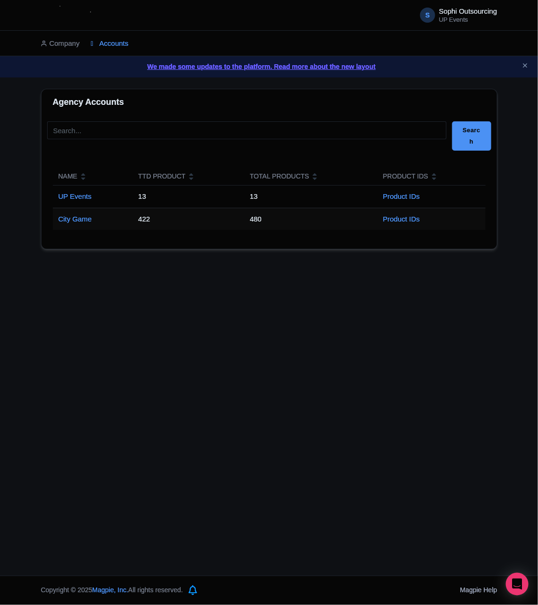
drag, startPoint x: 239, startPoint y: 313, endPoint x: 238, endPoint y: 290, distance: 23.2
click at [239, 313] on div "S Sophi Outsourcing UP Events Users Settings Sign out Company Accounts We made …" at bounding box center [269, 287] width 538 height 575
click at [83, 224] on td "City Game" at bounding box center [93, 219] width 80 height 22
click at [78, 219] on link "City Game" at bounding box center [76, 219] width 34 height 8
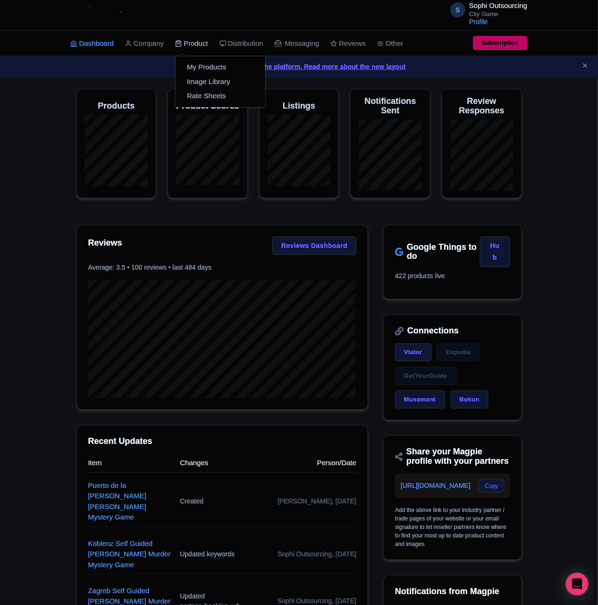
click at [193, 44] on link "Product" at bounding box center [191, 44] width 33 height 26
click at [200, 65] on link "My Products" at bounding box center [221, 67] width 90 height 15
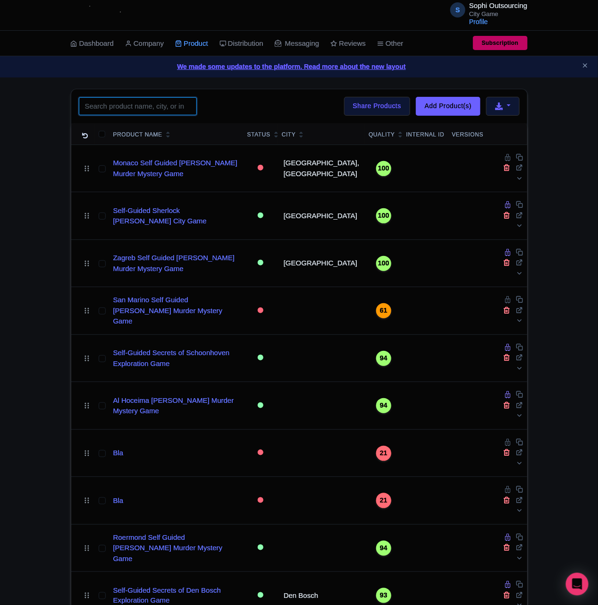
click at [132, 108] on input "search" at bounding box center [138, 106] width 118 height 18
click at [296, 132] on div "City" at bounding box center [289, 134] width 14 height 8
drag, startPoint x: 158, startPoint y: 98, endPoint x: 157, endPoint y: 105, distance: 7.1
click at [158, 98] on input "search" at bounding box center [138, 106] width 118 height 18
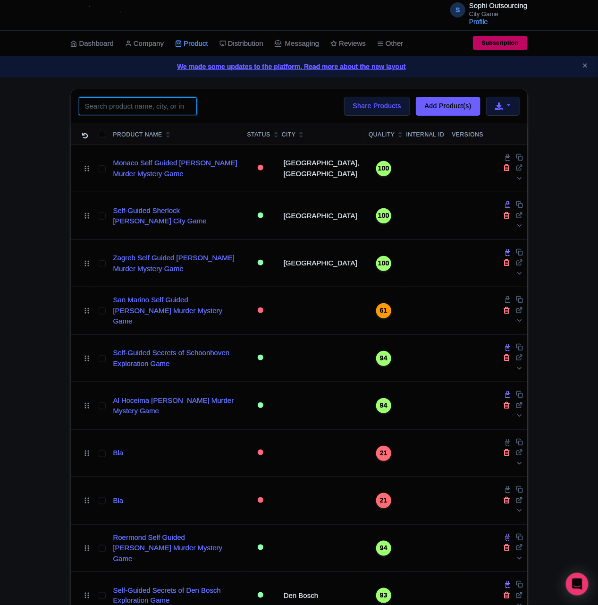
click at [124, 111] on input "search" at bounding box center [138, 106] width 118 height 18
click at [102, 109] on input "search" at bounding box center [138, 106] width 118 height 18
click at [72, 13] on img at bounding box center [102, 15] width 73 height 21
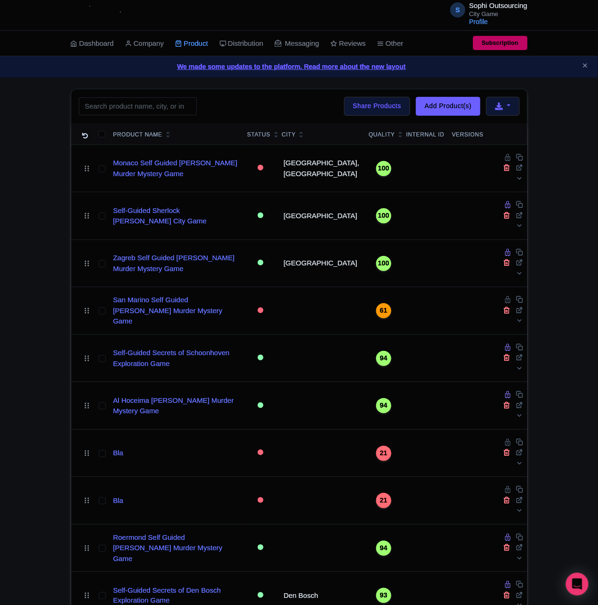
click at [55, 19] on div "S Sophi Outsourcing City Game Profile Users Settings Sign out" at bounding box center [299, 15] width 598 height 31
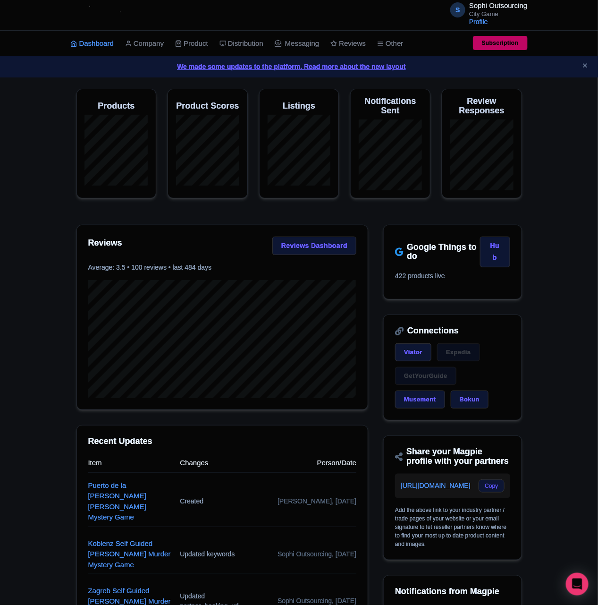
click at [41, 117] on div "Magpie recommends Respond to more reviews You currently have unresponded review…" at bounding box center [299, 411] width 598 height 645
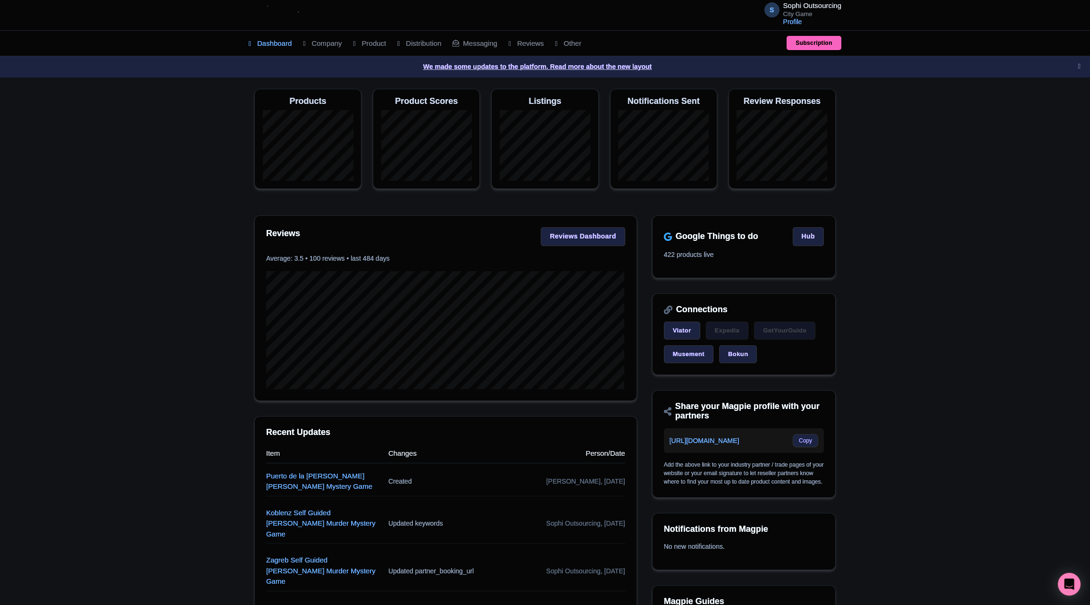
drag, startPoint x: 171, startPoint y: 167, endPoint x: 187, endPoint y: 163, distance: 16.6
click at [173, 167] on div "Magpie recommends Translate your content Using Magpie's AI translation tool, yo…" at bounding box center [545, 380] width 1090 height 583
click at [379, 66] on link "My Products" at bounding box center [399, 67] width 90 height 15
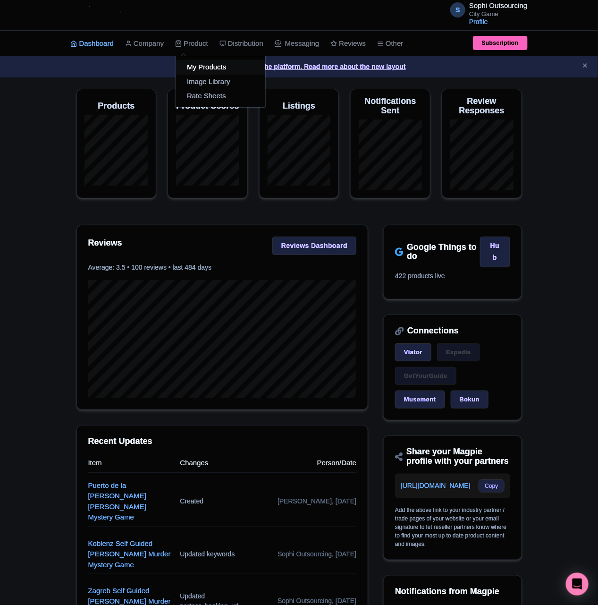
click at [196, 60] on link "My Products" at bounding box center [221, 67] width 90 height 15
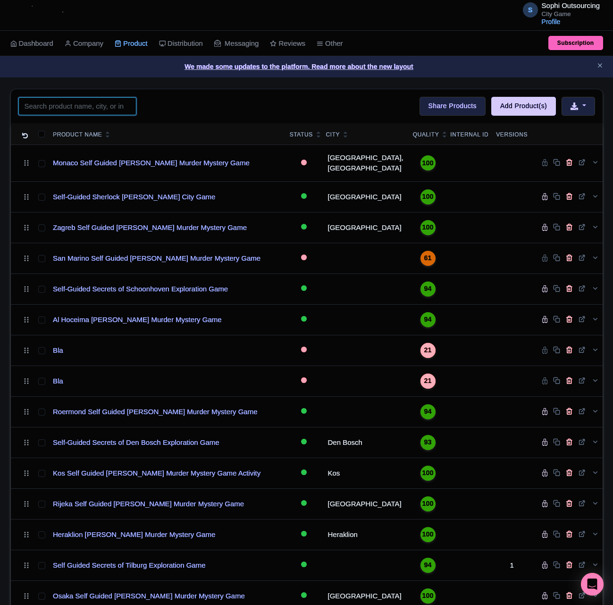
click at [75, 109] on input "search" at bounding box center [77, 106] width 118 height 18
paste input "[GEOGRAPHIC_DATA]"
type input "[GEOGRAPHIC_DATA]"
click button "Search" at bounding box center [0, 0] width 0 height 0
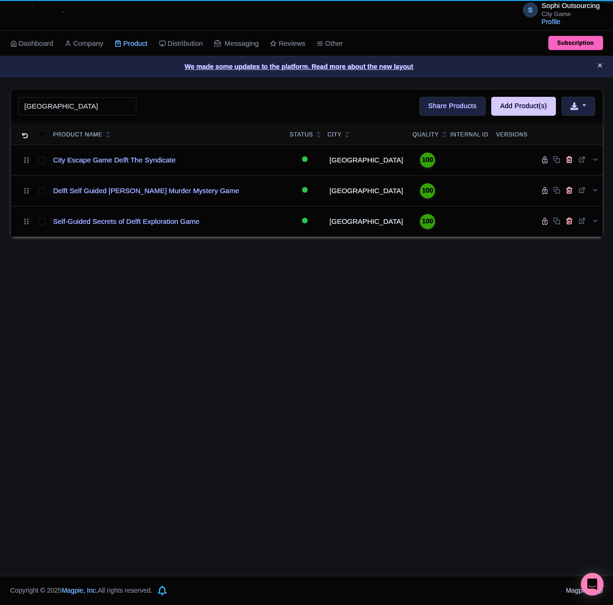
click at [597, 64] on icon "Close announcement" at bounding box center [600, 65] width 7 height 7
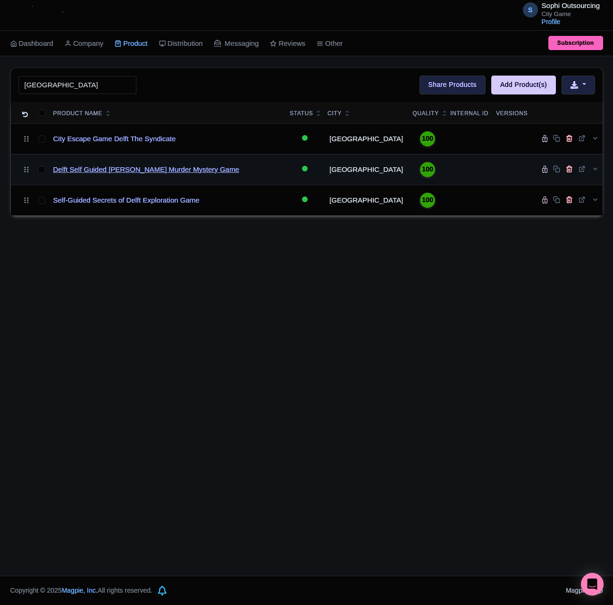
click at [166, 175] on link "Delft Self Guided [PERSON_NAME] Murder Mystery Game" at bounding box center [146, 169] width 186 height 11
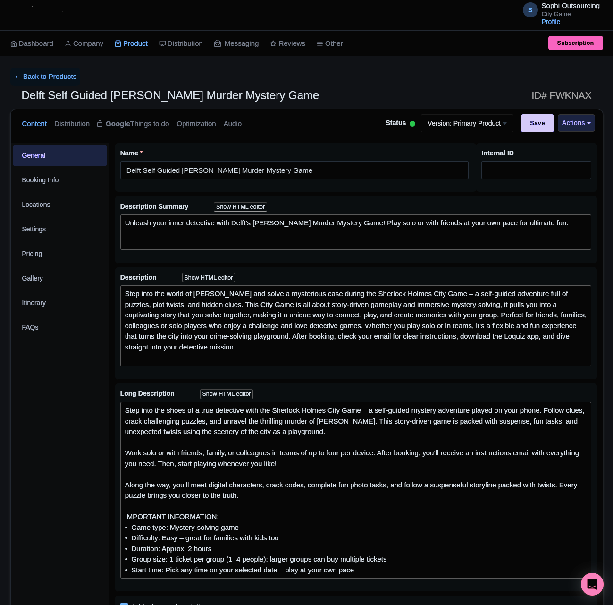
click at [44, 387] on div "General Booking Info Locations Settings Pricing Gallery Itinerary FAQs" at bounding box center [60, 558] width 99 height 831
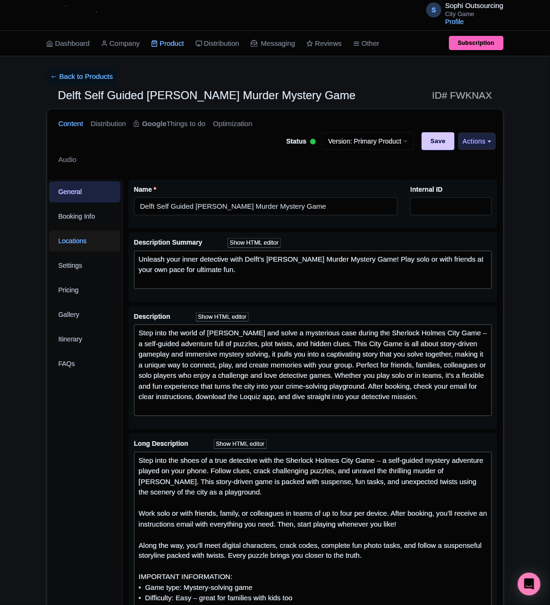
click at [77, 238] on link "Locations" at bounding box center [85, 240] width 72 height 21
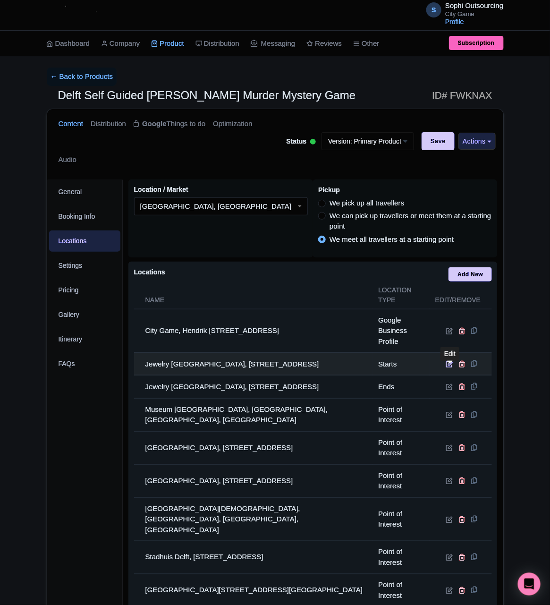
click at [446, 367] on icon at bounding box center [449, 363] width 7 height 7
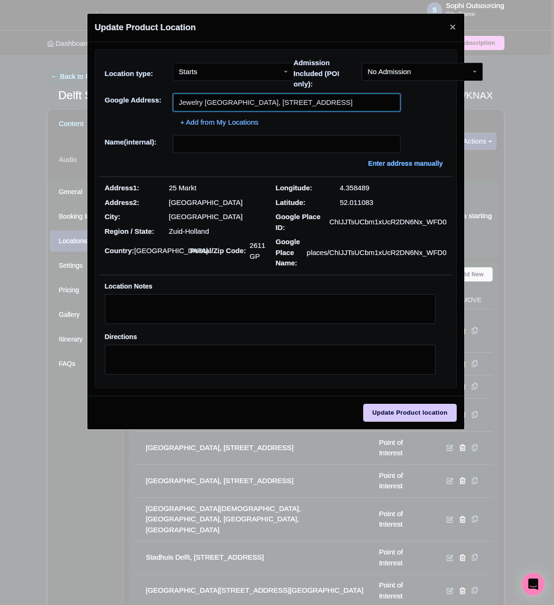
click at [241, 98] on input "Jewelry Delft, Markt 25, 2611 GP Delft, Netherlands" at bounding box center [287, 102] width 228 height 18
paste input "Stationsplein 1, 2611 BV"
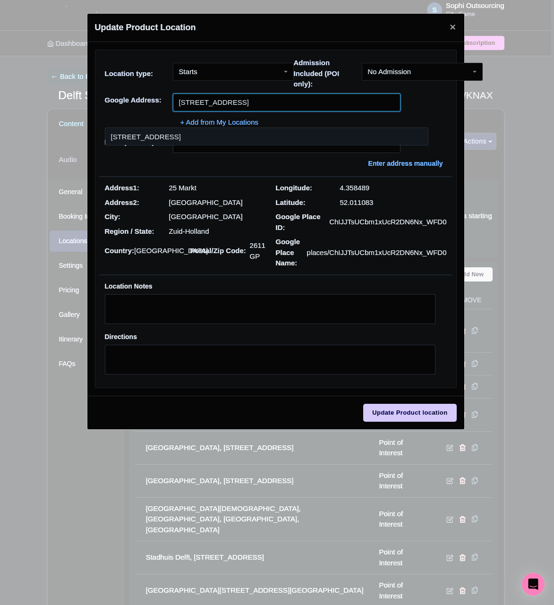
type input "Stationsplein 1, 2611 BV Delft, Netherlands"
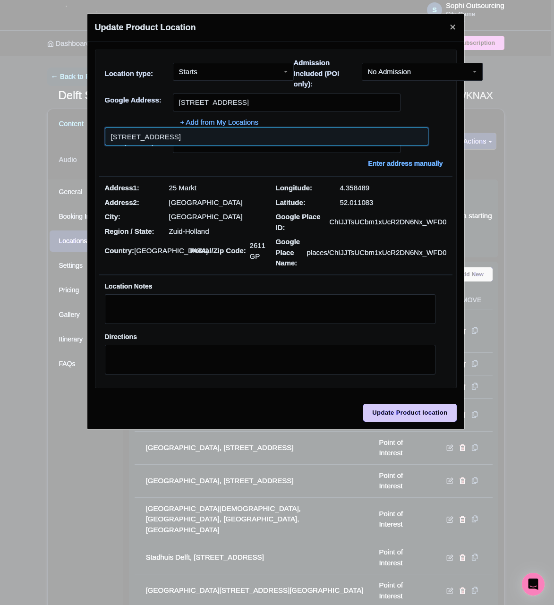
click at [277, 137] on input at bounding box center [267, 136] width 324 height 18
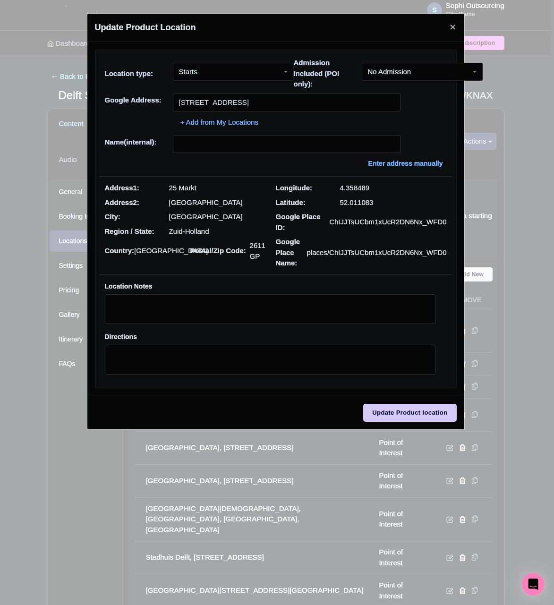
type input "Stationsplein 1, 2611 BV Delft, Netherlands"
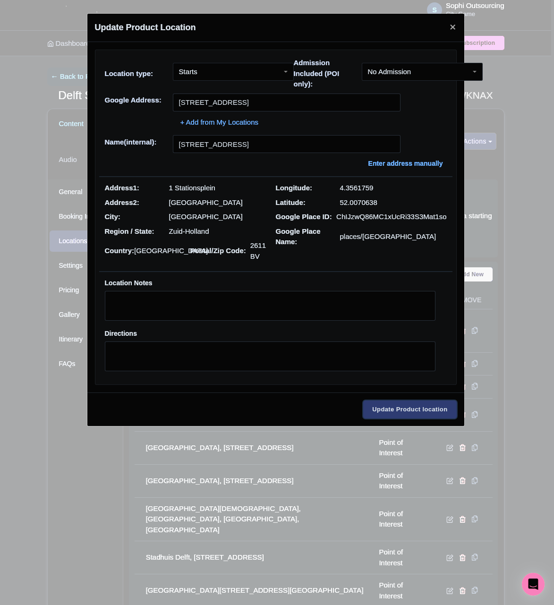
click at [413, 416] on input "Update Product location" at bounding box center [409, 409] width 93 height 18
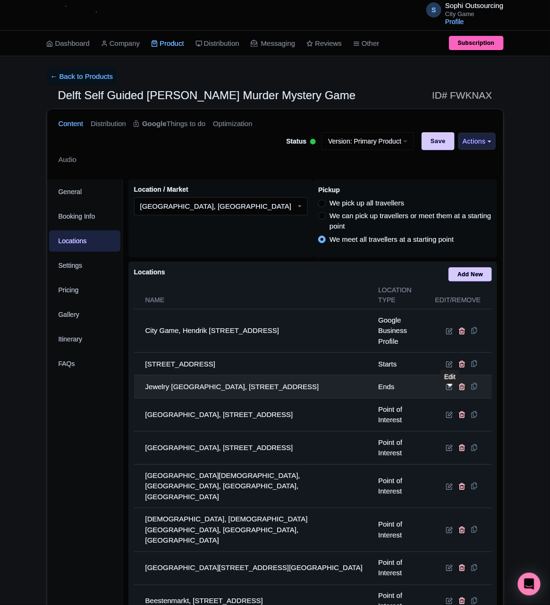
drag, startPoint x: 448, startPoint y: 392, endPoint x: 442, endPoint y: 392, distance: 6.1
click at [448, 390] on icon at bounding box center [449, 386] width 7 height 7
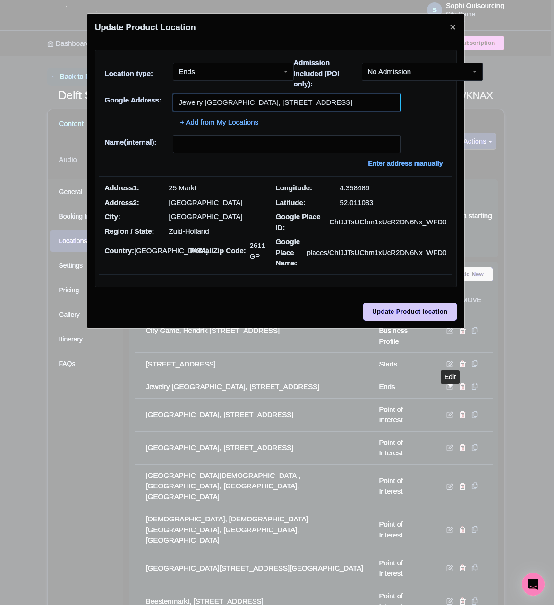
click at [240, 99] on input "Jewelry Delft, Markt 25, 2611 GP Delft, Netherlands" at bounding box center [287, 102] width 228 height 18
paste input "Stationsplein 1, 2611 BV Delft, Netherlands"
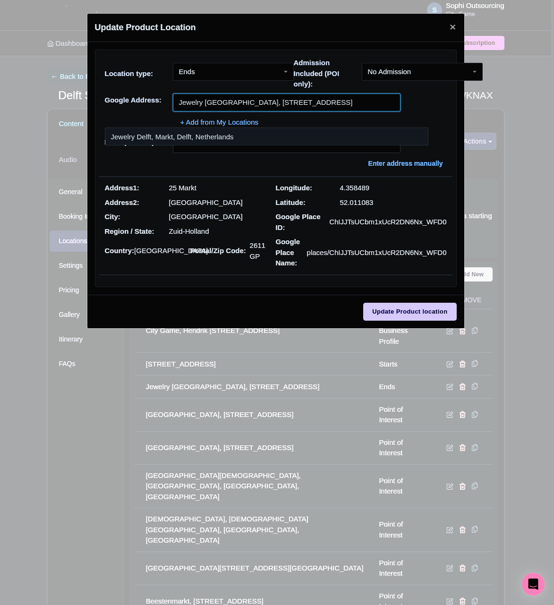
paste input "Stationsplein 1, 2611 BV"
type input "Stationsplein 1, 2611 BV Delft, Netherlands"
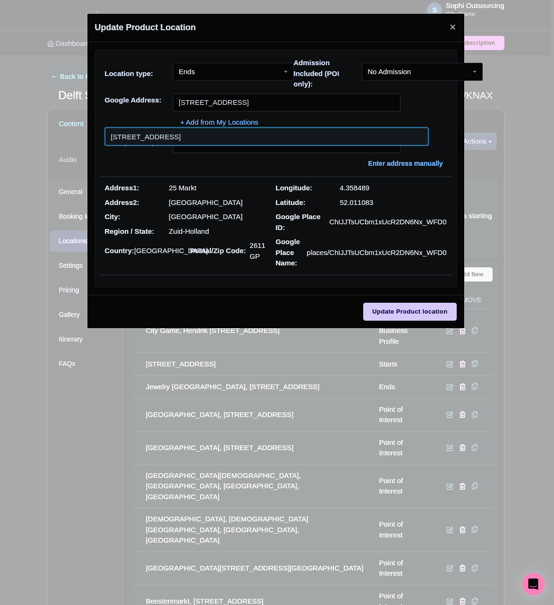
click at [170, 137] on input at bounding box center [267, 136] width 324 height 18
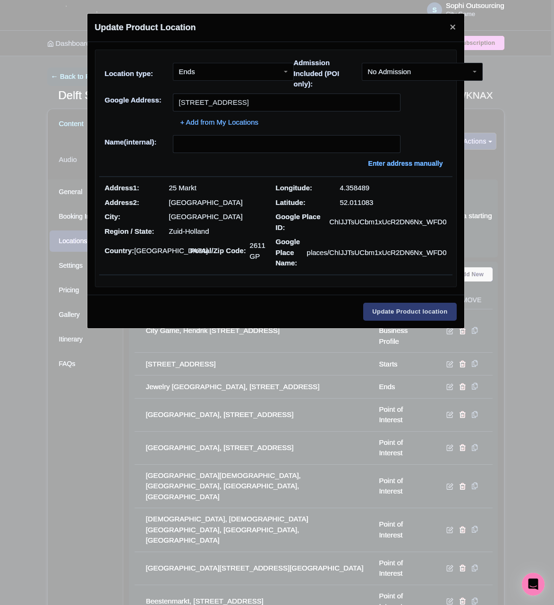
type input "Stationsplein 1, 2611 BV Delft, Netherlands"
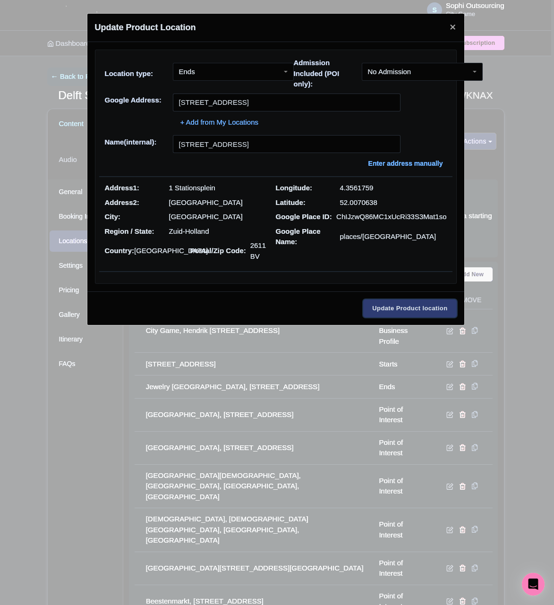
click at [439, 306] on input "Update Product location" at bounding box center [409, 308] width 93 height 18
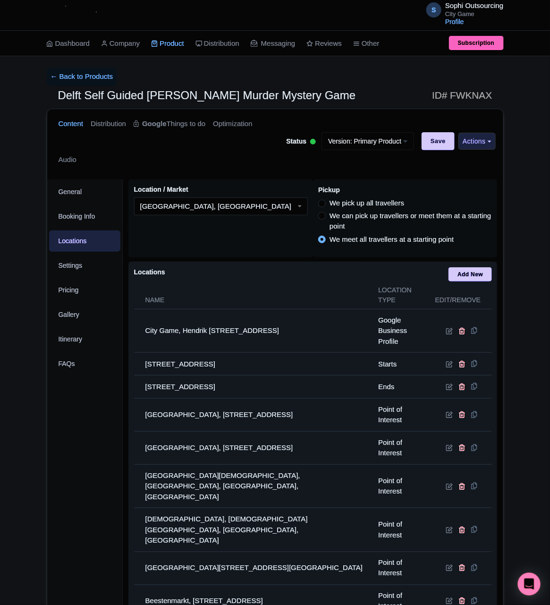
scroll to position [274, 0]
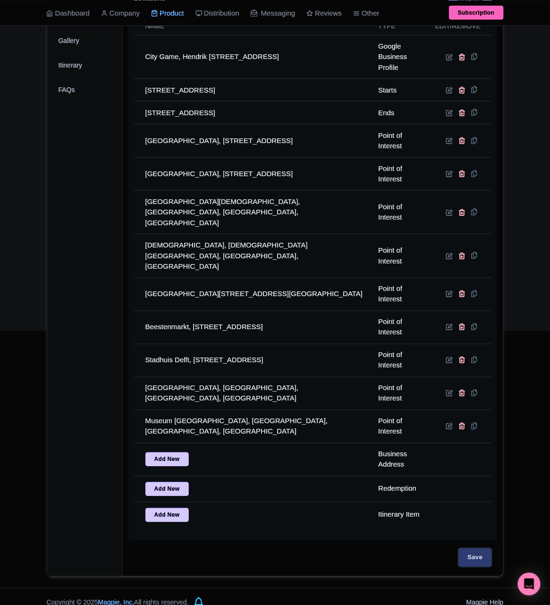
click at [479, 548] on input "Save" at bounding box center [475, 557] width 33 height 18
type input "Update Product"
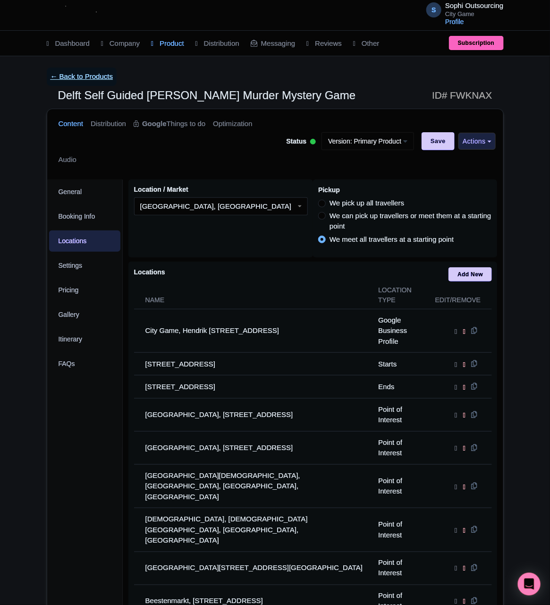
click at [83, 74] on link "← Back to Products" at bounding box center [82, 76] width 70 height 18
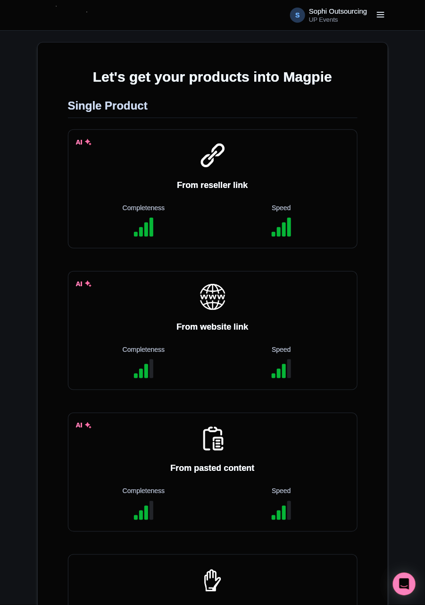
click at [329, 17] on small "UP Events" at bounding box center [338, 20] width 58 height 6
click at [131, 41] on div "S Sophi Outsourcing UP Events Users Settings Sign out Company Accounts Enterpri…" at bounding box center [212, 594] width 425 height 1188
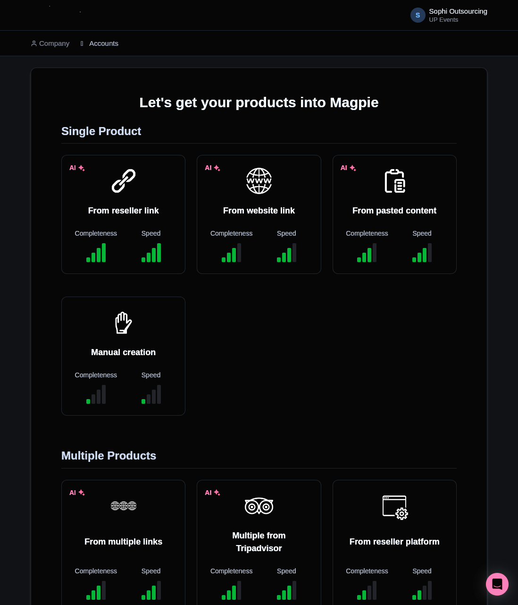
click at [103, 42] on link "Accounts" at bounding box center [100, 44] width 38 height 26
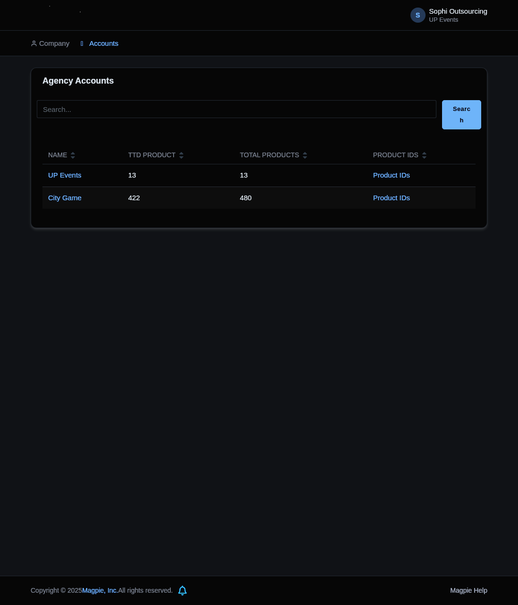
drag, startPoint x: 0, startPoint y: 0, endPoint x: 26, endPoint y: 126, distance: 128.7
click at [26, 126] on div "Agency Accounts Search Name TTD Product Total Products Product IDs UP Events 13…" at bounding box center [259, 147] width 518 height 160
click at [67, 199] on link "City Game" at bounding box center [65, 198] width 34 height 8
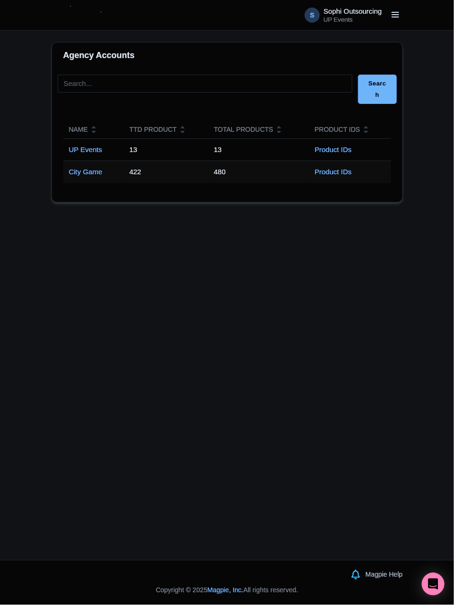
click at [210, 261] on div "S Sophi Outsourcing UP Events Users Settings Sign out Company Accounts Enterpri…" at bounding box center [227, 280] width 454 height 560
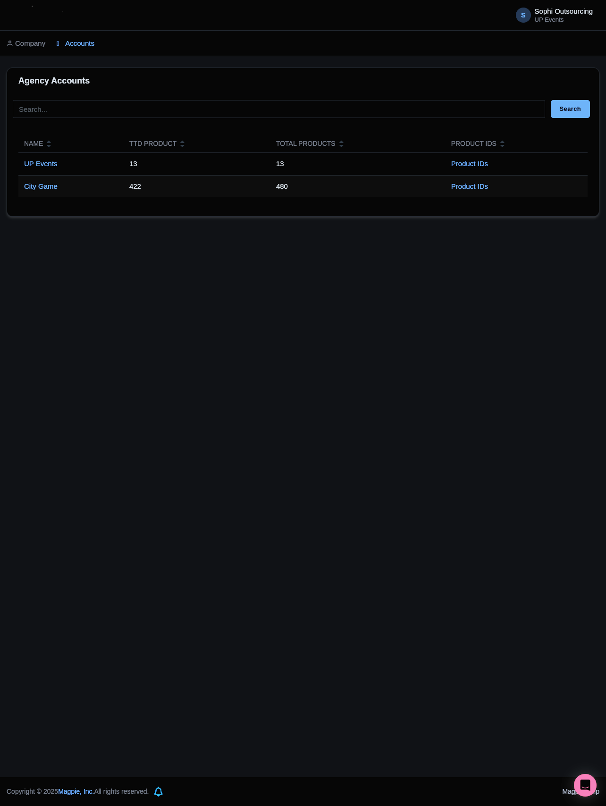
click at [285, 310] on div "S Sophi Outsourcing UP Events Users Settings Sign out Company Accounts Enterpri…" at bounding box center [303, 388] width 606 height 777
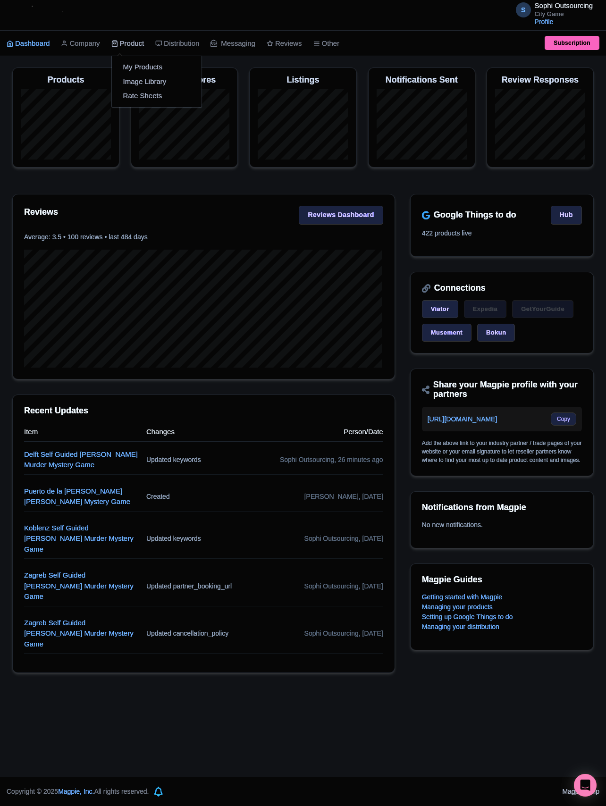
click at [132, 44] on link "Product" at bounding box center [127, 44] width 33 height 26
click at [145, 73] on link "My Products" at bounding box center [157, 67] width 90 height 15
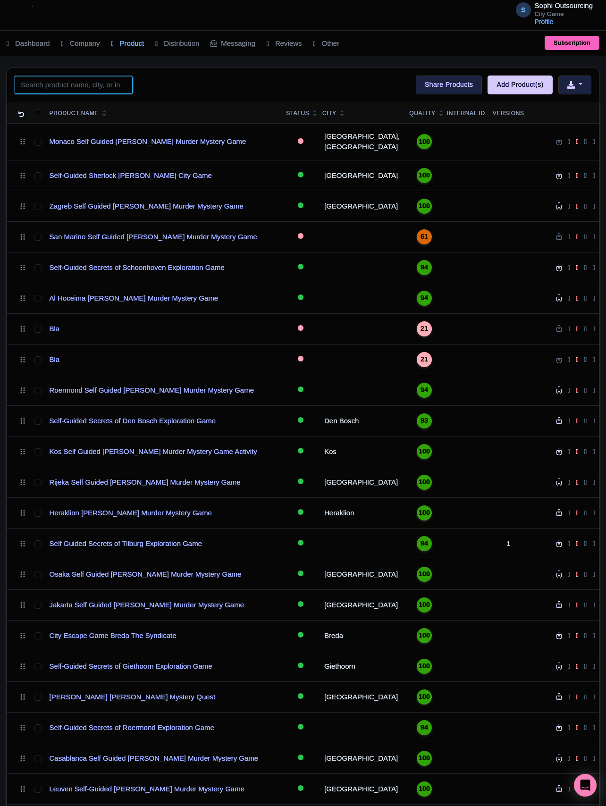
click at [63, 86] on input "search" at bounding box center [74, 85] width 118 height 18
paste input "Deventer"
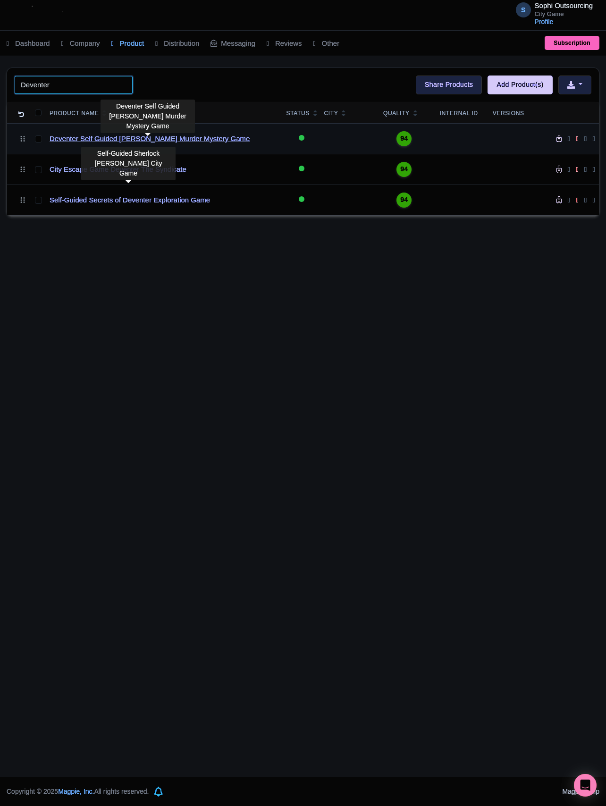
type input "Deventer"
click at [206, 139] on link "Deventer Self Guided [PERSON_NAME] Murder Mystery Game" at bounding box center [150, 139] width 200 height 11
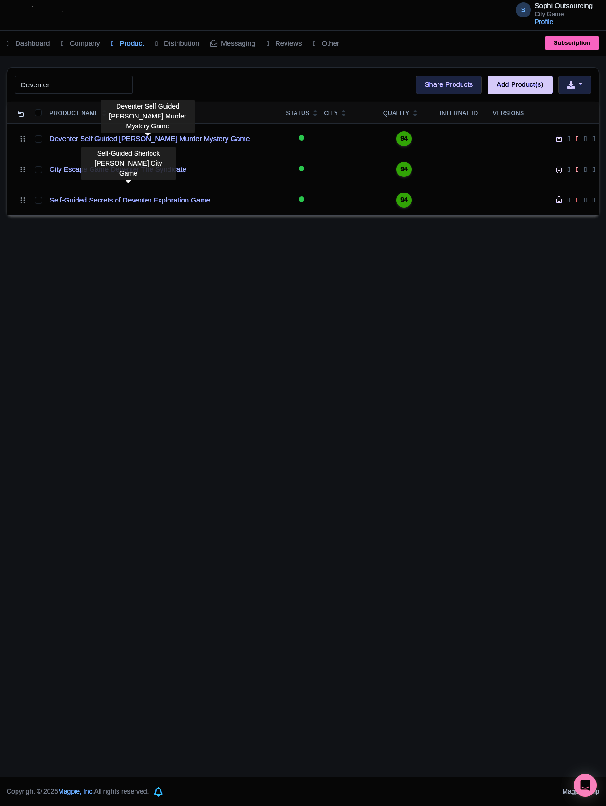
click at [204, 314] on div "S Sophi Outsourcing City Game Profile Users Settings Sign out Dashboard Company…" at bounding box center [303, 388] width 606 height 777
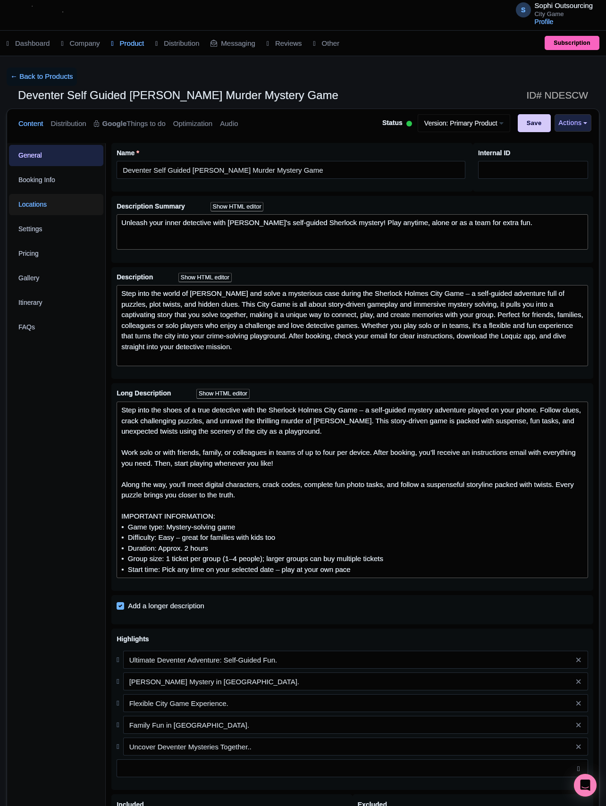
click at [42, 213] on link "Locations" at bounding box center [56, 204] width 94 height 21
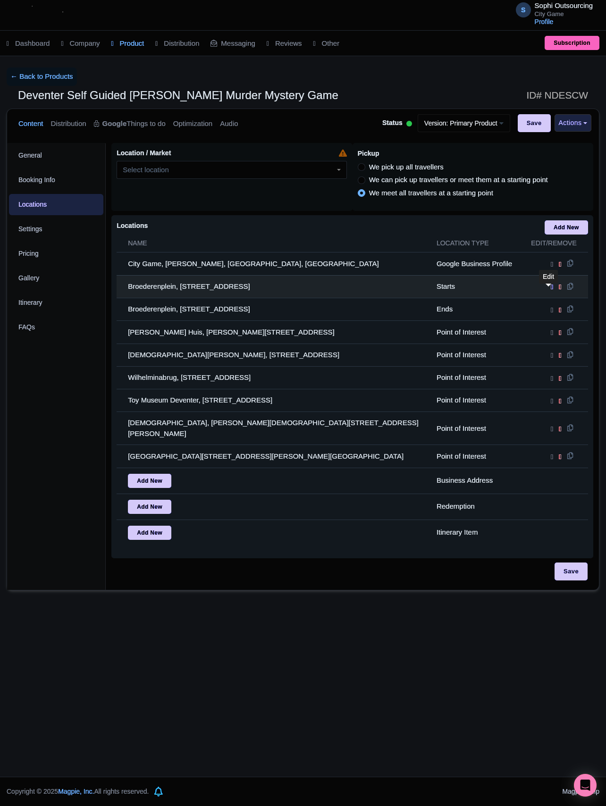
click at [551, 291] on icon at bounding box center [552, 287] width 2 height 8
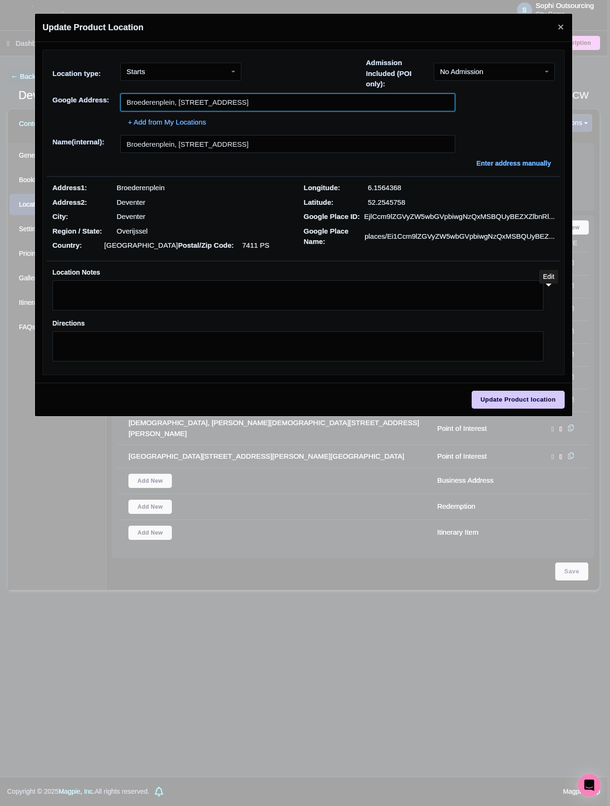
click at [250, 103] on input "Broederenplein, Broederenplein, 7411 PS Deventer, Netherlands" at bounding box center [287, 102] width 335 height 18
paste input "Stationsplein, 7411 Deventer, NL"
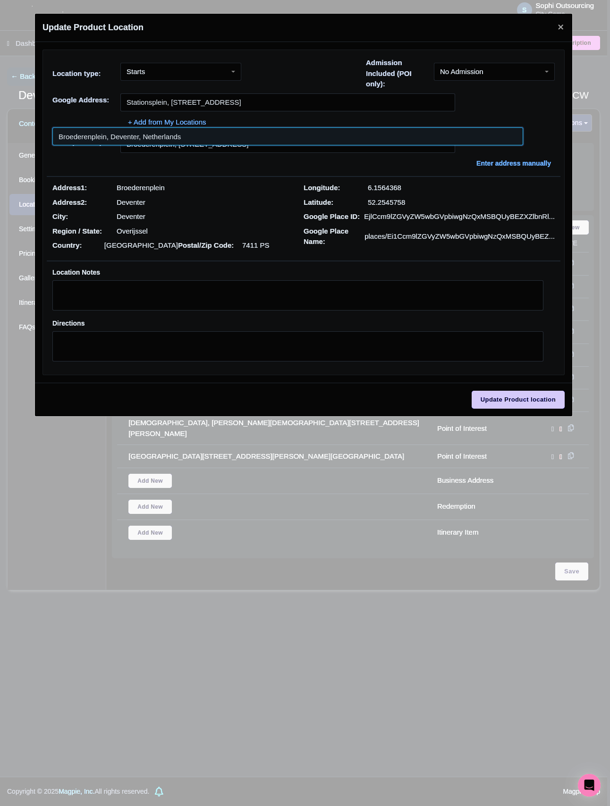
click at [220, 143] on input at bounding box center [287, 136] width 471 height 18
type input "Stationsplein, 7411 TG Deventer, Overijssel, Netherlands"
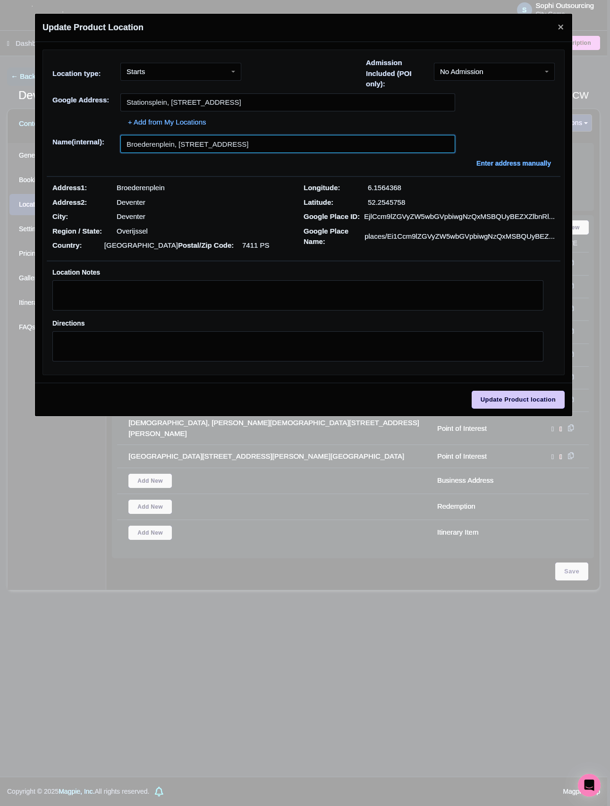
click at [268, 146] on input "Broederenplein, Broederenplein, 7411 PS Deventer, Netherlands" at bounding box center [287, 144] width 335 height 18
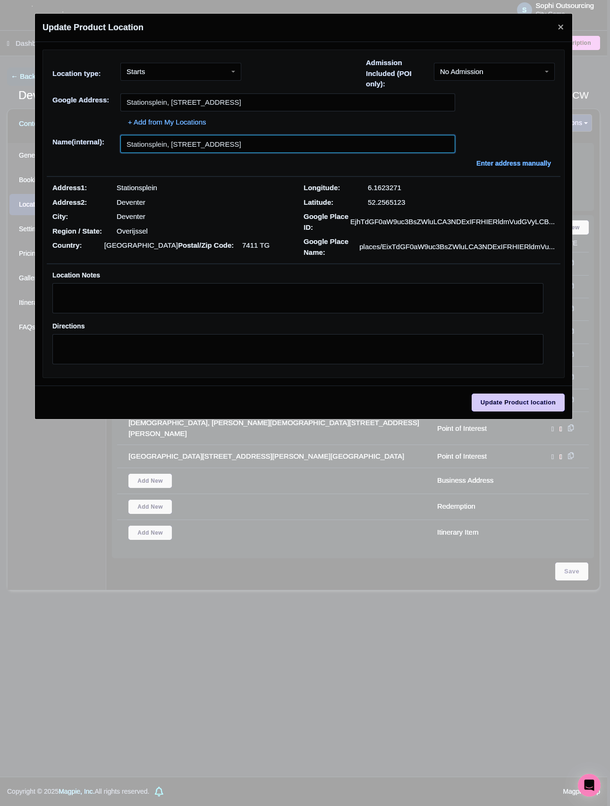
paste input "Deventer, NL"
click at [243, 147] on input "Stationsplein, 7411 Deventer, NL" at bounding box center [287, 144] width 335 height 18
paste input "text"
type input "Stationsplein, 7411 Deventer, NL"
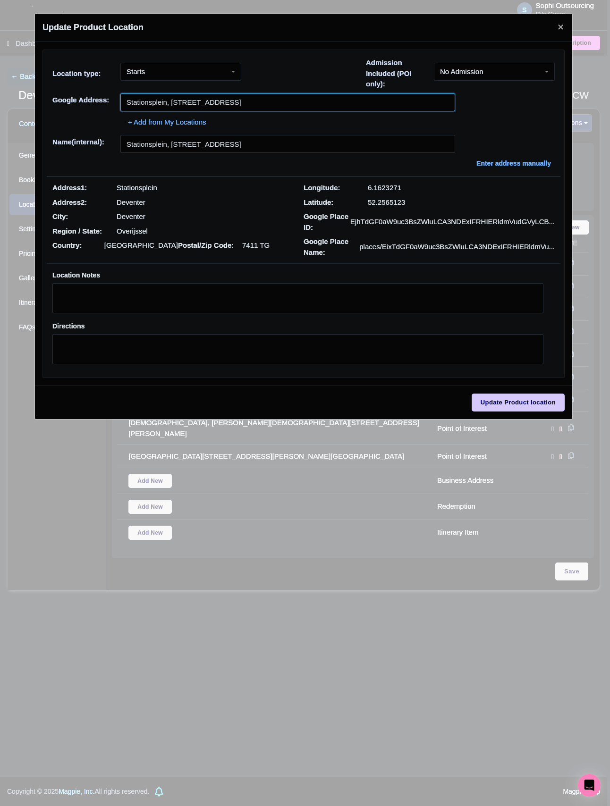
click at [255, 110] on input "Stationsplein, 7411 TG Deventer, Overijssel, Netherlands" at bounding box center [287, 102] width 335 height 18
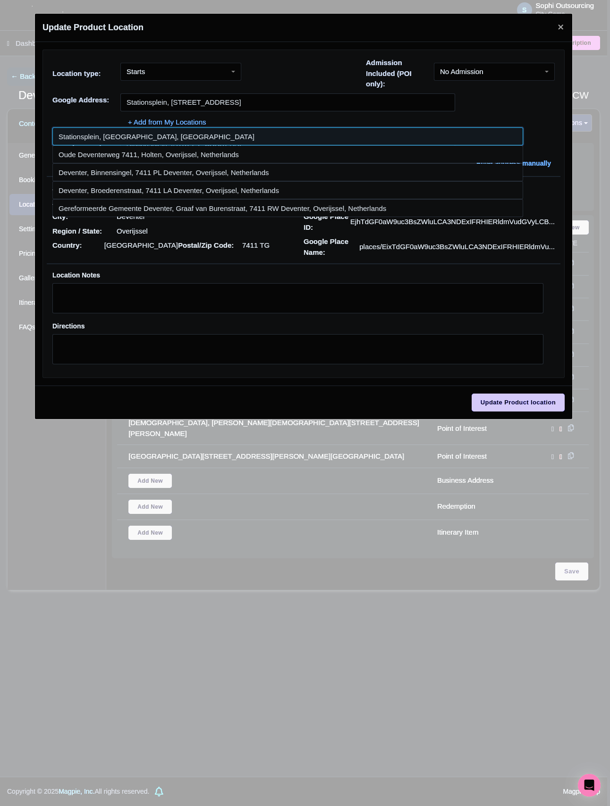
click at [194, 140] on input at bounding box center [287, 136] width 471 height 18
type input "Stationsplein, Deventer, Netherlands"
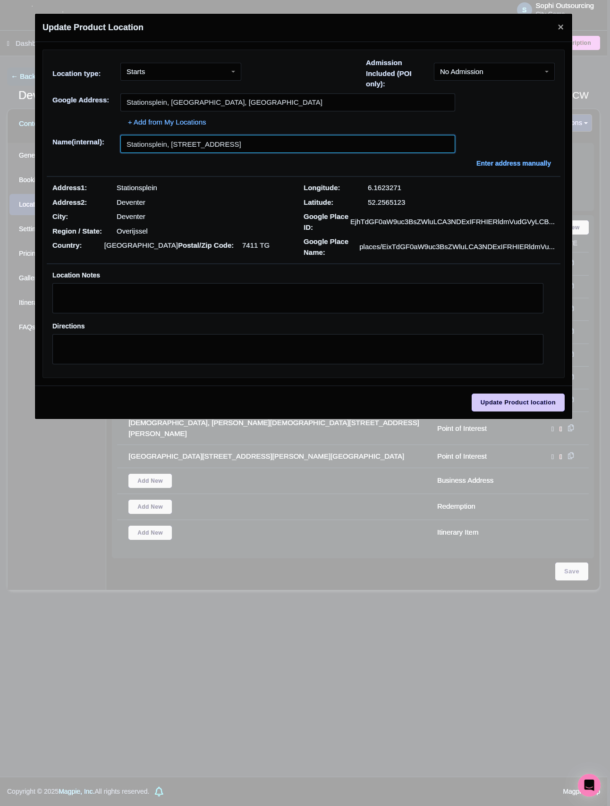
click at [240, 153] on input "Stationsplein, 7411 Deventer, NL" at bounding box center [287, 144] width 335 height 18
type input "Stationsplein, Deventer, Netherlands"
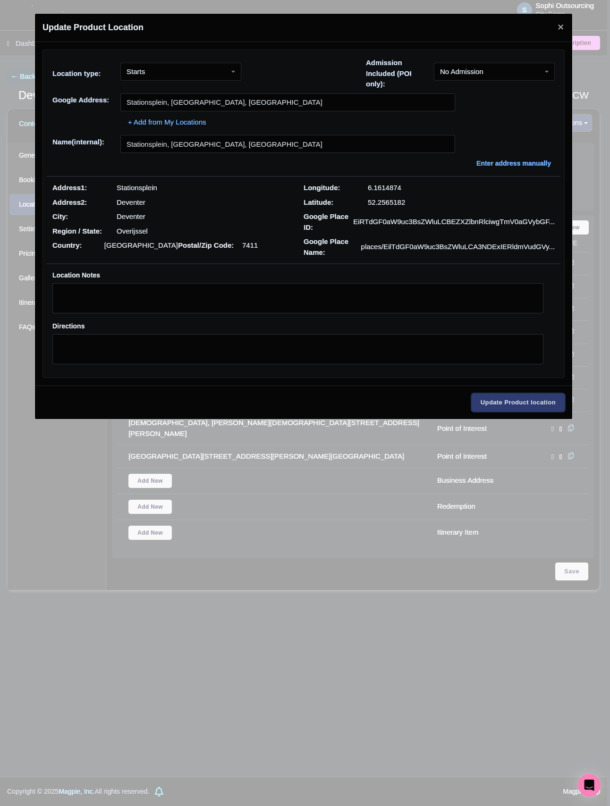
click at [528, 405] on input "Update Product location" at bounding box center [517, 403] width 93 height 18
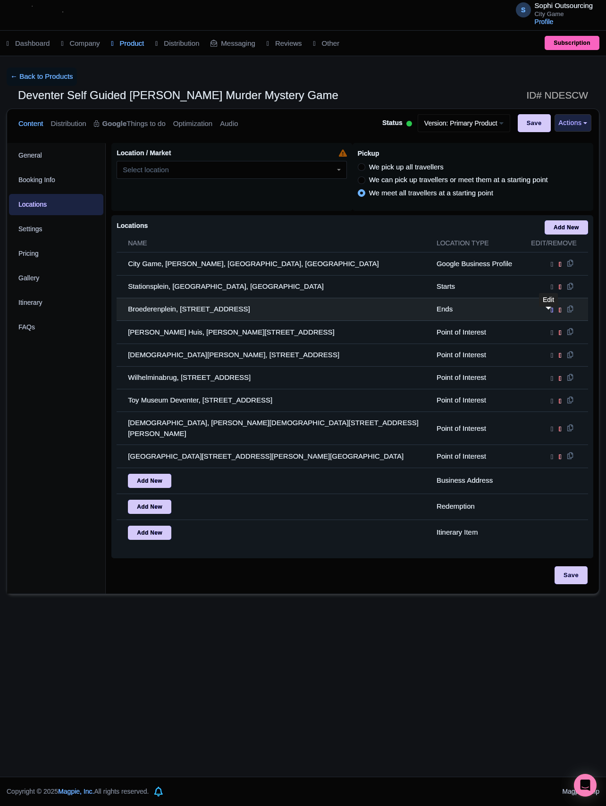
click at [551, 313] on icon at bounding box center [552, 310] width 2 height 8
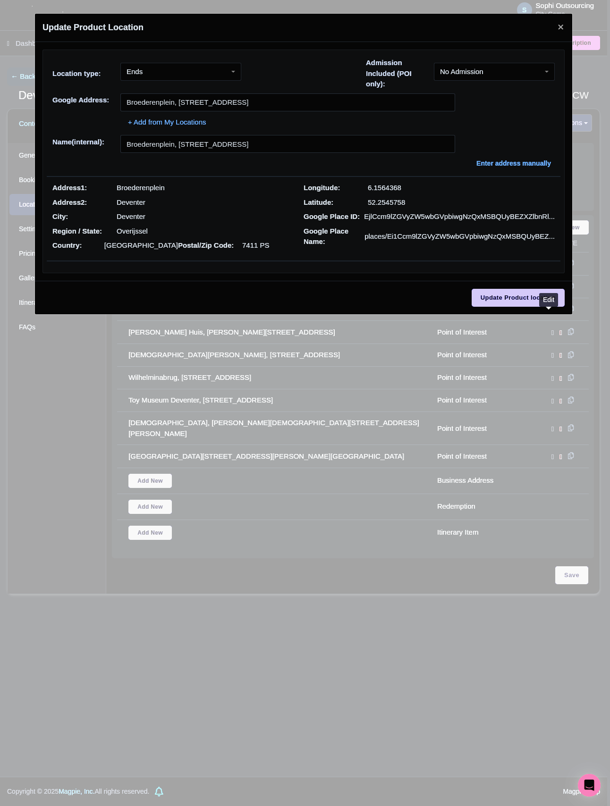
click at [204, 92] on div "Location type: Ends Ends Admission Included (POI only): No Admission No Admissi…" at bounding box center [303, 76] width 513 height 36
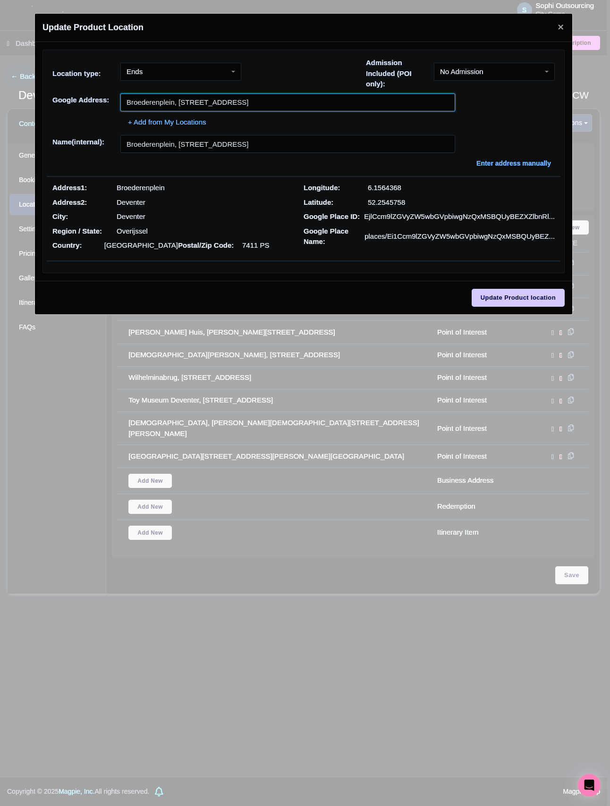
click at [204, 103] on input "Broederenplein, Broederenplein, 7411 PS Deventer, Netherlands" at bounding box center [287, 102] width 335 height 18
paste input "Stationsplein, 7411 Deventer, NL"
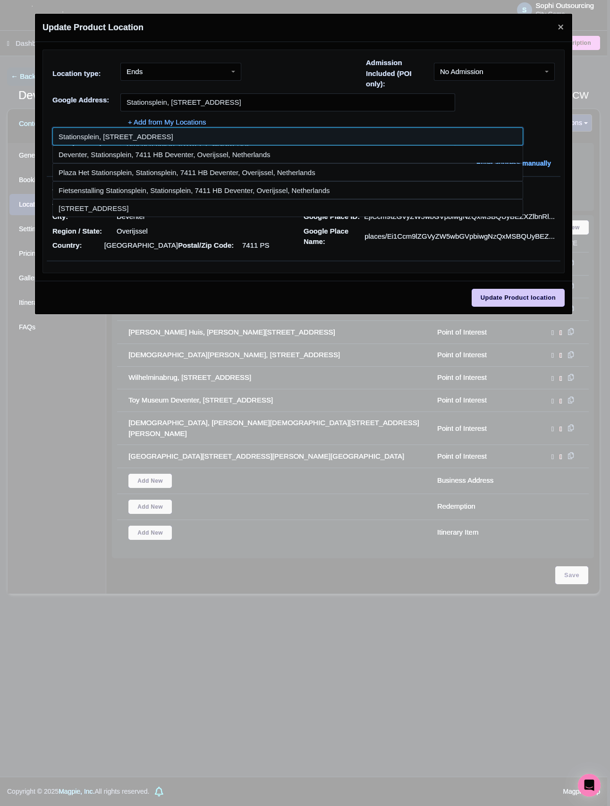
click at [250, 134] on input at bounding box center [287, 136] width 471 height 18
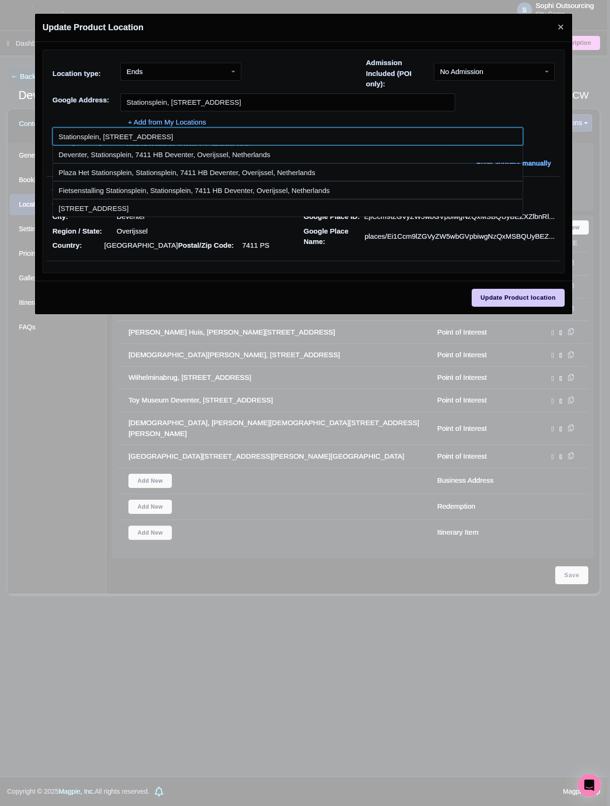
type input "Stationsplein, 7411 TG Deventer, Overijssel, Netherlands"
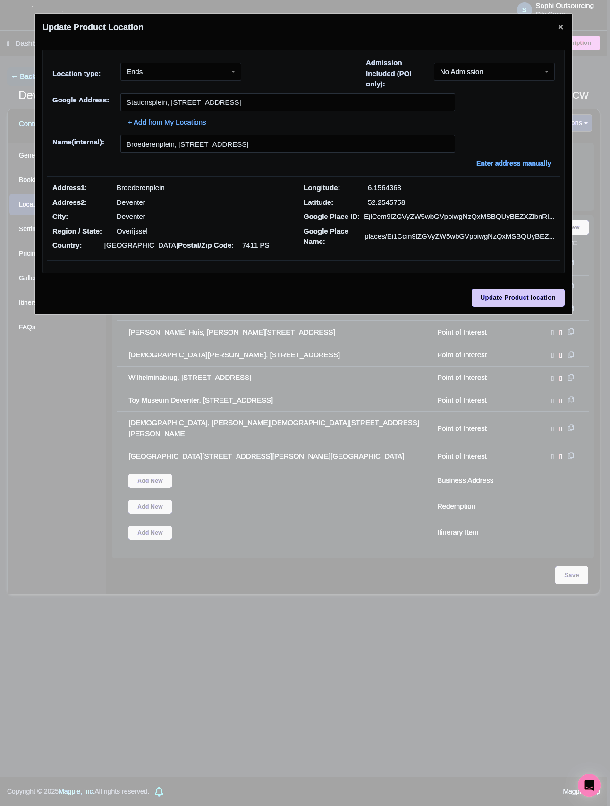
type input "Stationsplein, 7411 TG Deventer, Overijssel, Netherlands"
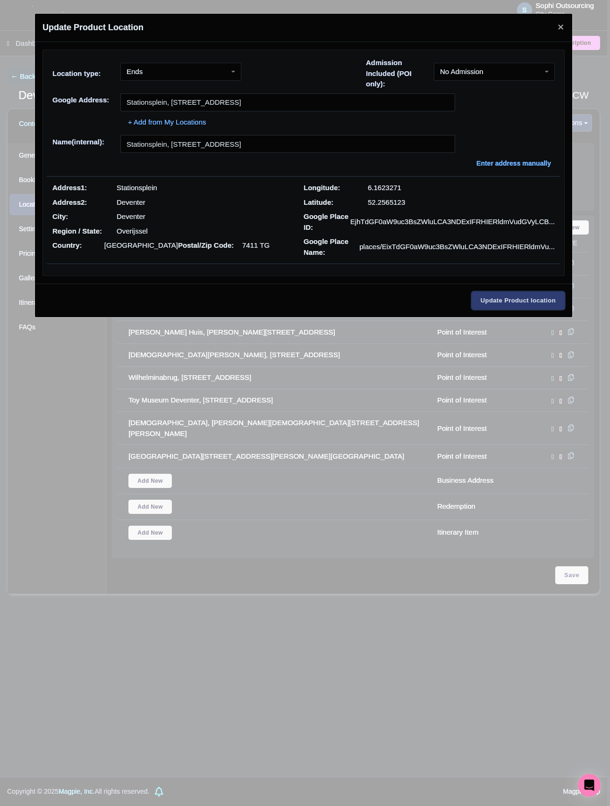
click at [517, 305] on input "Update Product location" at bounding box center [517, 301] width 93 height 18
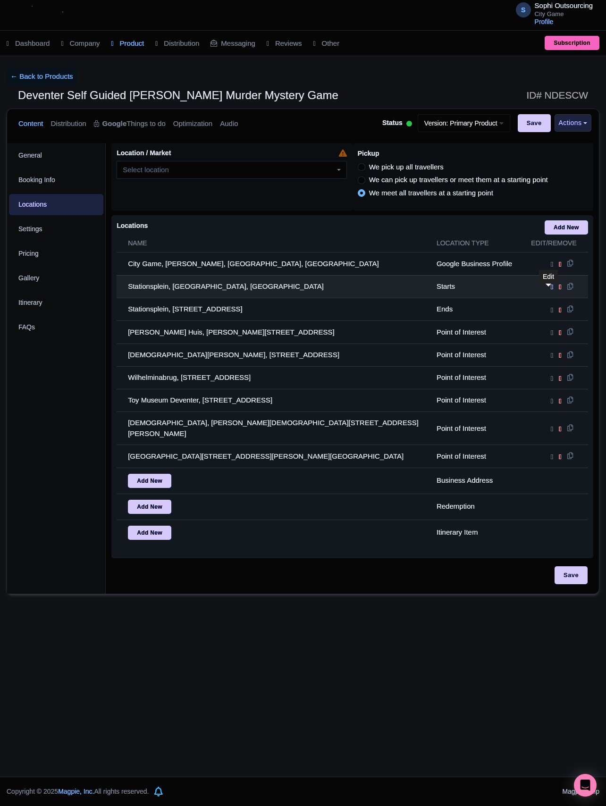
click at [551, 290] on icon at bounding box center [552, 287] width 2 height 8
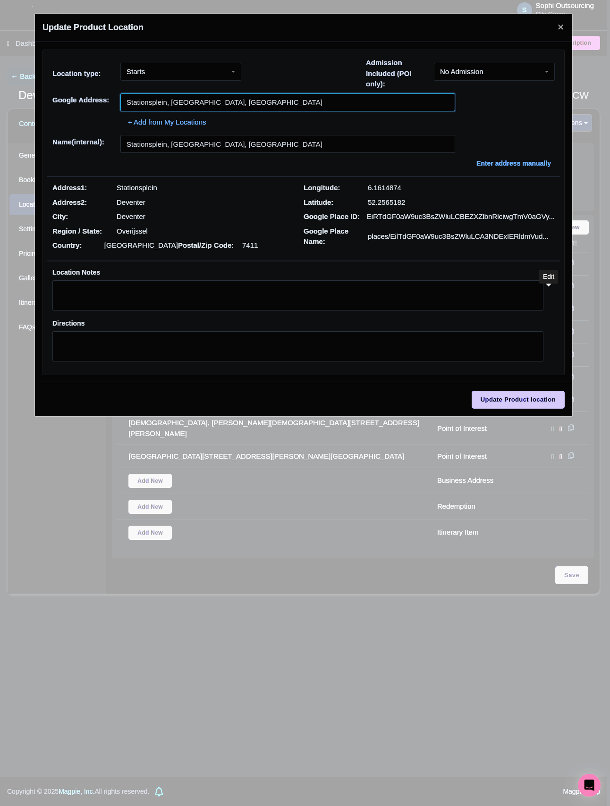
click at [299, 99] on input "Stationsplein, Deventer, Netherlands" at bounding box center [287, 102] width 335 height 18
paste input "7411 Deventer, NL"
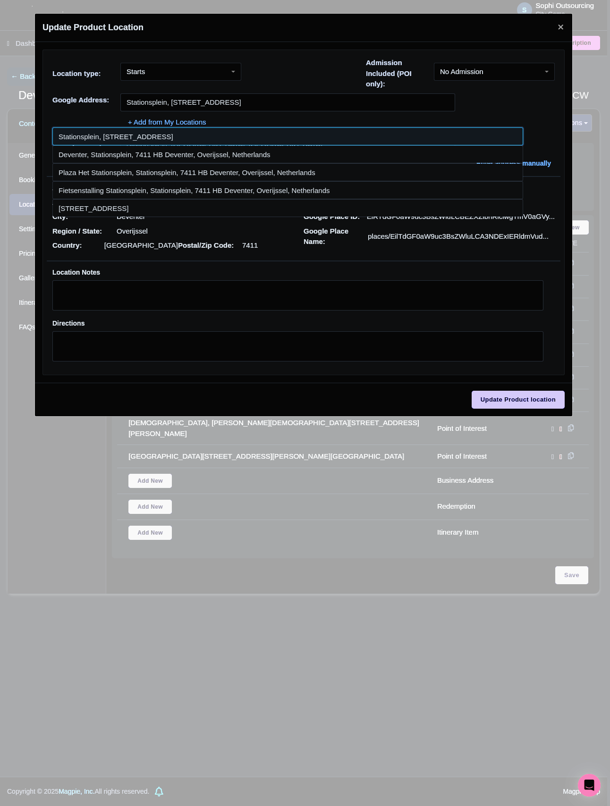
click at [300, 132] on input at bounding box center [287, 136] width 471 height 18
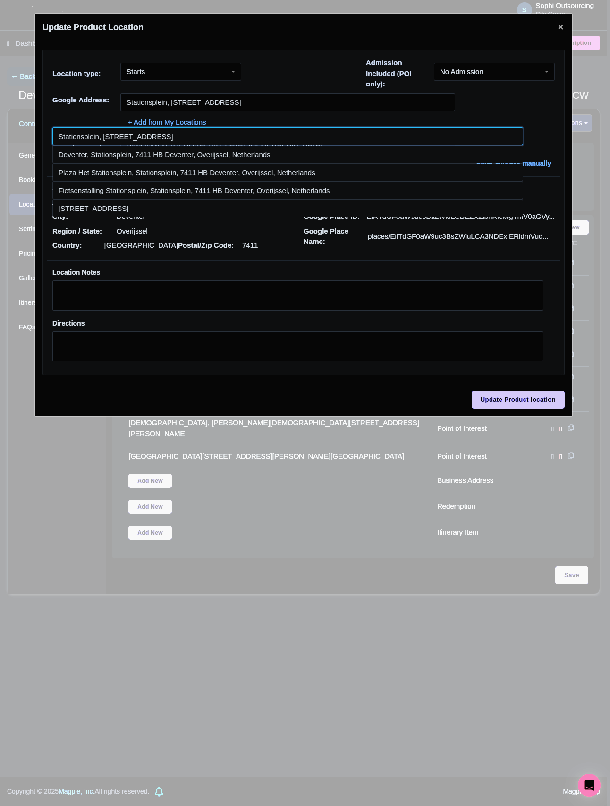
type input "Stationsplein, 7411 TG Deventer, Overijssel, Netherlands"
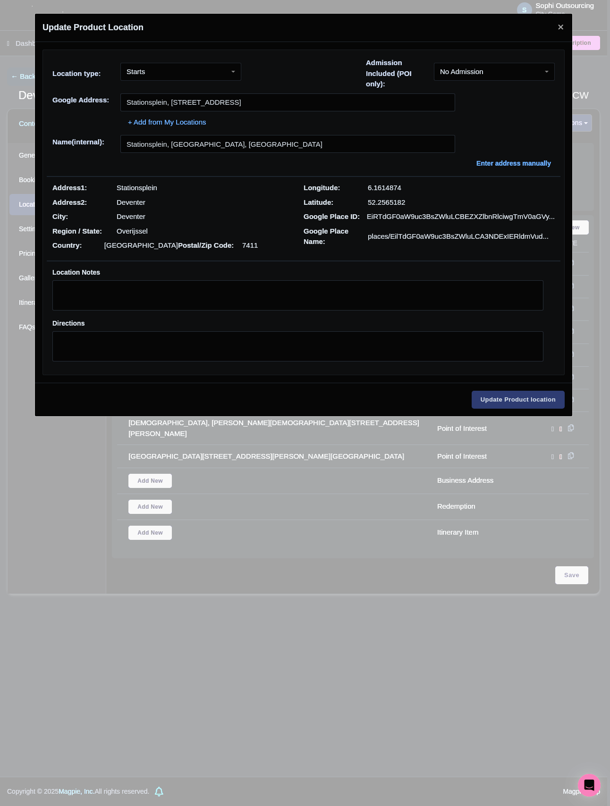
type input "Stationsplein, 7411 TG Deventer, Overijssel, Netherlands"
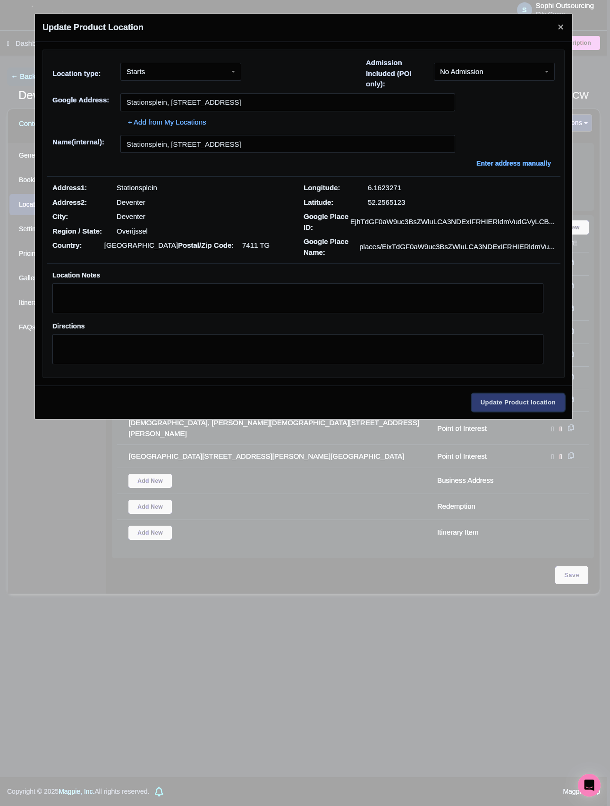
click at [515, 412] on input "Update Product location" at bounding box center [517, 403] width 93 height 18
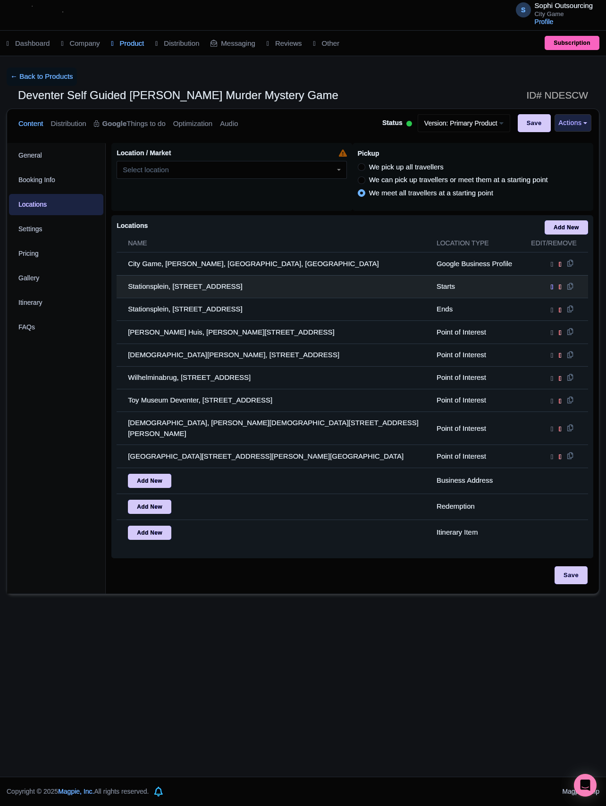
click at [551, 291] on icon at bounding box center [552, 287] width 2 height 8
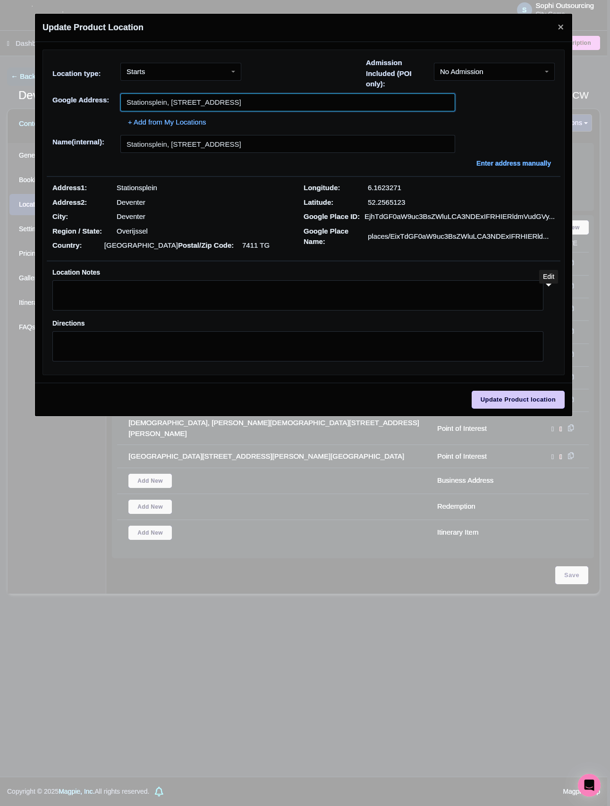
click at [290, 99] on div "Google place EjhTdGF0aW9uc3BsZWluLCA3NDExIFRHIERldmVudGVyLCBPdmVyaWpzc2VsLCBOZX…" at bounding box center [303, 110] width 513 height 34
click at [312, 100] on input "Stationsplein, 7411 TG Deventer, Overijssel, Netherlands" at bounding box center [287, 102] width 335 height 18
paste input "Deventer, NL"
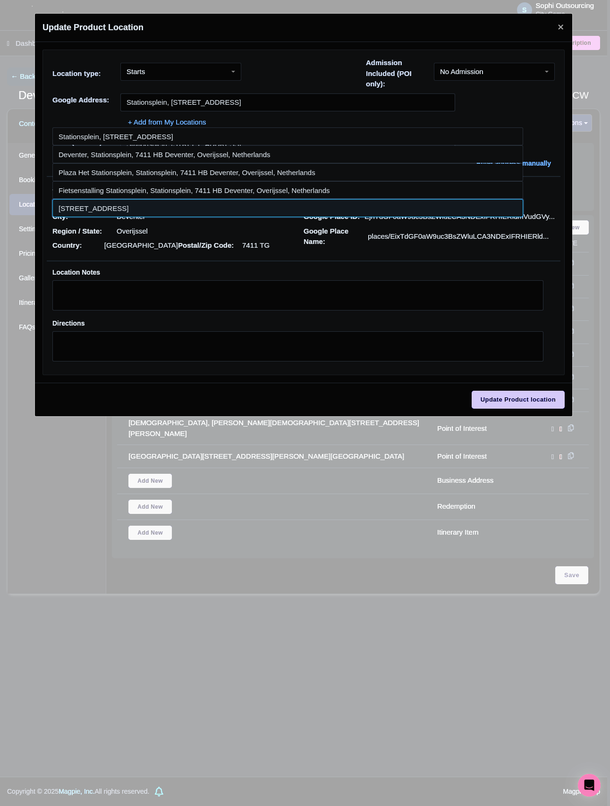
click at [270, 203] on input at bounding box center [287, 208] width 471 height 18
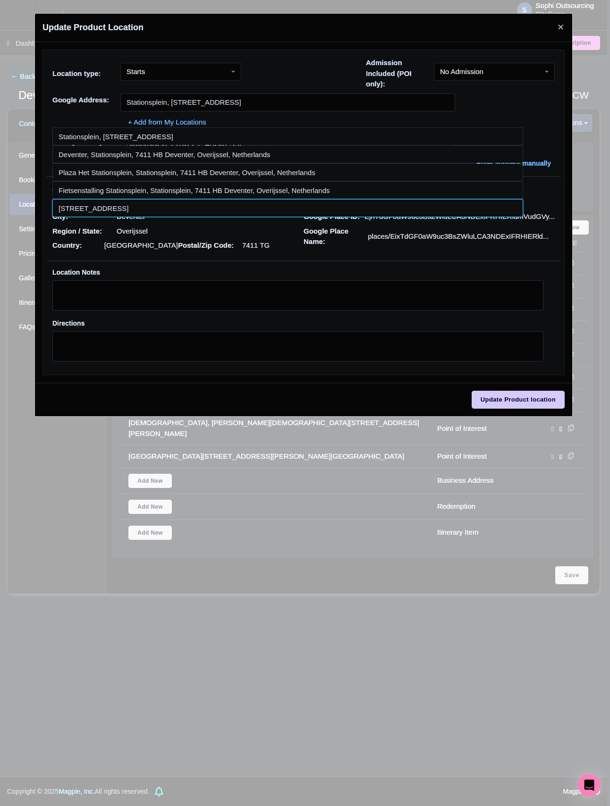
type input "Stationsplein 7411, Deventer, Overijssel, Netherlands"
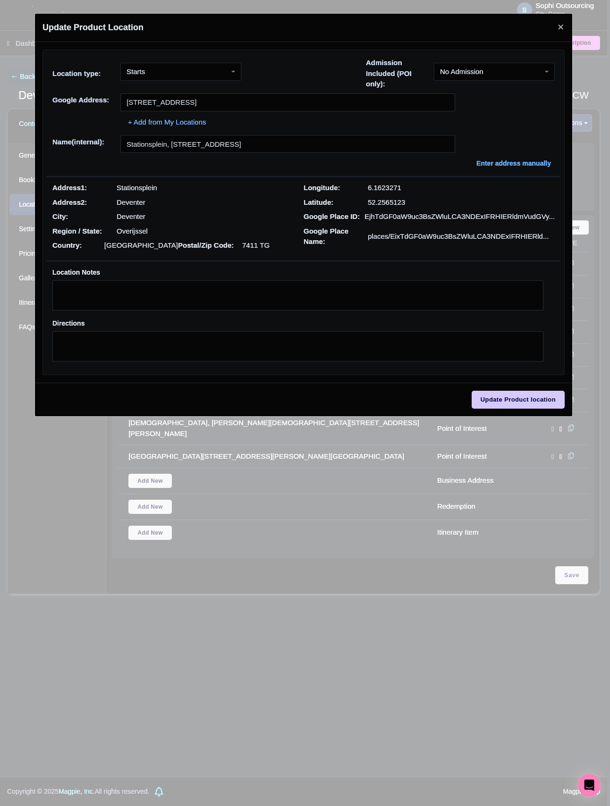
type input "Stationsplein 7411, Deventer, Overijssel, Netherlands"
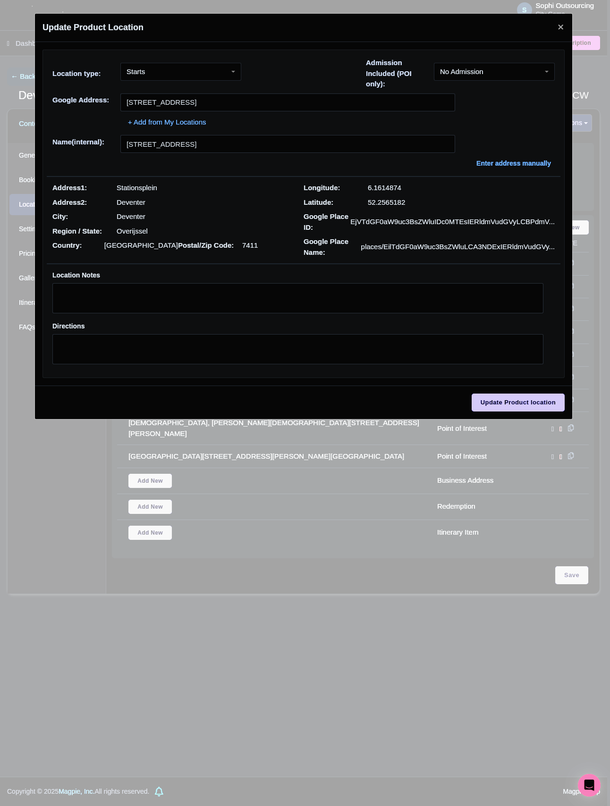
drag, startPoint x: 516, startPoint y: 421, endPoint x: 511, endPoint y: 417, distance: 6.8
click at [511, 417] on div "Update Product location" at bounding box center [303, 403] width 537 height 34
click at [510, 408] on input "Update Product location" at bounding box center [517, 403] width 93 height 18
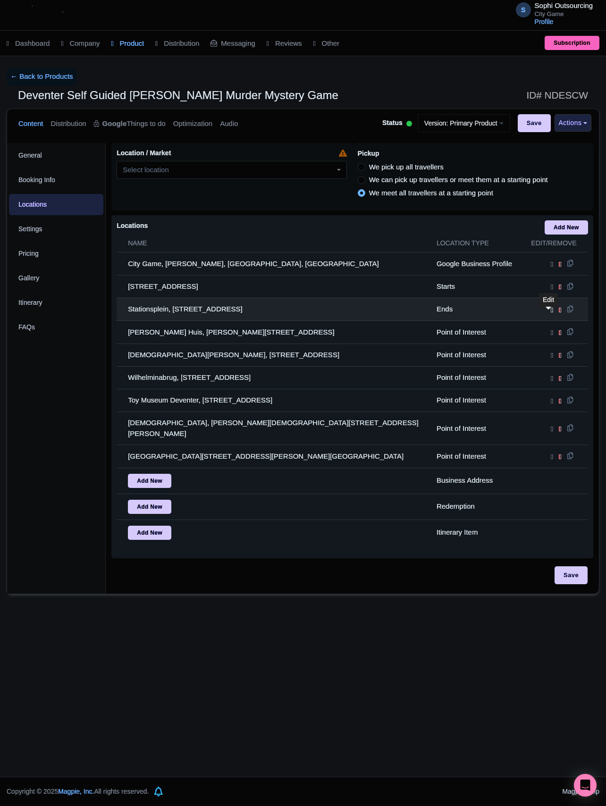
click at [551, 313] on link at bounding box center [553, 309] width 5 height 8
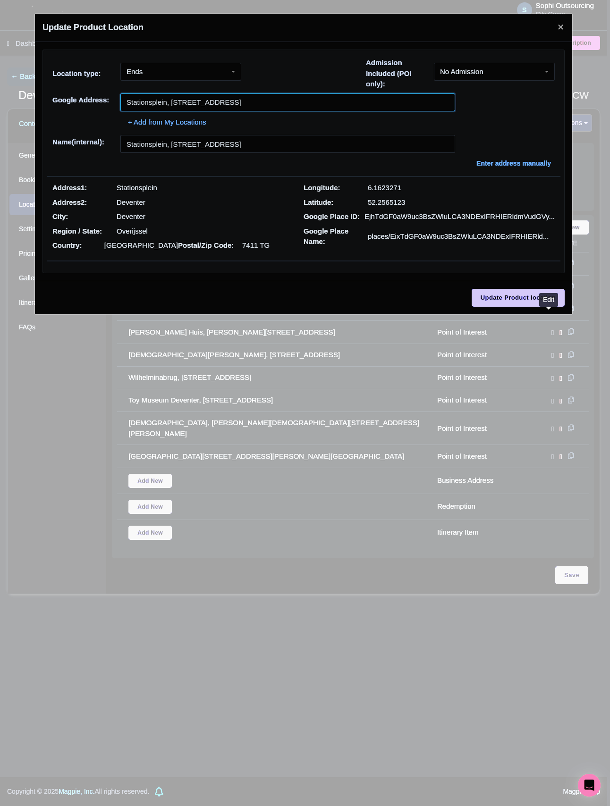
click at [272, 109] on input "Stationsplein, 7411 TG Deventer, Overijssel, Netherlands" at bounding box center [287, 102] width 335 height 18
paste input "Deventer, NL"
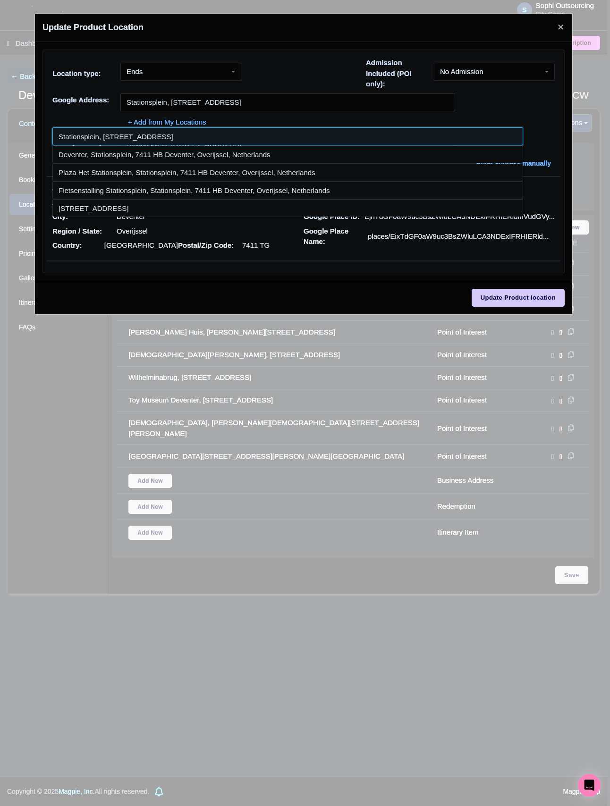
click at [238, 131] on input at bounding box center [287, 136] width 471 height 18
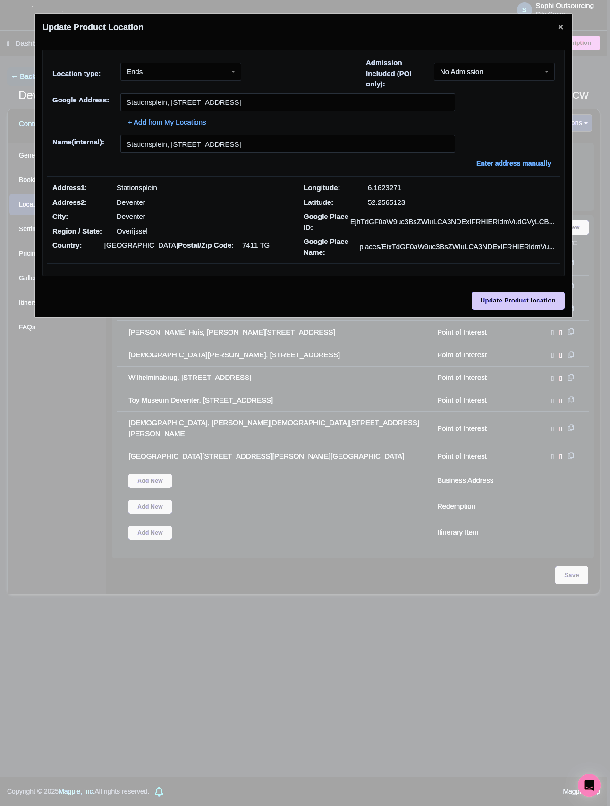
click at [263, 83] on div "Location type: Ends Ends Admission Included (POI only): No Admission No Admissi…" at bounding box center [303, 76] width 513 height 36
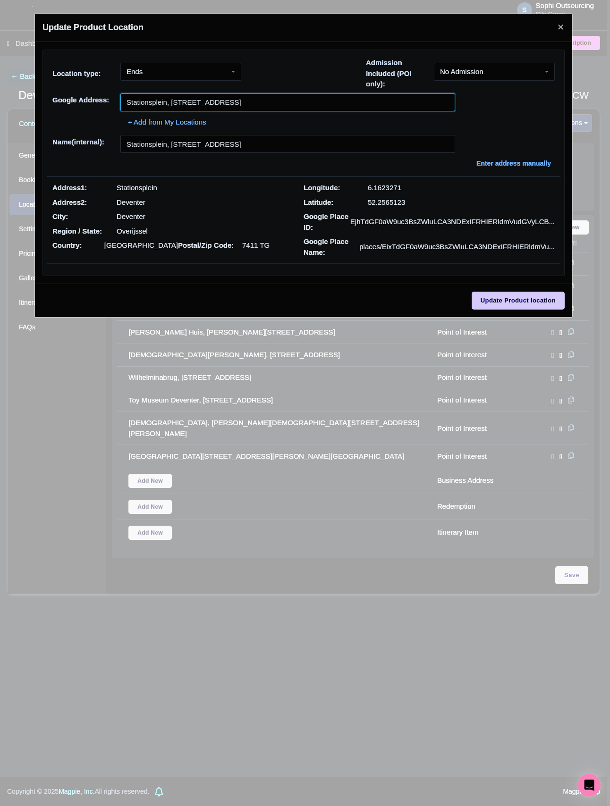
click at [270, 104] on input "Stationsplein, 7411 TG Deventer, Overijssel, Netherlands" at bounding box center [287, 102] width 335 height 18
paste input "Deventer, NL"
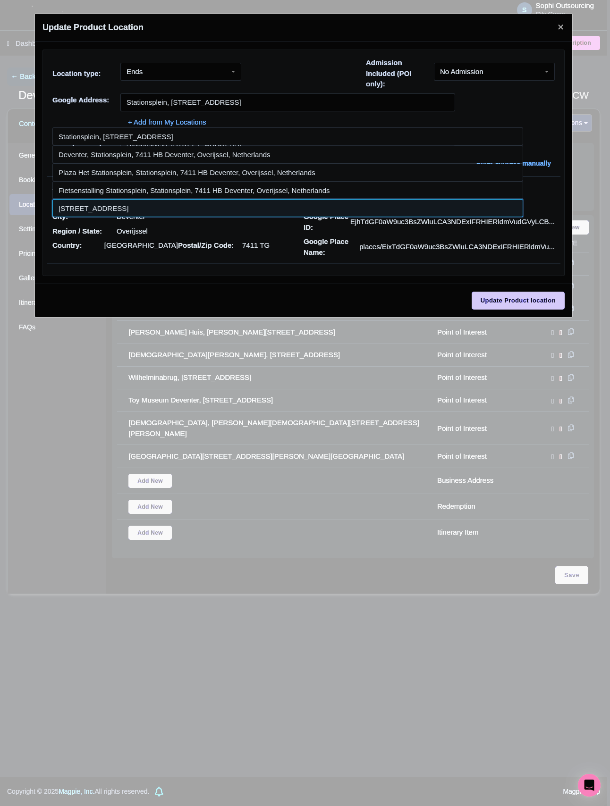
click at [242, 207] on input at bounding box center [287, 208] width 471 height 18
type input "Stationsplein 7411, Deventer, Overijssel, Netherlands"
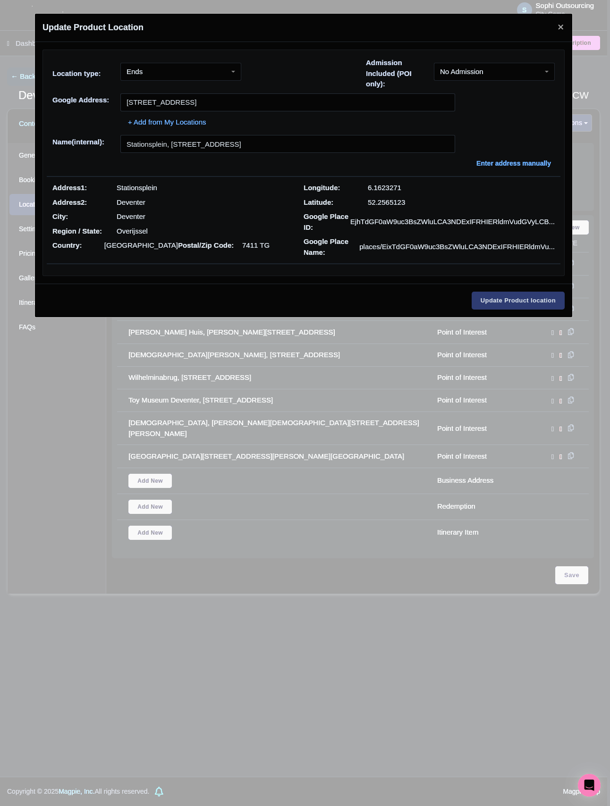
type input "Stationsplein 7411, Deventer, Overijssel, Netherlands"
click at [502, 309] on input "Update Product location" at bounding box center [517, 301] width 93 height 18
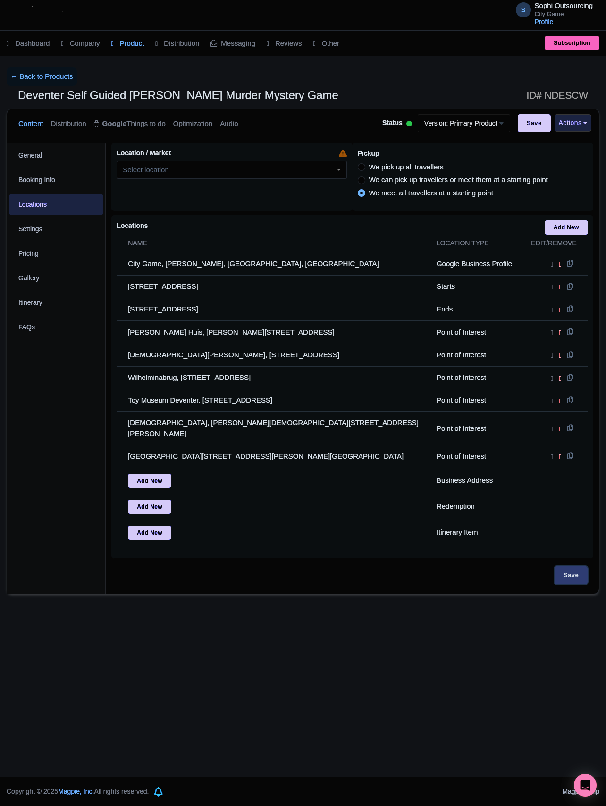
click at [569, 583] on input "Save" at bounding box center [571, 575] width 33 height 18
type input "Update Product"
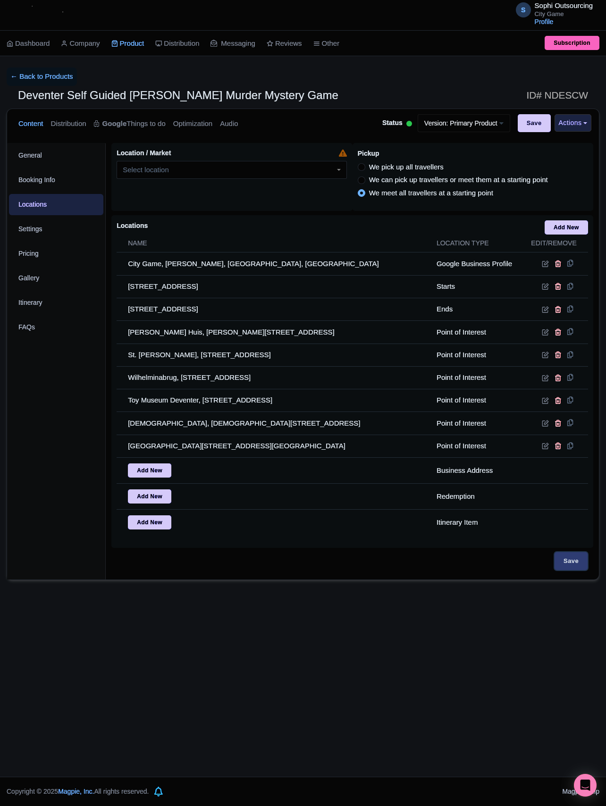
click at [576, 570] on input "Save" at bounding box center [571, 561] width 33 height 18
type input "Saving..."
click at [43, 78] on link "← Back to Products" at bounding box center [42, 76] width 70 height 18
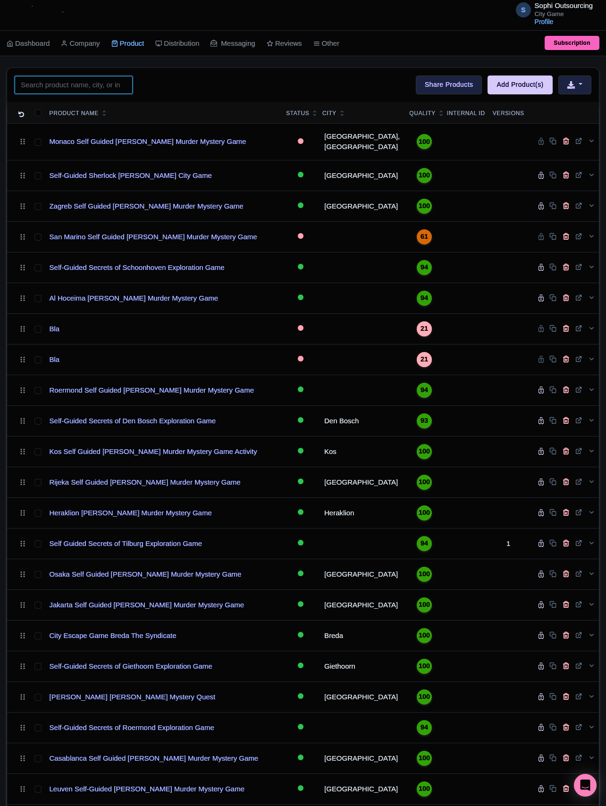
click at [94, 90] on input "search" at bounding box center [74, 85] width 118 height 18
paste input "Venlo"
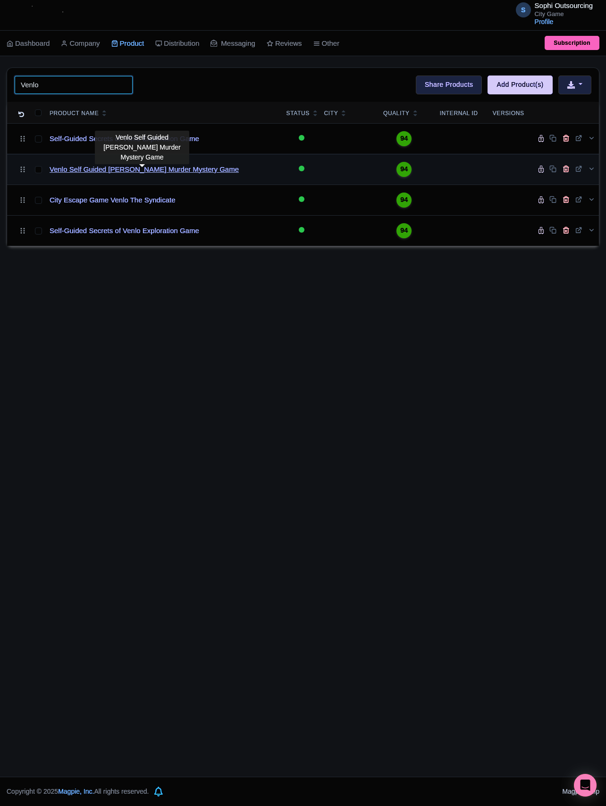
type input "Venlo"
click at [126, 172] on link "Venlo Self Guided Sherlock Holmes Murder Mystery Game" at bounding box center [144, 169] width 189 height 11
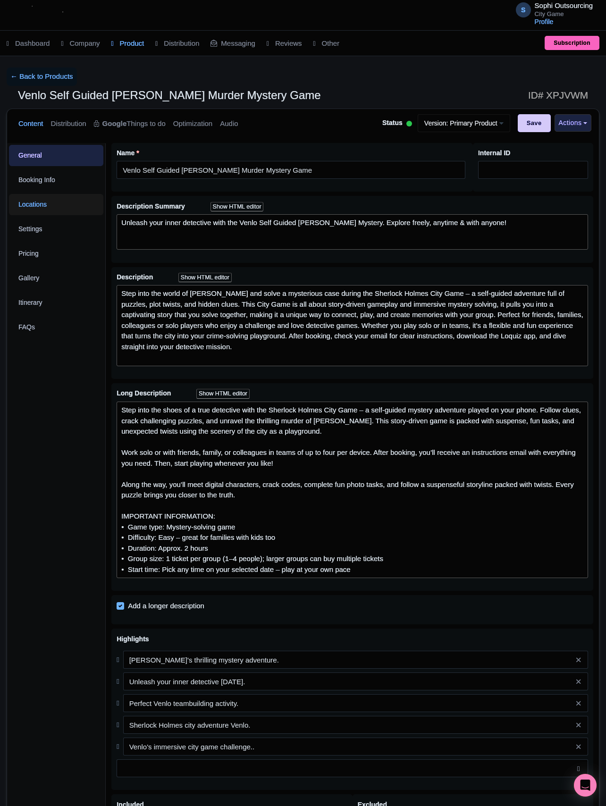
drag, startPoint x: 38, startPoint y: 215, endPoint x: 47, endPoint y: 215, distance: 9.4
click at [38, 215] on link "Locations" at bounding box center [56, 204] width 94 height 21
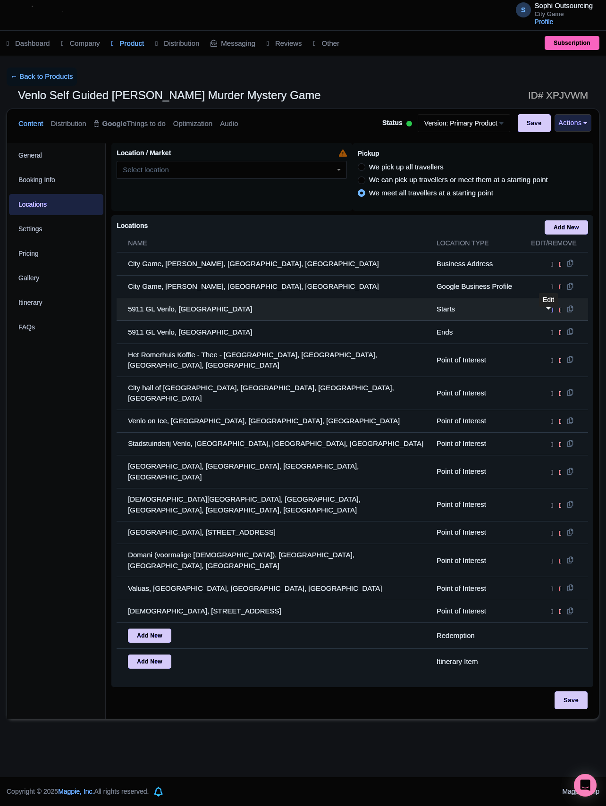
click at [551, 314] on icon at bounding box center [552, 310] width 2 height 8
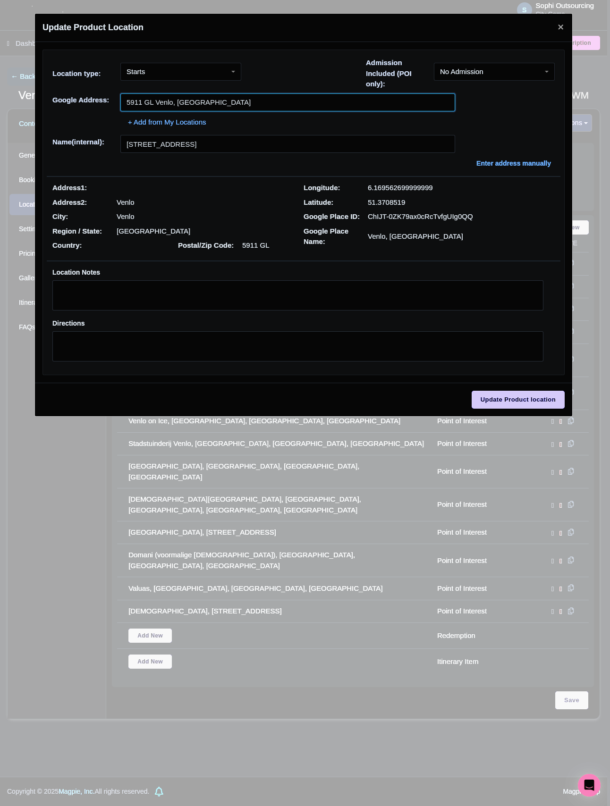
click at [255, 100] on input "5911 GL Venlo, Netherlands" at bounding box center [287, 102] width 335 height 18
paste input "Stationsplein, 5913 AA Venlo, NL"
paste input "text"
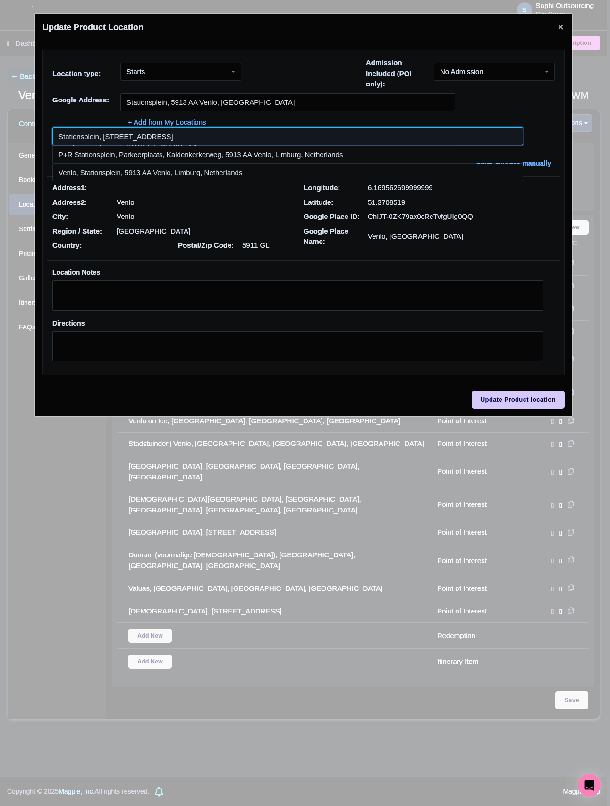
click at [268, 137] on input at bounding box center [287, 136] width 471 height 18
type input "Stationsplein, [STREET_ADDRESS]"
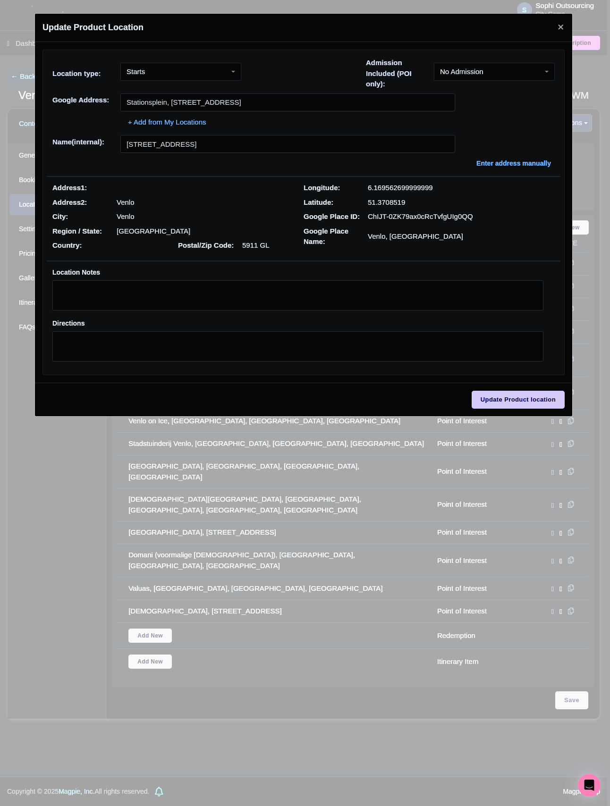
type input "Stationsplein, [STREET_ADDRESS]"
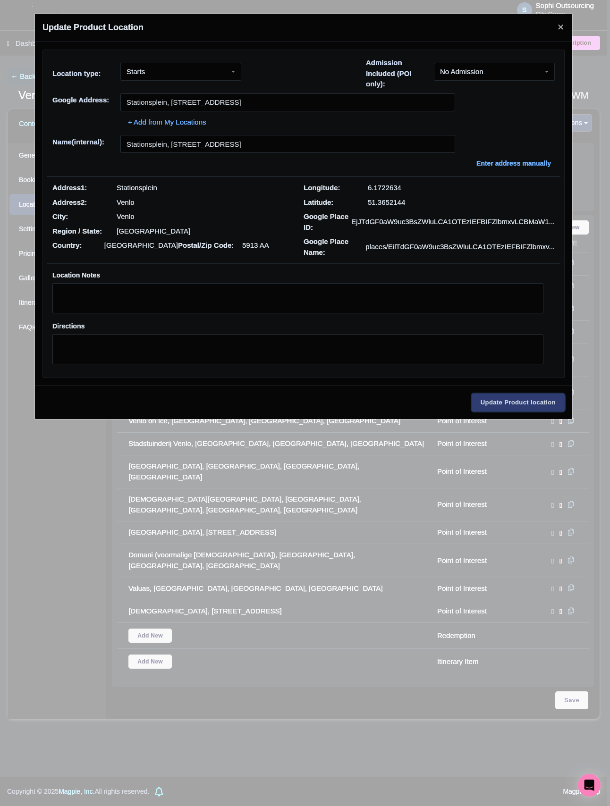
click at [493, 405] on input "Update Product location" at bounding box center [517, 403] width 93 height 18
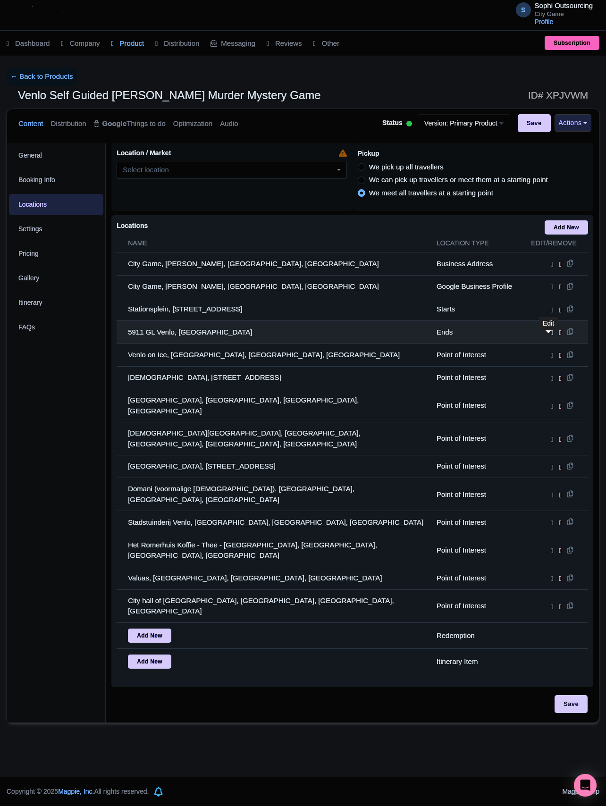
click at [551, 336] on link at bounding box center [553, 332] width 5 height 8
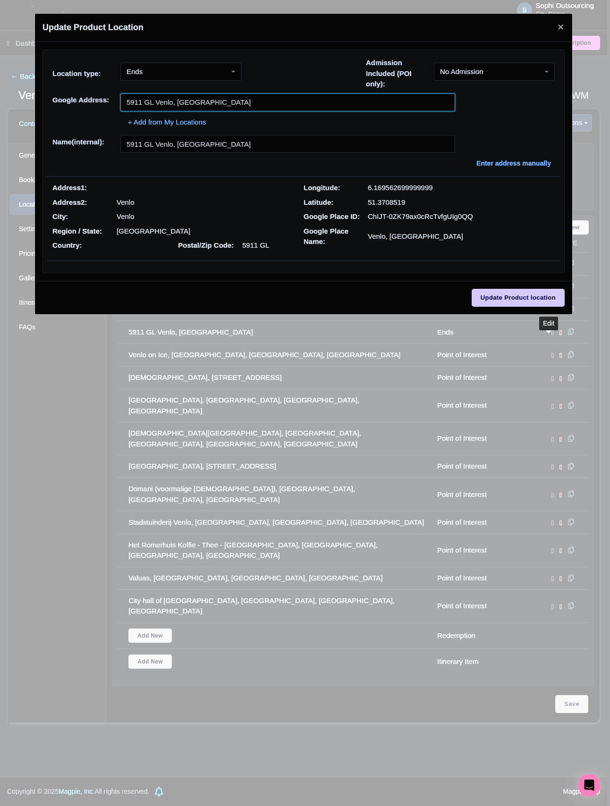
click at [259, 96] on input "5911 GL Venlo, Netherlands" at bounding box center [287, 102] width 335 height 18
paste input "Stationsplein, 5913 AA Venlo, NL"
paste input "text"
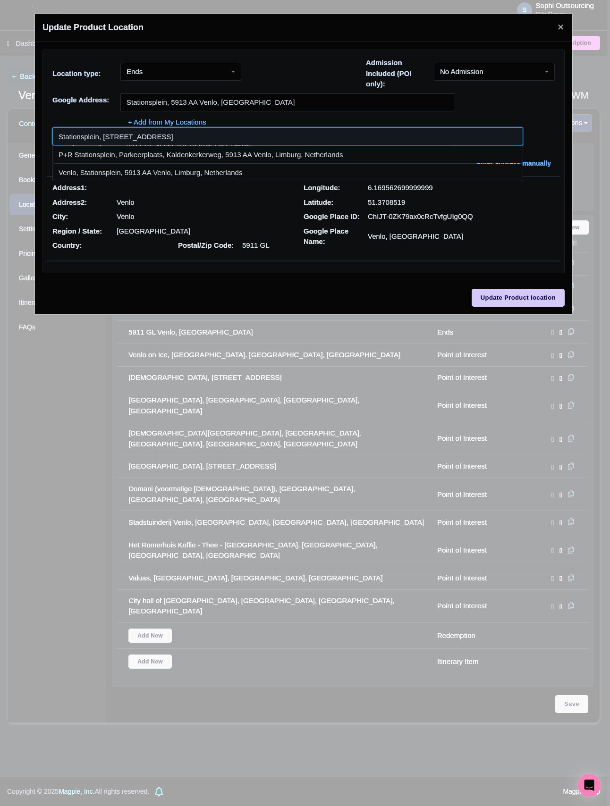
click at [280, 137] on input at bounding box center [287, 136] width 471 height 18
type input "Stationsplein, [STREET_ADDRESS]"
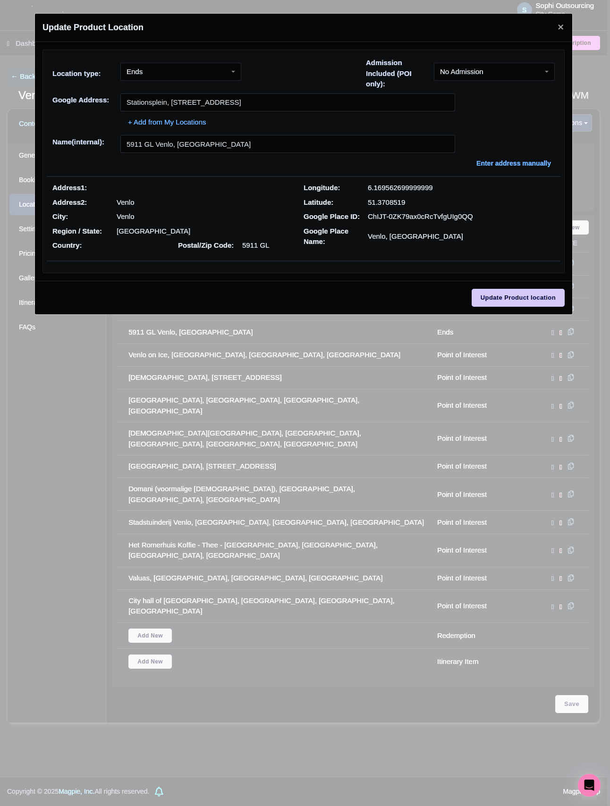
type input "Stationsplein, [STREET_ADDRESS]"
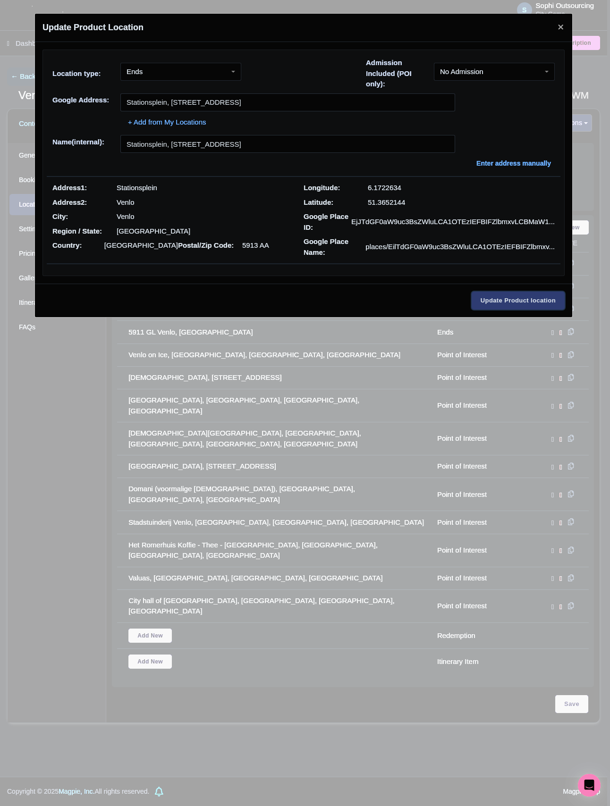
drag, startPoint x: 497, startPoint y: 297, endPoint x: 457, endPoint y: 325, distance: 49.0
click at [497, 298] on input "Update Product location" at bounding box center [517, 301] width 93 height 18
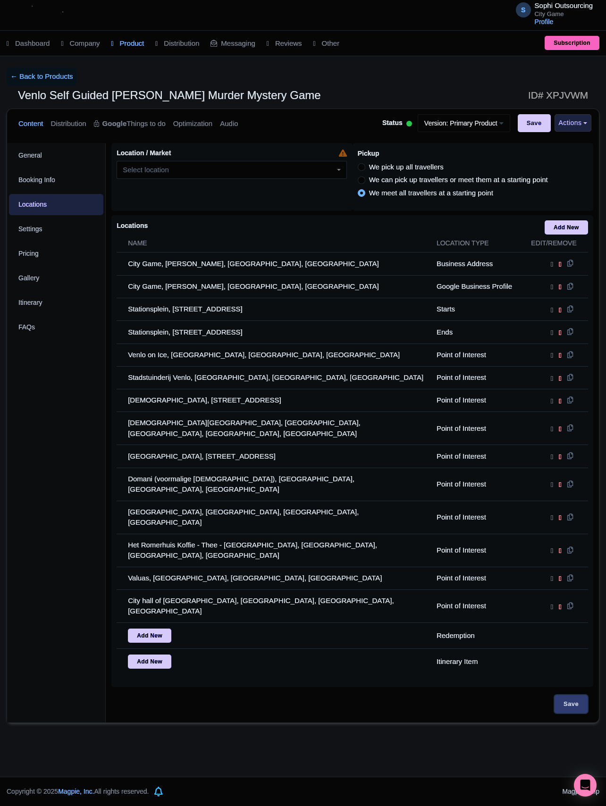
click at [567, 695] on input "Save" at bounding box center [571, 704] width 33 height 18
type input "Update Product"
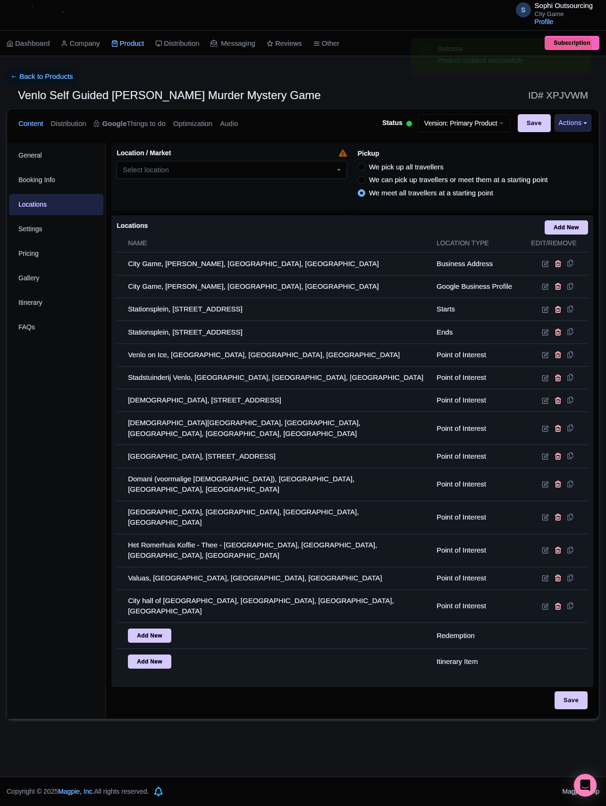
click at [564, 648] on div "Locations i Add New Name Location type Edit/Remove City Game, Hendrik Figeeweg,…" at bounding box center [352, 451] width 482 height 472
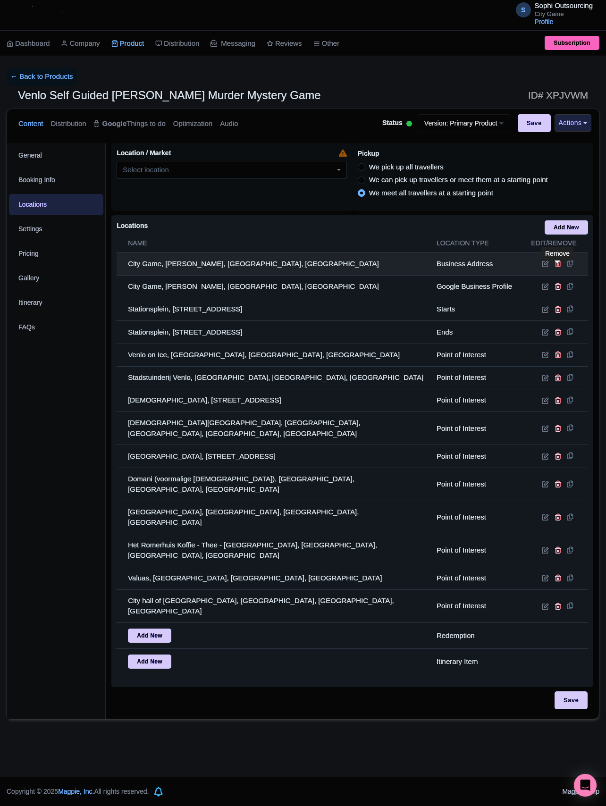
click at [556, 266] on icon at bounding box center [558, 263] width 7 height 7
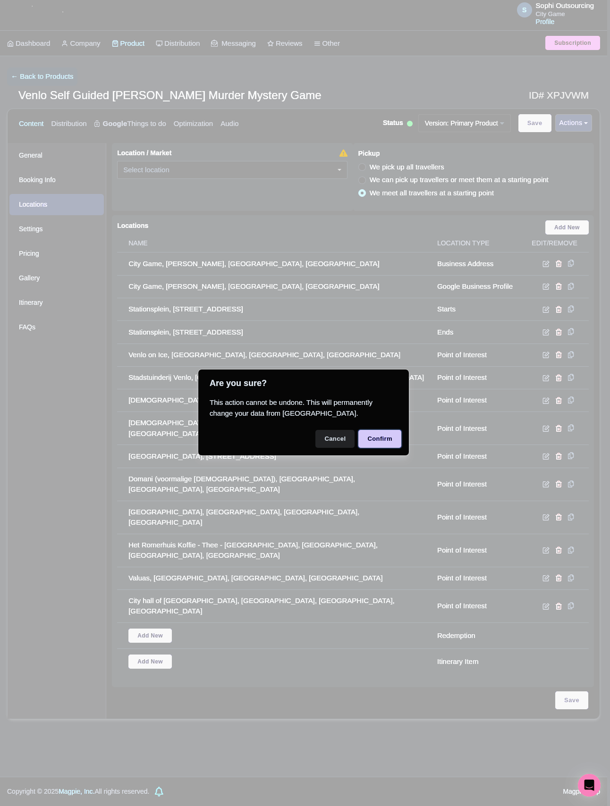
click at [379, 434] on button "Confirm" at bounding box center [379, 439] width 43 height 18
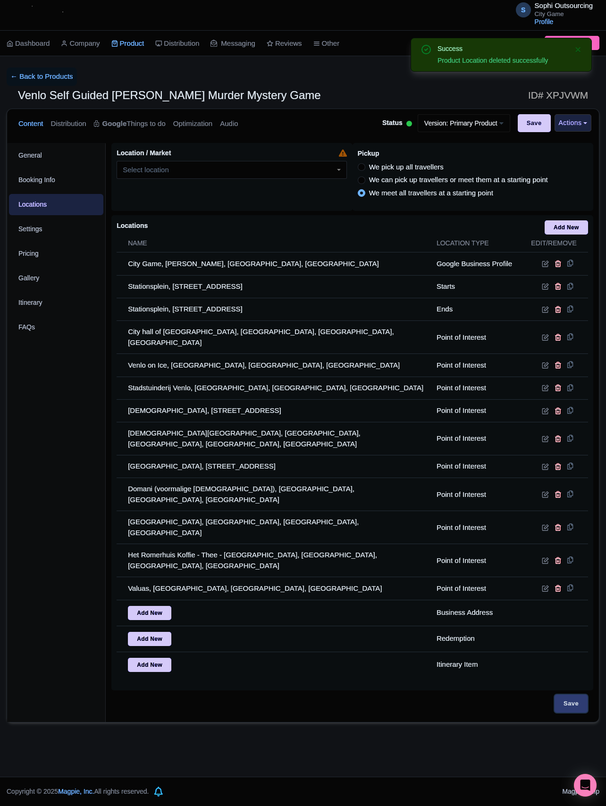
click at [568, 695] on input "Save" at bounding box center [571, 704] width 33 height 18
type input "Saving..."
drag, startPoint x: 407, startPoint y: 709, endPoint x: 396, endPoint y: 710, distance: 10.4
click at [406, 709] on div "S Sophi Outsourcing City Game Profile Users Settings Sign out Dashboard Company…" at bounding box center [303, 388] width 606 height 777
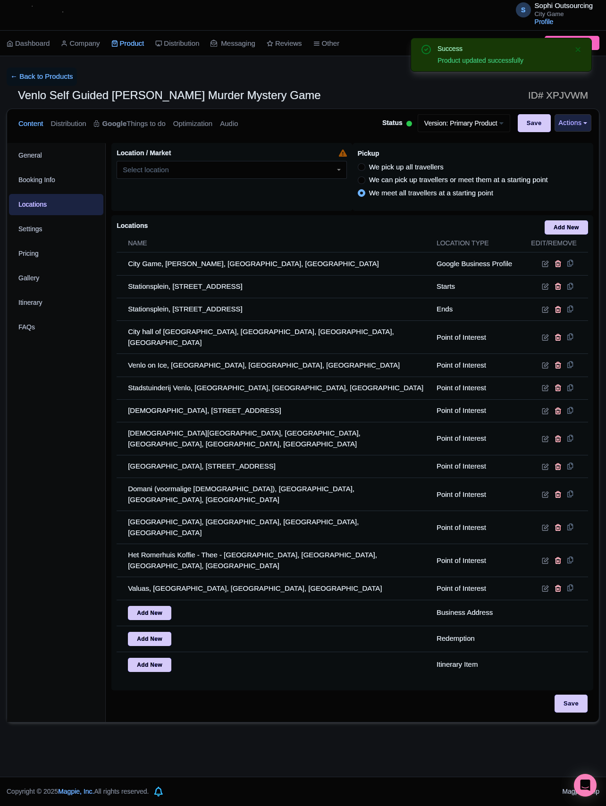
click at [450, 698] on div "S Sophi Outsourcing City Game Profile Users Settings Sign out Dashboard Company…" at bounding box center [303, 388] width 606 height 777
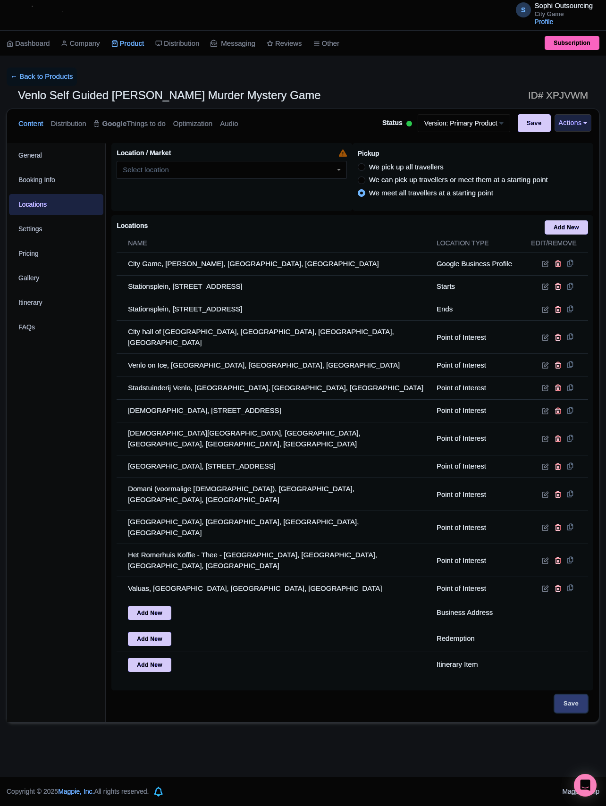
click at [572, 695] on input "Save" at bounding box center [571, 704] width 33 height 18
type input "Saving..."
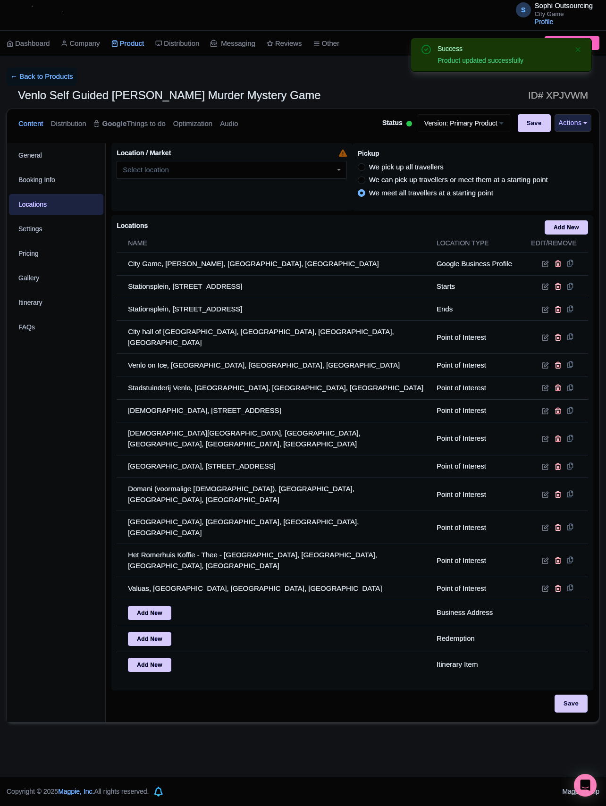
click at [27, 90] on span "Venlo Self Guided [PERSON_NAME] Murder Mystery Game" at bounding box center [169, 95] width 303 height 13
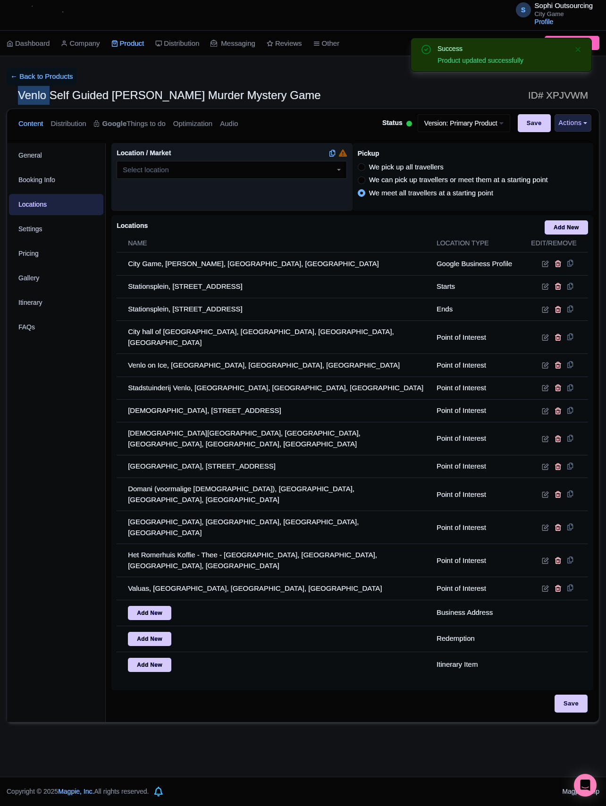
copy span "Venlo"
click at [144, 177] on div at bounding box center [232, 170] width 230 height 18
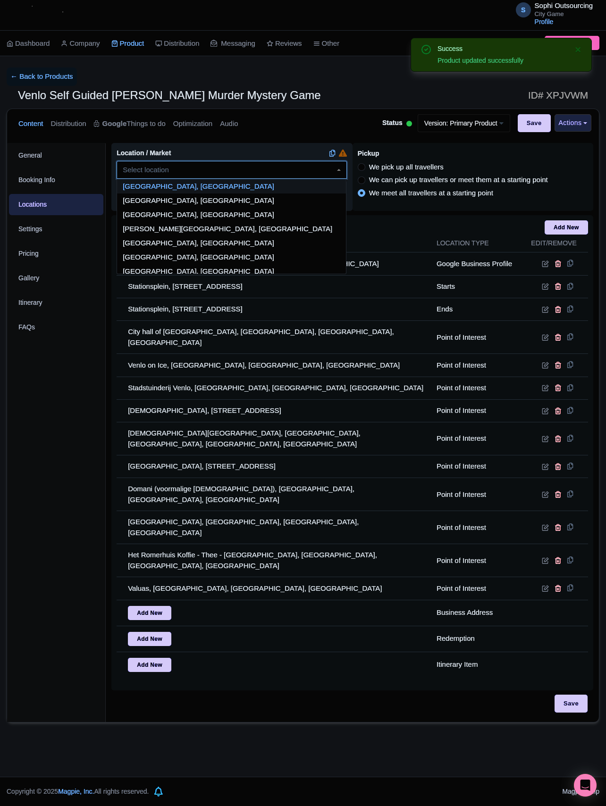
paste input "Venlo"
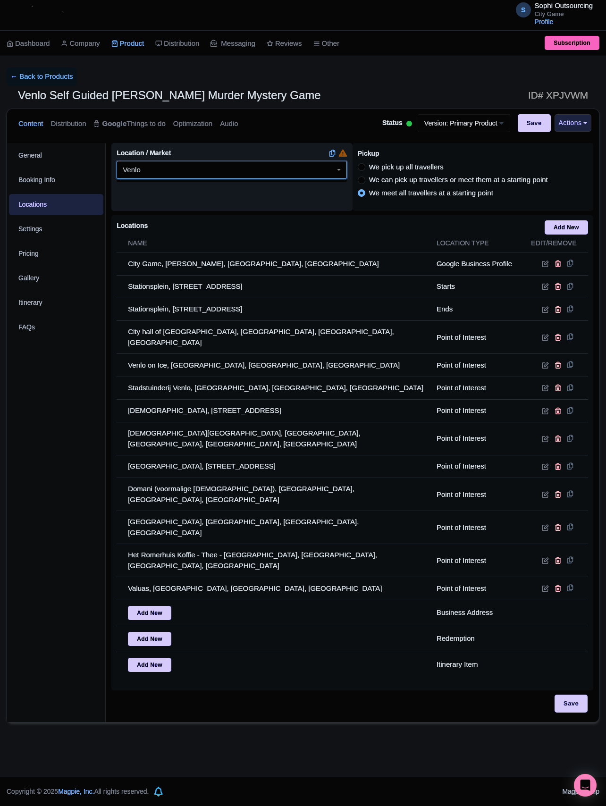
type input "Venlo"
click at [197, 194] on div "Location / Market i" at bounding box center [231, 177] width 241 height 68
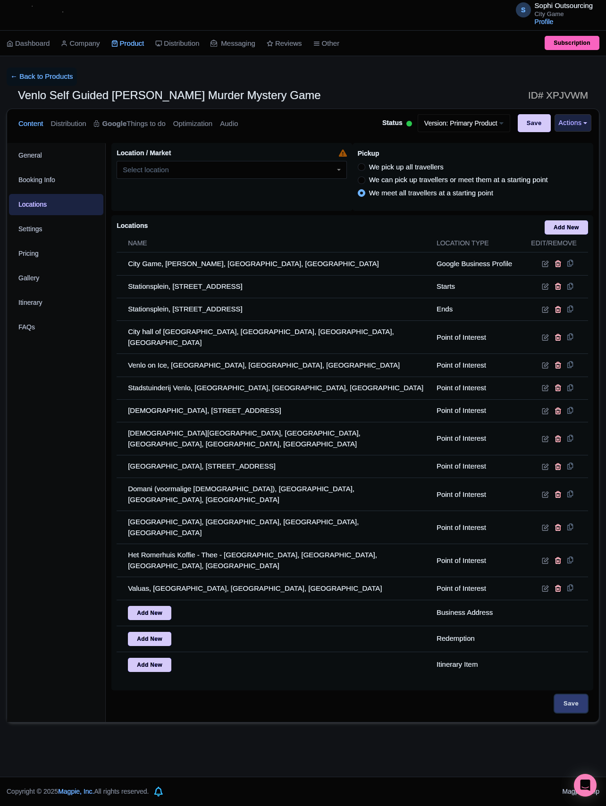
drag, startPoint x: 572, startPoint y: 672, endPoint x: 562, endPoint y: 670, distance: 10.6
click at [571, 695] on input "Save" at bounding box center [571, 704] width 33 height 18
type input "Saving..."
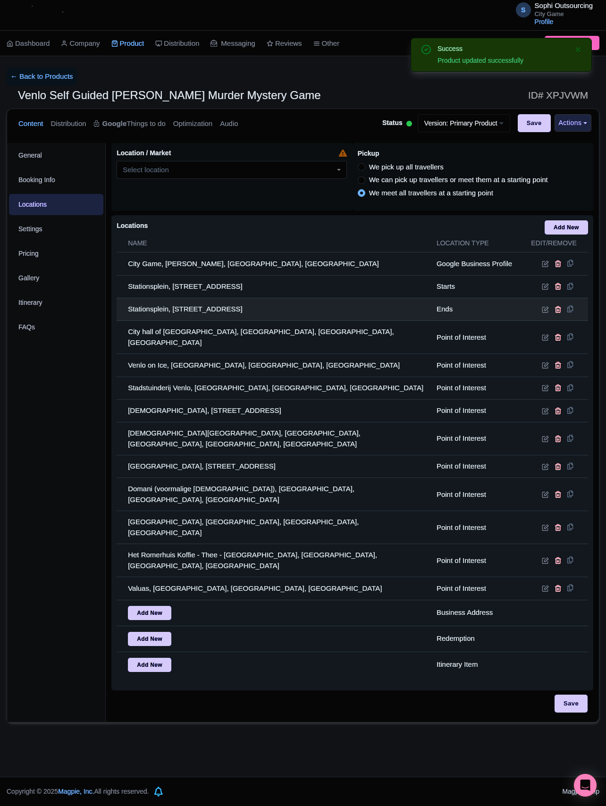
click at [240, 314] on td "Stationsplein, [STREET_ADDRESS]" at bounding box center [274, 309] width 314 height 23
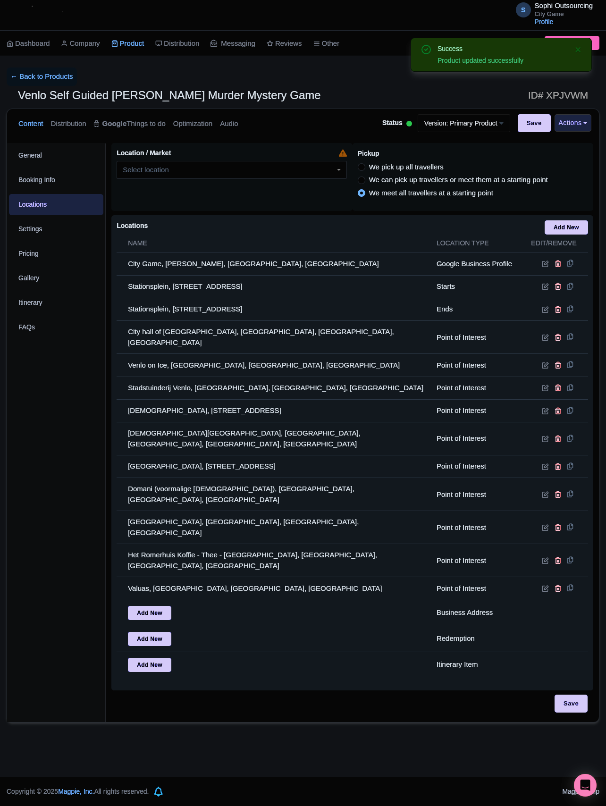
copy td "[GEOGRAPHIC_DATA]"
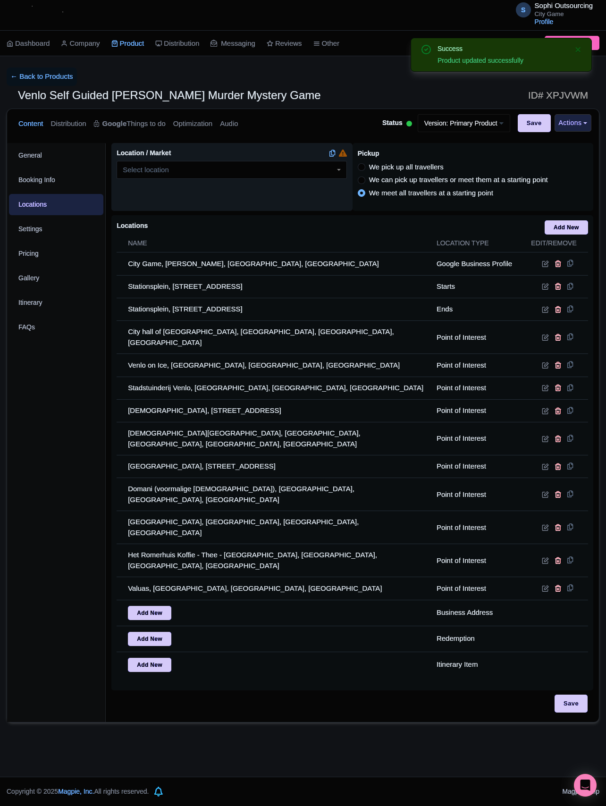
click at [154, 174] on input "Location / Market i" at bounding box center [147, 170] width 48 height 8
paste input "[GEOGRAPHIC_DATA]"
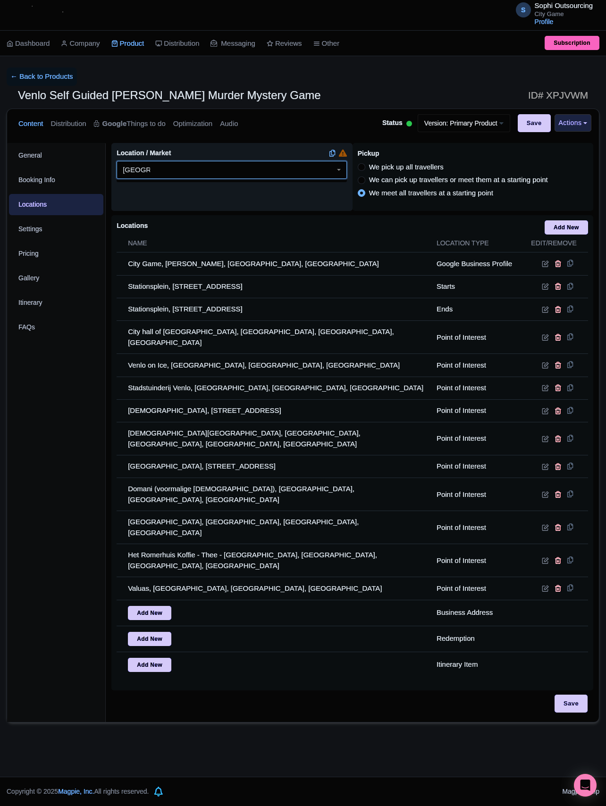
click at [126, 167] on input "Location / Market i" at bounding box center [136, 170] width 27 height 8
click at [162, 175] on div at bounding box center [232, 170] width 230 height 18
click at [164, 172] on div at bounding box center [232, 170] width 230 height 18
click at [160, 171] on div at bounding box center [232, 170] width 230 height 18
click at [153, 171] on div at bounding box center [232, 170] width 230 height 18
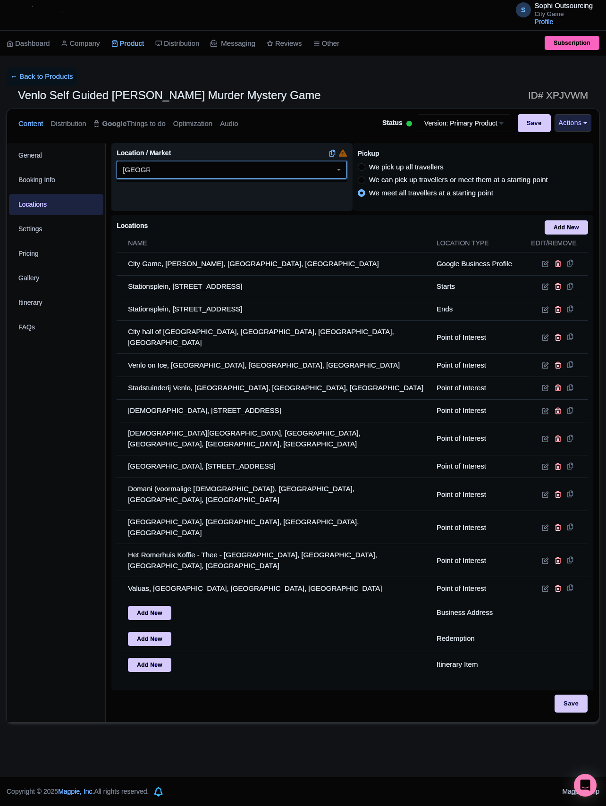
drag, startPoint x: 157, startPoint y: 176, endPoint x: 169, endPoint y: 195, distance: 23.3
click at [158, 177] on div at bounding box center [232, 170] width 230 height 18
type input "[GEOGRAPHIC_DATA]"
click at [169, 195] on div "Location / Market i" at bounding box center [231, 177] width 241 height 68
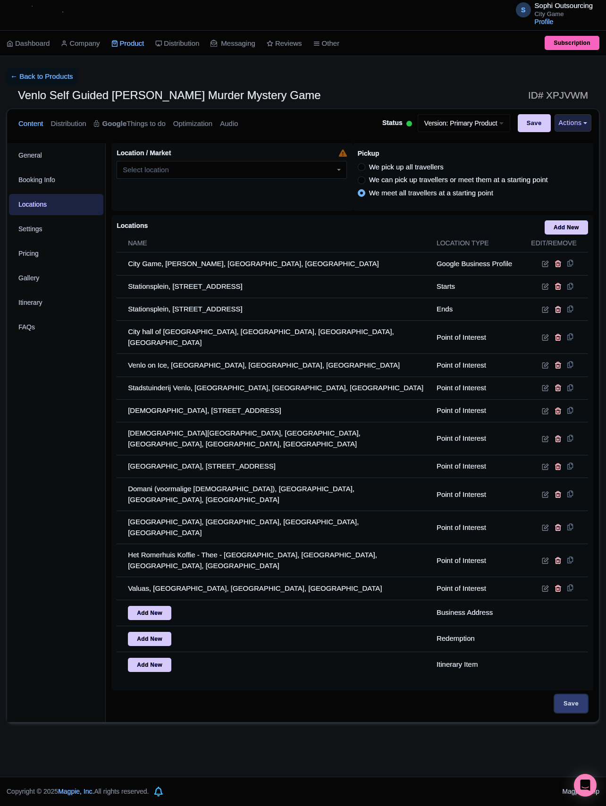
click at [576, 695] on input "Save" at bounding box center [571, 704] width 33 height 18
type input "Saving..."
click at [61, 79] on link "← Back to Products" at bounding box center [42, 76] width 70 height 18
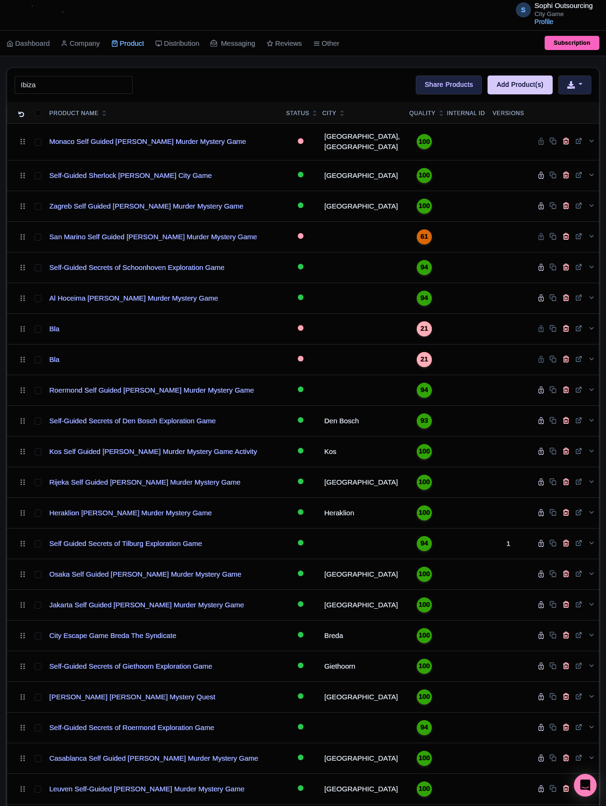
type input "Ibiza"
click button "Search" at bounding box center [0, 0] width 0 height 0
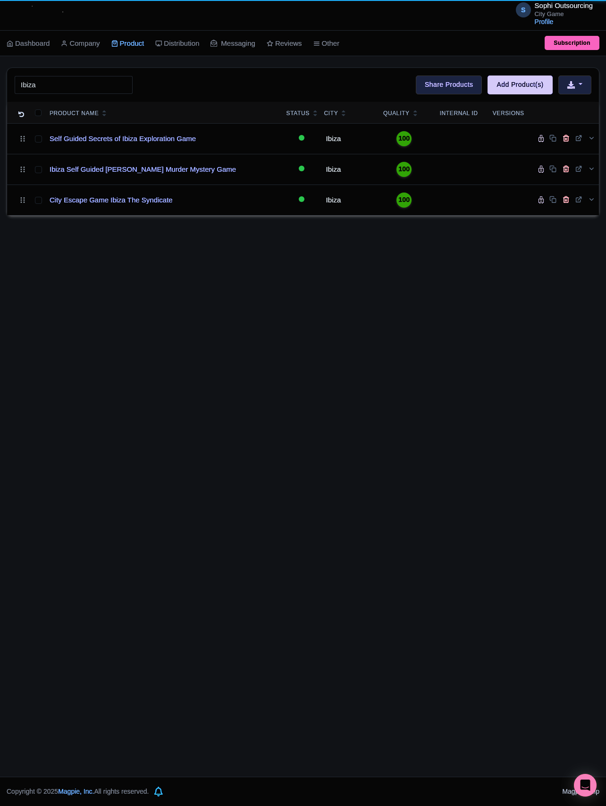
click at [234, 73] on div "Ibiza Search Bulk Actions [GEOGRAPHIC_DATA] Add to Collection Share Products Ad…" at bounding box center [303, 85] width 592 height 34
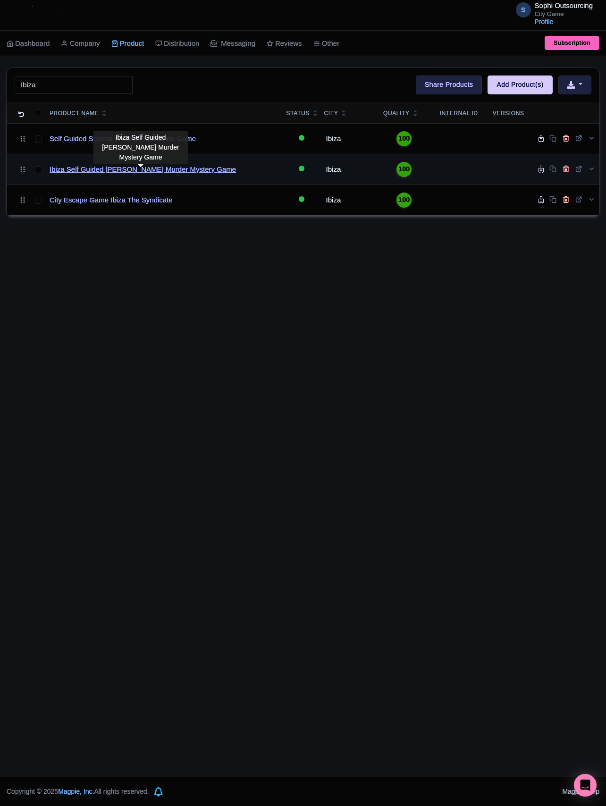
click at [113, 175] on link "Ibiza Self Guided [PERSON_NAME] Murder Mystery Game" at bounding box center [143, 169] width 186 height 11
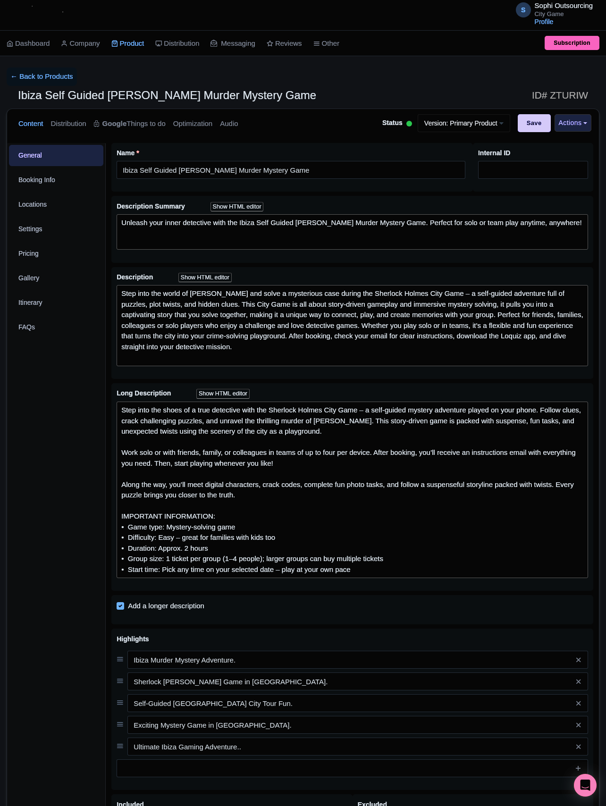
drag, startPoint x: 63, startPoint y: 379, endPoint x: 61, endPoint y: 375, distance: 5.1
click at [63, 379] on div "General Booking Info Locations Settings Pricing Gallery Itinerary FAQs" at bounding box center [56, 558] width 99 height 831
click at [34, 239] on link "Settings" at bounding box center [56, 229] width 94 height 21
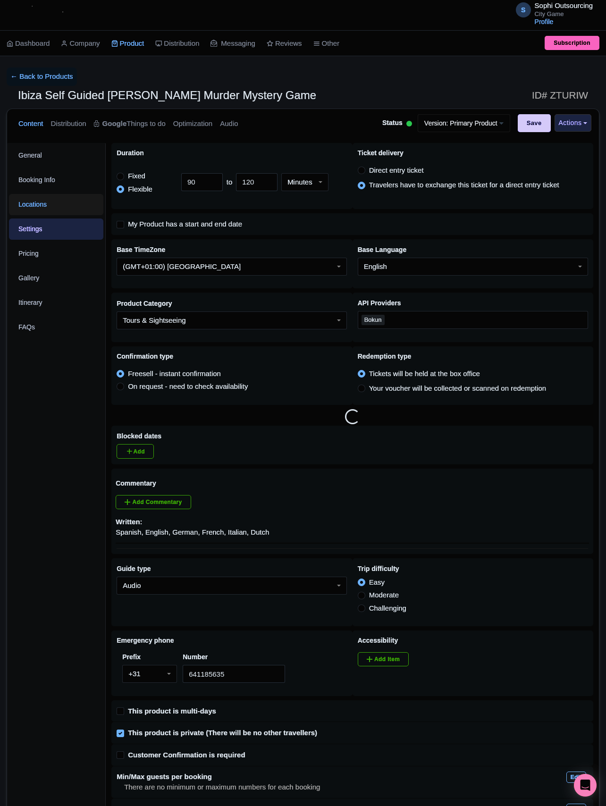
click at [49, 210] on link "Locations" at bounding box center [56, 204] width 94 height 21
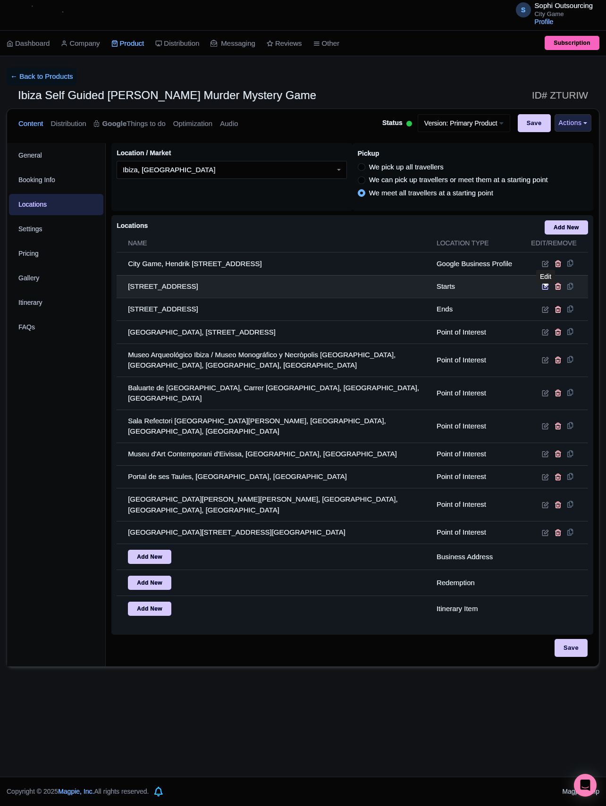
click at [542, 290] on icon at bounding box center [545, 286] width 7 height 7
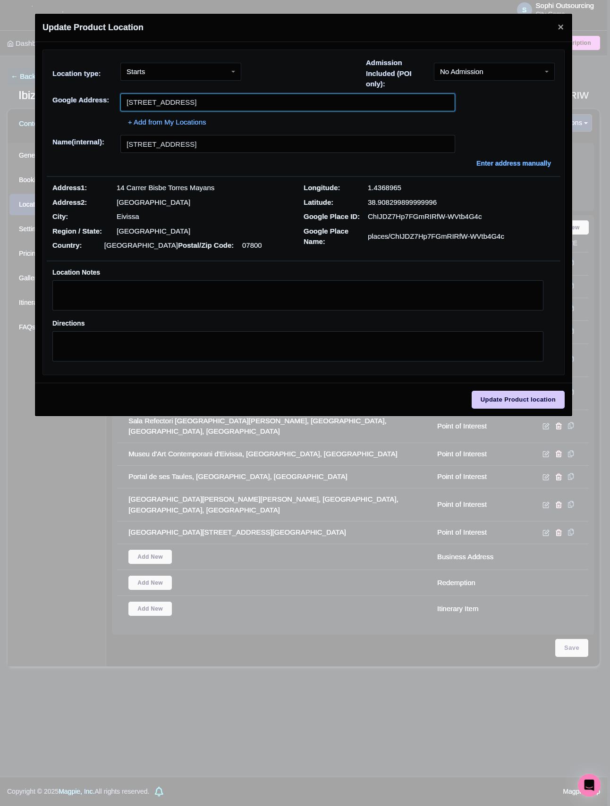
click at [221, 103] on input "Carrer Bisbe Torres Mayans, 14, 07800 Eivissa, España" at bounding box center [287, 102] width 335 height 18
paste input "mí des Puig d'en Valls, 07813 Eivissa, ES"
click at [216, 100] on input "Camí des Puig d'en Valls, 07813 Eivissa, ES" at bounding box center [287, 102] width 335 height 18
paste input "07800 Ibiza, Balearic Islands, Spain"
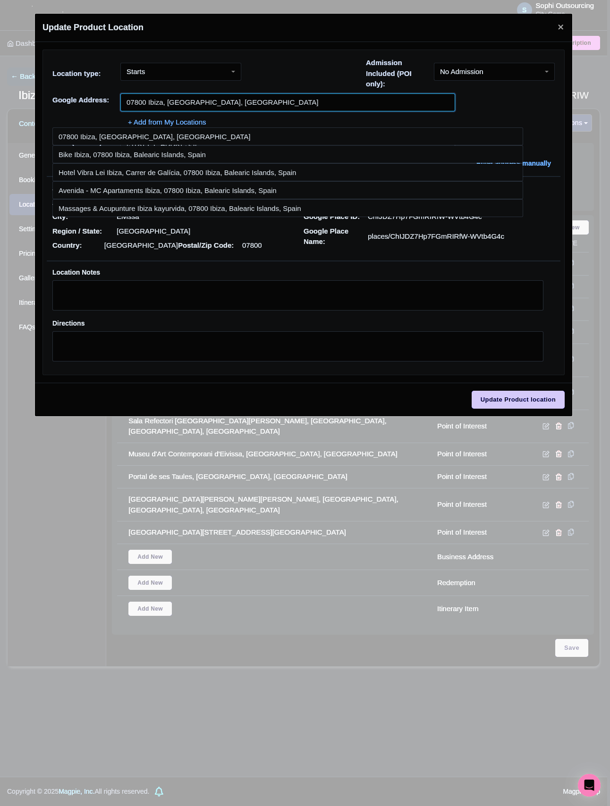
click at [208, 99] on input "07800 Ibiza, Balearic Islands, Spain" at bounding box center [287, 102] width 335 height 18
paste input "Portal de ses Taules"
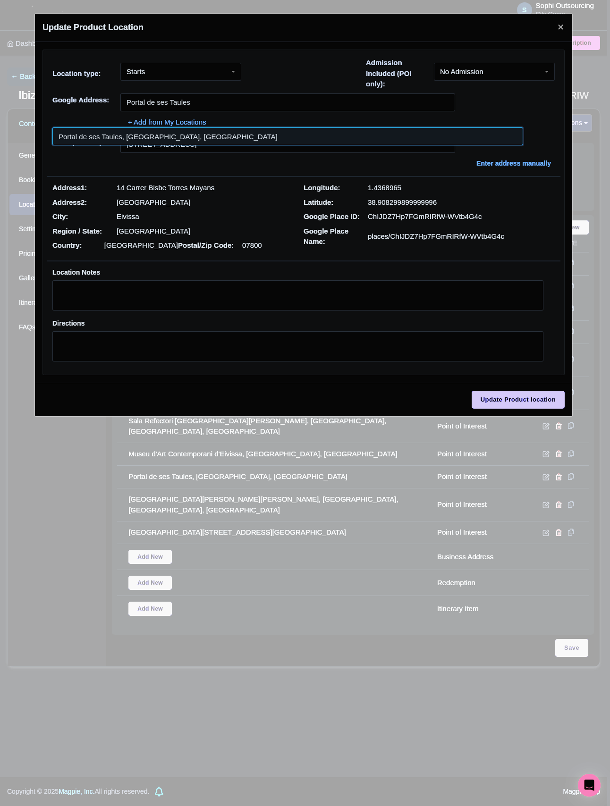
click at [177, 138] on input at bounding box center [287, 136] width 471 height 18
type input "Portal de ses Taules, Ibiza, Spain"
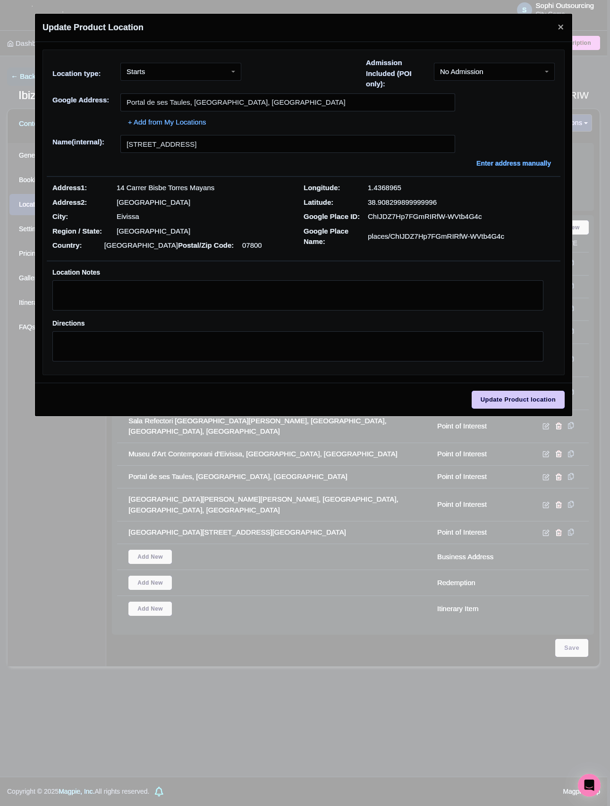
type input "Portal de ses Taules, Ibiza, Spain"
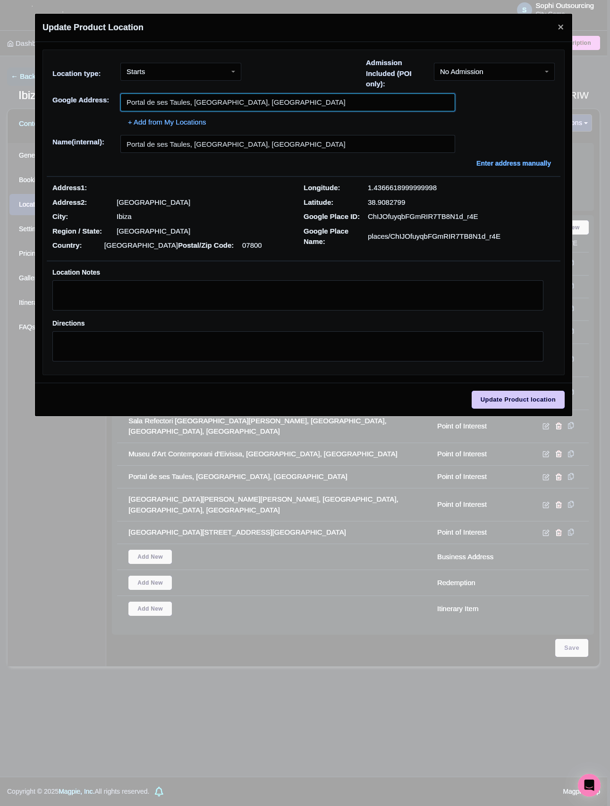
click at [259, 111] on input "Portal de ses Taules, Ibiza, Spain" at bounding box center [287, 102] width 335 height 18
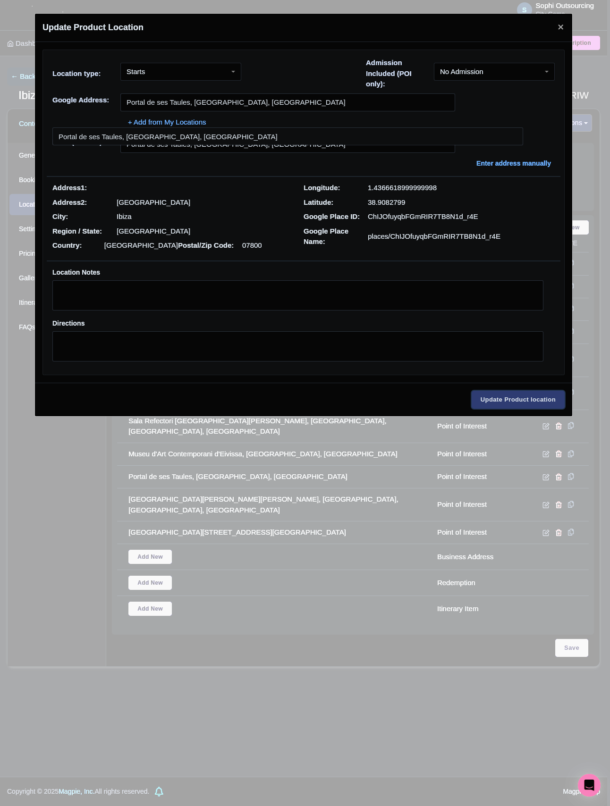
click at [504, 404] on input "Update Product location" at bounding box center [517, 400] width 93 height 18
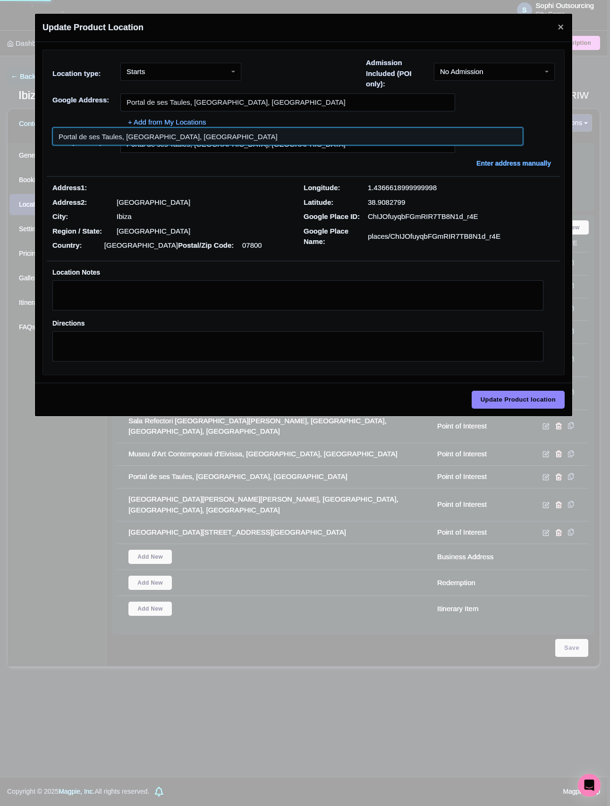
click at [193, 138] on input at bounding box center [287, 136] width 471 height 18
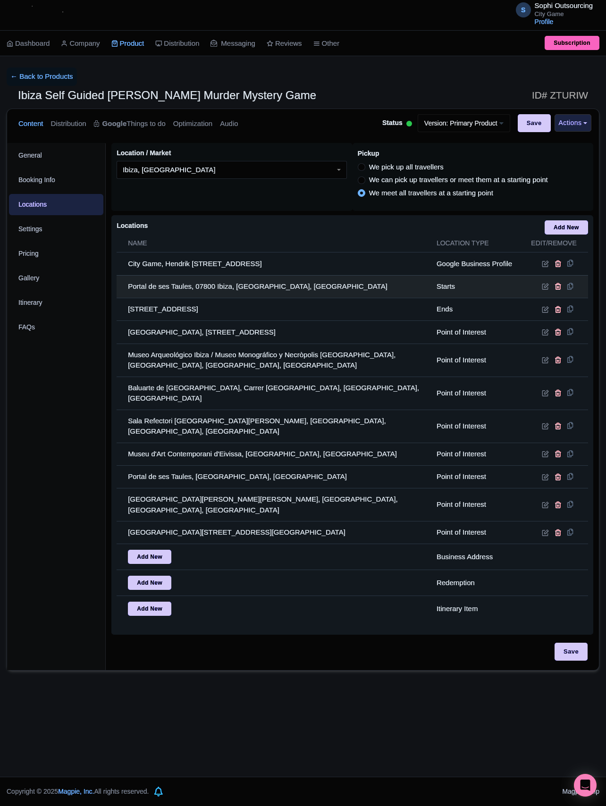
click at [261, 293] on td "Portal de ses Taules, 07800 Ibiza, Balearic Islands, Spain" at bounding box center [274, 286] width 314 height 23
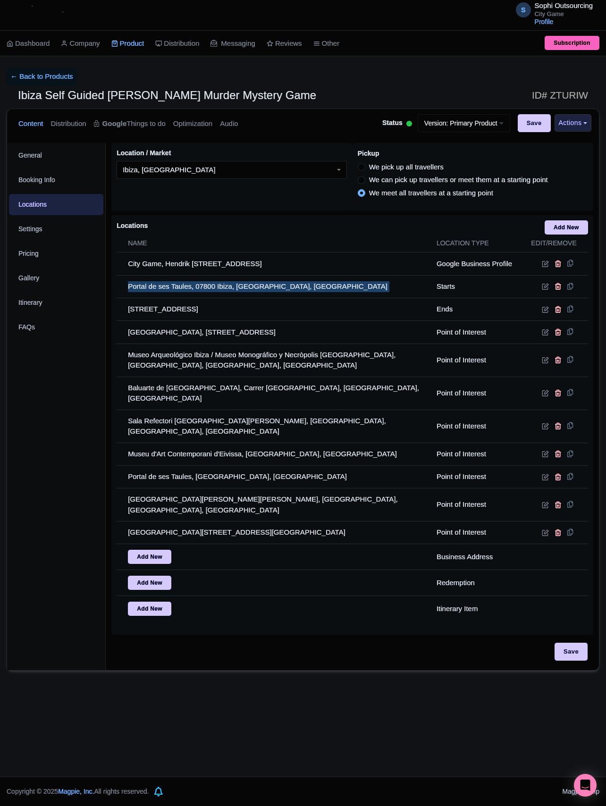
copy tr "Portal de ses Taules, 07800 Ibiza, Balearic Islands, Spain"
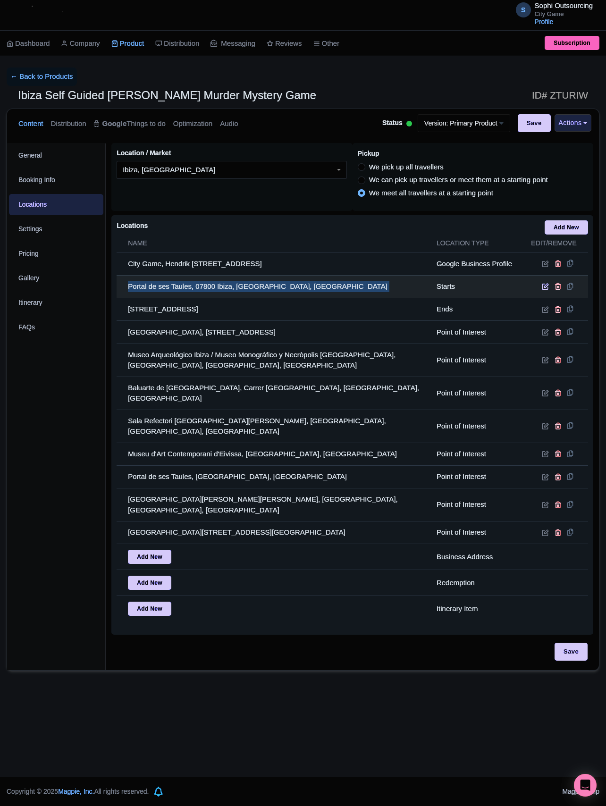
click at [543, 290] on icon at bounding box center [545, 286] width 7 height 7
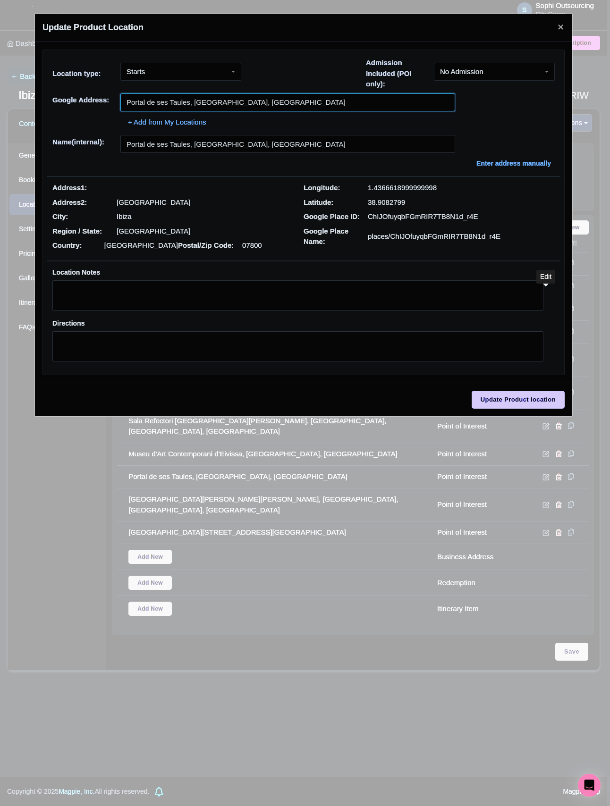
click at [216, 99] on input "Portal de ses Taules, Ibiza, Spain" at bounding box center [287, 102] width 335 height 18
paste input "07800 Ibiza, Balearic Islands, Spain , 07800 Ibiza, ES"
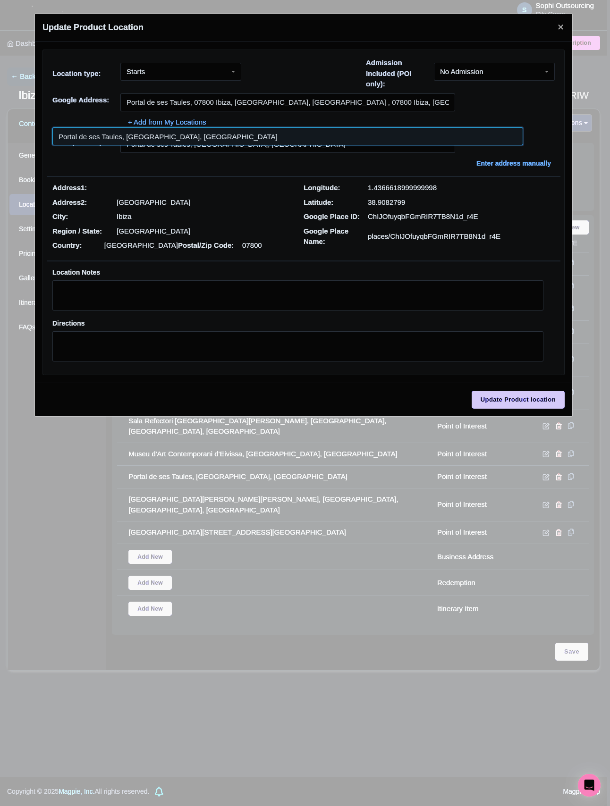
click at [213, 132] on input at bounding box center [287, 136] width 471 height 18
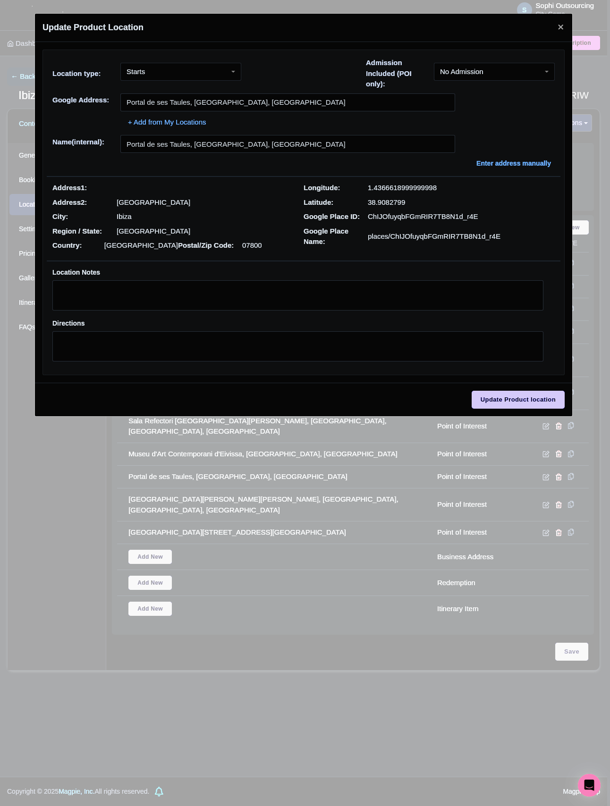
click at [274, 160] on div "Name(internal): Portal de ses Taules, Ibiza, Spain Enter address manually" at bounding box center [303, 152] width 513 height 34
click at [170, 146] on input "Portal de ses Taules, Ibiza, Spain" at bounding box center [287, 144] width 335 height 18
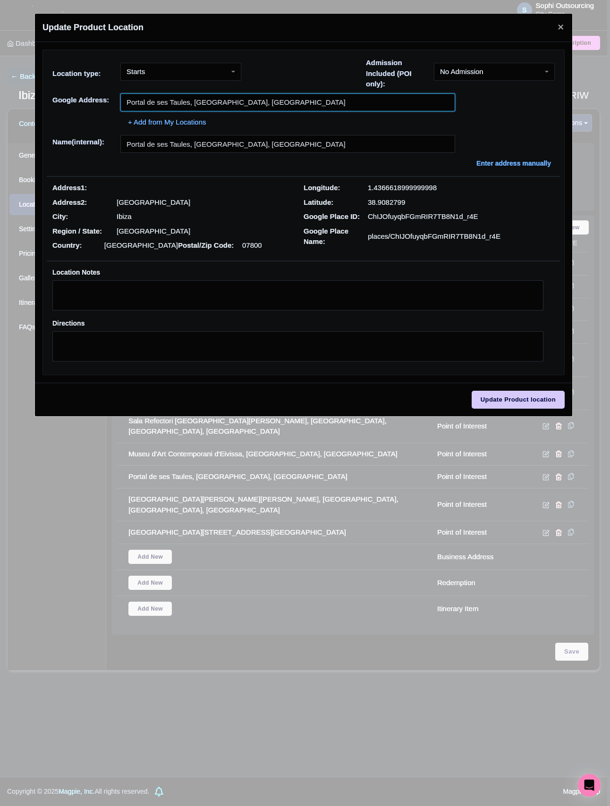
click at [264, 98] on input "Portal de ses Taules, Ibiza, Spain" at bounding box center [287, 102] width 335 height 18
paste input "07800 Ibiza, Balearic Islands, ES"
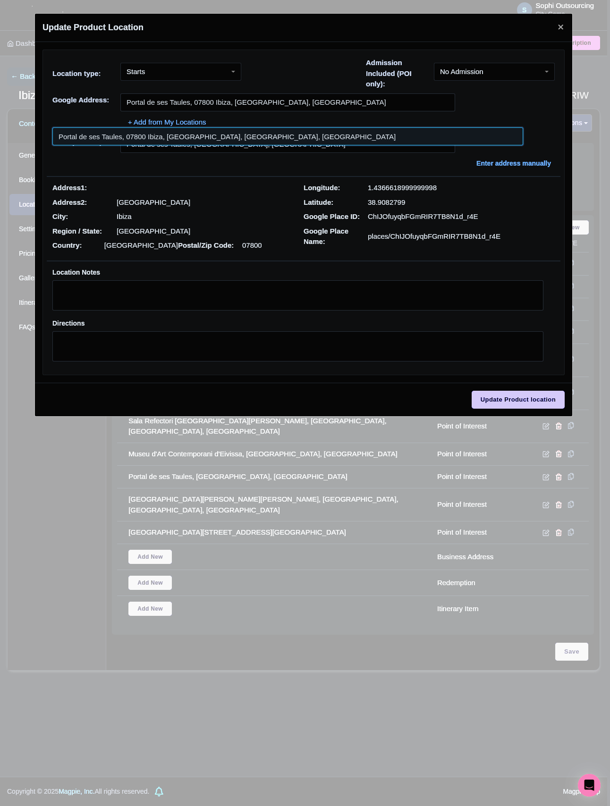
click at [280, 137] on input at bounding box center [287, 136] width 471 height 18
type input "Portal de ses Taules, 07800 Ibiza, Balearic Islands, Balearic Islands, Spain"
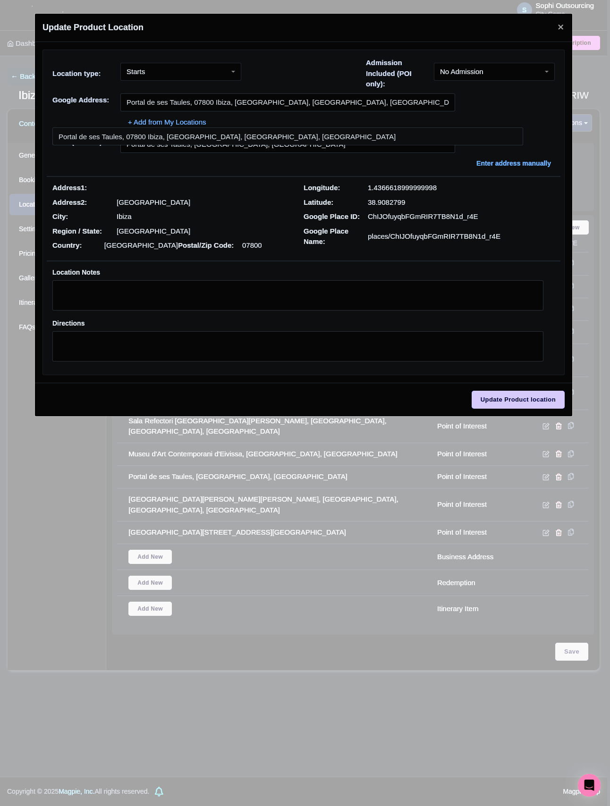
type input "Portal de ses Taules, 07800 Ibiza, Balearic Islands, Balearic Islands, Spain"
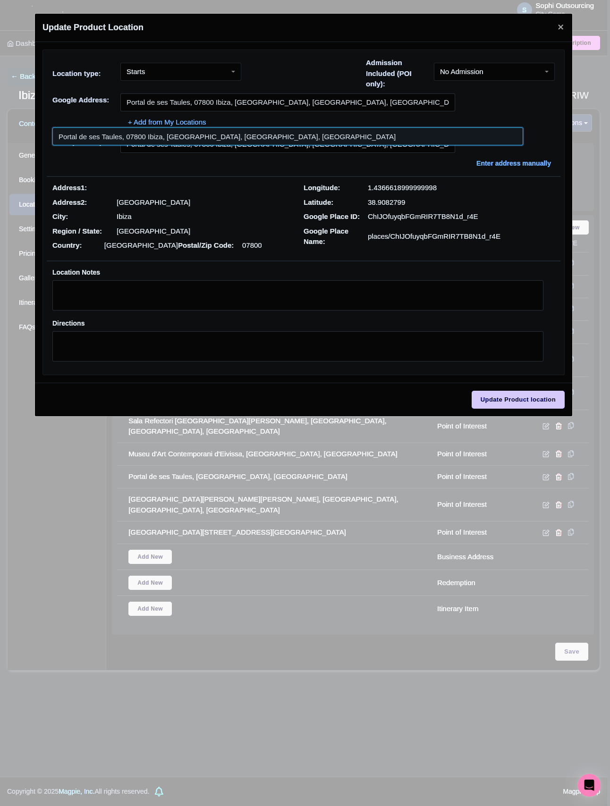
click at [160, 135] on input at bounding box center [287, 136] width 471 height 18
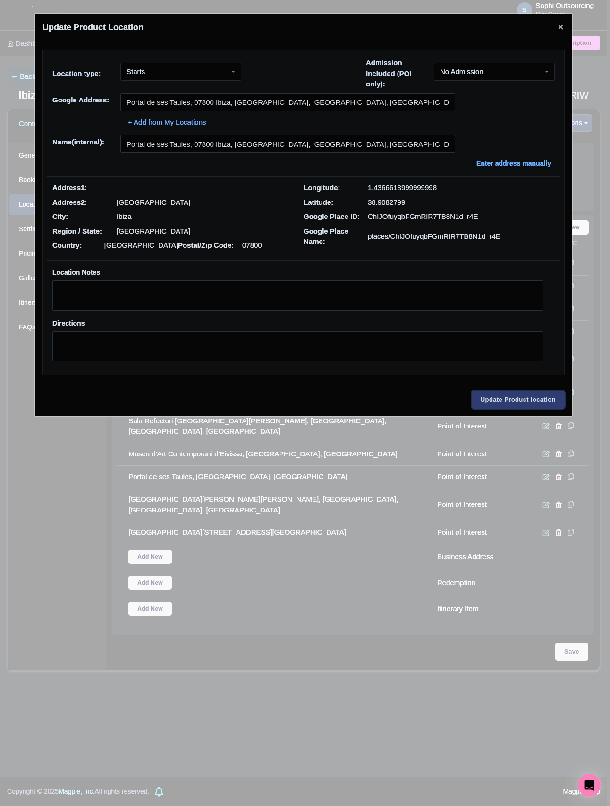
click at [514, 395] on input "Update Product location" at bounding box center [517, 400] width 93 height 18
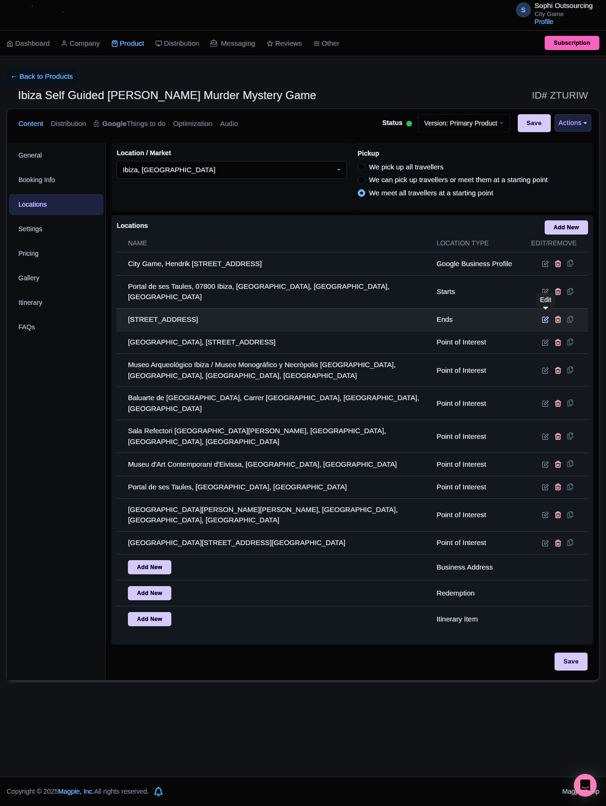
drag, startPoint x: 547, startPoint y: 317, endPoint x: 541, endPoint y: 316, distance: 5.7
click at [547, 317] on icon at bounding box center [545, 319] width 7 height 7
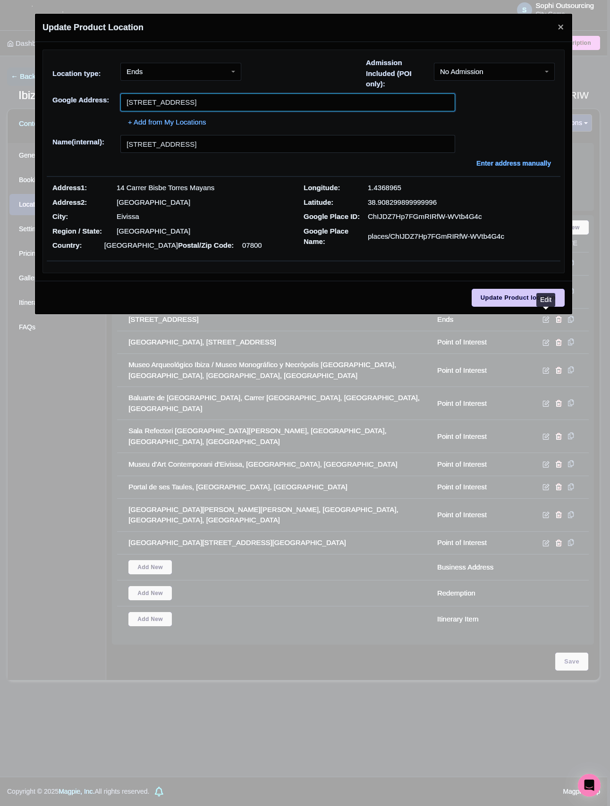
click at [200, 104] on input "Carrer Bisbe Torres Mayans, 14, 07800 Eivissa, España" at bounding box center [287, 102] width 335 height 18
paste input "Portal de ses Taules, 07800 Ibiza, Balearic Islands, ES"
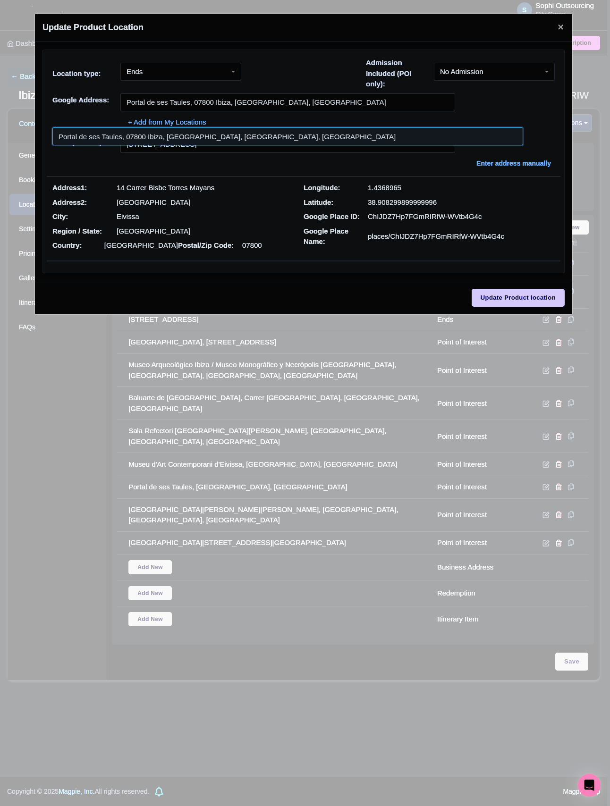
click at [181, 135] on input at bounding box center [287, 136] width 471 height 18
type input "Portal de ses Taules, 07800 Ibiza, Balearic Islands, Balearic Islands, Spain"
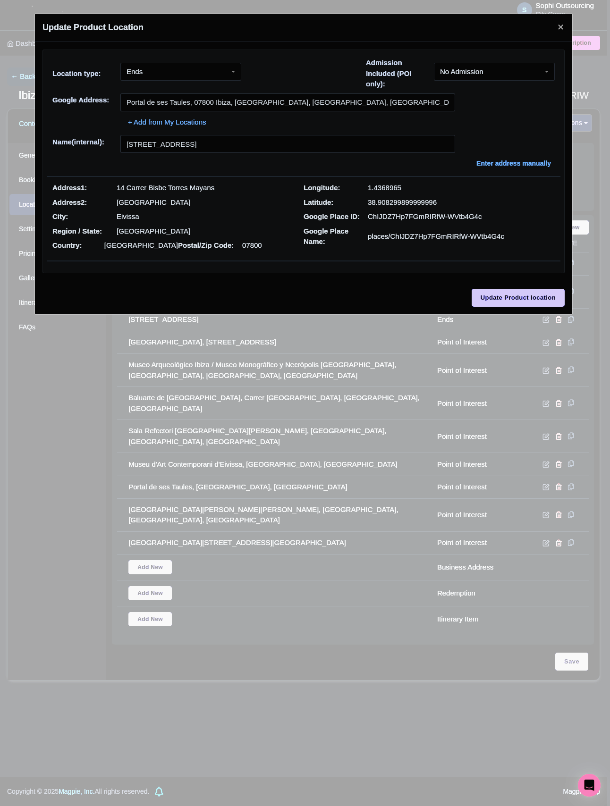
type input "Portal de ses Taules, 07800 Ibiza, Balearic Islands, Balearic Islands, Spain"
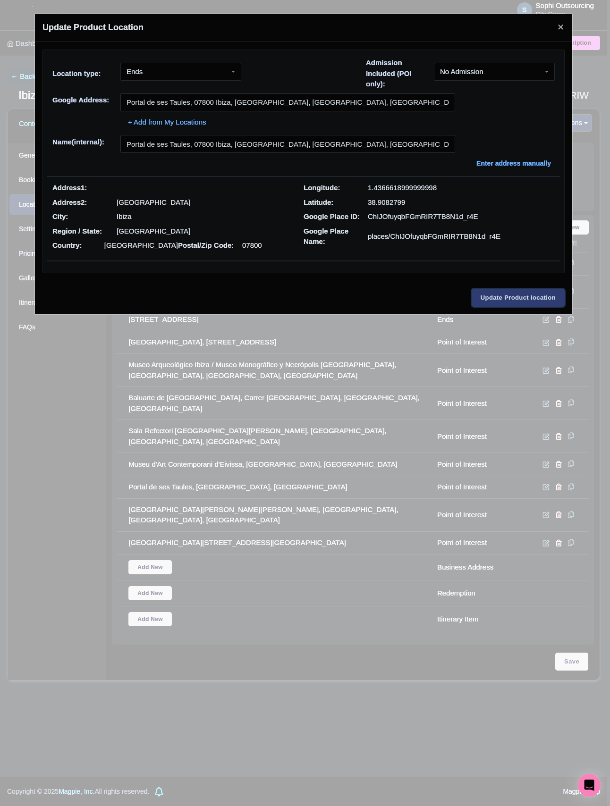
click at [517, 305] on input "Update Product location" at bounding box center [517, 298] width 93 height 18
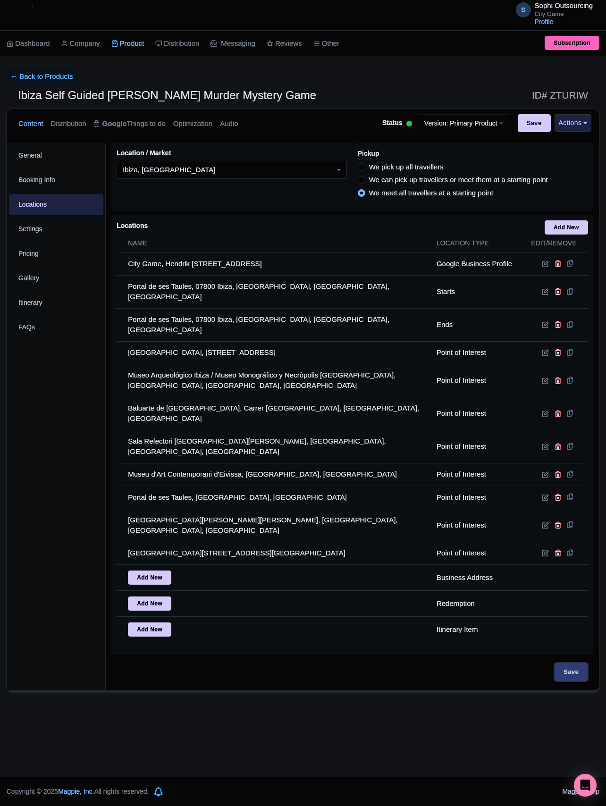
click at [568, 663] on input "Save" at bounding box center [571, 672] width 33 height 18
type input "Update Product"
click at [402, 693] on div "S Sophi Outsourcing City Game Profile Users Settings Sign out Dashboard Company…" at bounding box center [303, 388] width 606 height 777
click at [562, 659] on input "Save" at bounding box center [571, 668] width 33 height 18
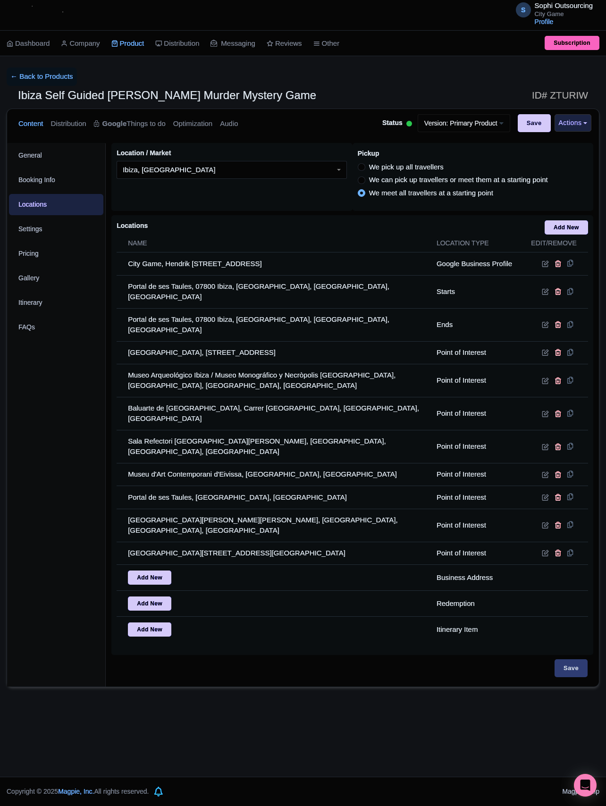
type input "Saving..."
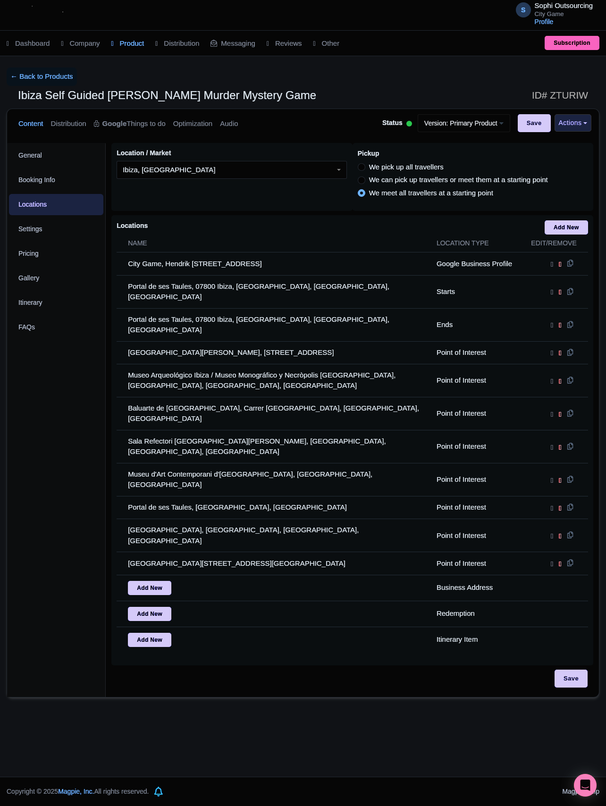
click at [552, 670] on div "Save" at bounding box center [352, 679] width 471 height 18
drag, startPoint x: 540, startPoint y: 629, endPoint x: 567, endPoint y: 634, distance: 28.0
click at [542, 670] on div "Save" at bounding box center [352, 679] width 471 height 18
click at [568, 670] on input "Save" at bounding box center [571, 679] width 33 height 18
type input "Saving..."
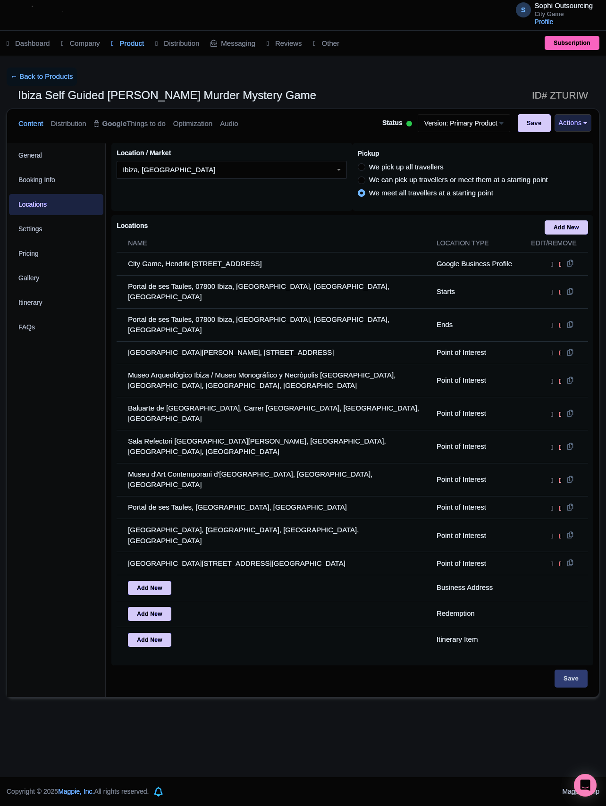
type input "Saving..."
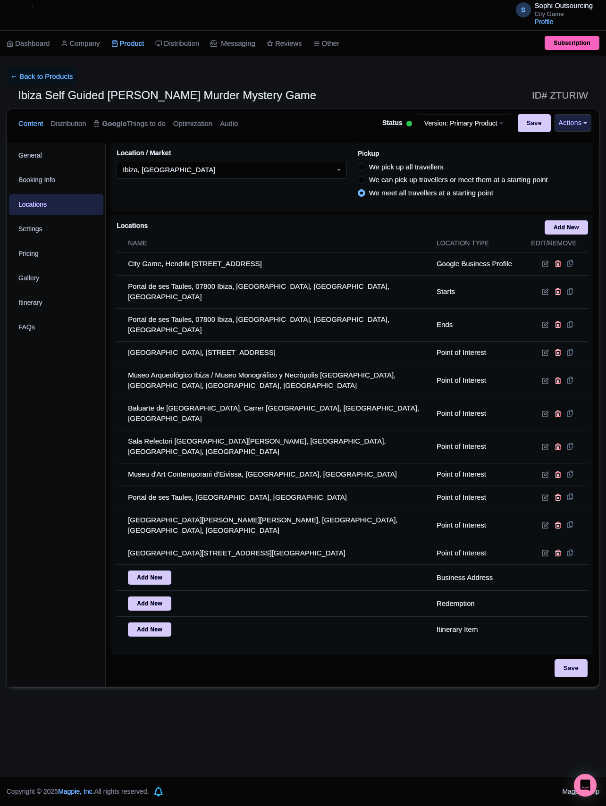
click at [322, 740] on div "S Sophi Outsourcing City Game Profile Users Settings Sign out Dashboard Company…" at bounding box center [303, 388] width 606 height 777
click at [402, 698] on div "S Sophi Outsourcing City Game Profile Users Settings Sign out Dashboard Company…" at bounding box center [303, 388] width 606 height 777
click at [53, 87] on h1 "Ibiza Self Guided Sherlock Holmes Murder Mystery Game ID# ZTURIW" at bounding box center [303, 97] width 593 height 23
click at [54, 84] on link "← Back to Products" at bounding box center [42, 76] width 70 height 18
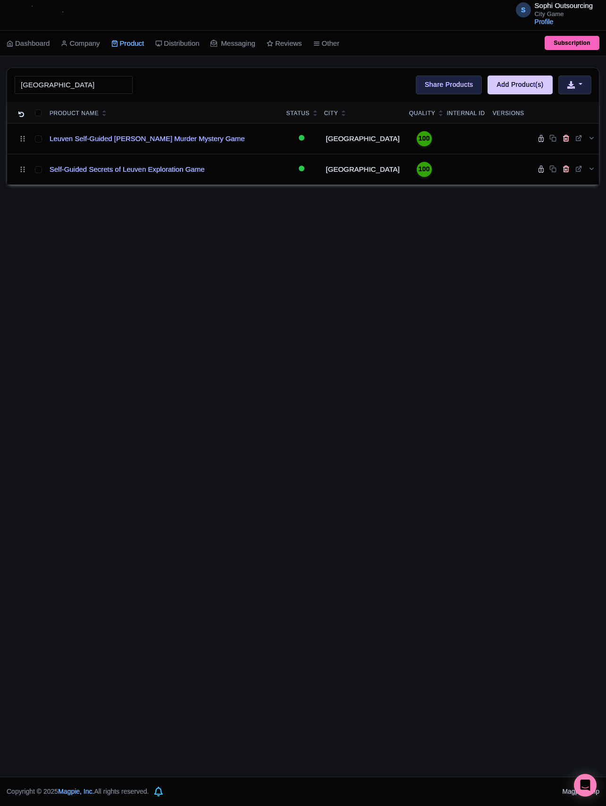
click at [271, 442] on div "S Sophi Outsourcing City Game Profile Users Settings Sign out Dashboard Company…" at bounding box center [303, 388] width 606 height 777
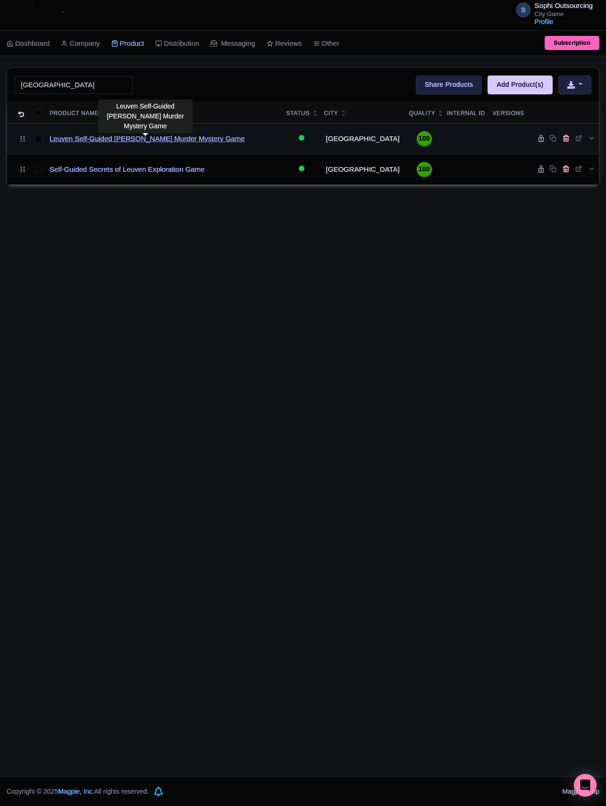
click at [82, 141] on link "Leuven Self-Guided [PERSON_NAME] Murder Mystery Game" at bounding box center [147, 139] width 195 height 11
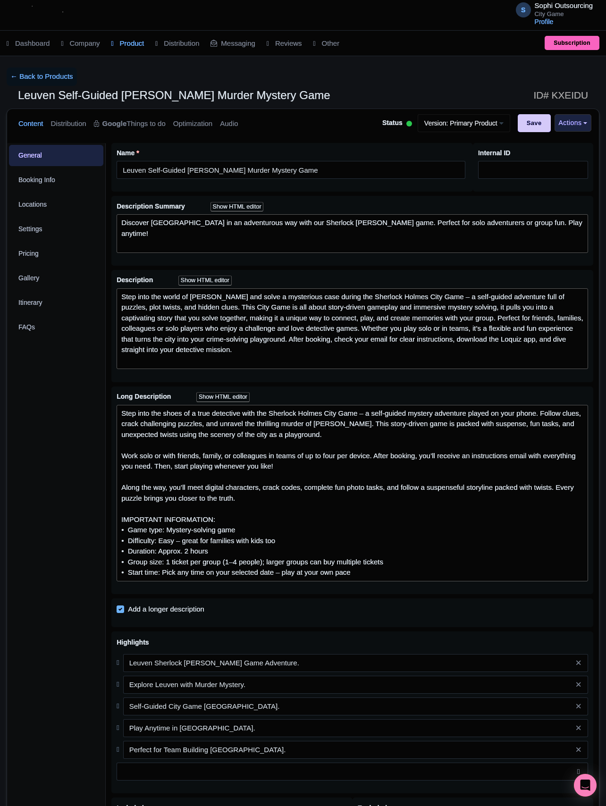
click at [96, 362] on div "General Booking Info Locations Settings Pricing Gallery Itinerary FAQs" at bounding box center [56, 559] width 99 height 833
click at [42, 208] on link "Locations" at bounding box center [56, 204] width 94 height 21
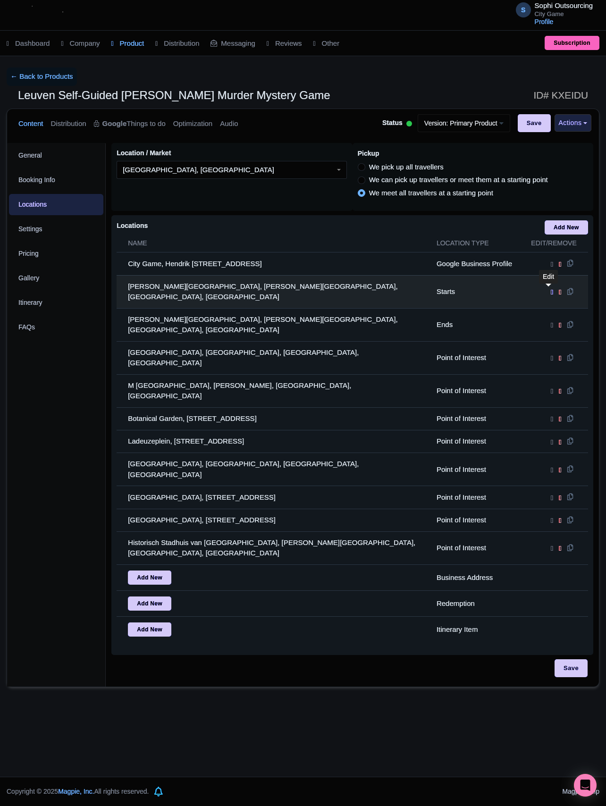
click at [551, 293] on icon at bounding box center [552, 292] width 2 height 8
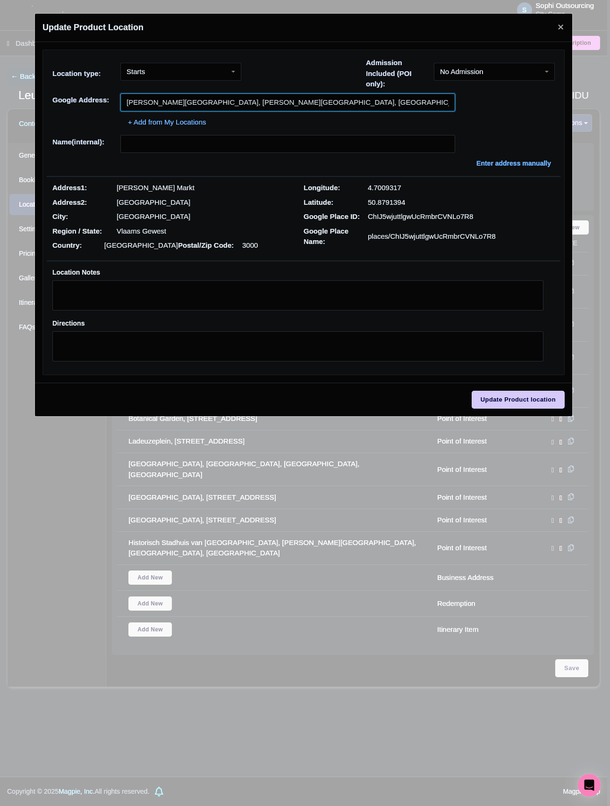
click at [288, 103] on input "Grote Markt, Grote Markt, Leuven, Belgium" at bounding box center [287, 102] width 335 height 18
paste input "Historisch Stadhuis"
click at [288, 103] on input "Grote Markt, Grote Markt, Leuven, Belgium" at bounding box center [287, 102] width 335 height 18
click at [208, 105] on input "Grote Markt, Grote Markt, Leuven, Belgium" at bounding box center [287, 102] width 335 height 18
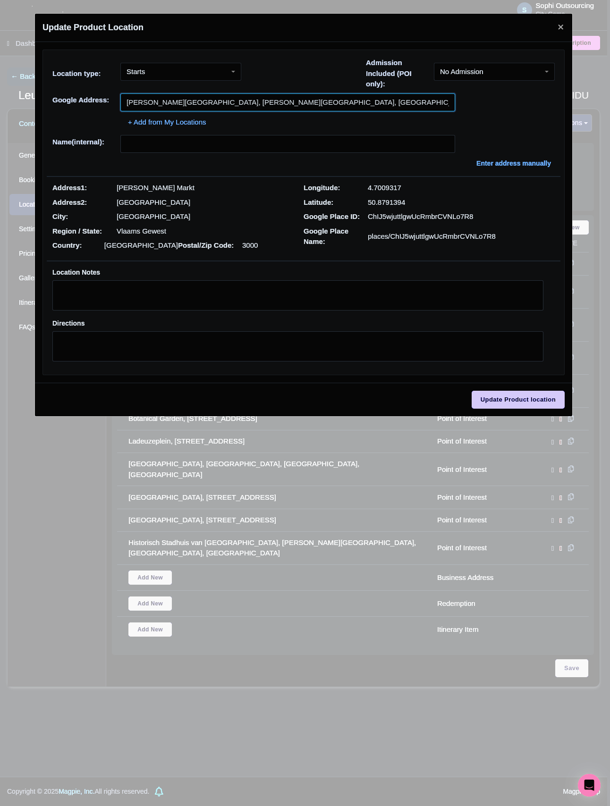
drag, startPoint x: 209, startPoint y: 102, endPoint x: 110, endPoint y: 103, distance: 98.2
click at [110, 103] on div "Google Address: Grote Markt, Grote Markt, Leuven, Belgium" at bounding box center [303, 102] width 502 height 18
paste input "Historisch Stadhuis"
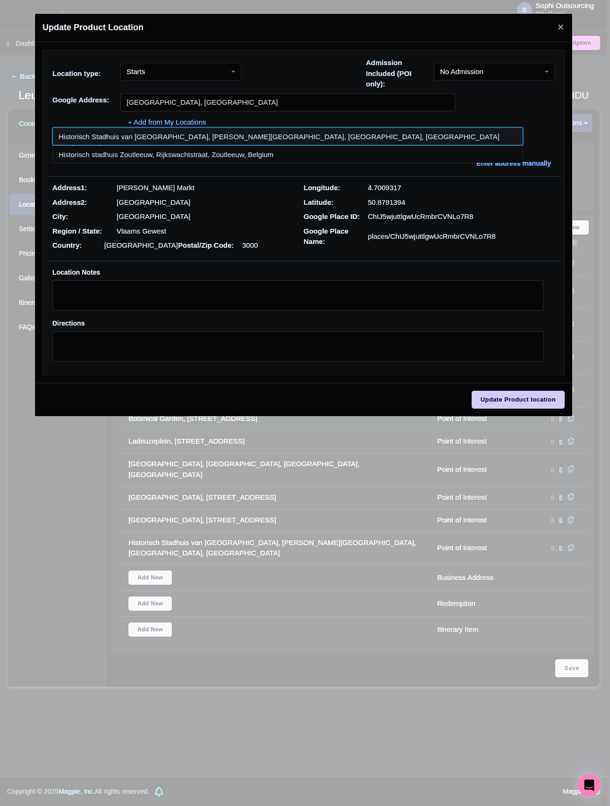
click at [231, 143] on input at bounding box center [287, 136] width 471 height 18
type input "Historisch Stadhuis van Leuven, Grote Markt, Leuven, Belgium"
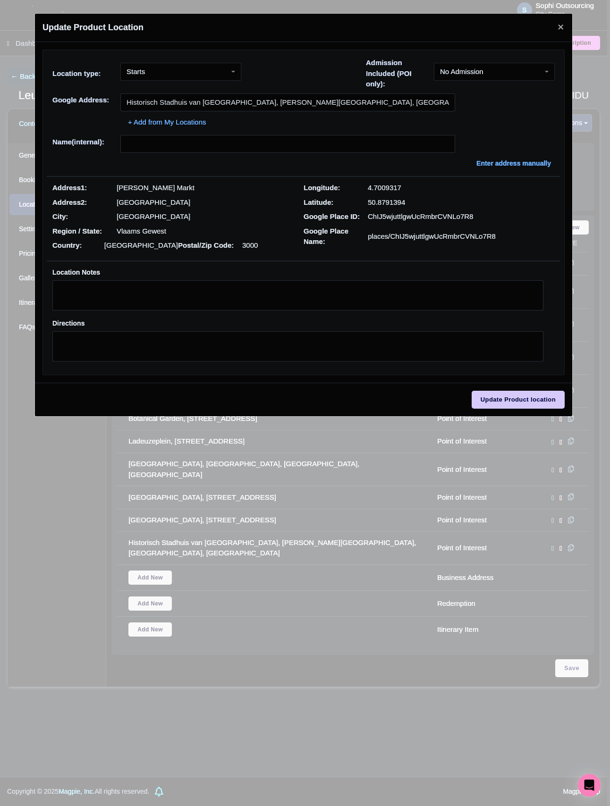
type input "Historisch Stadhuis van Leuven, Grote Markt, Leuven, Belgium"
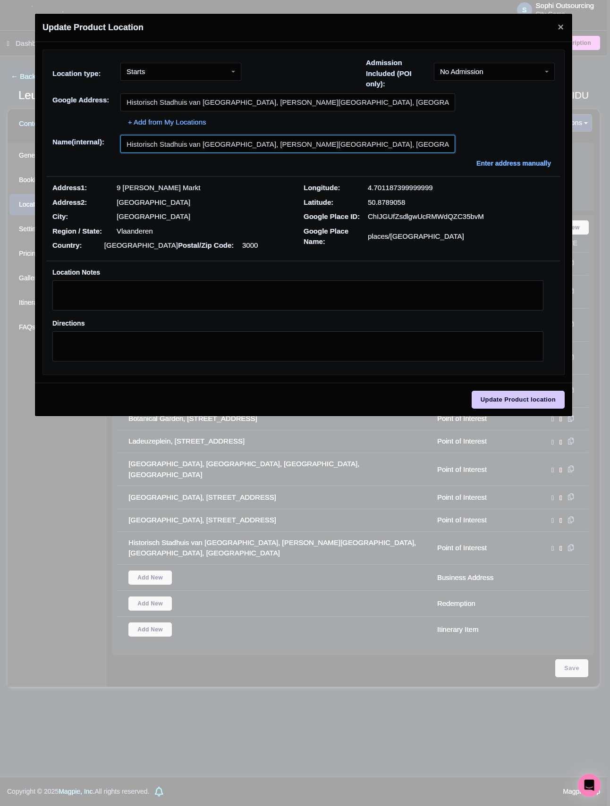
click at [284, 147] on input "Historisch Stadhuis van Leuven, Grote Markt, Leuven, Belgium" at bounding box center [287, 144] width 335 height 18
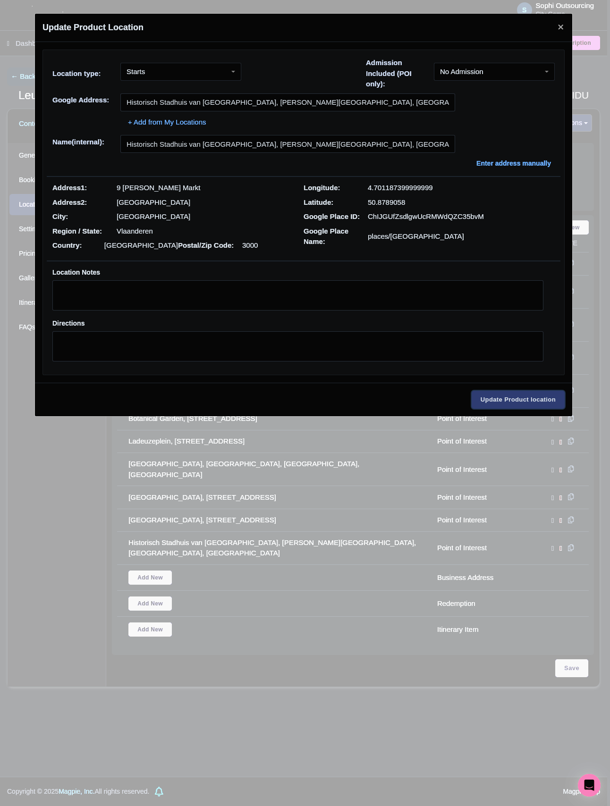
click at [512, 407] on input "Update Product location" at bounding box center [517, 400] width 93 height 18
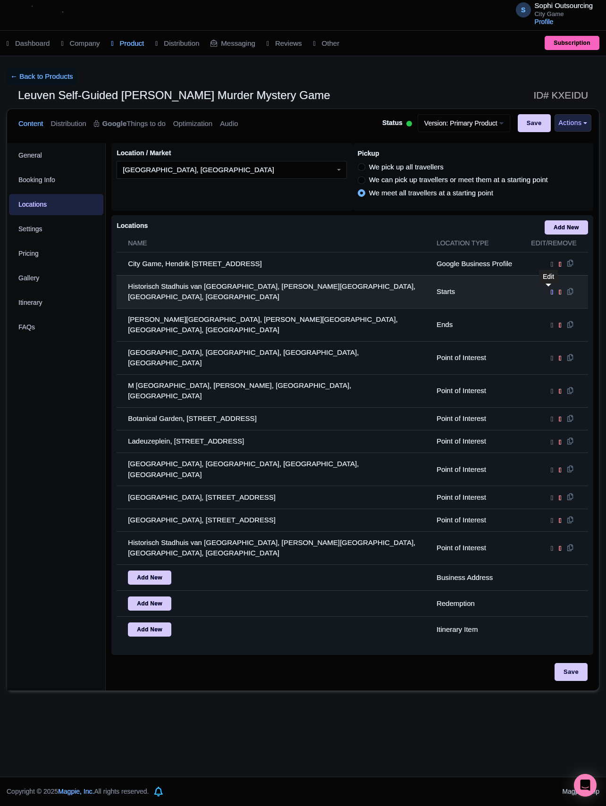
click at [551, 292] on icon at bounding box center [552, 292] width 2 height 8
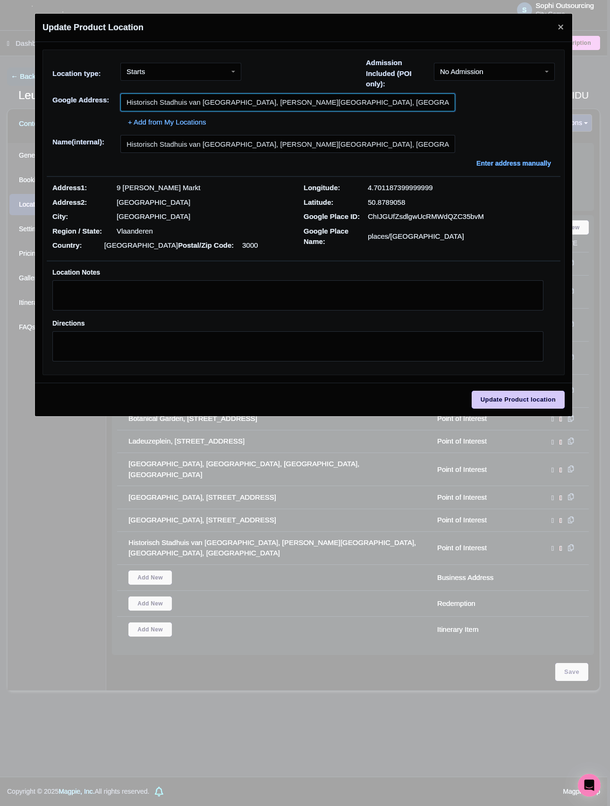
click at [323, 98] on input "Historisch Stadhuis van Leuven, Grote Markt, Leuven, Belgium" at bounding box center [287, 102] width 335 height 18
paste input "Grote Markt 9, 3000 Leuven, BE"
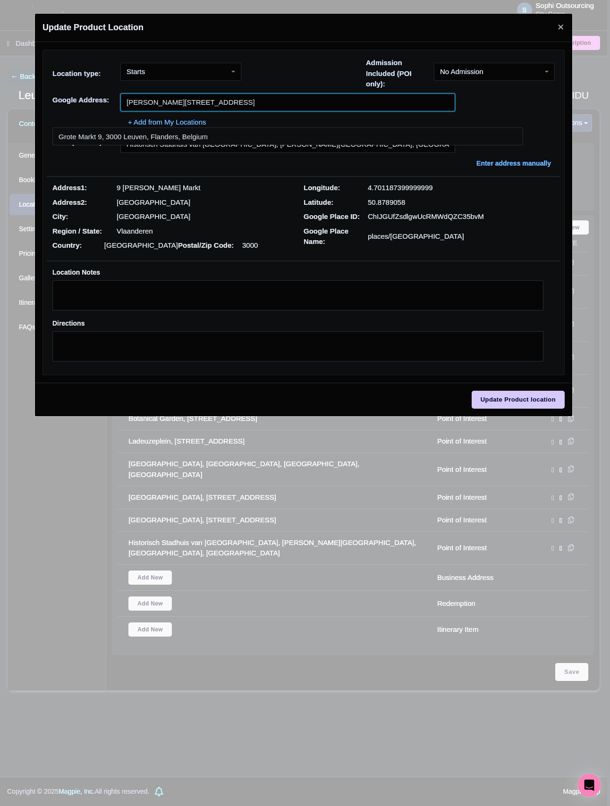
type input "Grote Markt 9, 3000 Leuven, BE"
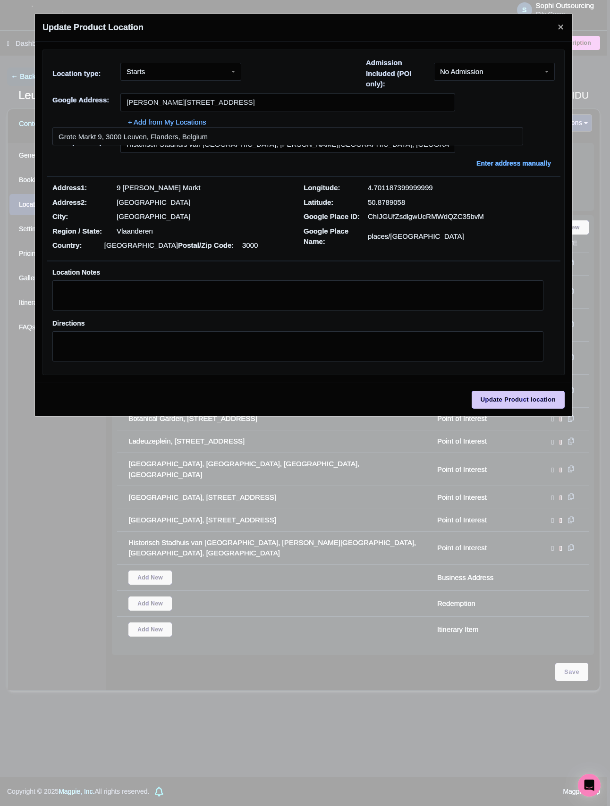
click at [83, 157] on div "Name(internal): Historisch Stadhuis van Leuven, Grote Markt, Leuven, Belgium En…" at bounding box center [303, 152] width 513 height 34
click at [180, 160] on div "Name(internal): Historisch Stadhuis van Leuven, Grote Markt, Leuven, Belgium En…" at bounding box center [303, 152] width 513 height 34
click at [184, 147] on input "Historisch Stadhuis van Leuven, Grote Markt, Leuven, Belgium" at bounding box center [287, 144] width 335 height 18
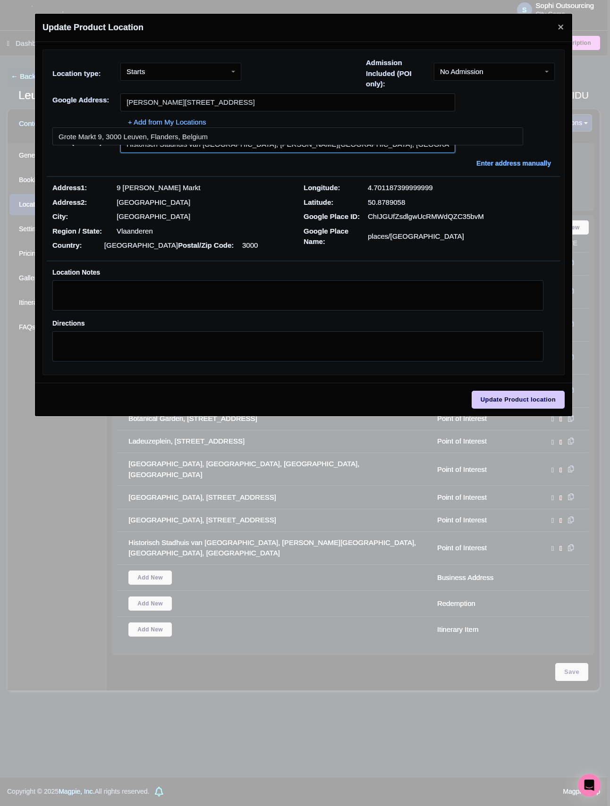
click at [184, 147] on input "Historisch Stadhuis van Leuven, Grote Markt, Leuven, Belgium" at bounding box center [287, 144] width 335 height 18
click at [564, 33] on button "Close" at bounding box center [560, 27] width 23 height 27
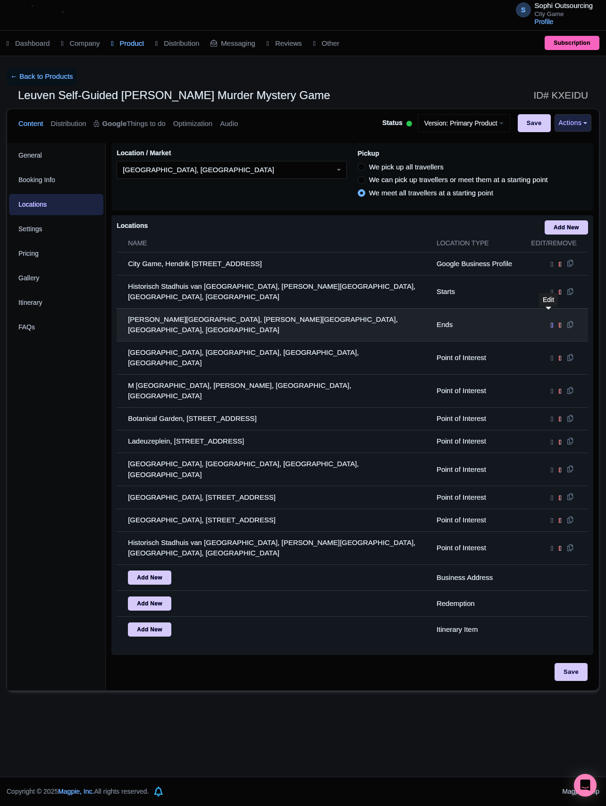
click at [551, 321] on icon at bounding box center [552, 325] width 2 height 8
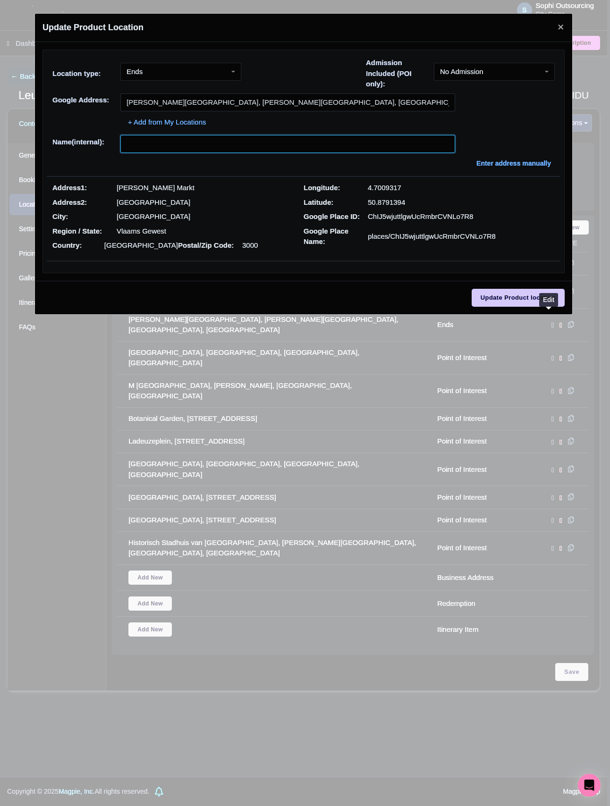
click at [206, 143] on input "text" at bounding box center [287, 144] width 335 height 18
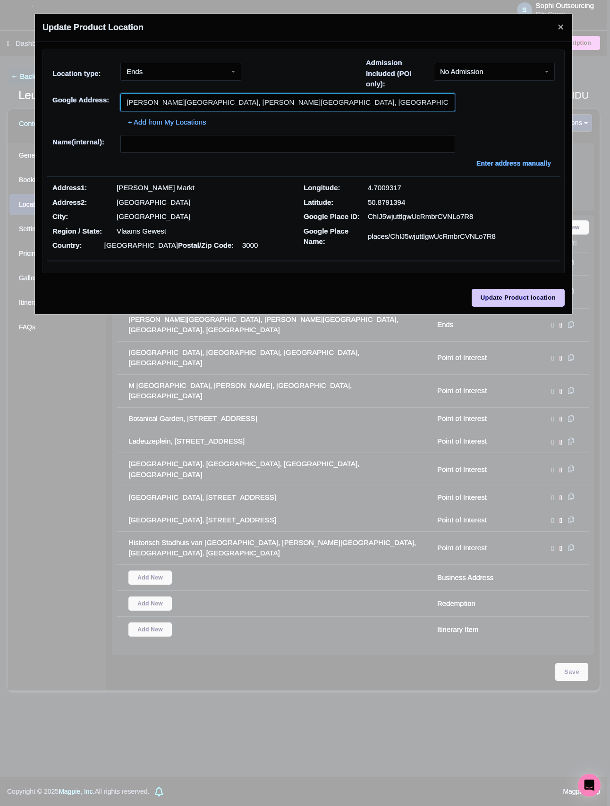
click at [209, 110] on input "Grote Markt, Grote Markt, Leuven, Belgium" at bounding box center [287, 102] width 335 height 18
paste input "Historisch Stadhuis van Leuven"
type input "Historisch Stadhuis van Leuven, Grote Markt, Leuven, Belgium"
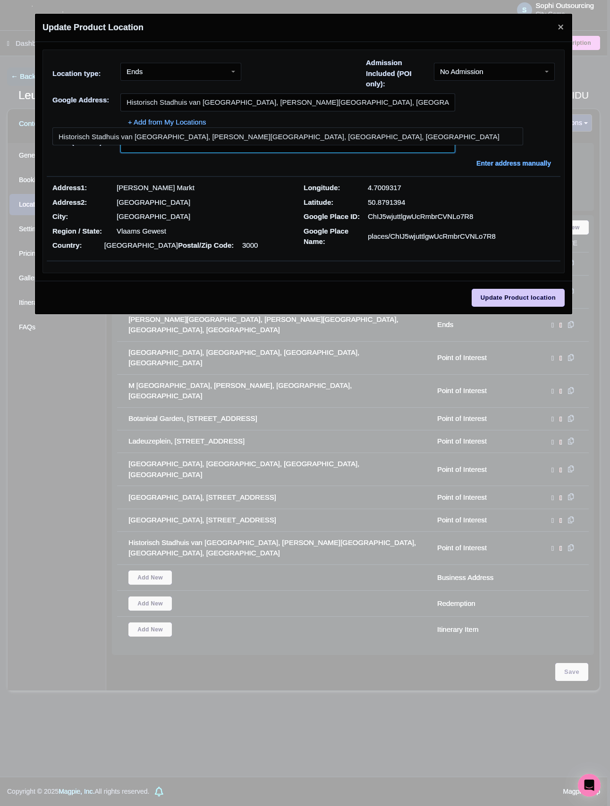
type input "Historisch Stadhuis van Leuven, Grote Markt, Leuven, Belgium"
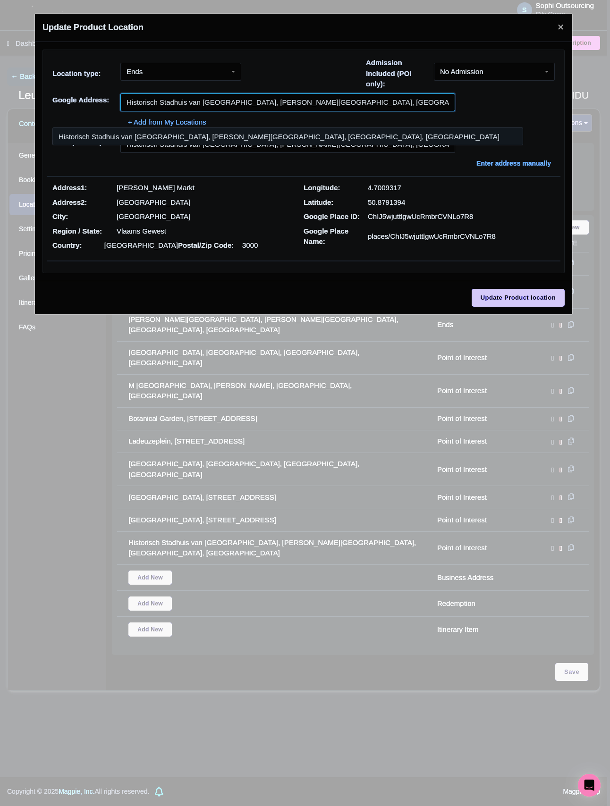
type input "Historisch Stadhuis van Leuven, Grote Markt, Leuven, Belgium"
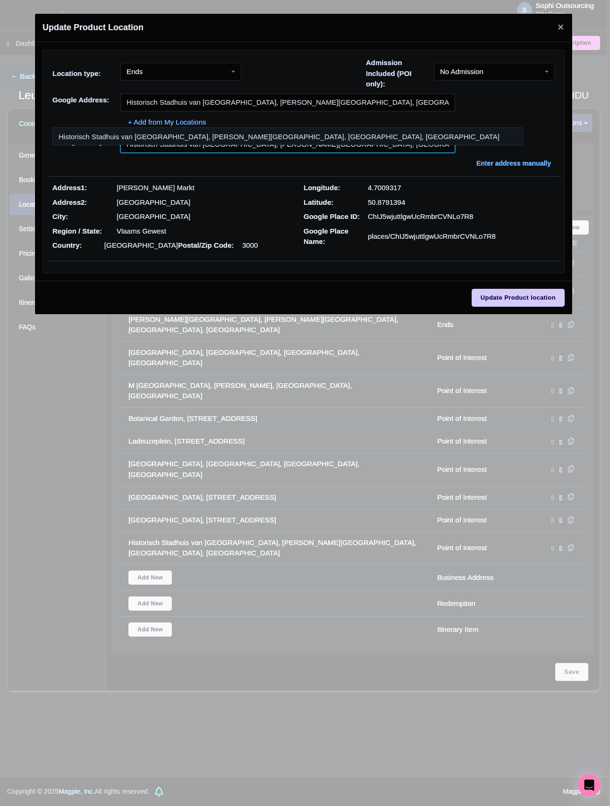
click at [146, 147] on input "Historisch Stadhuis van Leuven, Grote Markt, Leuven, Belgium" at bounding box center [287, 144] width 335 height 18
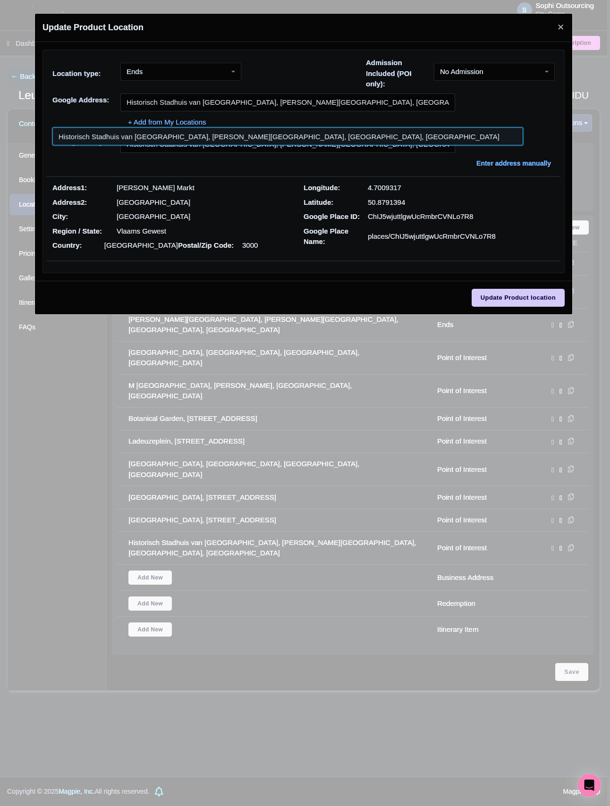
click at [147, 141] on input at bounding box center [287, 136] width 471 height 18
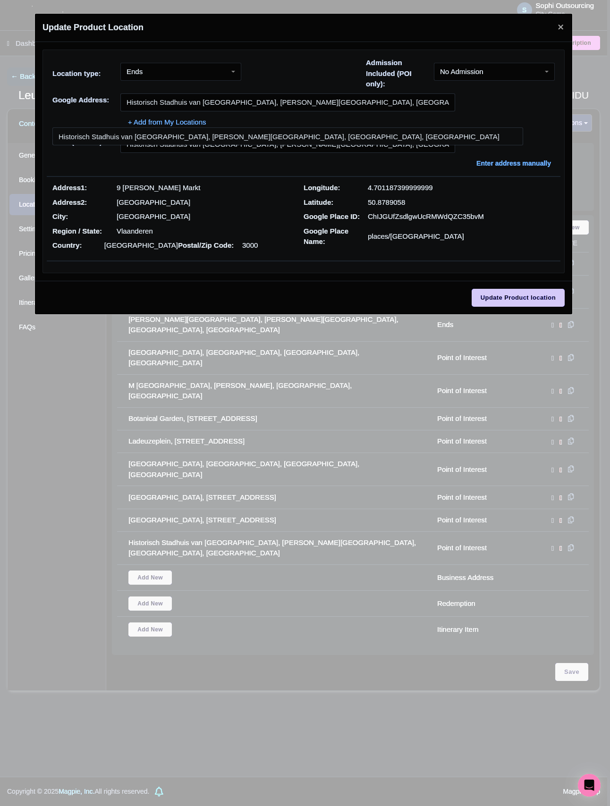
click at [496, 311] on div "Update Product location" at bounding box center [303, 298] width 537 height 34
click at [507, 306] on input "Update Product location" at bounding box center [517, 298] width 93 height 18
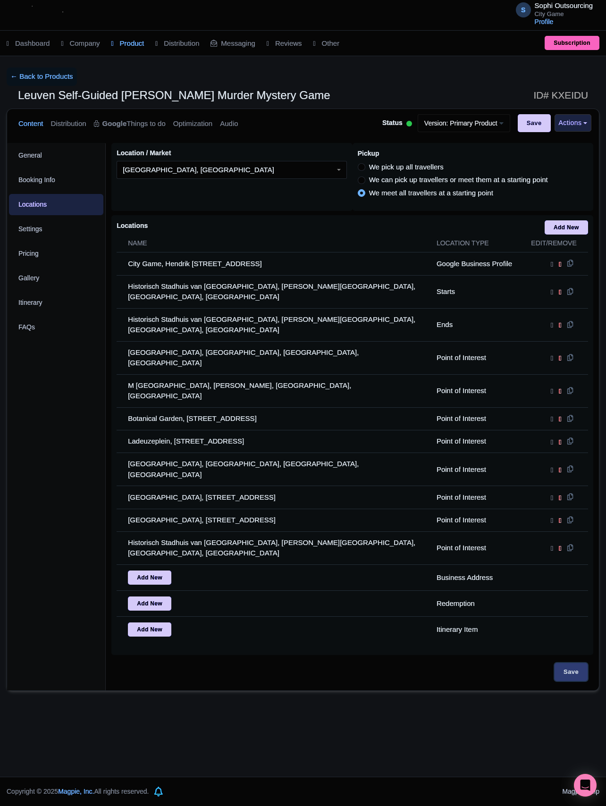
click at [571, 663] on input "Save" at bounding box center [571, 672] width 33 height 18
type input "Update Product"
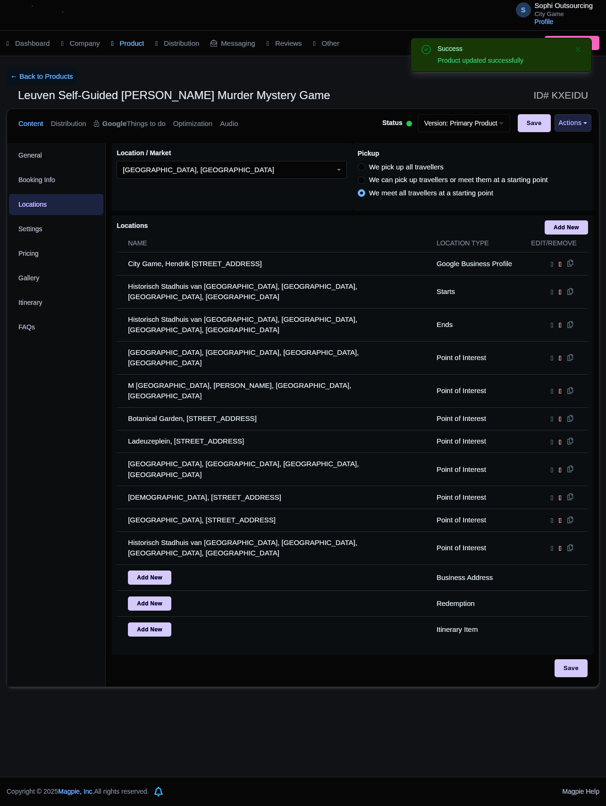
click at [333, 709] on div "S Sophi Outsourcing City Game Profile Users Settings Sign out Dashboard Company…" at bounding box center [303, 388] width 606 height 777
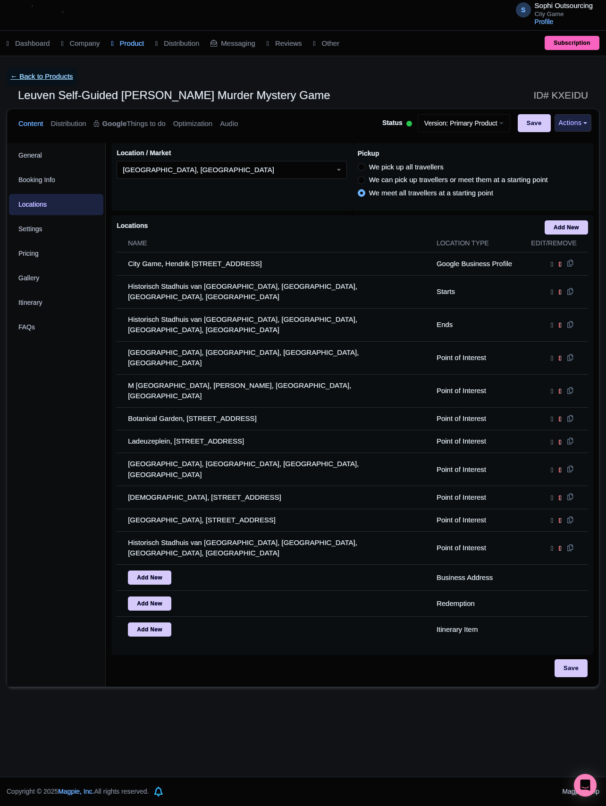
click at [59, 74] on link "← Back to Products" at bounding box center [42, 76] width 70 height 18
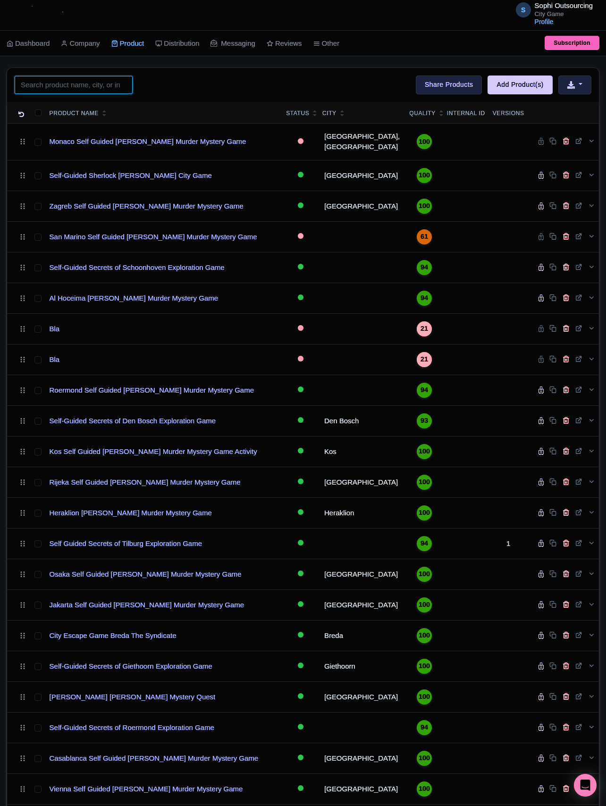
click at [65, 78] on input "search" at bounding box center [74, 85] width 118 height 18
paste input "Liege"
type input "Liege"
click button "Search" at bounding box center [0, 0] width 0 height 0
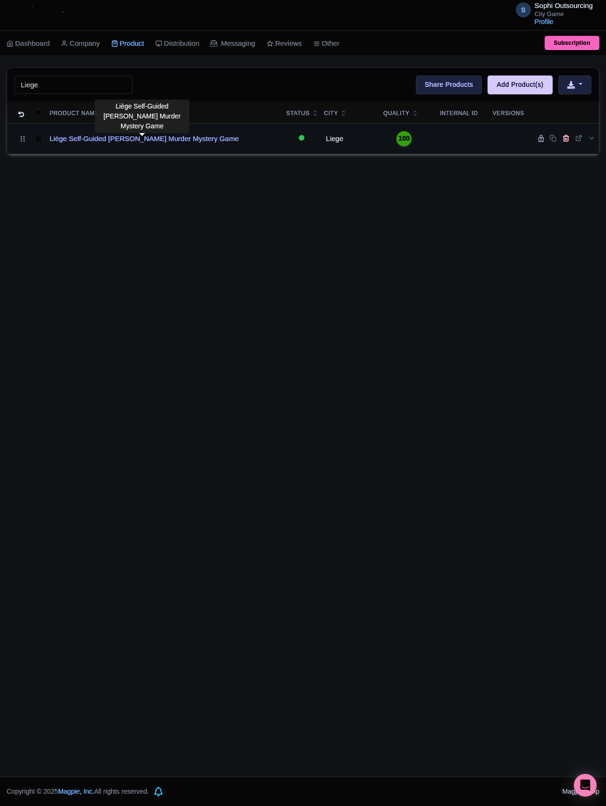
click at [104, 151] on td "Liège Self-Guided [PERSON_NAME] Murder Mystery Game" at bounding box center [164, 138] width 237 height 31
click at [106, 147] on td "Liège Self-Guided [PERSON_NAME] Murder Mystery Game" at bounding box center [164, 138] width 237 height 31
click at [106, 144] on link "Liège Self-Guided [PERSON_NAME] Murder Mystery Game" at bounding box center [144, 139] width 189 height 11
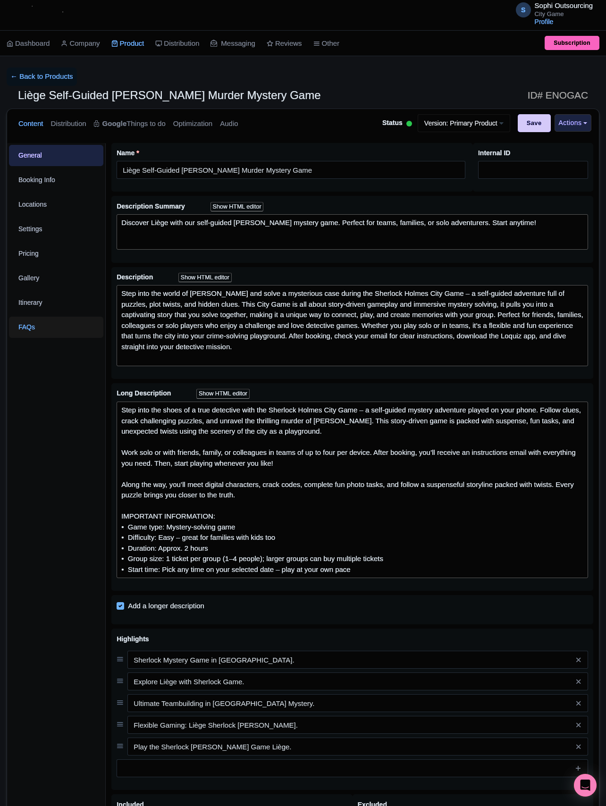
click at [77, 323] on link "FAQs" at bounding box center [56, 327] width 94 height 21
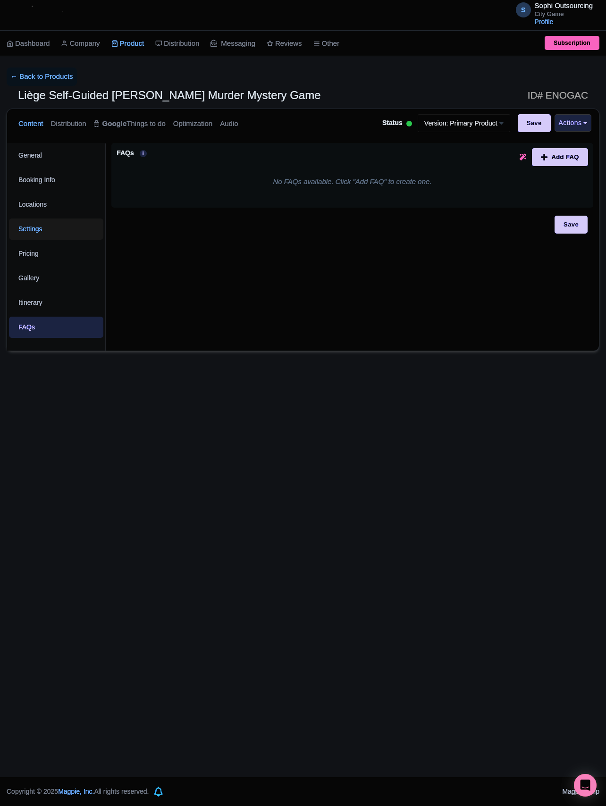
click at [48, 228] on link "Settings" at bounding box center [56, 229] width 94 height 21
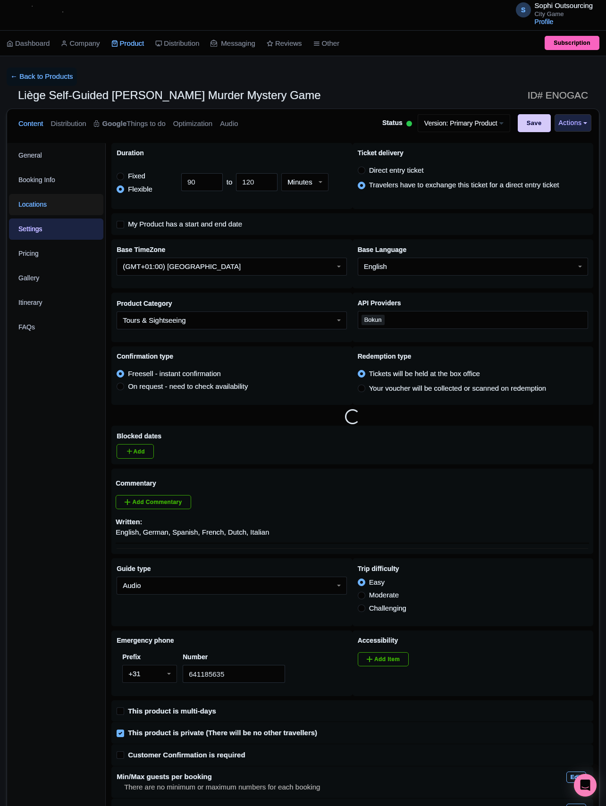
click at [46, 212] on link "Locations" at bounding box center [56, 204] width 94 height 21
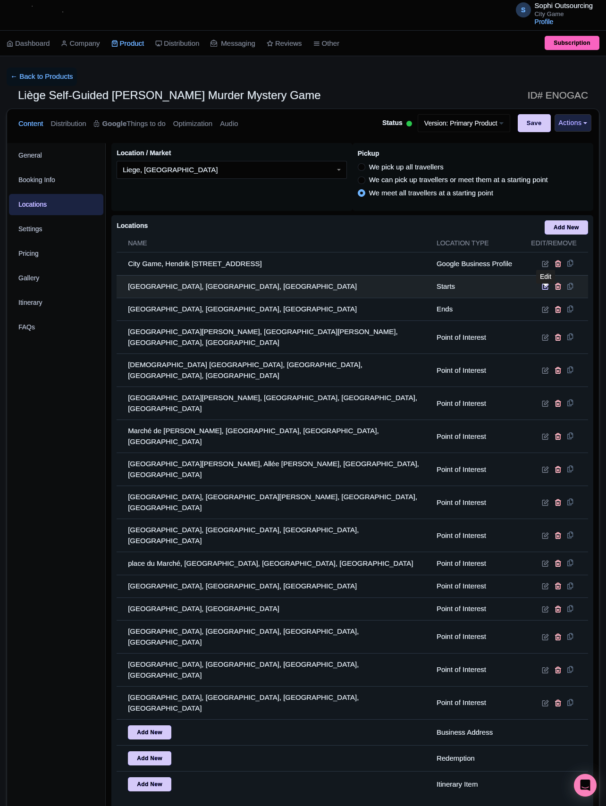
click at [546, 290] on icon at bounding box center [545, 286] width 7 height 7
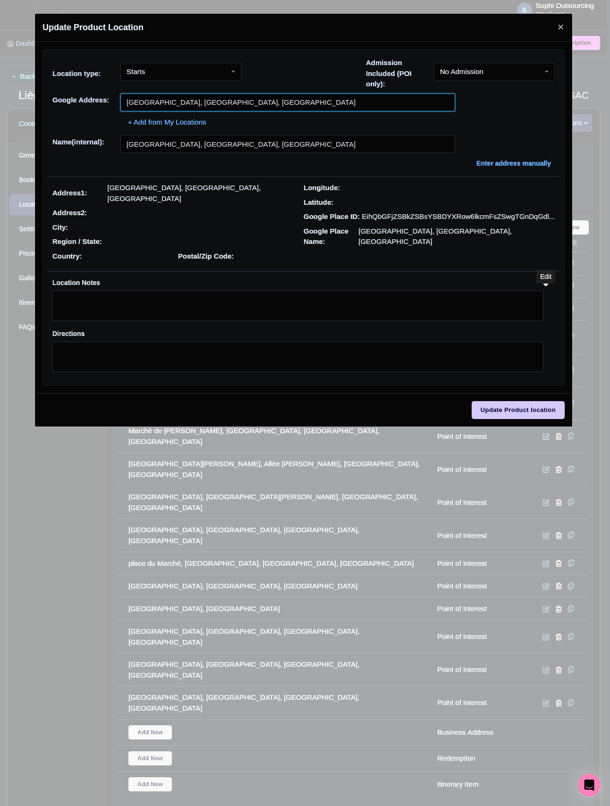
click at [255, 99] on input "Place de la Cathédrale, Liège, Belgium" at bounding box center [287, 102] width 335 height 18
paste input "Hôtel de ville de Liège"
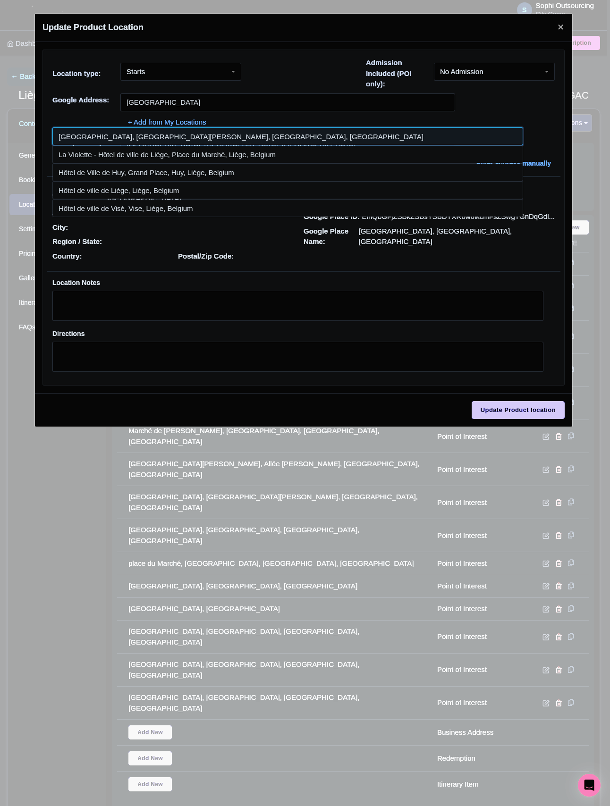
click at [195, 141] on input at bounding box center [287, 136] width 471 height 18
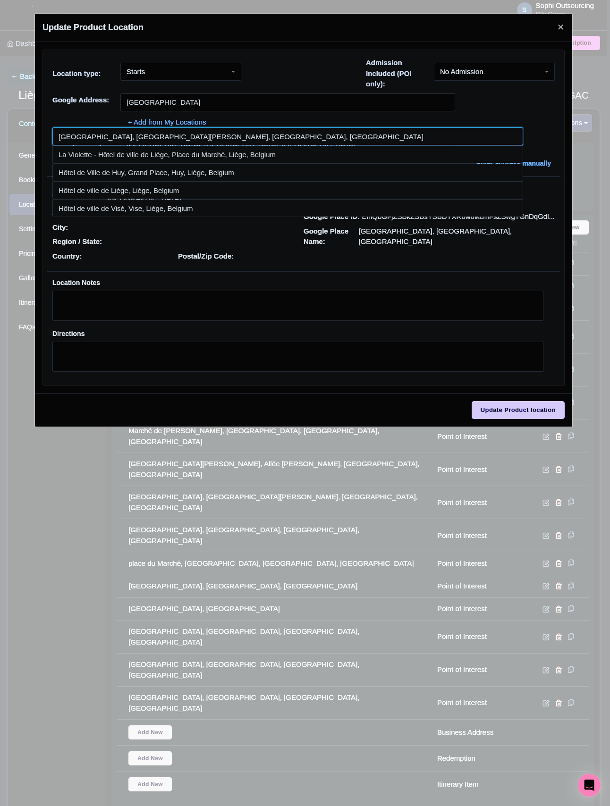
type input "[GEOGRAPHIC_DATA], [GEOGRAPHIC_DATA], [GEOGRAPHIC_DATA], [GEOGRAPHIC_DATA]"
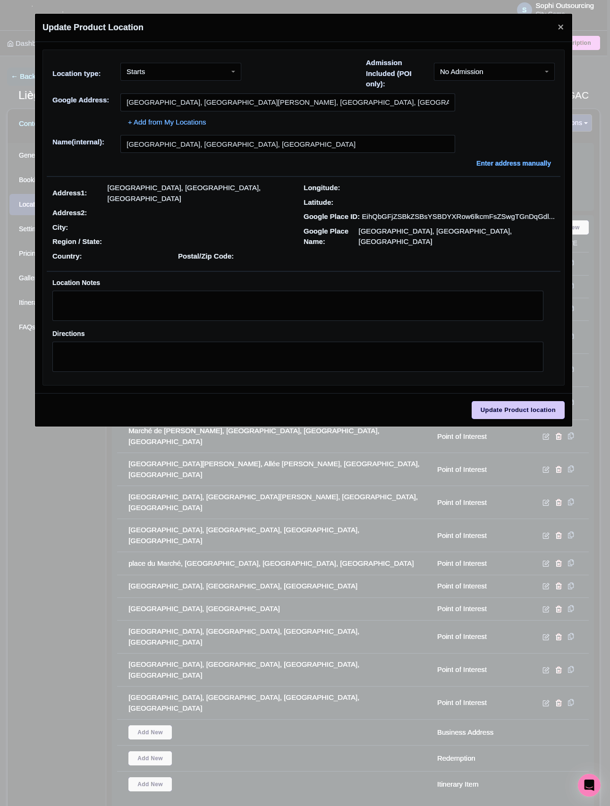
type input "[GEOGRAPHIC_DATA], [GEOGRAPHIC_DATA], [GEOGRAPHIC_DATA], [GEOGRAPHIC_DATA]"
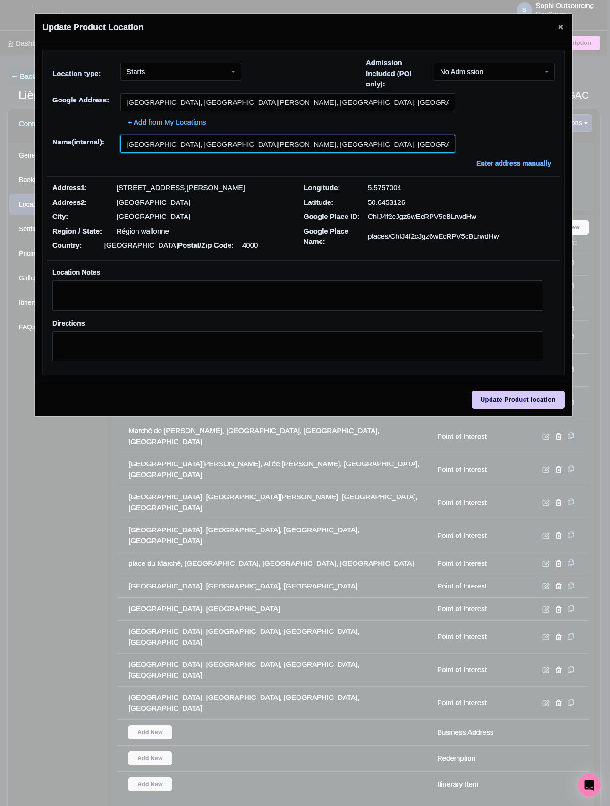
click at [286, 143] on input "[GEOGRAPHIC_DATA], [GEOGRAPHIC_DATA], [GEOGRAPHIC_DATA], [GEOGRAPHIC_DATA]" at bounding box center [287, 144] width 335 height 18
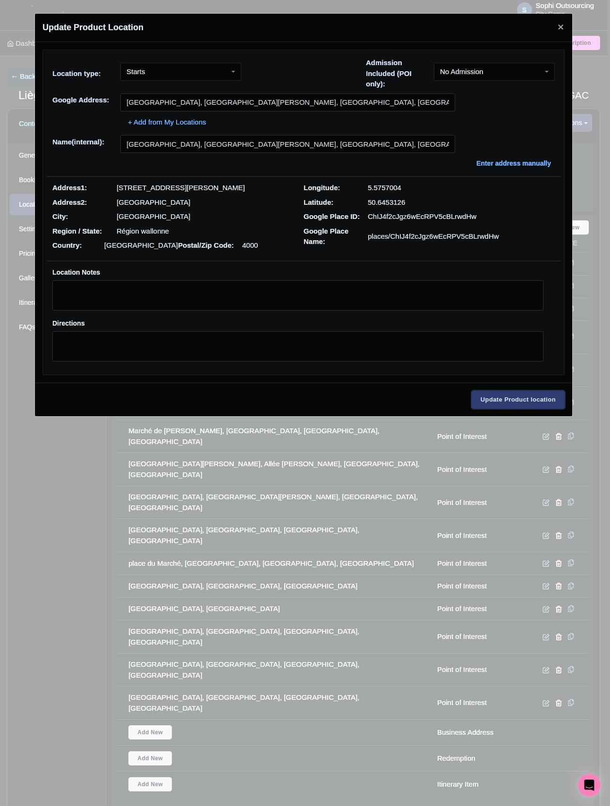
click at [526, 398] on input "Update Product location" at bounding box center [517, 400] width 93 height 18
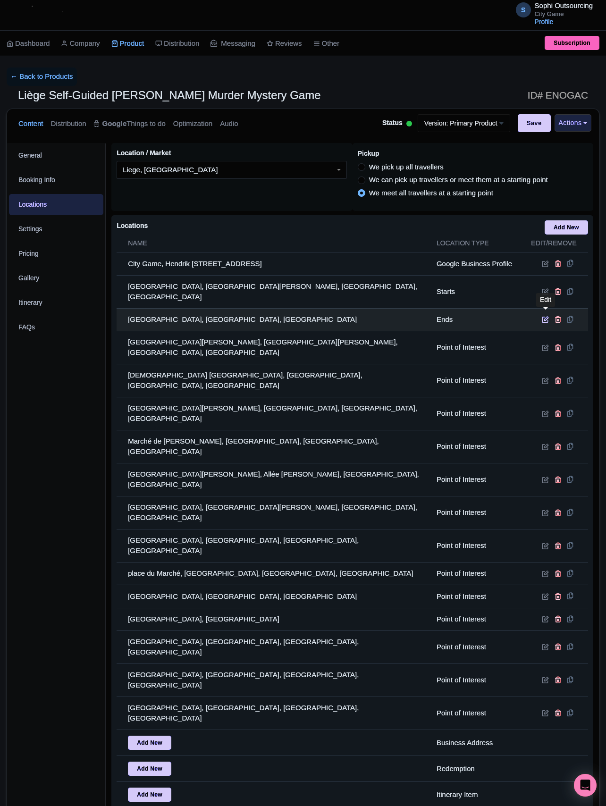
click at [542, 316] on icon at bounding box center [545, 319] width 7 height 7
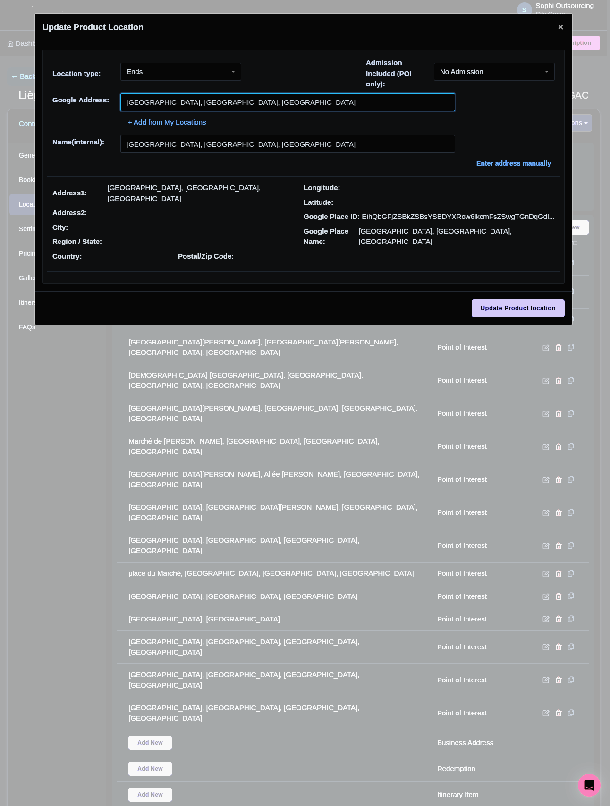
click at [275, 102] on input "Place de la Cathédrale, Liège, Belgium" at bounding box center [287, 102] width 335 height 18
paste input "Hôtel de ville de Liège"
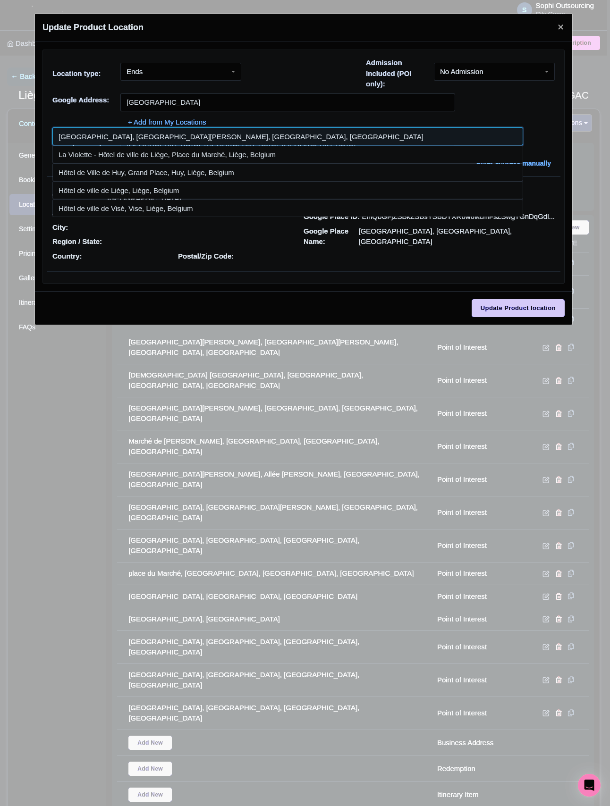
click at [122, 134] on input at bounding box center [287, 136] width 471 height 18
type input "Hôtel de ville de Liège, Rue de la Violette, Liège, Belgium"
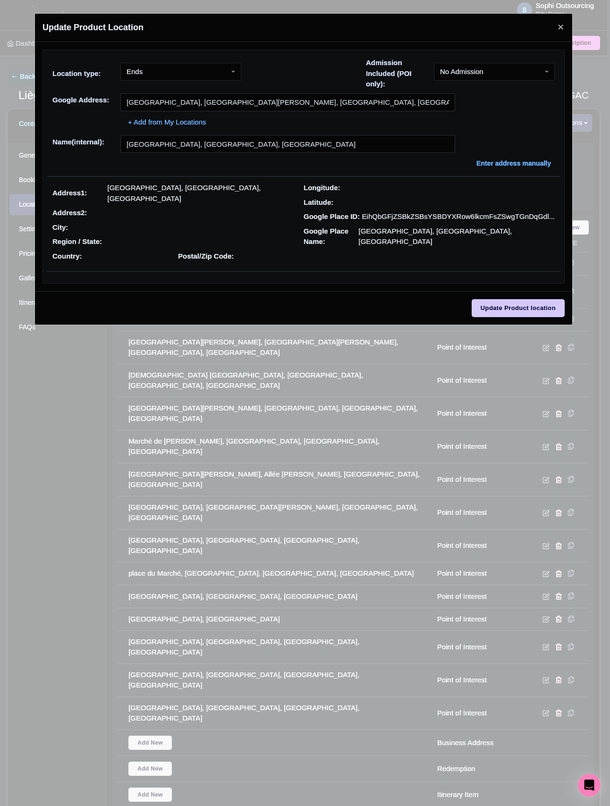
type input "Hôtel de ville de Liège, Rue de la Violette, Liège, Belgium"
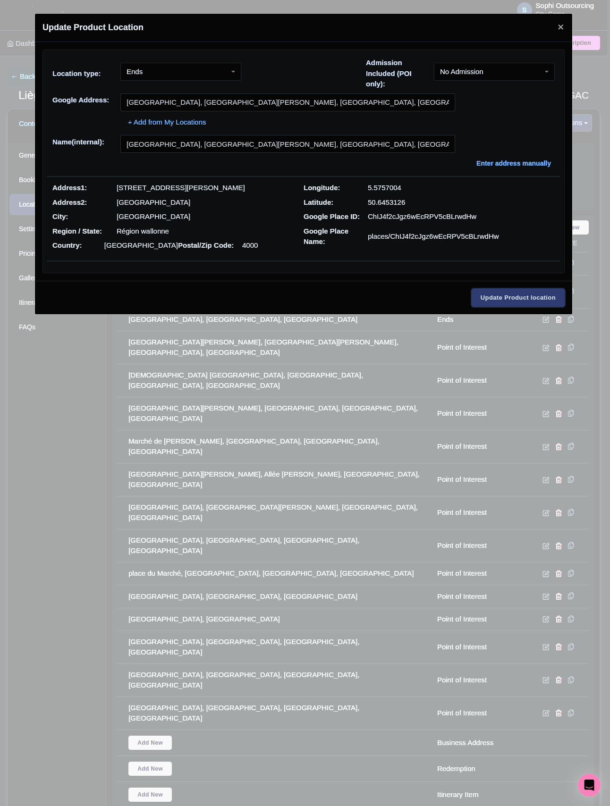
click at [515, 293] on input "Update Product location" at bounding box center [517, 298] width 93 height 18
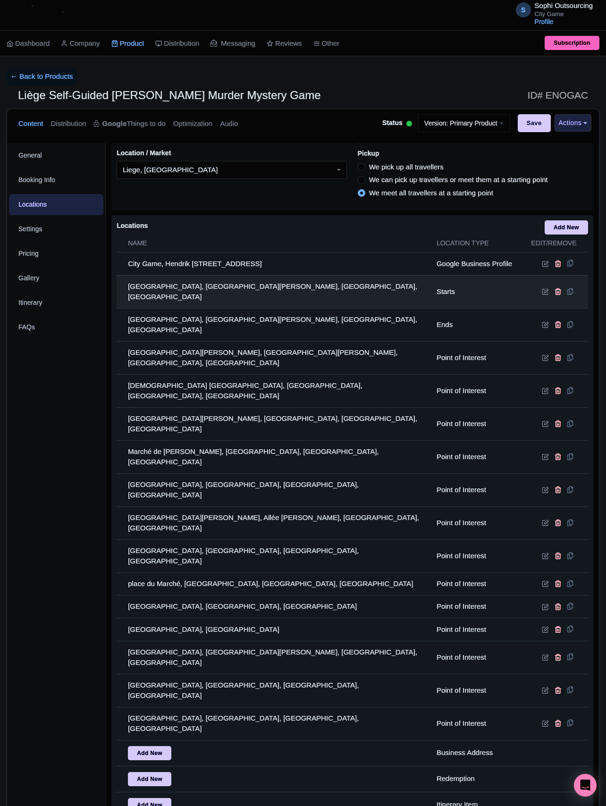
click at [539, 292] on td at bounding box center [555, 291] width 66 height 33
click at [542, 292] on icon at bounding box center [545, 291] width 7 height 7
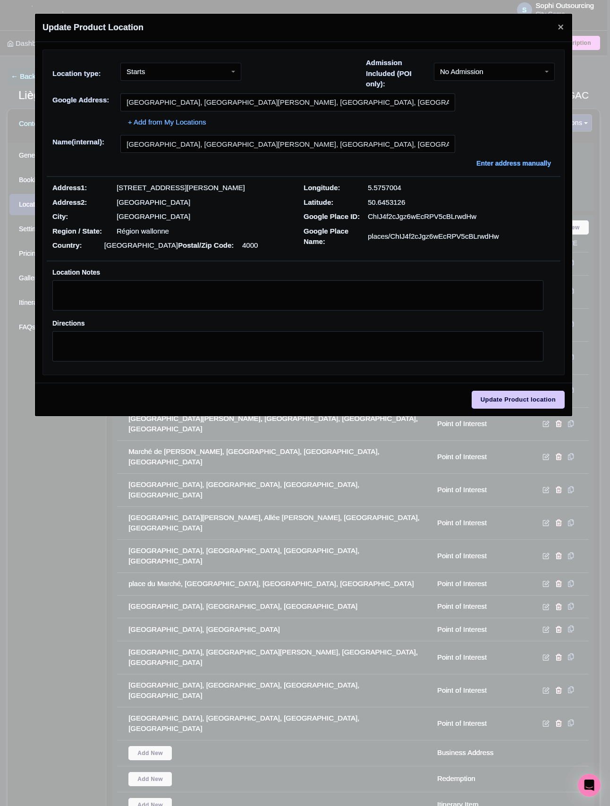
click at [256, 115] on div "+ Add from My Locations" at bounding box center [303, 119] width 502 height 17
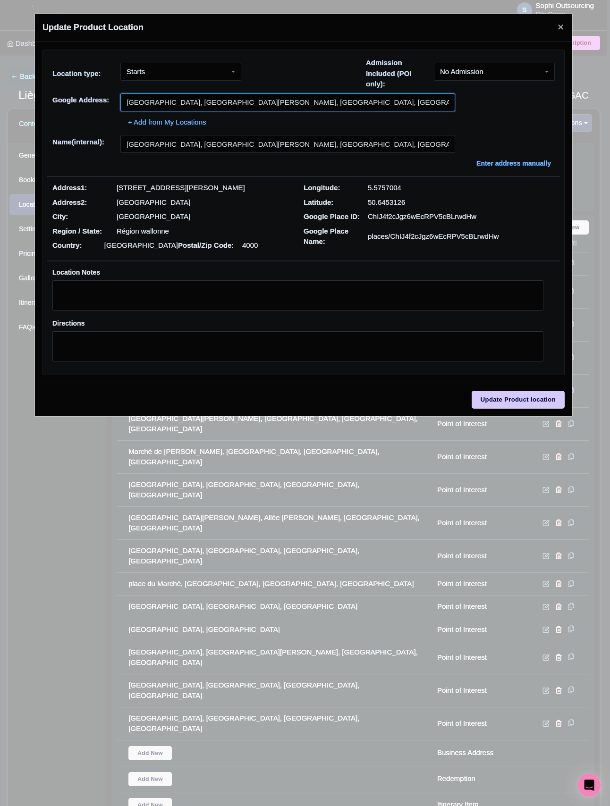
click at [261, 110] on input "Hôtel de ville de Liège, Rue de la Violette, Liège, Belgium" at bounding box center [287, 102] width 335 height 18
paste input "Place de l'Hotel de Ville, 4650 Herve, BE"
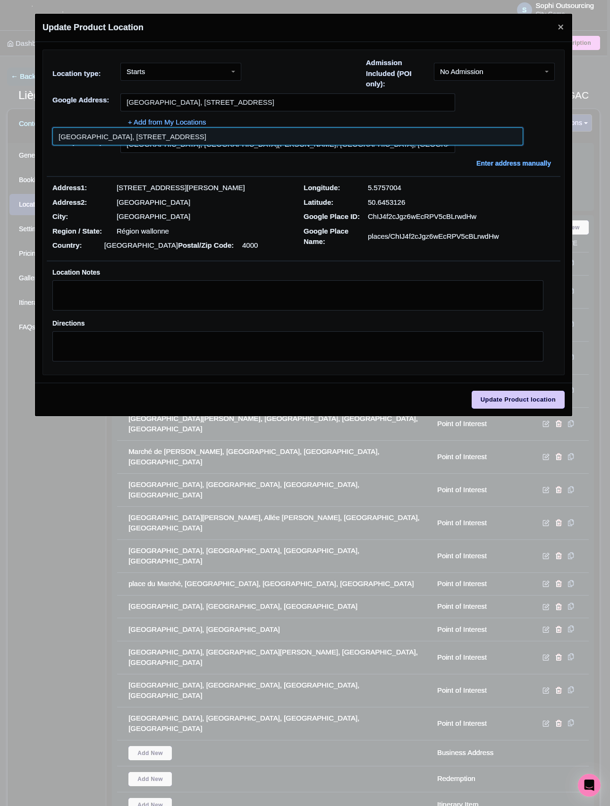
click at [273, 139] on input at bounding box center [287, 136] width 471 height 18
type input "Place de l'Hotel de Ville, 4650 Herve, Liège, Belgium"
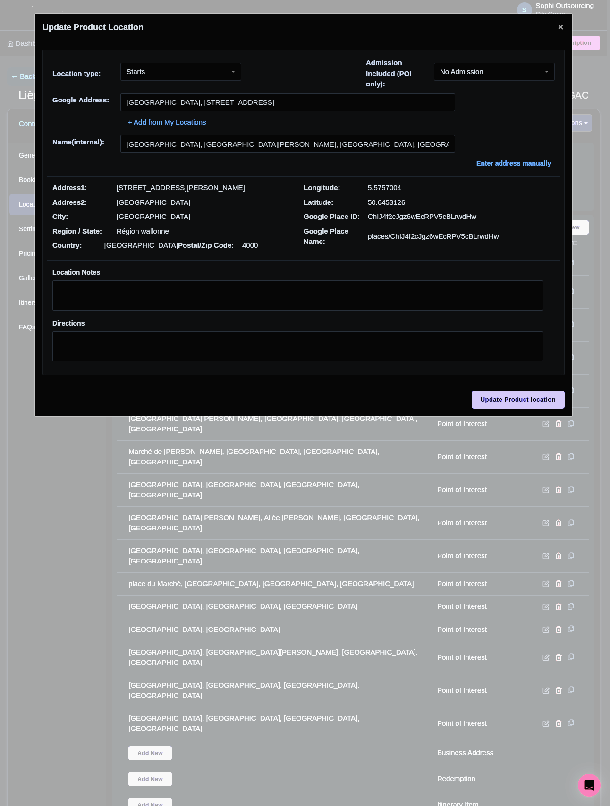
type input "Place de l'Hotel de Ville, 4650 Herve, Liège, Belgium"
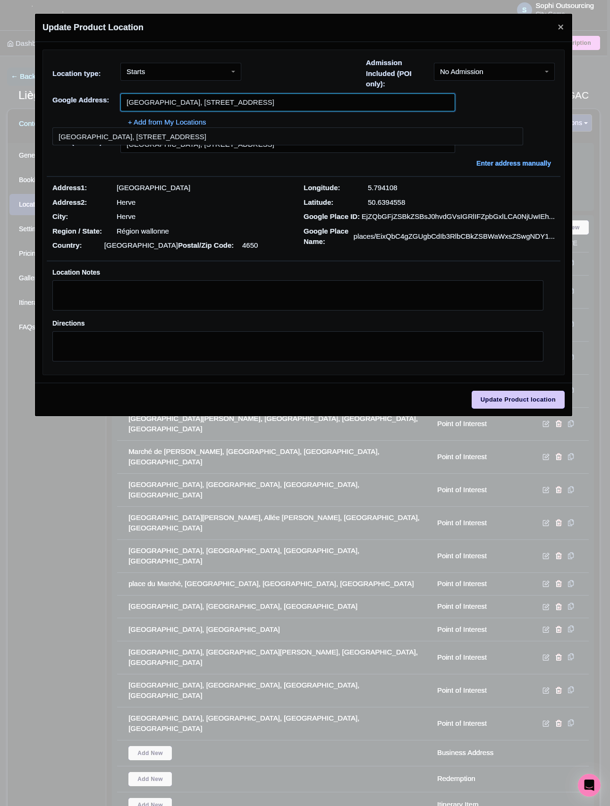
click at [218, 102] on input "Place de l'Hotel de Ville, 4650 Herve, Liège, Belgium" at bounding box center [287, 102] width 335 height 18
paste input "Hôtel de ville de Liège"
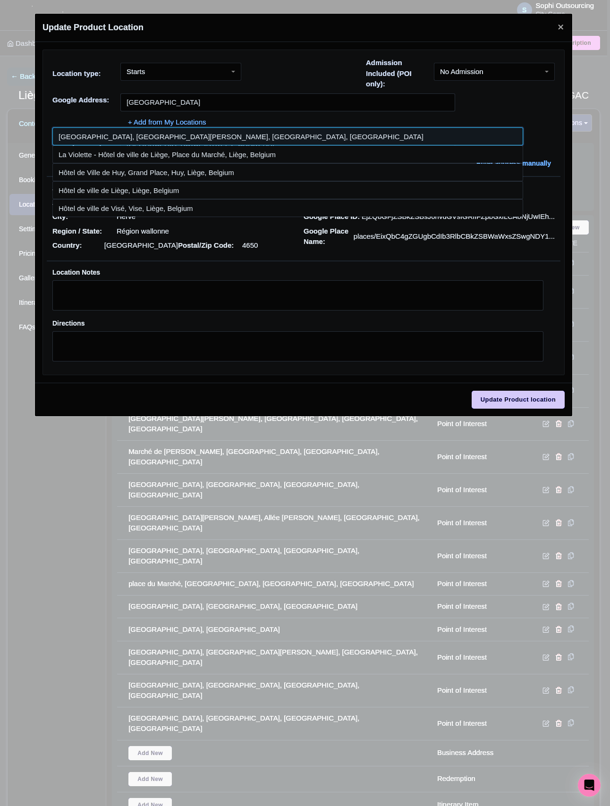
click at [110, 142] on input at bounding box center [287, 136] width 471 height 18
type input "Hôtel de ville de Liège, Rue de la Violette, Liège, Belgium"
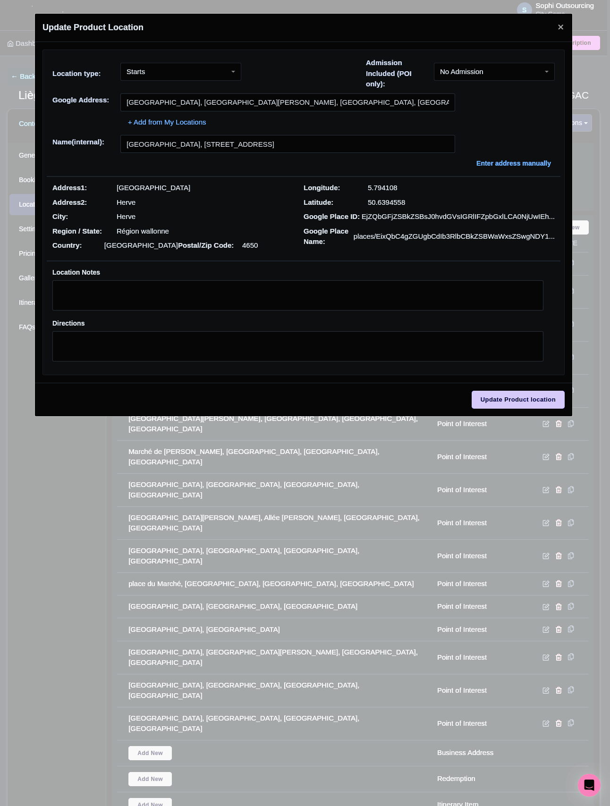
type input "Hôtel de ville de Liège, Rue de la Violette, Liège, Belgium"
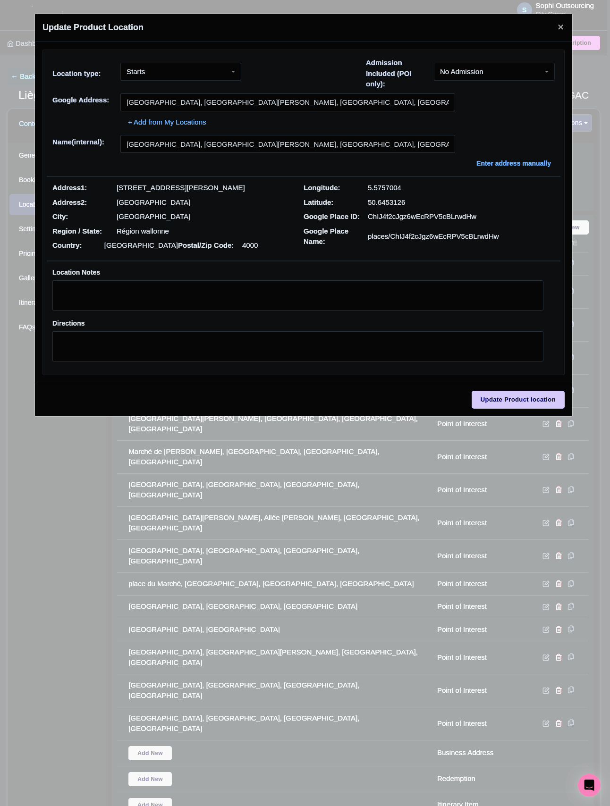
drag, startPoint x: 140, startPoint y: 199, endPoint x: 146, endPoint y: 193, distance: 9.3
click at [141, 198] on div "Address2: Liège" at bounding box center [177, 202] width 251 height 11
click at [146, 193] on p "8 Rue de la Violette" at bounding box center [181, 188] width 128 height 11
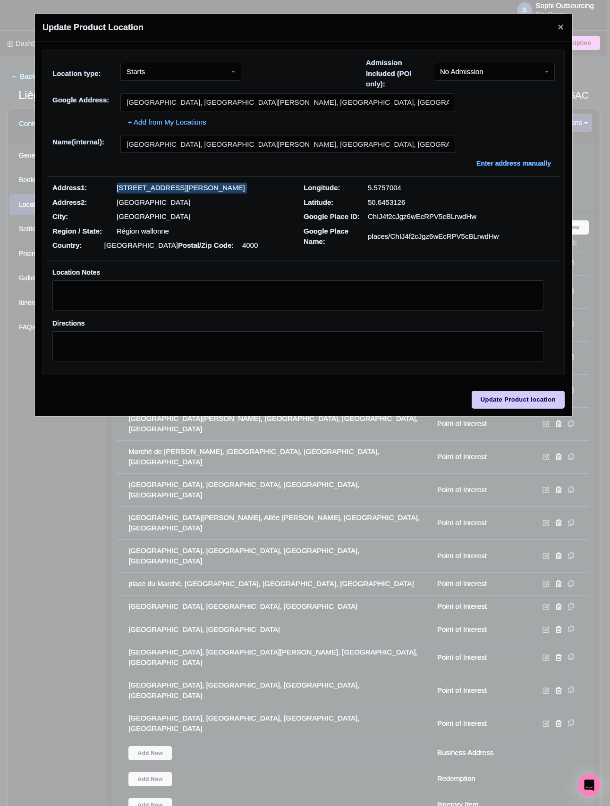
click at [146, 193] on p "8 Rue de la Violette" at bounding box center [181, 188] width 128 height 11
copy div "8 Rue de la Violette"
click at [129, 205] on p "Liège" at bounding box center [154, 202] width 74 height 11
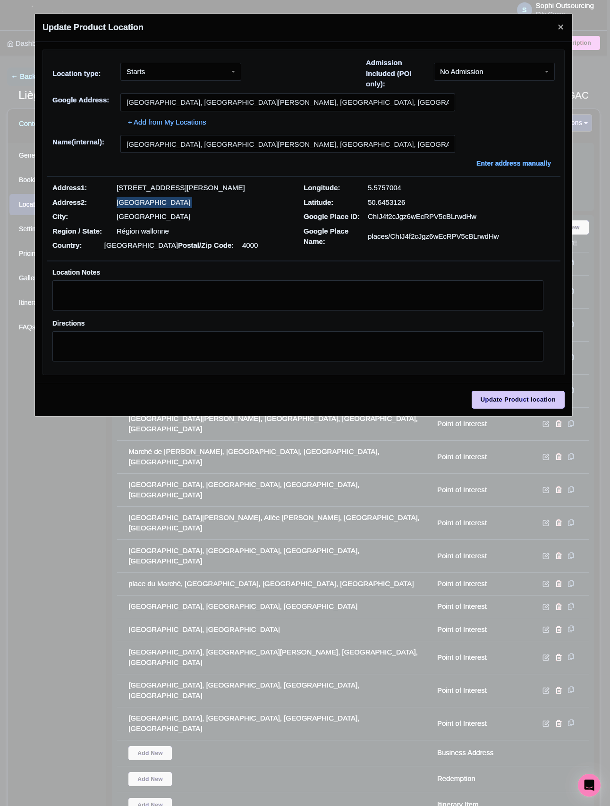
click at [129, 205] on p "Liège" at bounding box center [154, 202] width 74 height 11
click at [154, 189] on p "8 Rue de la Violette" at bounding box center [181, 188] width 128 height 11
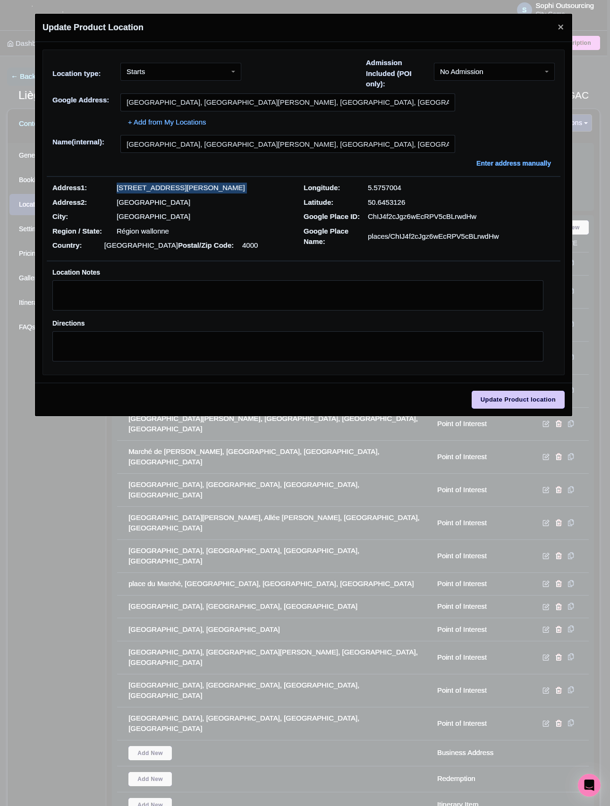
copy div "8 Rue de la Violette"
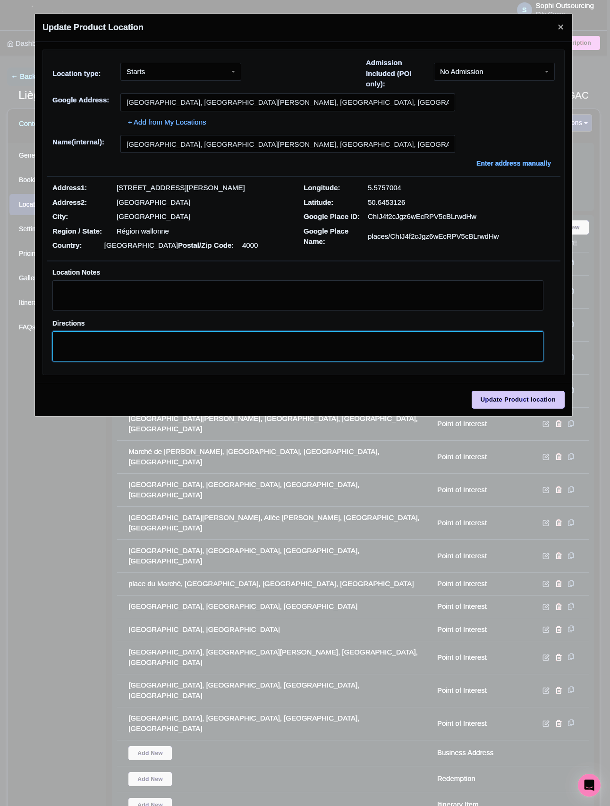
click at [165, 334] on textarea "Directions" at bounding box center [297, 346] width 491 height 30
paste textarea "8 Rue de la Violette"
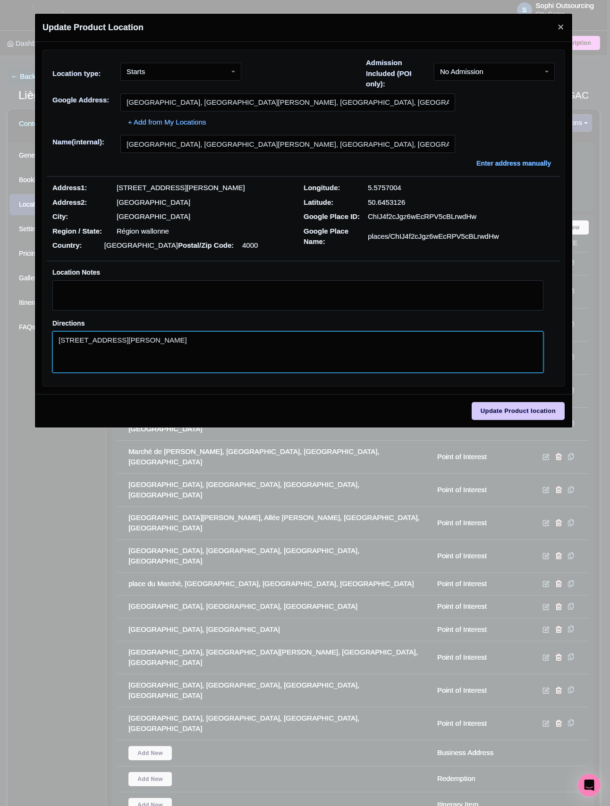
click at [116, 349] on textarea "8 Rue de la Violette" at bounding box center [297, 352] width 491 height 42
click at [118, 343] on textarea "8 Rue de la Violette" at bounding box center [297, 352] width 491 height 42
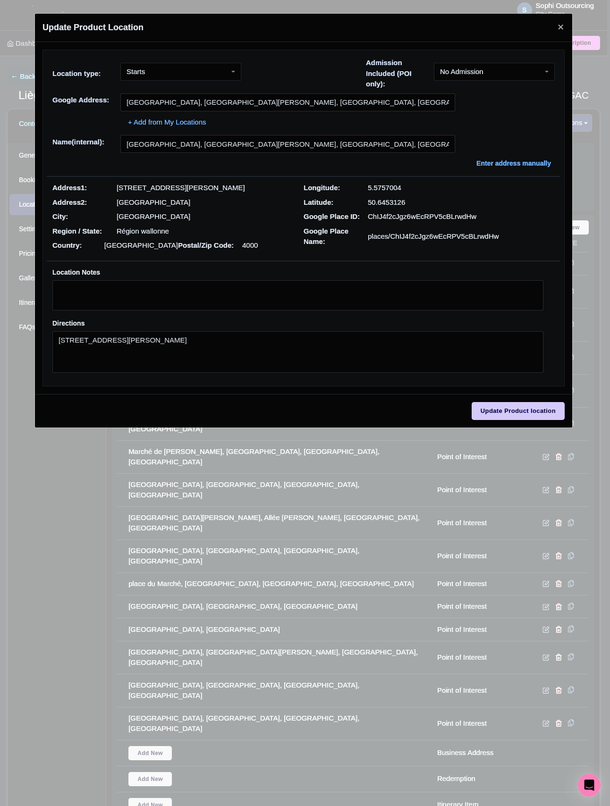
click at [124, 208] on p "Liège" at bounding box center [154, 202] width 74 height 11
copy p "Liège"
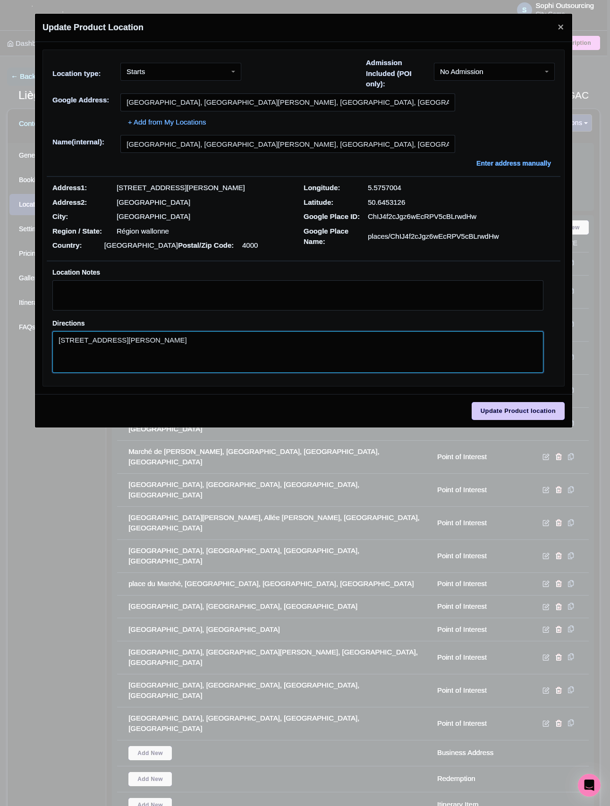
click at [158, 351] on textarea "8 Rue de la Violette" at bounding box center [297, 352] width 491 height 42
click at [161, 342] on textarea "8 Rue de la Violette" at bounding box center [297, 352] width 491 height 42
paste textarea "Liège"
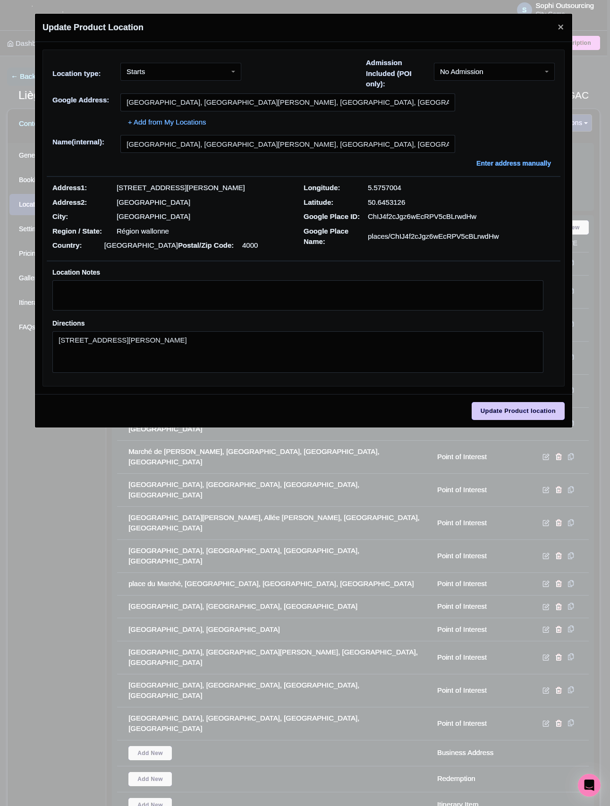
click at [258, 244] on p "4000" at bounding box center [250, 245] width 16 height 11
click at [251, 246] on p "4000" at bounding box center [250, 245] width 16 height 11
copy p "4000"
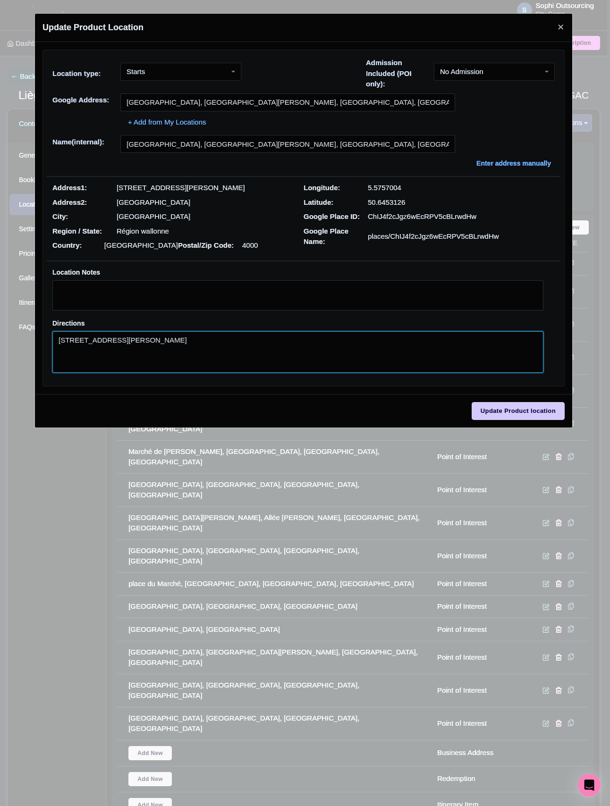
click at [163, 342] on textarea "8 Rue de la Violette Liège" at bounding box center [297, 352] width 491 height 42
paste textarea "4000"
click at [205, 350] on textarea "8 Rue de la Violette Liège 4000" at bounding box center [297, 352] width 491 height 42
type textarea "8 Rue de la Violette Liège 4000"
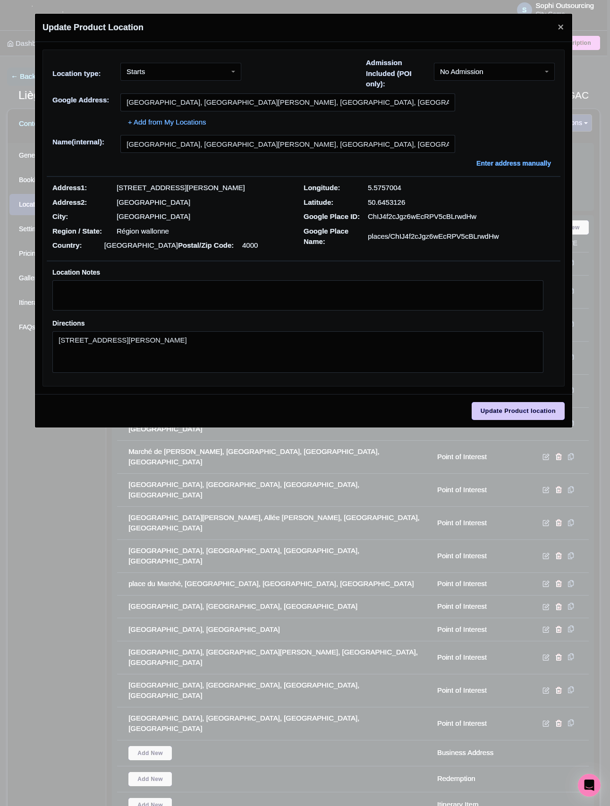
click at [231, 208] on div "Address2: Liège" at bounding box center [177, 202] width 251 height 11
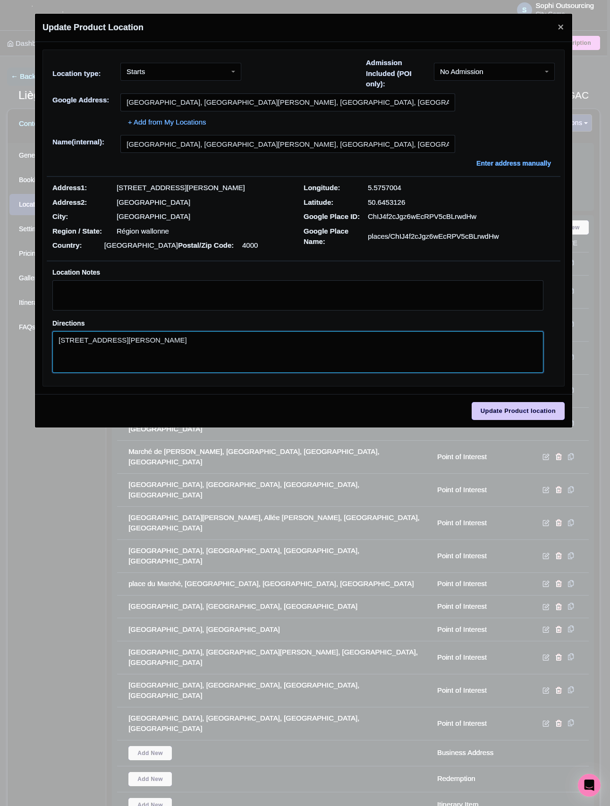
click at [304, 353] on textarea "8 Rue de la Violette Liège 4000" at bounding box center [297, 352] width 491 height 42
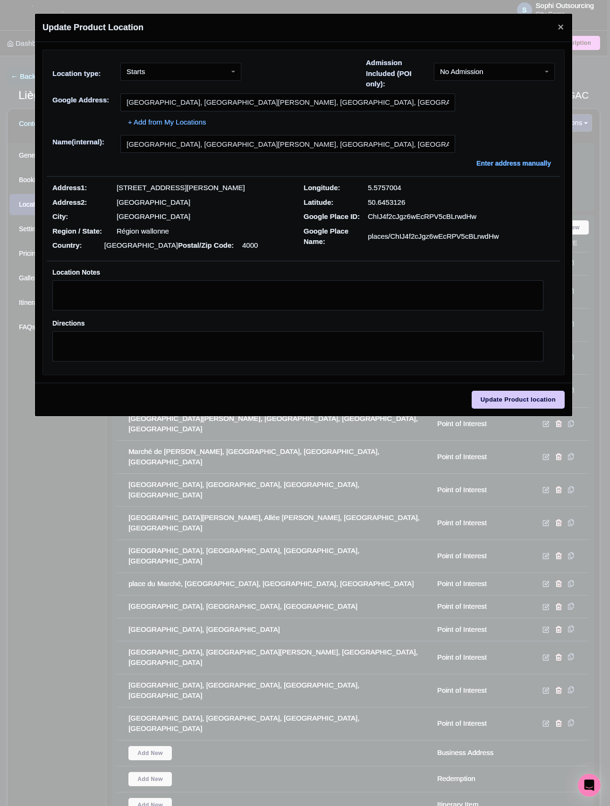
click at [473, 381] on div "688cc7ab-8249-490f-b27f-987ebb7b7e7d Location type: Starts Starts Admission Inc…" at bounding box center [303, 212] width 537 height 341
click at [494, 380] on div "688cc7ab-8249-490f-b27f-987ebb7b7e7d Location type: Starts Starts Admission Inc…" at bounding box center [303, 212] width 537 height 341
click at [499, 401] on input "Update Product location" at bounding box center [517, 400] width 93 height 18
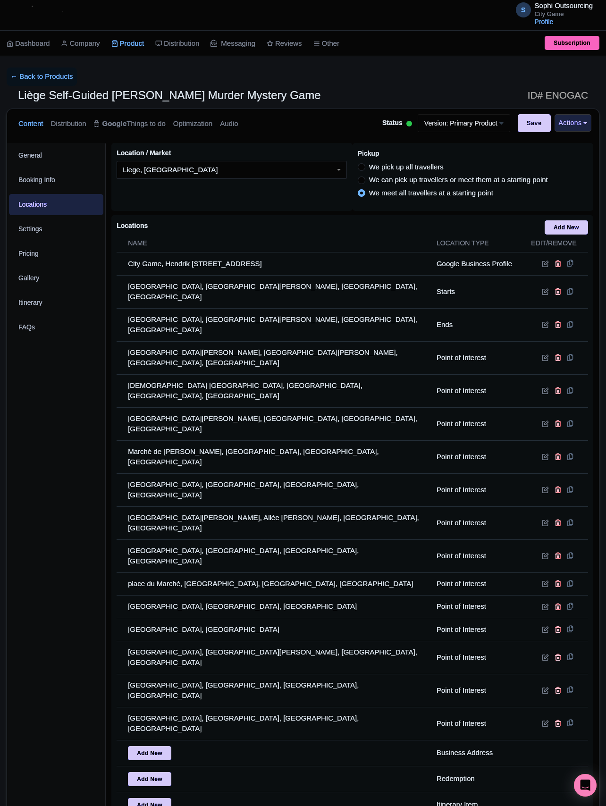
click at [51, 491] on div "General Booking Info Locations Settings Pricing Gallery Itinerary FAQs" at bounding box center [56, 504] width 99 height 723
click at [59, 471] on div "General Booking Info Locations Settings Pricing Gallery Itinerary FAQs" at bounding box center [56, 504] width 99 height 723
click at [68, 510] on div "General Booking Info Locations Settings Pricing Gallery Itinerary FAQs" at bounding box center [56, 504] width 99 height 723
click at [82, 518] on div "General Booking Info Locations Settings Pricing Gallery Itinerary FAQs" at bounding box center [56, 504] width 99 height 723
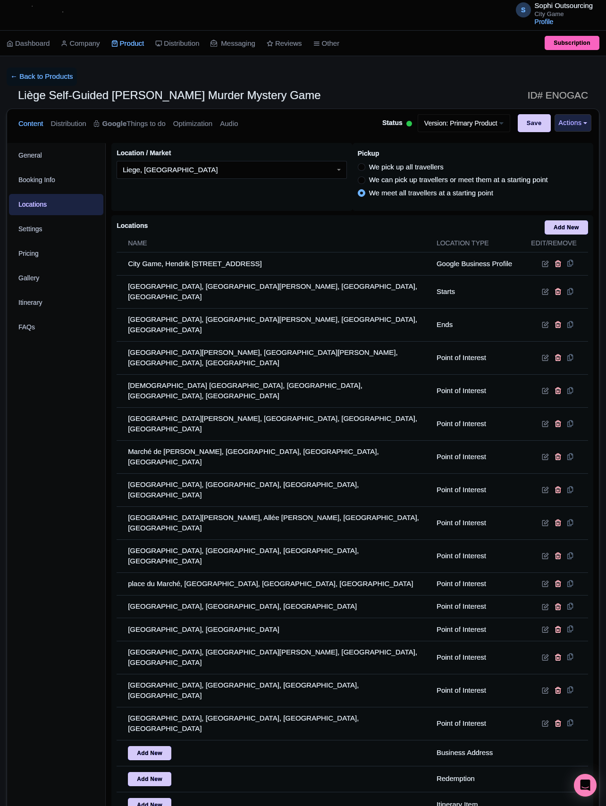
type input "Update Product"
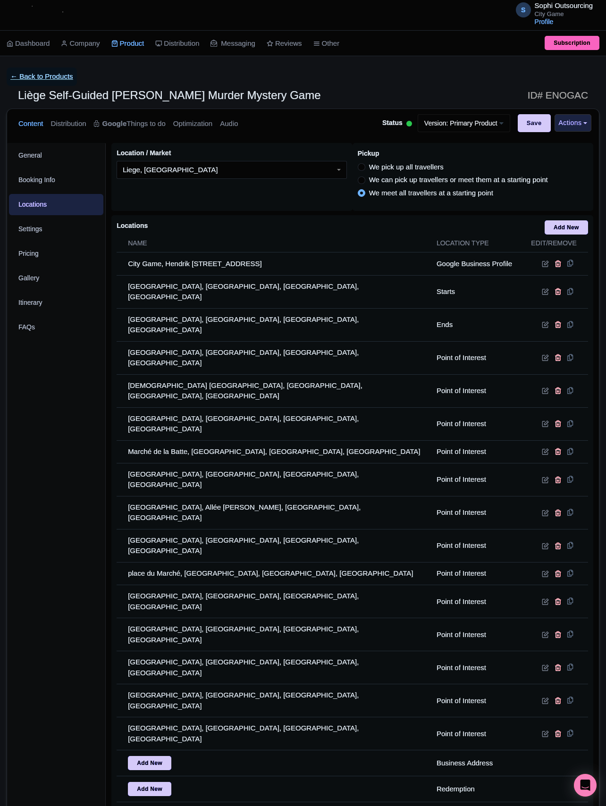
click at [53, 74] on link "← Back to Products" at bounding box center [42, 76] width 70 height 18
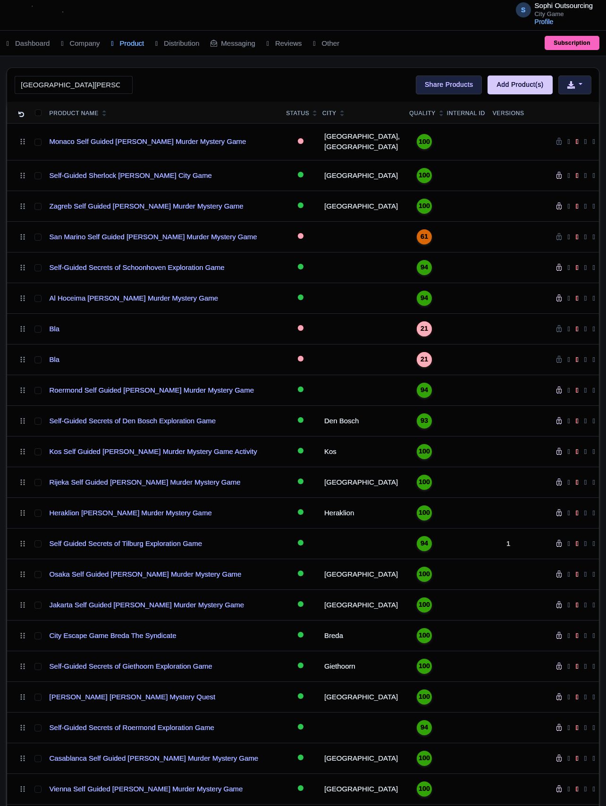
click button "Search" at bounding box center [0, 0] width 0 height 0
click at [70, 86] on input "[GEOGRAPHIC_DATA][PERSON_NAME]" at bounding box center [74, 85] width 118 height 18
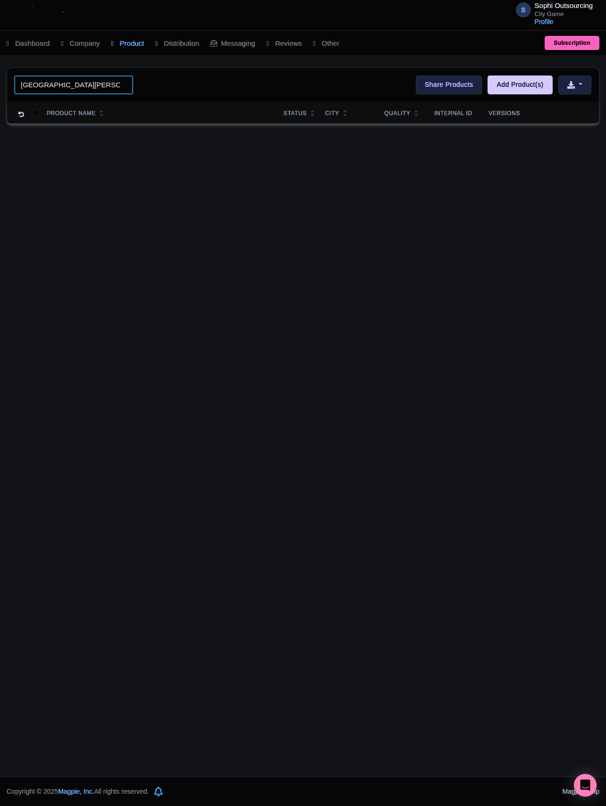
click at [52, 88] on input "[GEOGRAPHIC_DATA][PERSON_NAME]" at bounding box center [74, 85] width 118 height 18
paste input "Newcastle"
click at [52, 88] on input "Old EldonNewcastle Square" at bounding box center [74, 85] width 118 height 18
paste input "Newcastle"
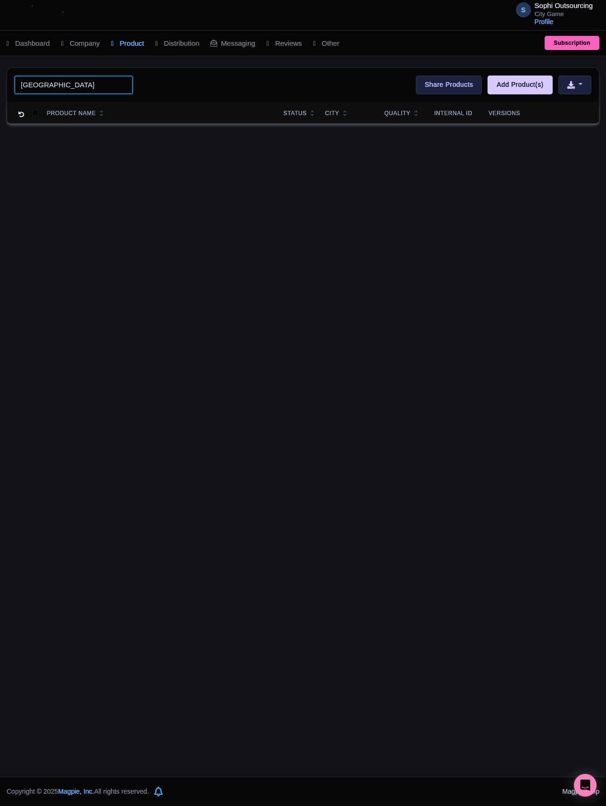
type input "Newcastle"
click at [210, 326] on div "S Sophi Outsourcing City Game Profile Users Settings Sign out Dashboard Company…" at bounding box center [303, 388] width 606 height 777
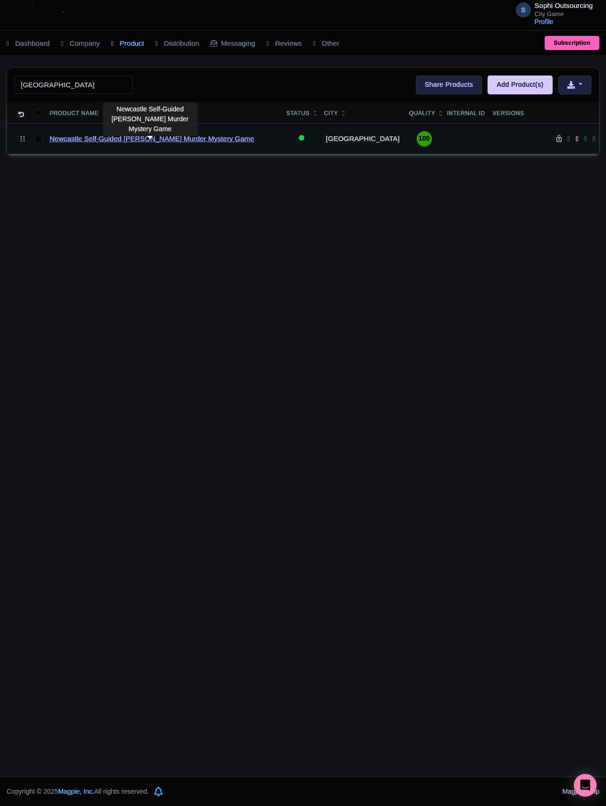
click at [142, 142] on link "Newcastle Self-Guided [PERSON_NAME] Murder Mystery Game" at bounding box center [152, 139] width 204 height 11
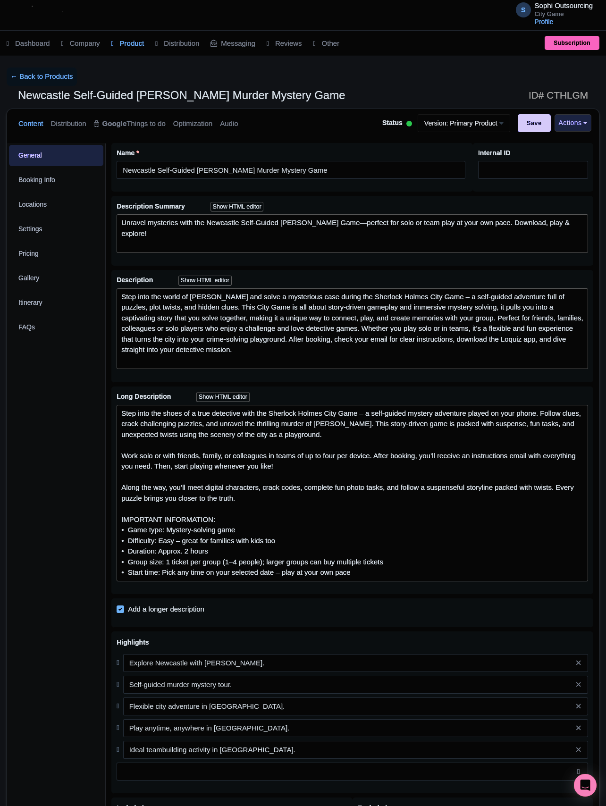
drag, startPoint x: 63, startPoint y: 405, endPoint x: 67, endPoint y: 392, distance: 13.7
click at [63, 405] on div "General Booking Info Locations Settings Pricing Gallery Itinerary FAQs" at bounding box center [56, 559] width 99 height 833
click at [42, 204] on link "Locations" at bounding box center [56, 204] width 94 height 21
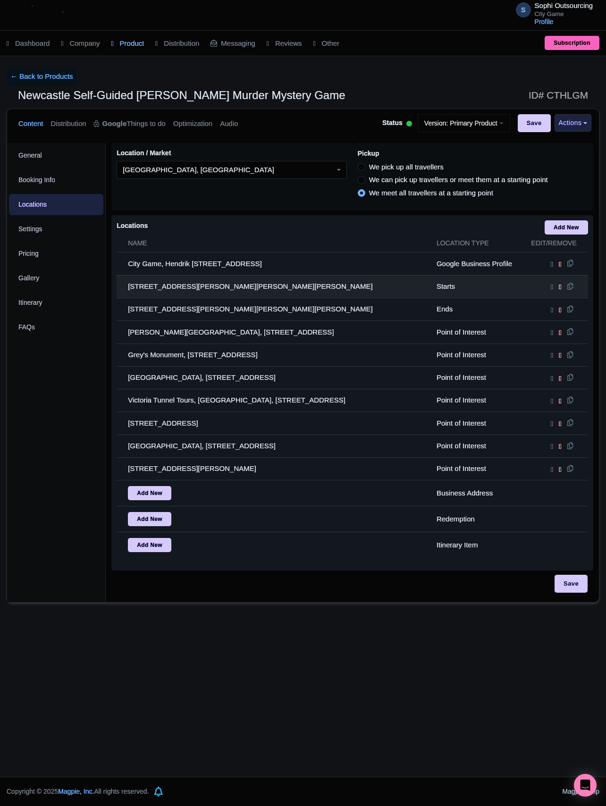
click at [542, 296] on td at bounding box center [555, 286] width 66 height 23
click at [551, 291] on icon at bounding box center [552, 287] width 2 height 8
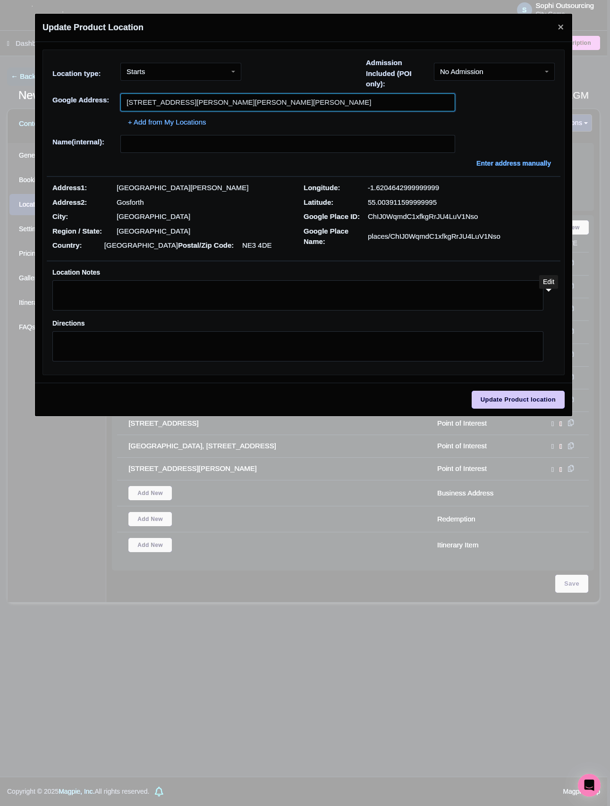
click at [213, 97] on input "St Nicholas Avenue, St Nicholas Ave, Newcastle upon Tyne NE3, St Nicholas Ave, …" at bounding box center [287, 102] width 335 height 18
paste input "Old Eldon Square"
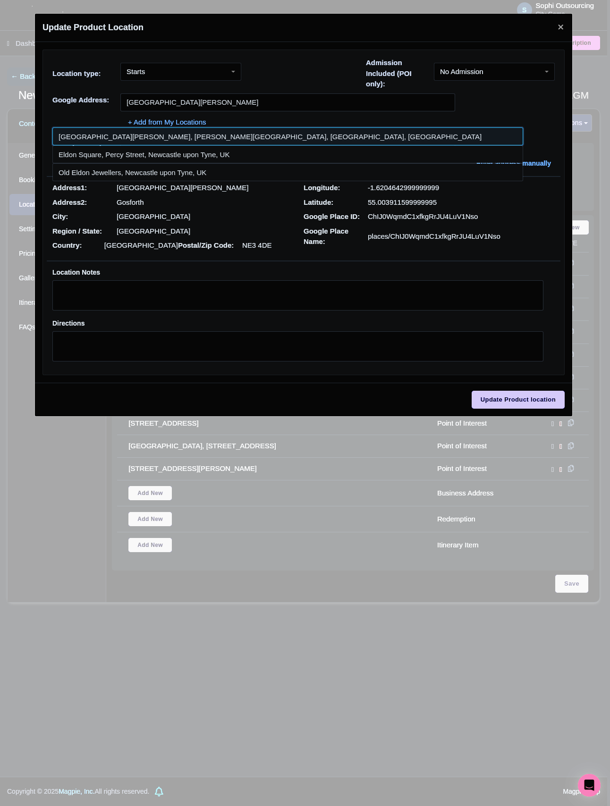
click at [224, 143] on input at bounding box center [287, 136] width 471 height 18
type input "Old Eldon Square, Blackett Street, Newcastle upon Tyne, UK"
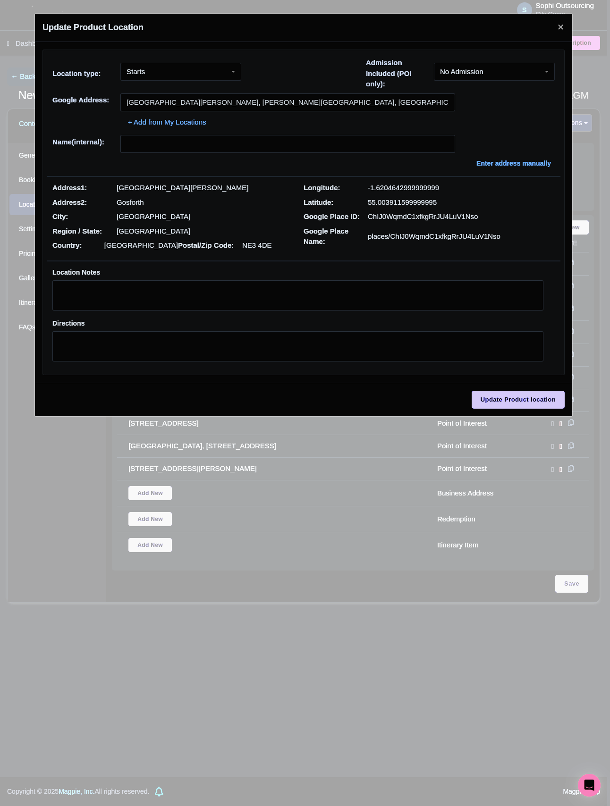
type input "Old Eldon Square, Blackett Street, Newcastle upon Tyne, UK"
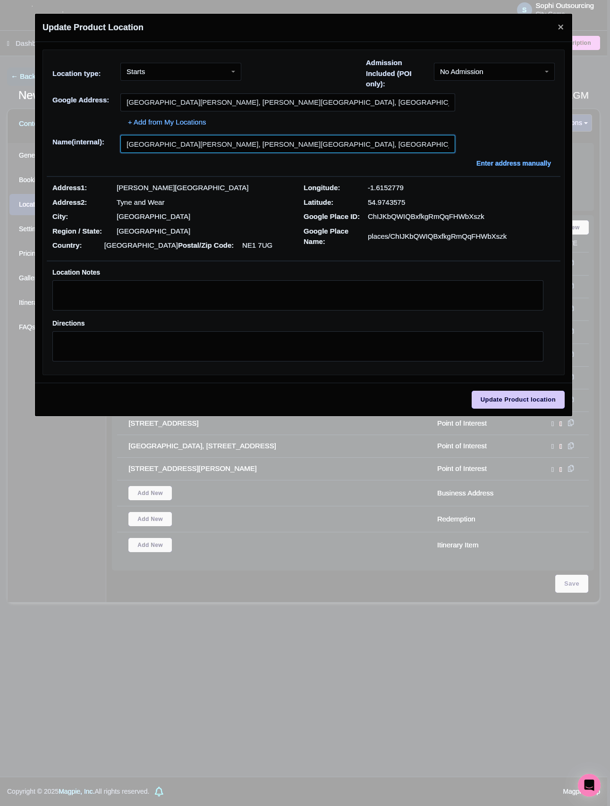
click at [315, 148] on input "Old Eldon Square, Blackett Street, Newcastle upon Tyne, UK" at bounding box center [287, 144] width 335 height 18
click at [142, 187] on p "Blackett Street" at bounding box center [183, 188] width 132 height 11
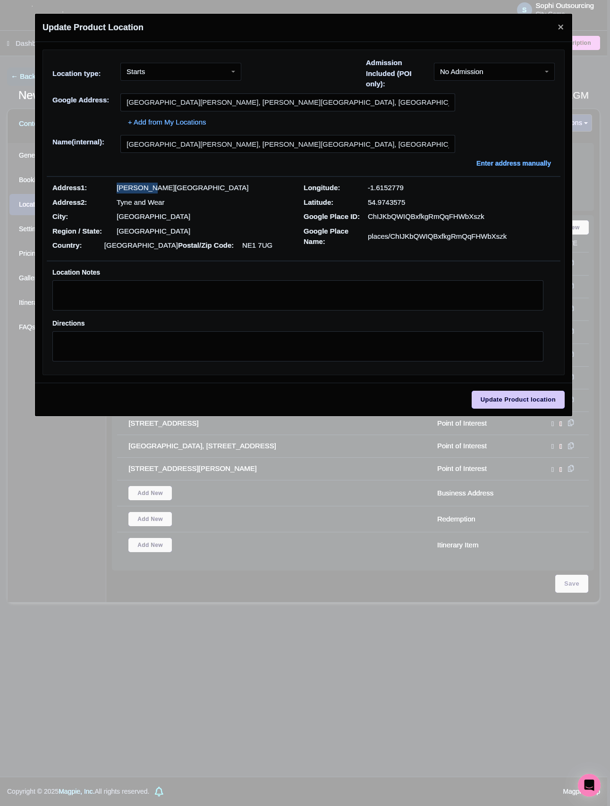
click at [142, 187] on p "Blackett Street" at bounding box center [183, 188] width 132 height 11
copy div "Blackett Street"
click at [517, 403] on input "Update Product location" at bounding box center [517, 400] width 93 height 18
click at [238, 93] on div "Location type: Starts Starts Admission Included (POI only): No Admission No Adm…" at bounding box center [303, 76] width 513 height 36
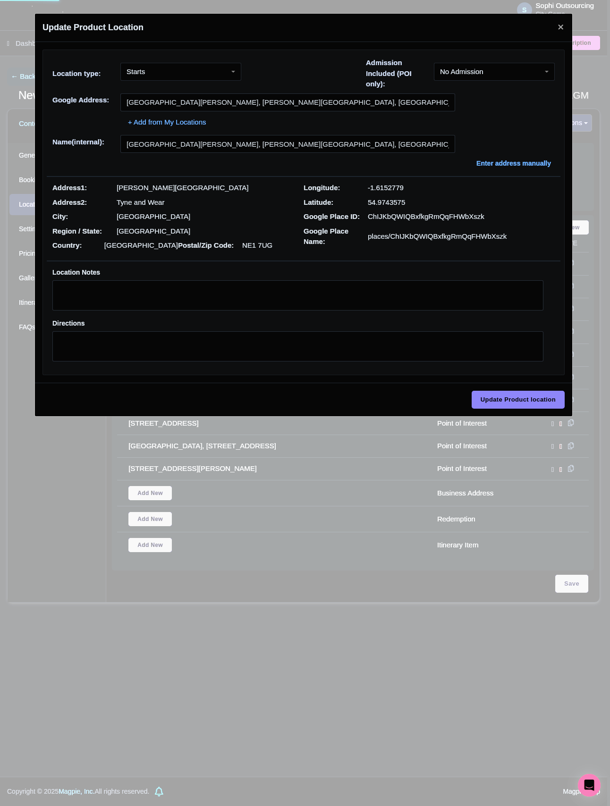
click at [238, 93] on div "Location type: Starts Starts Admission Included (POI only): No Admission No Adm…" at bounding box center [303, 76] width 513 height 36
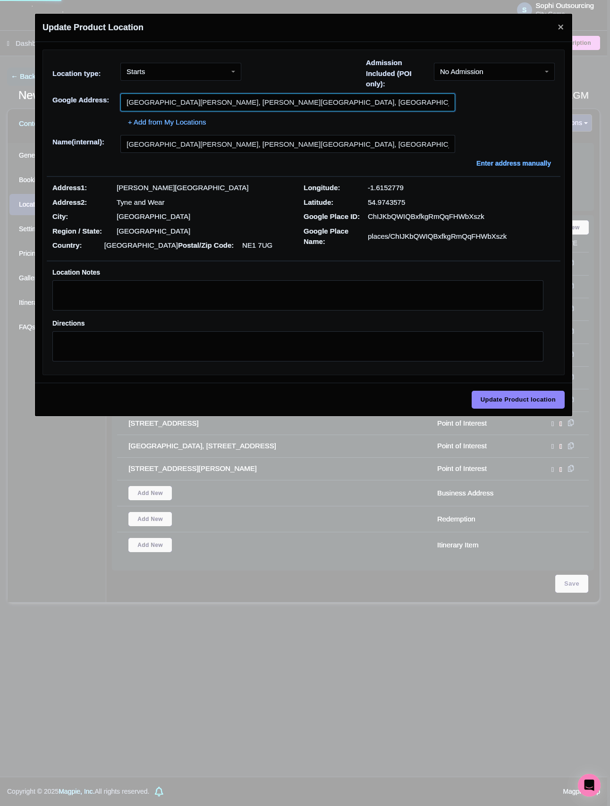
click at [239, 106] on input "Old Eldon Square, Blackett Street, Newcastle upon Tyne, UK" at bounding box center [287, 102] width 335 height 18
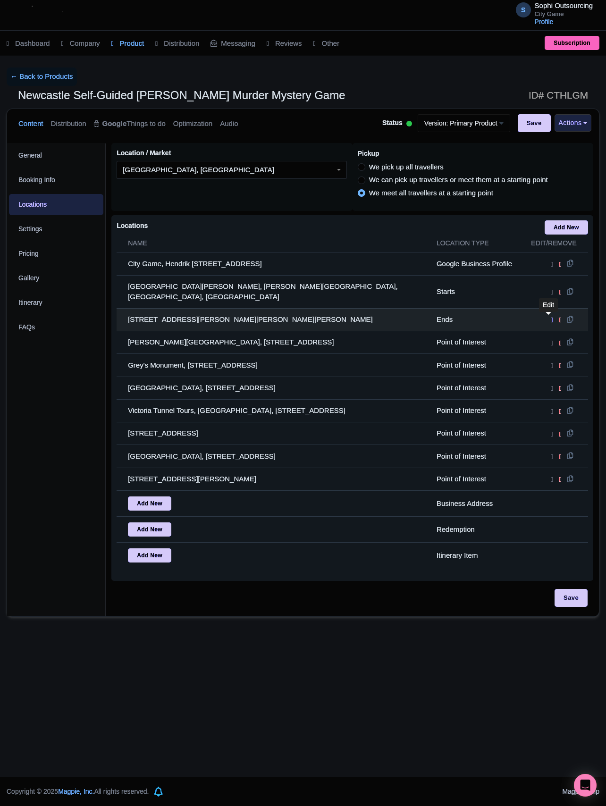
click at [551, 320] on icon at bounding box center [552, 320] width 2 height 8
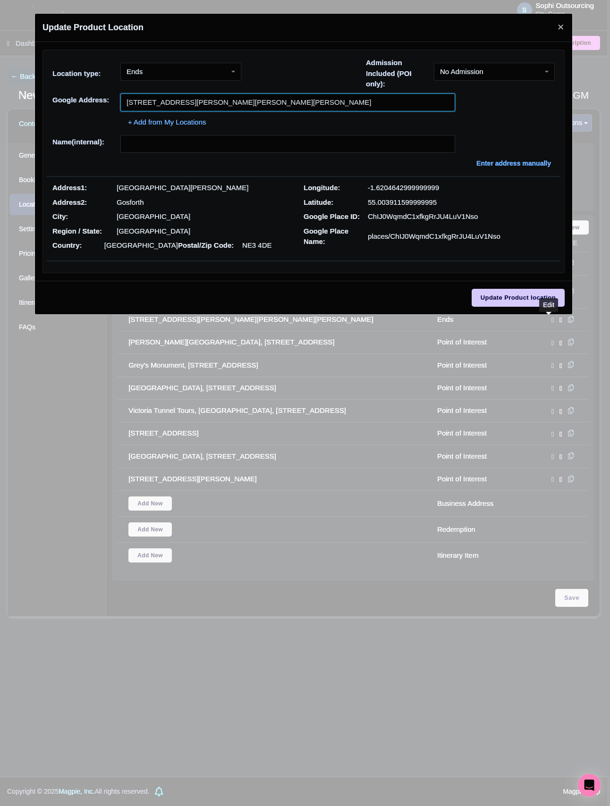
click at [200, 104] on input "St Nicholas Avenue, St Nicholas Ave, Newcastle upon Tyne NE3, St Nicholas Ave, …" at bounding box center [287, 102] width 335 height 18
paste input "Old Eldon Square, Blackett Street, Newcastle upon Tyne, UK"
paste input "Old Eldon Square, Blackett Street, Newcastle upon Tyne"
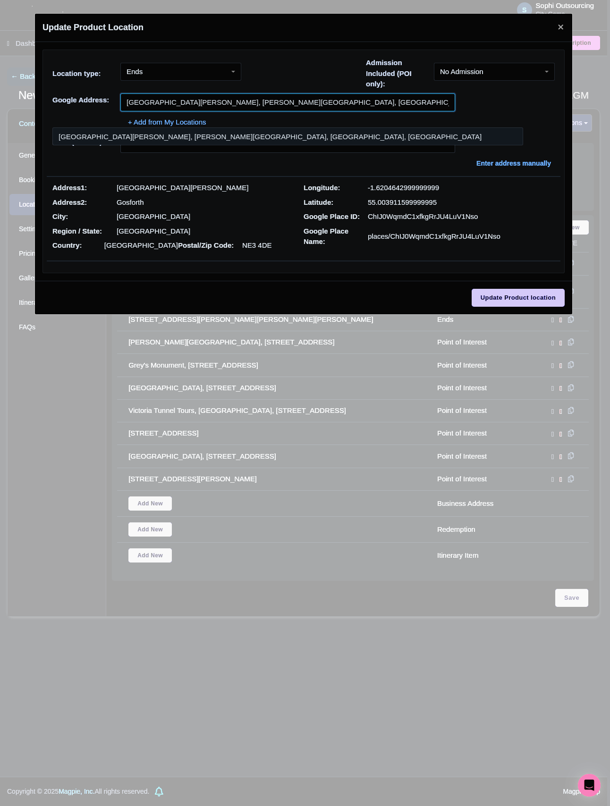
type input "Old Eldon Square, Blackett Street, Newcastle upon Tyne, UK"
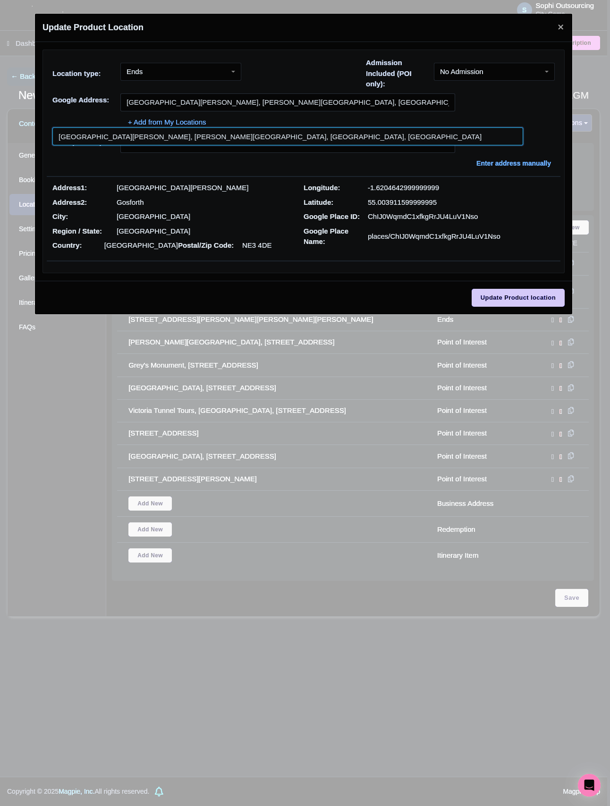
drag, startPoint x: 130, startPoint y: 135, endPoint x: 134, endPoint y: 144, distance: 10.2
click at [130, 135] on input at bounding box center [287, 136] width 471 height 18
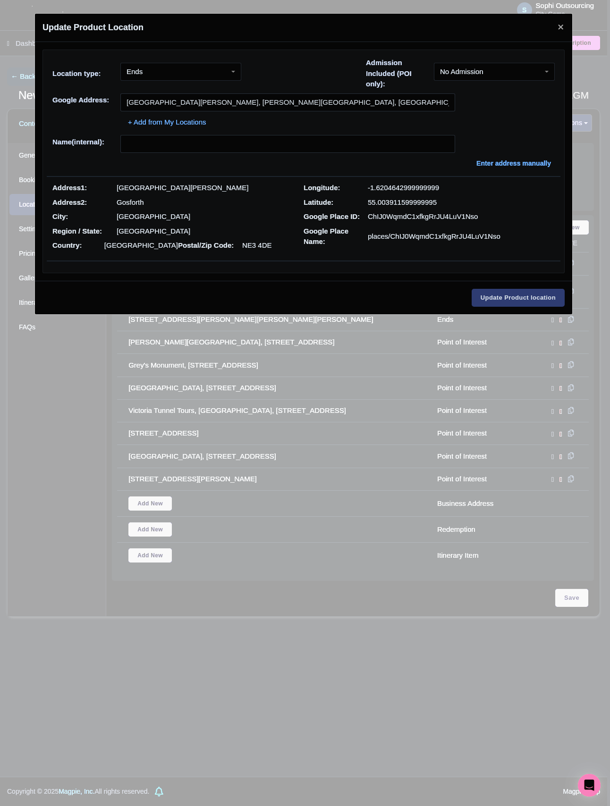
type input "Old Eldon Square, Blackett Street, Newcastle upon Tyne, UK"
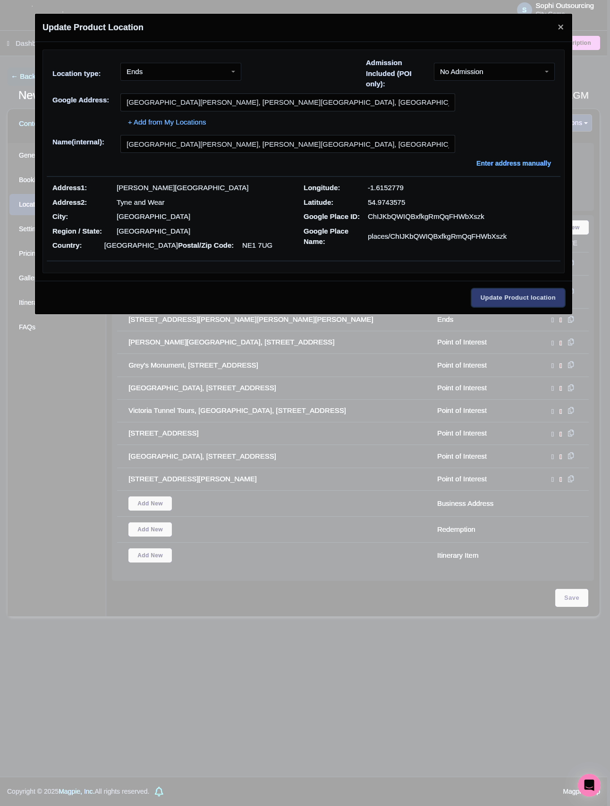
click at [489, 295] on input "Update Product location" at bounding box center [517, 298] width 93 height 18
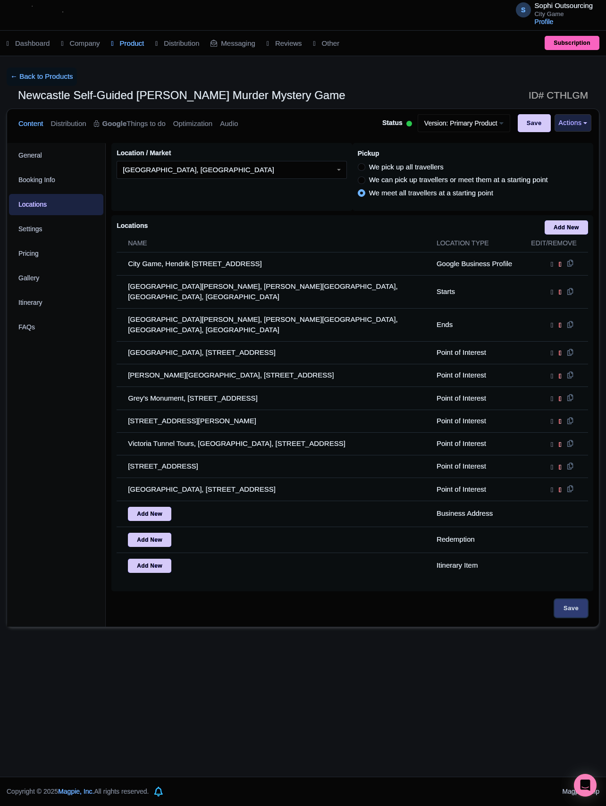
click at [576, 600] on input "Save" at bounding box center [571, 608] width 33 height 18
type input "Update Product"
click at [32, 76] on link "← Back to Products" at bounding box center [42, 76] width 70 height 18
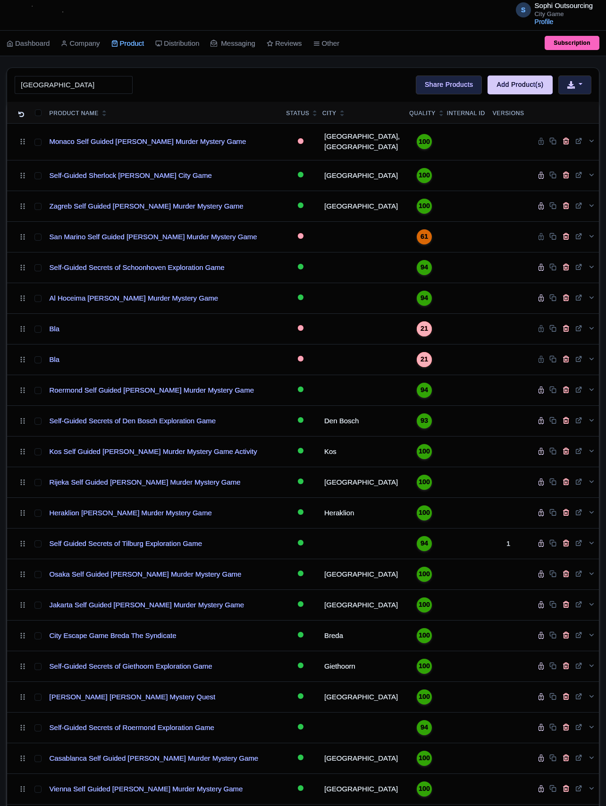
type input "[GEOGRAPHIC_DATA]"
click button "Search" at bounding box center [0, 0] width 0 height 0
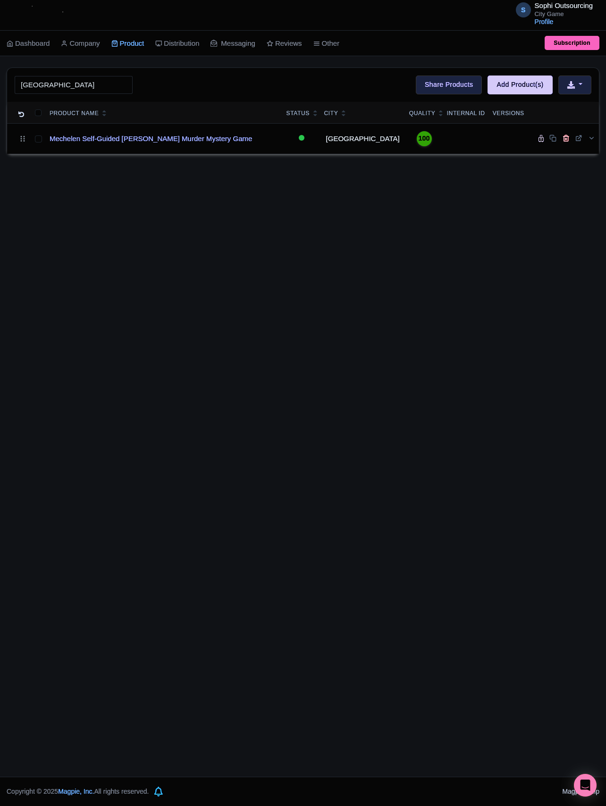
click at [210, 308] on div "S Sophi Outsourcing City Game Profile Users Settings Sign out Dashboard Company…" at bounding box center [303, 388] width 606 height 777
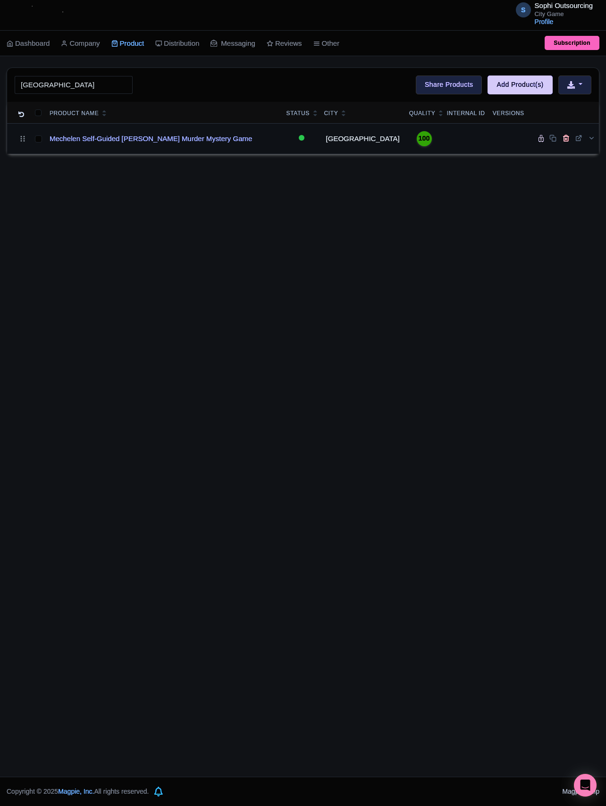
click at [143, 135] on td "Mechelen Self-Guided [PERSON_NAME] Murder Mystery Game" at bounding box center [164, 138] width 237 height 31
click at [129, 153] on td "Mechelen Self-Guided [PERSON_NAME] Murder Mystery Game" at bounding box center [164, 138] width 237 height 31
click at [129, 139] on link "Mechelen Self-Guided [PERSON_NAME] Murder Mystery Game" at bounding box center [151, 139] width 202 height 11
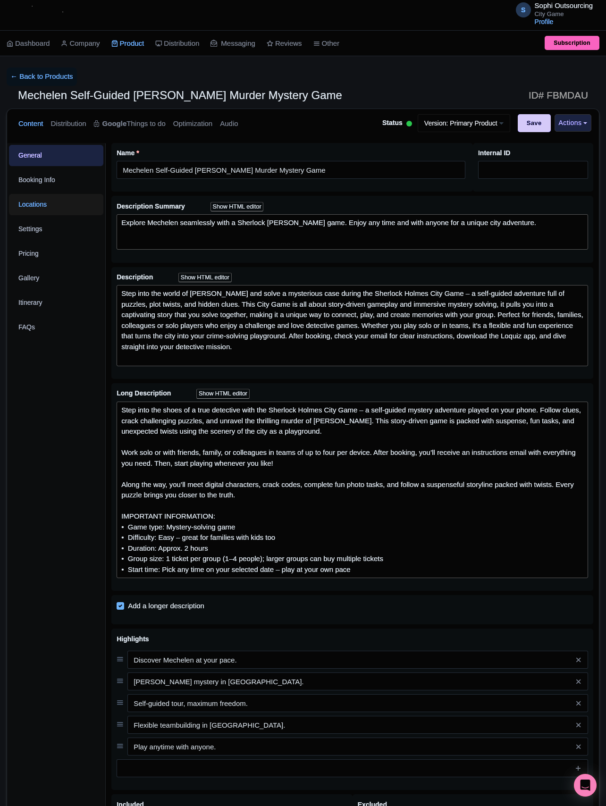
click at [38, 202] on link "Locations" at bounding box center [56, 204] width 94 height 21
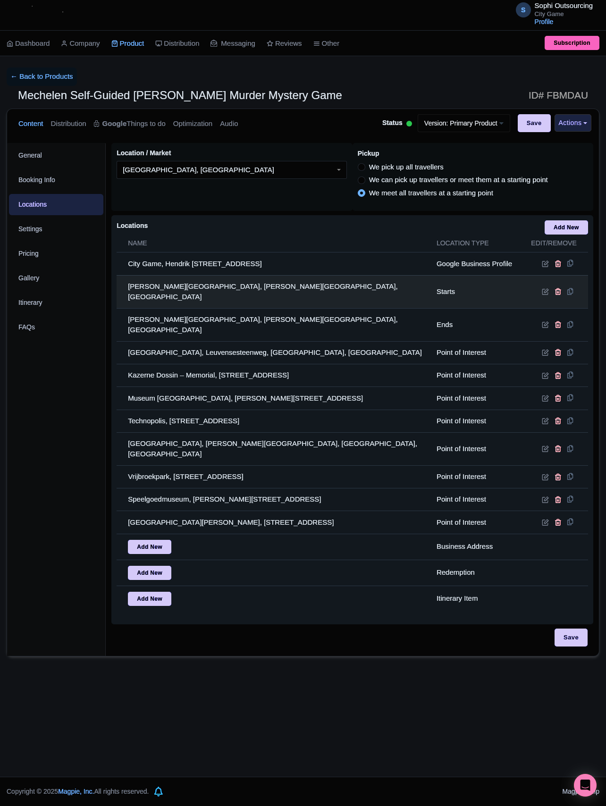
click at [541, 298] on td at bounding box center [555, 291] width 66 height 33
click at [544, 294] on icon at bounding box center [545, 291] width 7 height 7
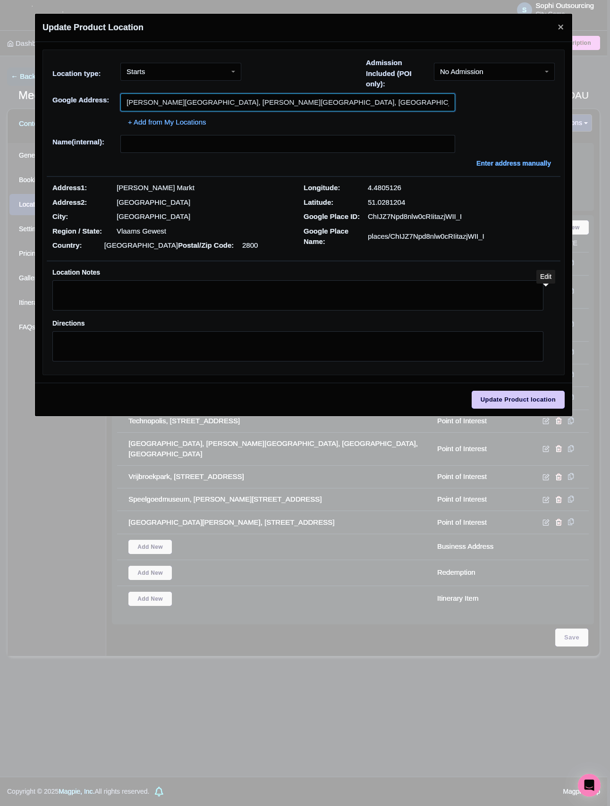
click at [198, 102] on input "Grote Markt, Grote Markt, 2800 Mechelen, Belgium" at bounding box center [287, 102] width 335 height 18
paste input "Stadhuis van Mechelen"
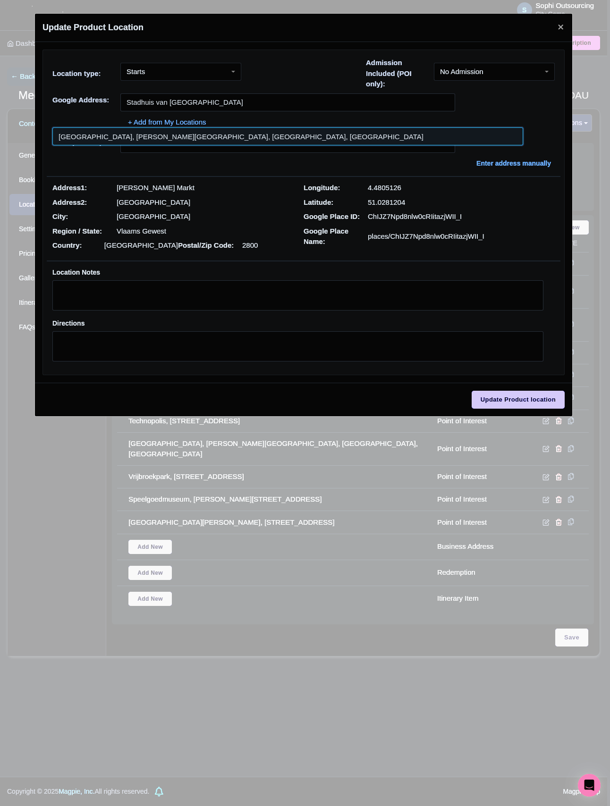
click at [206, 141] on input at bounding box center [287, 136] width 471 height 18
type input "Stadhuis van Mechelen, Grote Markt, Mechelen, Belgium"
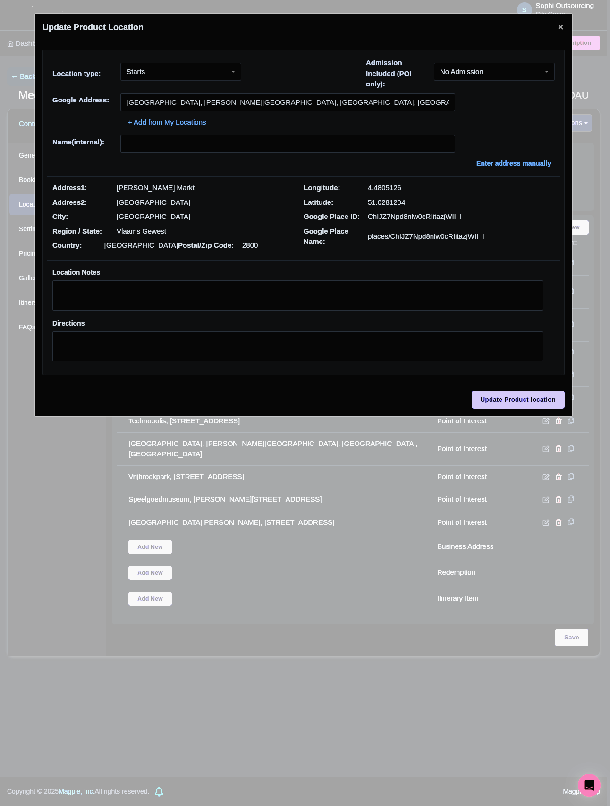
type input "Stadhuis van Mechelen, Grote Markt, Mechelen, Belgium"
click at [140, 189] on p "21 Grote Markt" at bounding box center [161, 188] width 88 height 11
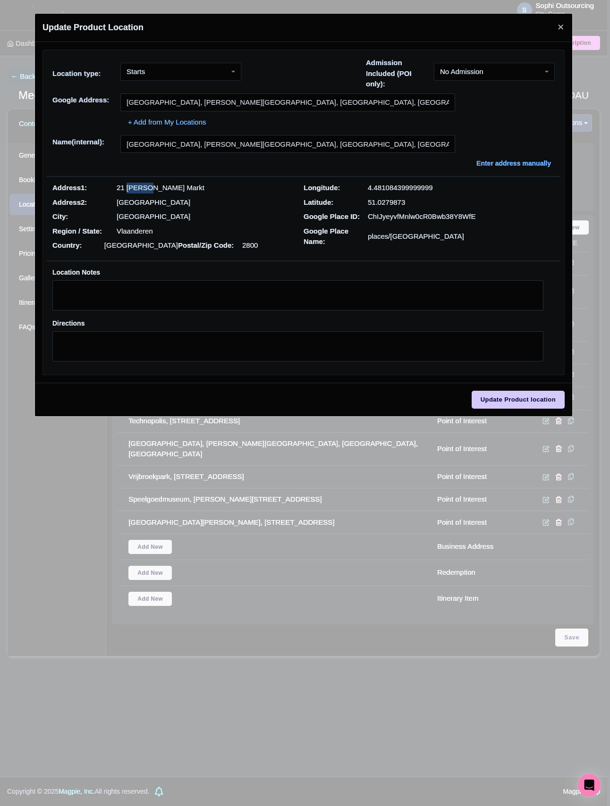
click at [140, 189] on p "21 Grote Markt" at bounding box center [161, 188] width 88 height 11
copy div "21 Grote Markt"
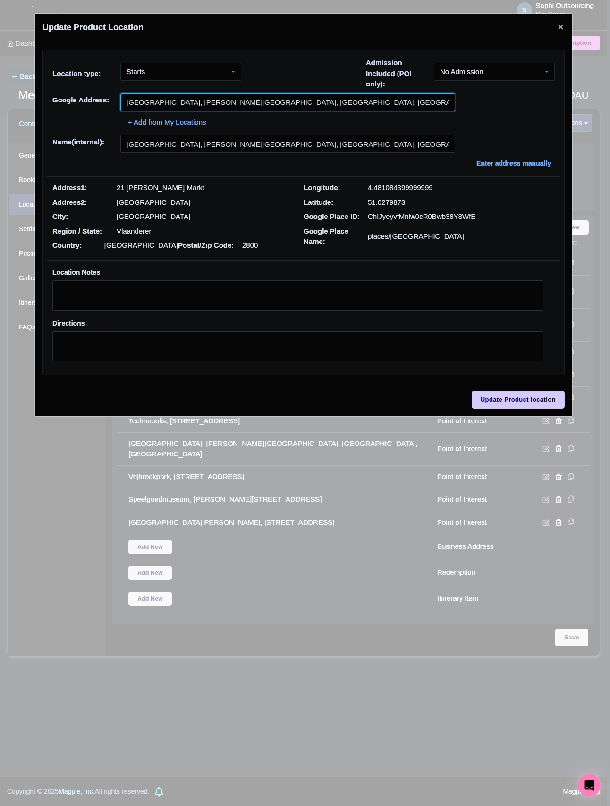
click at [230, 96] on input "Stadhuis van Mechelen, Grote Markt, Mechelen, Belgium" at bounding box center [287, 102] width 335 height 18
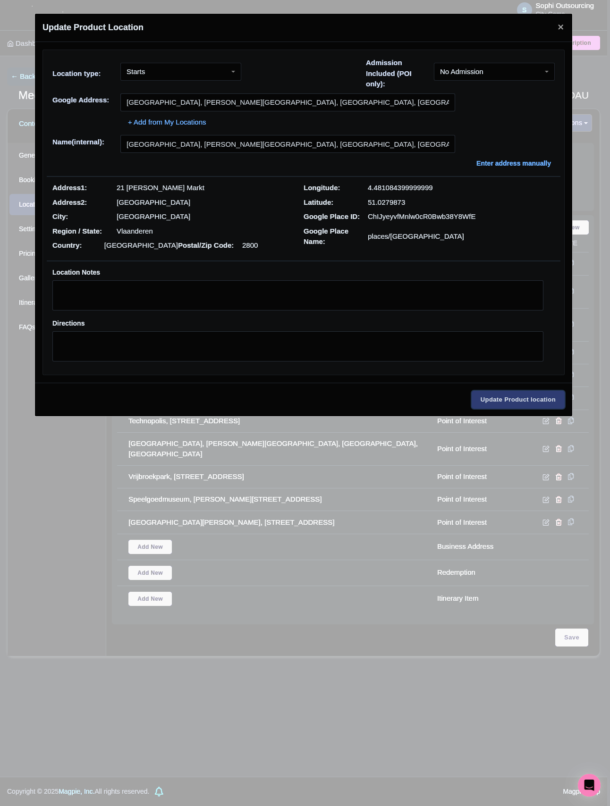
click at [511, 406] on input "Update Product location" at bounding box center [517, 400] width 93 height 18
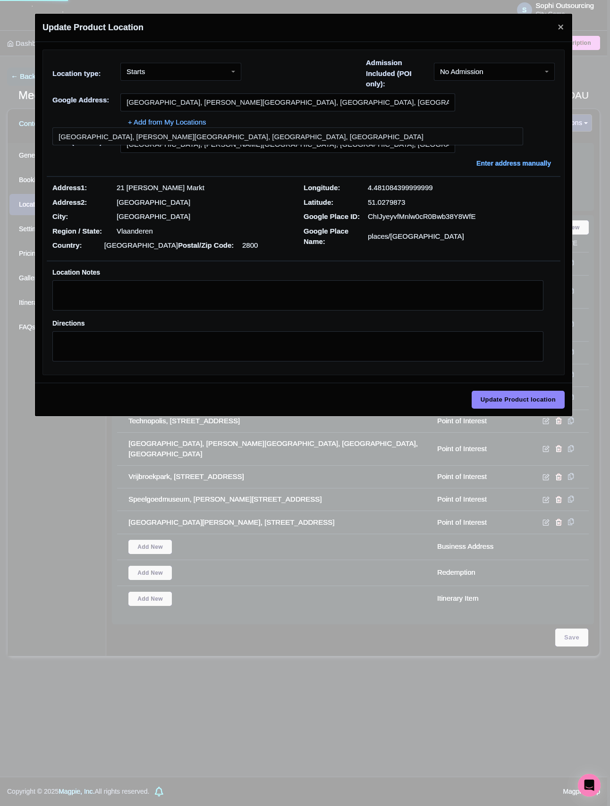
click at [187, 70] on div "Starts" at bounding box center [180, 72] width 121 height 18
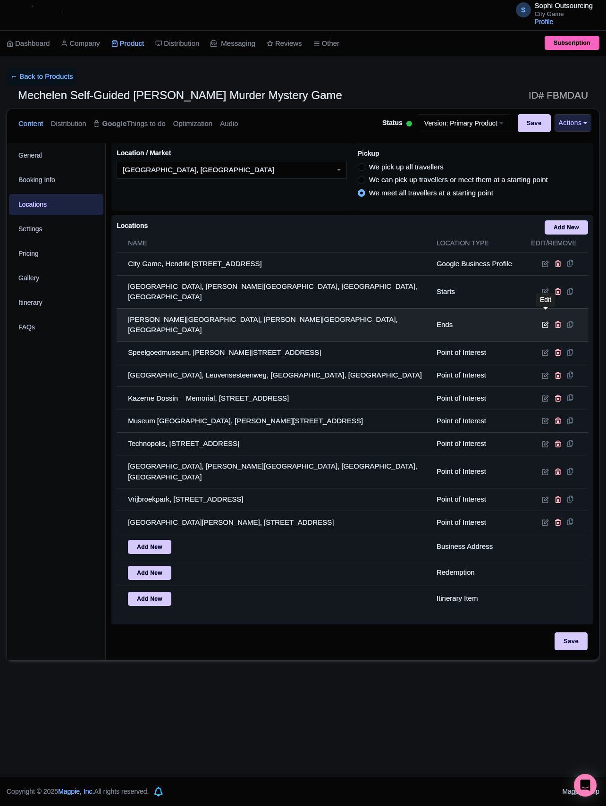
click at [546, 320] on link at bounding box center [546, 324] width 9 height 8
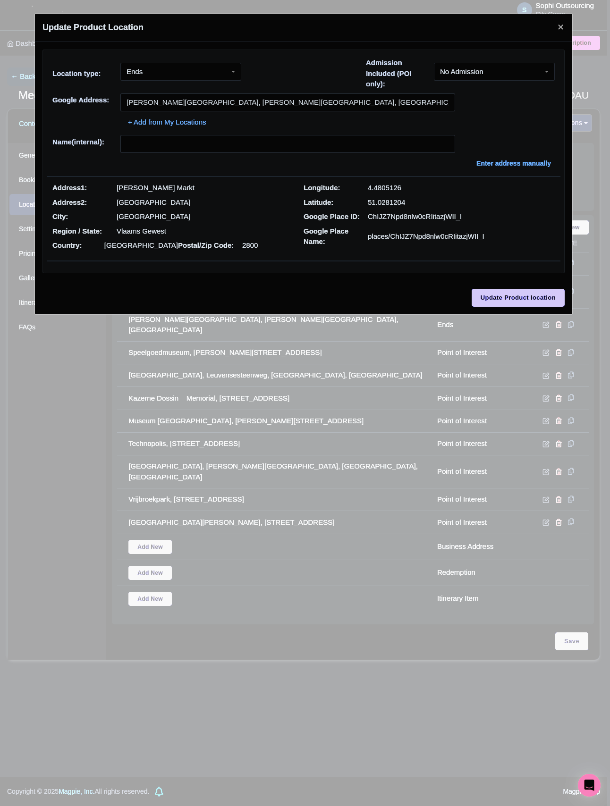
click at [242, 93] on div "Location type: Ends Ends Admission Included (POI only): No Admission No Admissi…" at bounding box center [303, 76] width 513 height 36
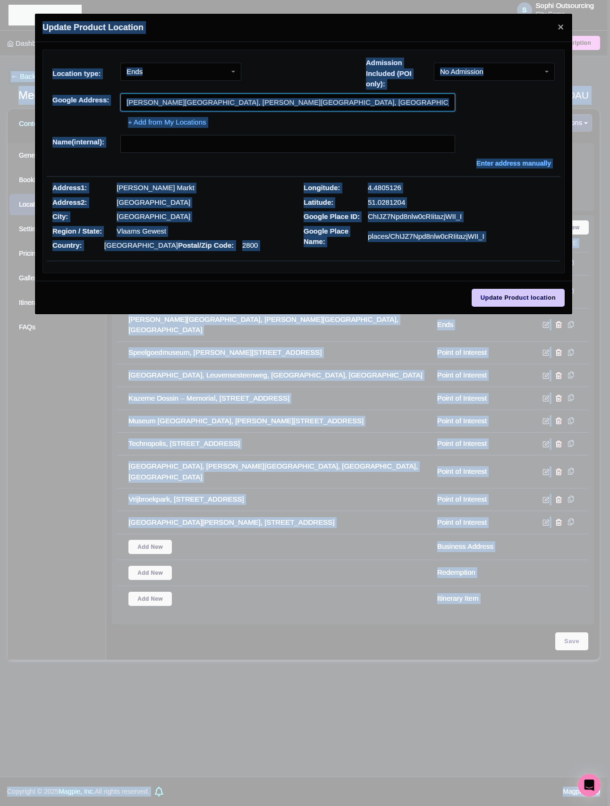
click at [242, 97] on input "Grote Markt, Grote Markt, 2800 Mechelen, Belgium" at bounding box center [287, 102] width 335 height 18
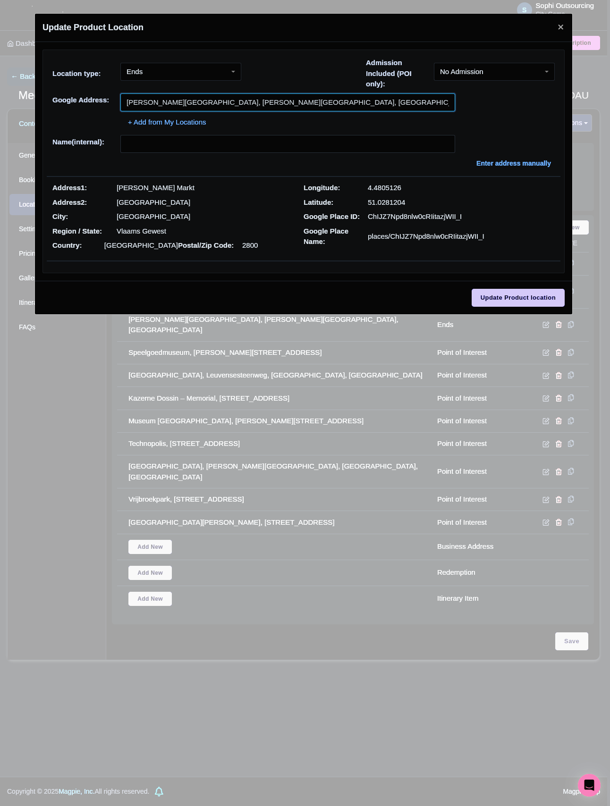
paste input "Stadhuis van Mechelen, Grote Markt,"
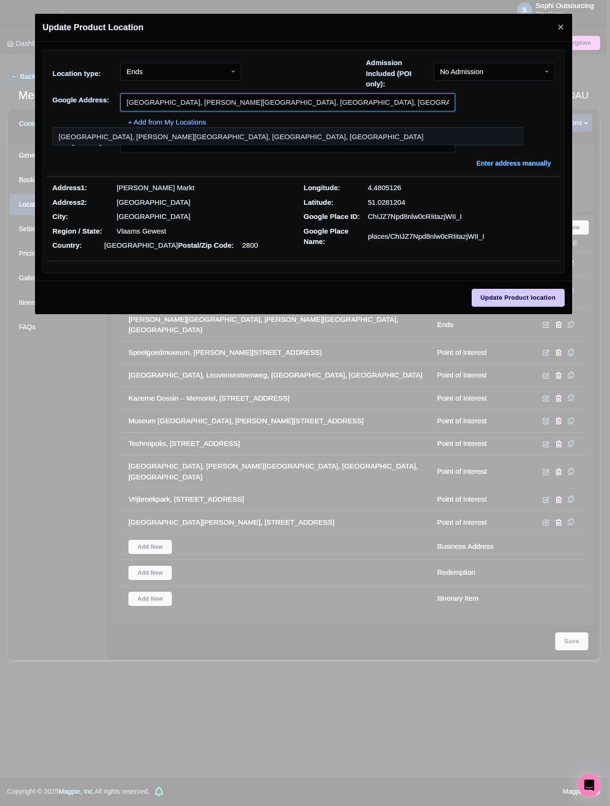
type input "Stadhuis van Mechelen, Grote Markt, Mechelen, Belgium"
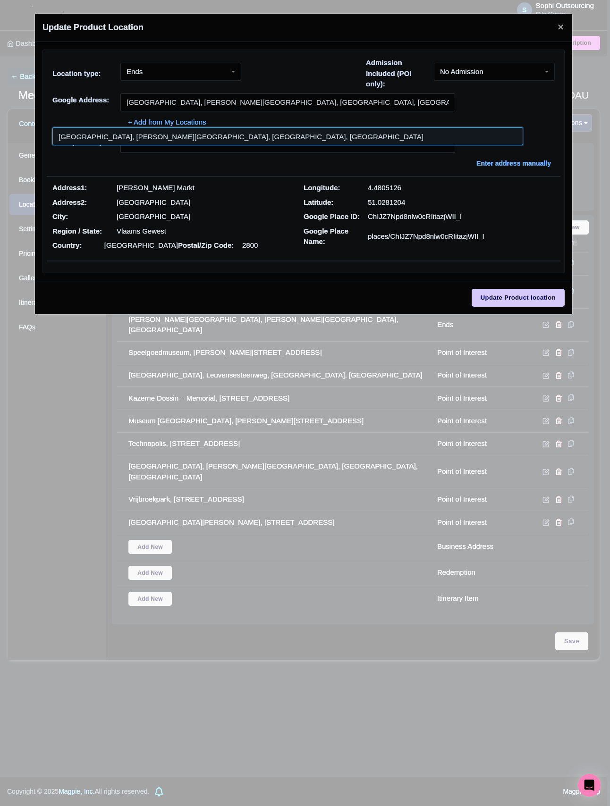
click at [125, 133] on input at bounding box center [287, 136] width 471 height 18
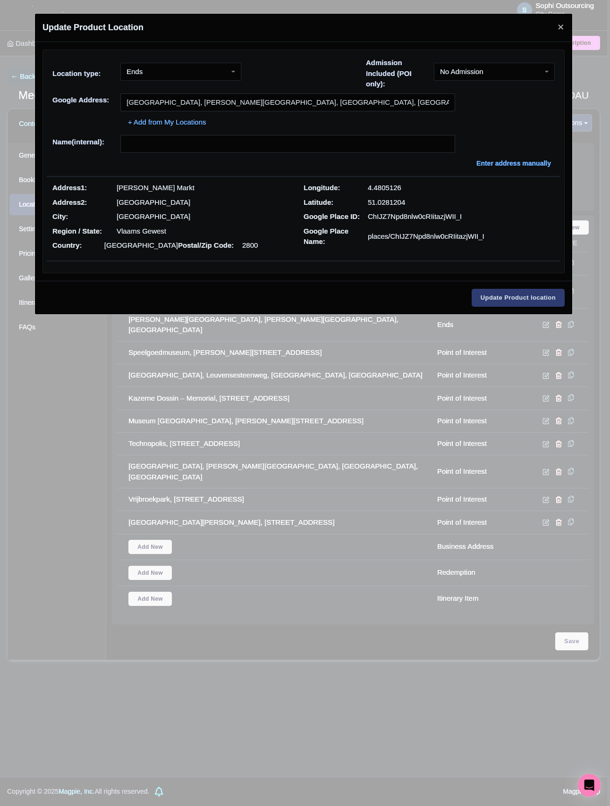
type input "Stadhuis van Mechelen, Grote Markt, Mechelen, Belgium"
click at [523, 302] on input "Update Product location" at bounding box center [517, 298] width 93 height 18
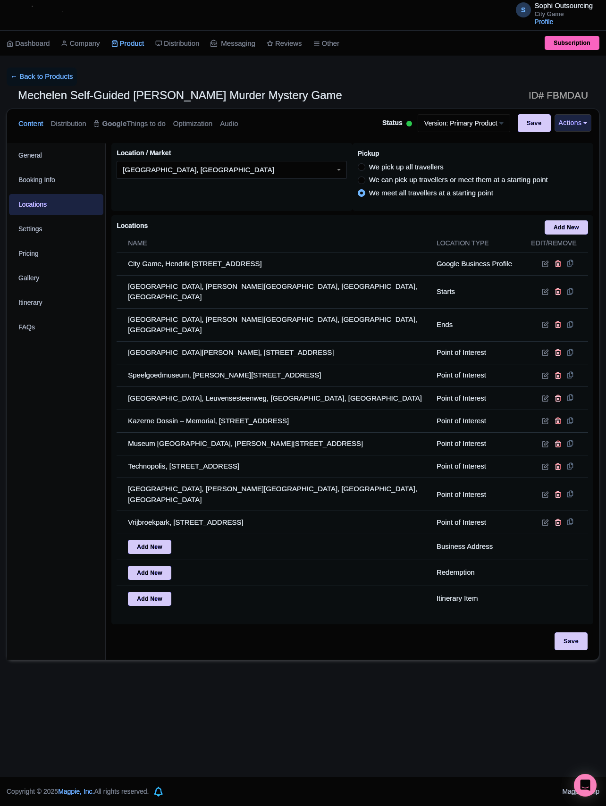
click at [285, 632] on div "Save" at bounding box center [352, 641] width 471 height 18
click at [558, 632] on input "Save" at bounding box center [571, 641] width 33 height 18
type input "Update Product"
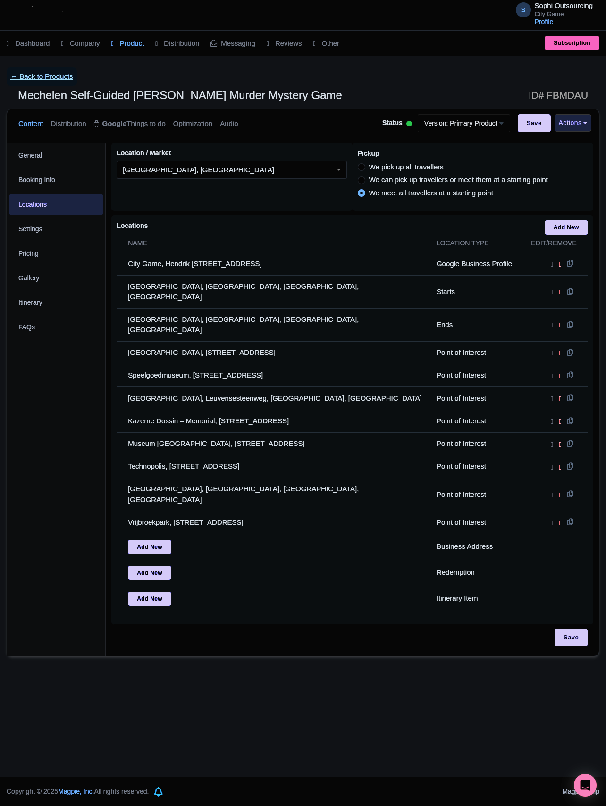
click at [56, 78] on link "← Back to Products" at bounding box center [42, 76] width 70 height 18
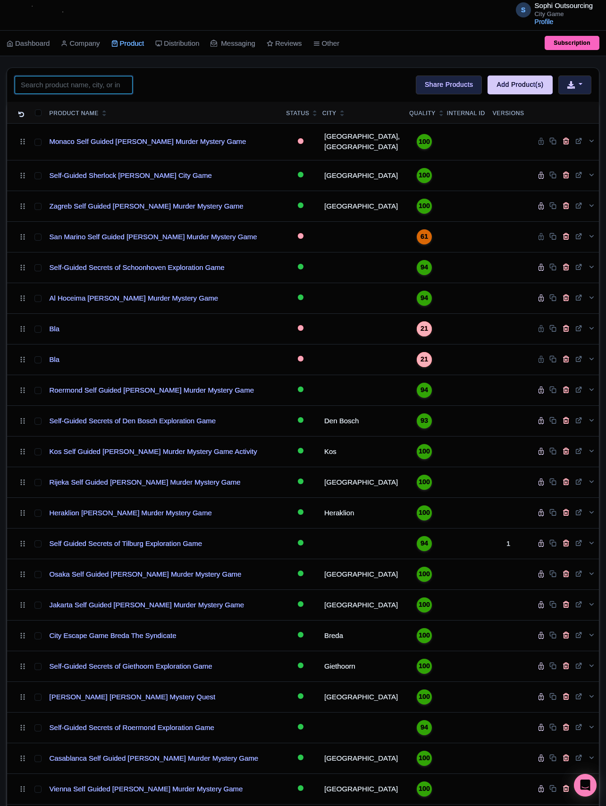
click at [127, 93] on input "search" at bounding box center [74, 85] width 118 height 18
paste input "[GEOGRAPHIC_DATA]"
type input "[GEOGRAPHIC_DATA]"
click button "Search" at bounding box center [0, 0] width 0 height 0
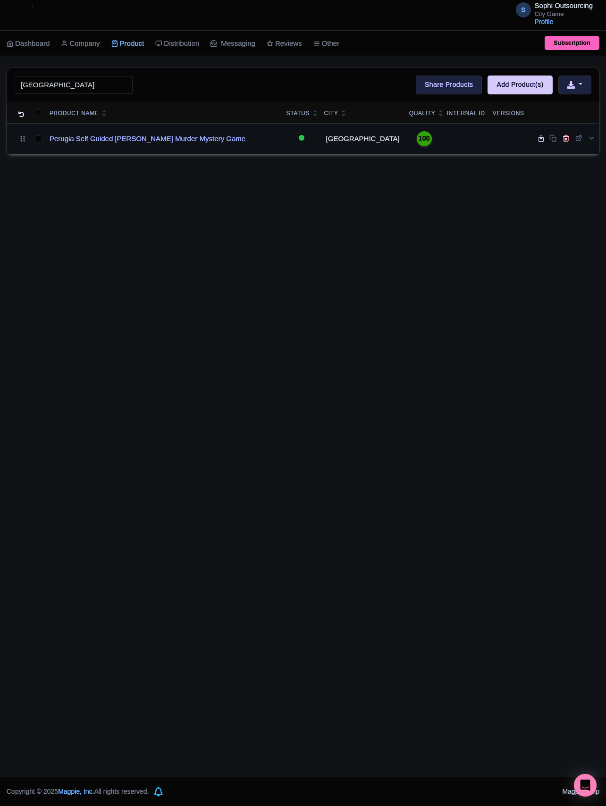
click at [105, 128] on td "Perugia Self Guided [PERSON_NAME] Murder Mystery Game" at bounding box center [164, 138] width 237 height 31
click at [107, 143] on link "Perugia Self Guided [PERSON_NAME] Murder Mystery Game" at bounding box center [148, 139] width 196 height 11
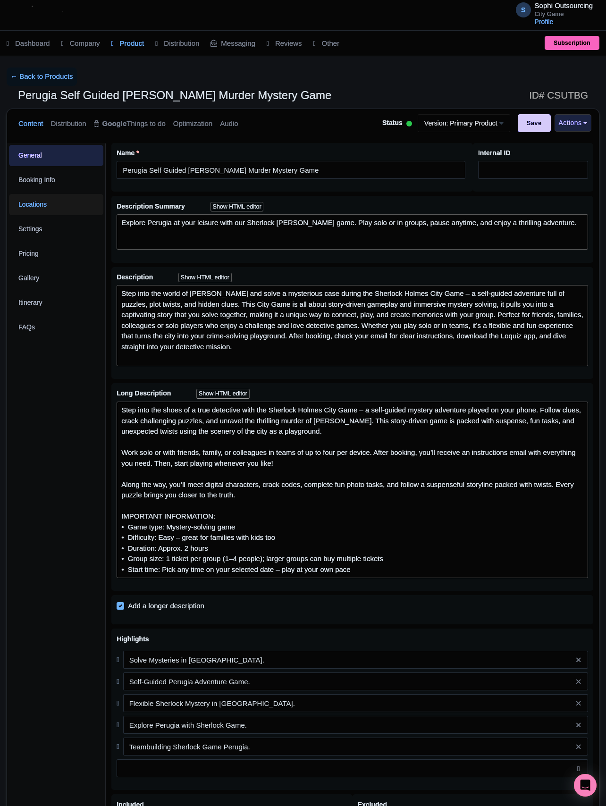
click at [43, 213] on link "Locations" at bounding box center [56, 204] width 94 height 21
click at [95, 26] on div "S Sophi Outsourcing City Game Profile Users Settings Sign out" at bounding box center [303, 15] width 580 height 26
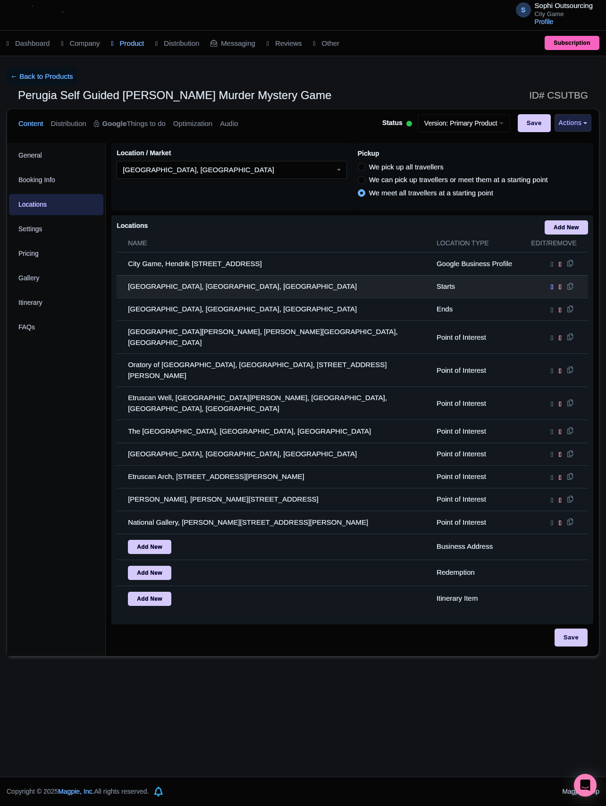
click at [551, 290] on icon at bounding box center [552, 287] width 2 height 8
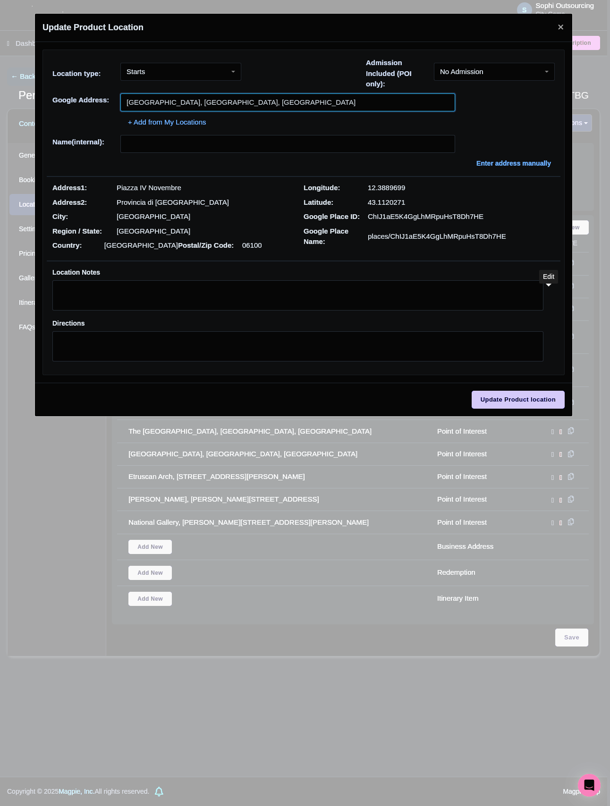
click at [203, 107] on input "[GEOGRAPHIC_DATA], [GEOGRAPHIC_DATA], [GEOGRAPHIC_DATA]" at bounding box center [287, 102] width 335 height 18
paste input "[GEOGRAPHIC_DATA]"
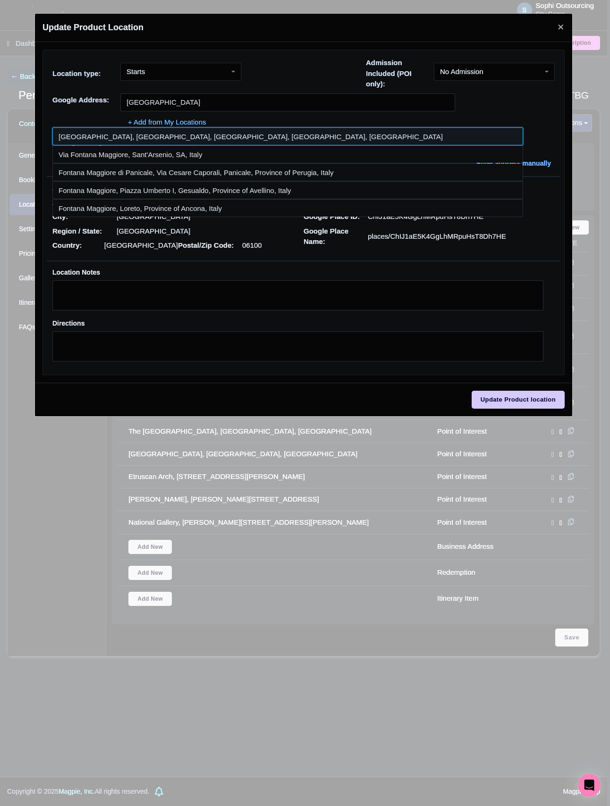
click at [238, 139] on input at bounding box center [287, 136] width 471 height 18
type input "[GEOGRAPHIC_DATA], [GEOGRAPHIC_DATA], [GEOGRAPHIC_DATA], [GEOGRAPHIC_DATA], [GE…"
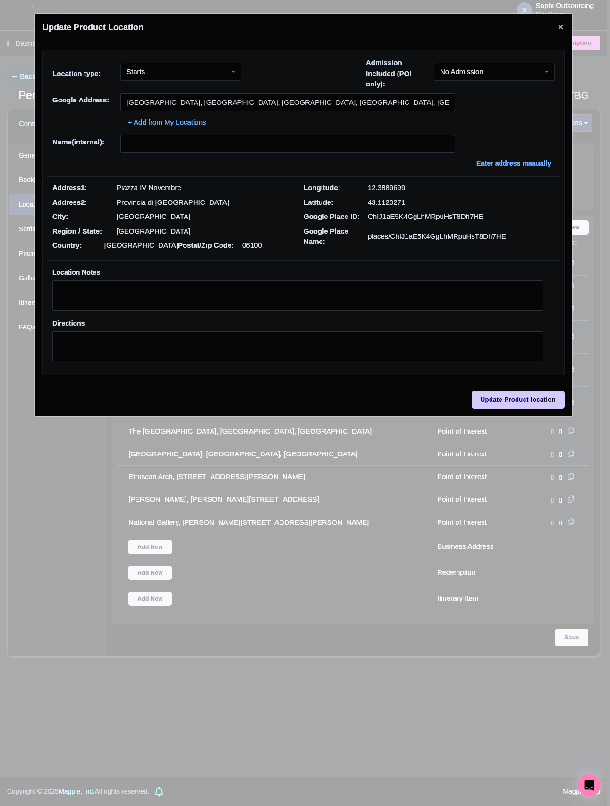
type input "[GEOGRAPHIC_DATA], [GEOGRAPHIC_DATA], [GEOGRAPHIC_DATA], [GEOGRAPHIC_DATA], [GE…"
click at [163, 194] on p "Piazza IV Novembre" at bounding box center [149, 188] width 65 height 11
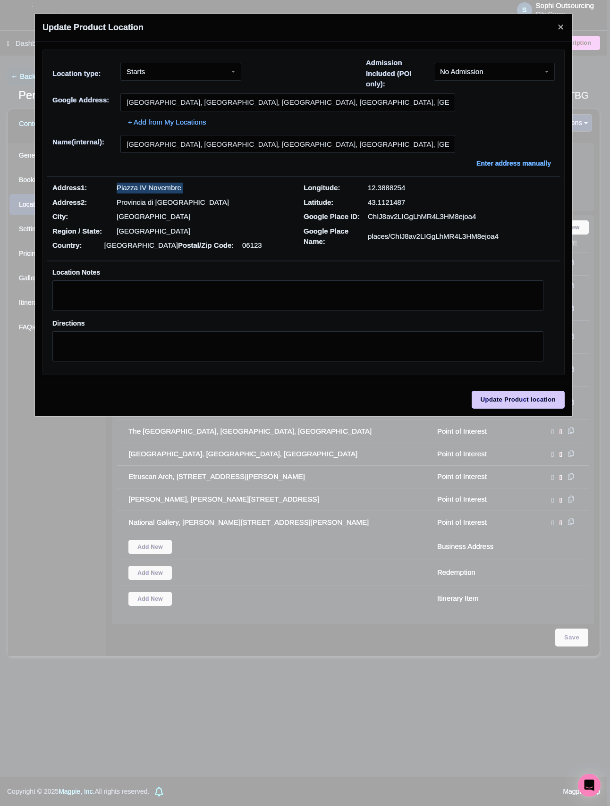
click at [163, 194] on p "Piazza IV Novembre" at bounding box center [149, 188] width 65 height 11
click at [163, 193] on p "Piazza IV Novembre" at bounding box center [149, 188] width 65 height 11
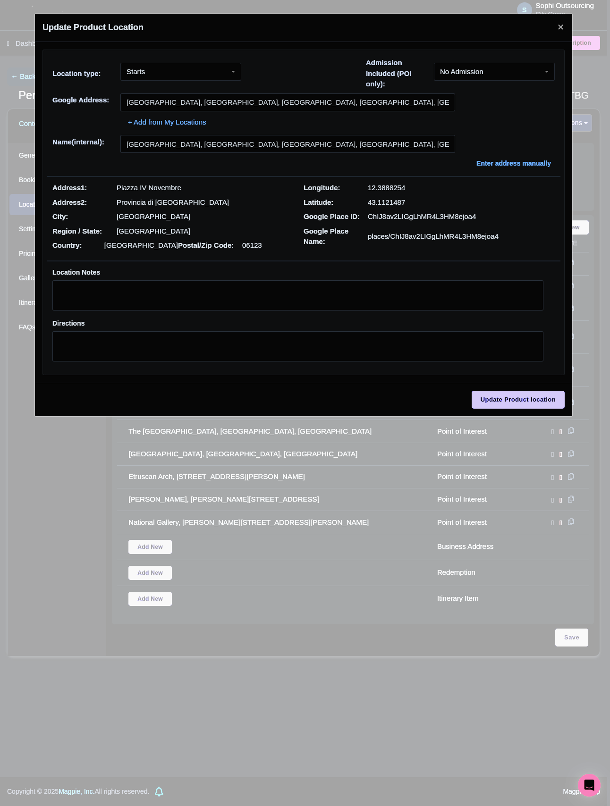
click at [192, 200] on div "Address2: [GEOGRAPHIC_DATA]" at bounding box center [177, 202] width 251 height 11
click at [149, 204] on p "Provincia di [GEOGRAPHIC_DATA]" at bounding box center [173, 202] width 112 height 11
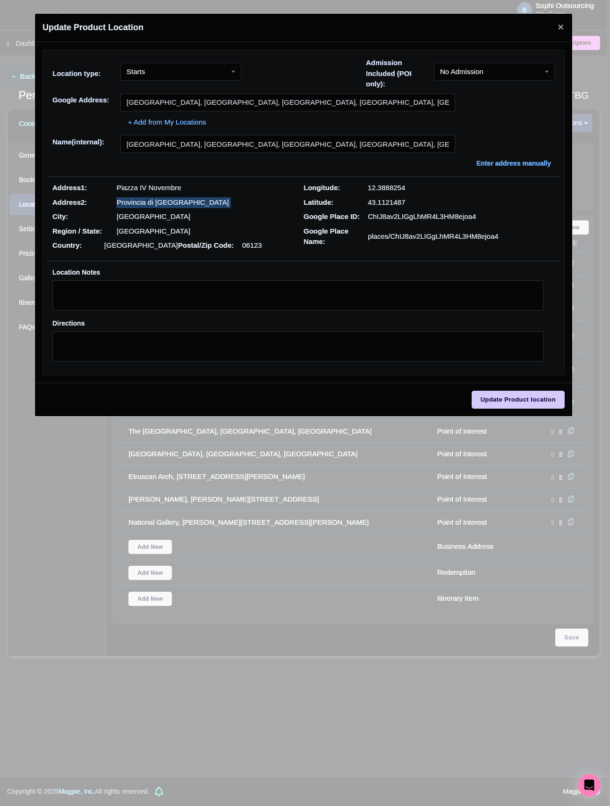
click at [197, 207] on div "Address2: [GEOGRAPHIC_DATA]" at bounding box center [177, 202] width 251 height 11
click at [504, 405] on input "Update Product location" at bounding box center [517, 400] width 93 height 18
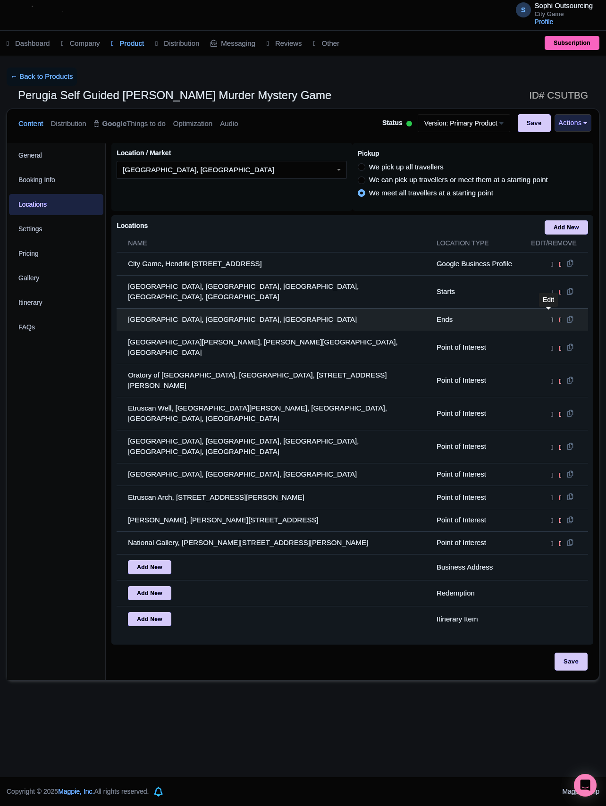
click at [551, 315] on link at bounding box center [553, 319] width 5 height 8
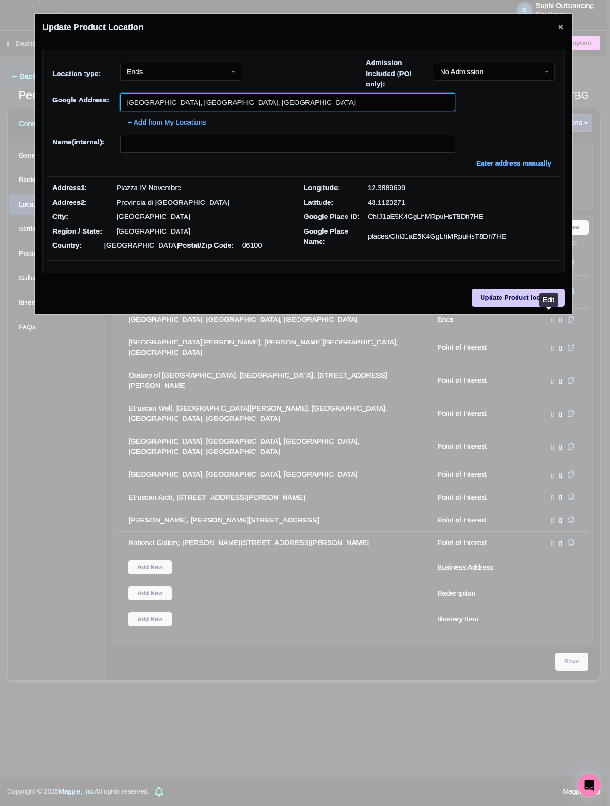
click at [227, 103] on input "[GEOGRAPHIC_DATA], [GEOGRAPHIC_DATA], [GEOGRAPHIC_DATA]" at bounding box center [287, 102] width 335 height 18
paste input "[GEOGRAPHIC_DATA]"
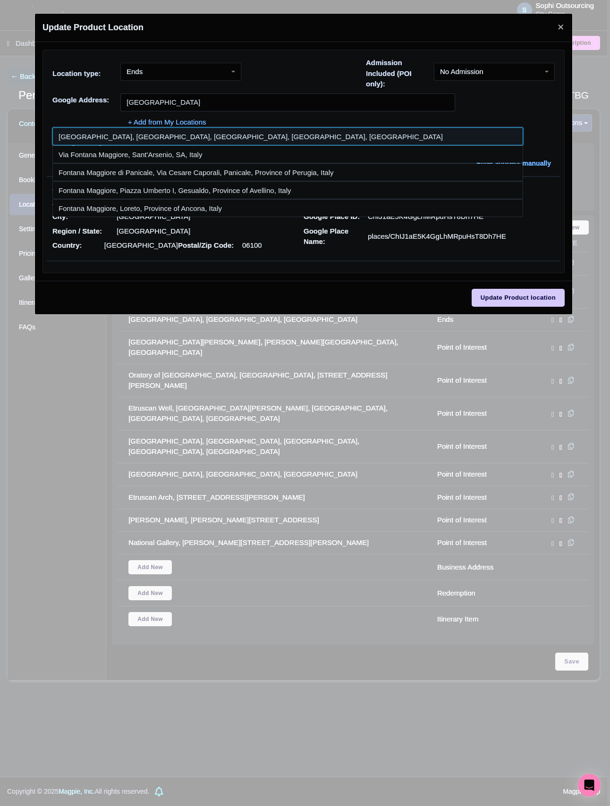
click at [102, 134] on input at bounding box center [287, 136] width 471 height 18
type input "[GEOGRAPHIC_DATA], [GEOGRAPHIC_DATA], [GEOGRAPHIC_DATA], [GEOGRAPHIC_DATA], [GE…"
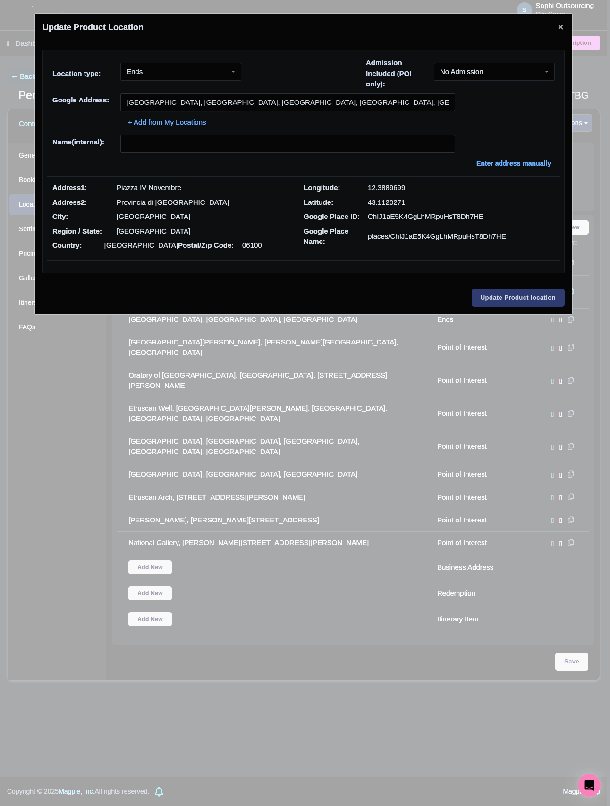
type input "[GEOGRAPHIC_DATA], [GEOGRAPHIC_DATA], [GEOGRAPHIC_DATA], [GEOGRAPHIC_DATA], [GE…"
click at [504, 303] on input "Update Product location" at bounding box center [517, 298] width 93 height 18
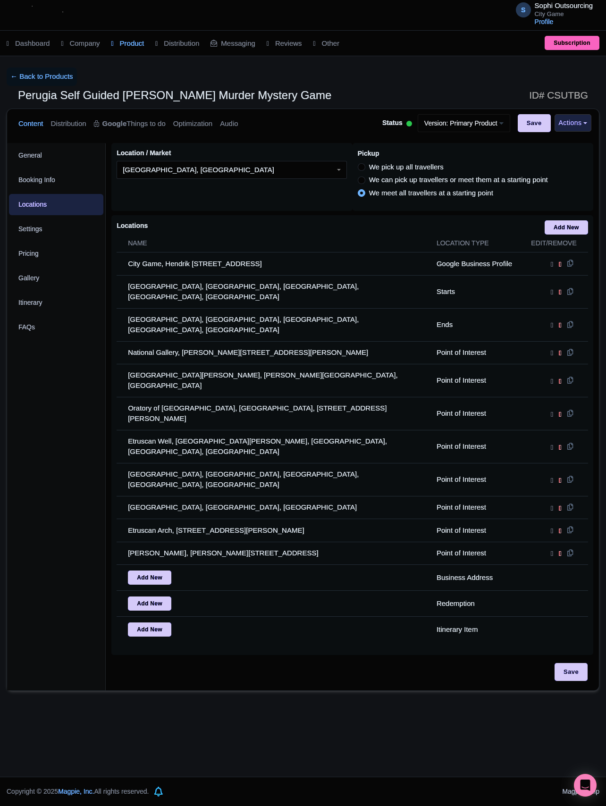
click at [193, 76] on div "← Back to Products" at bounding box center [303, 76] width 593 height 18
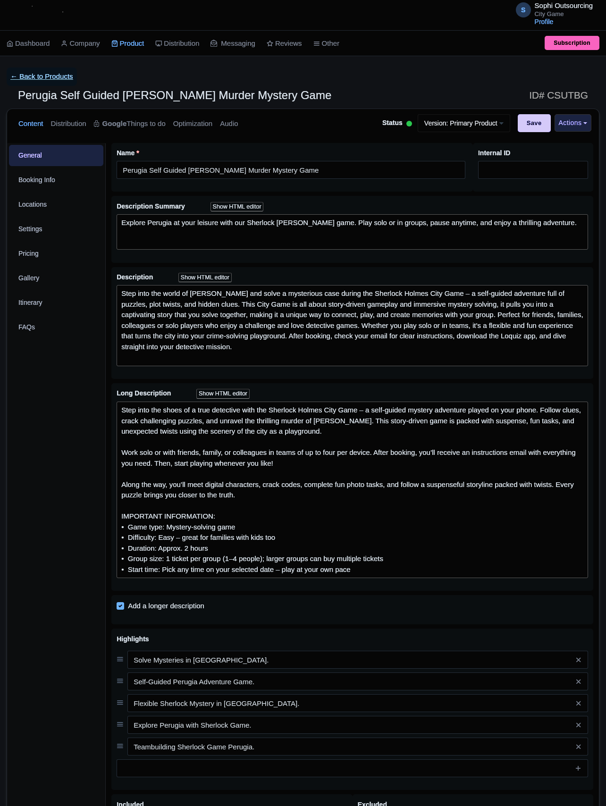
click at [50, 76] on link "← Back to Products" at bounding box center [42, 76] width 70 height 18
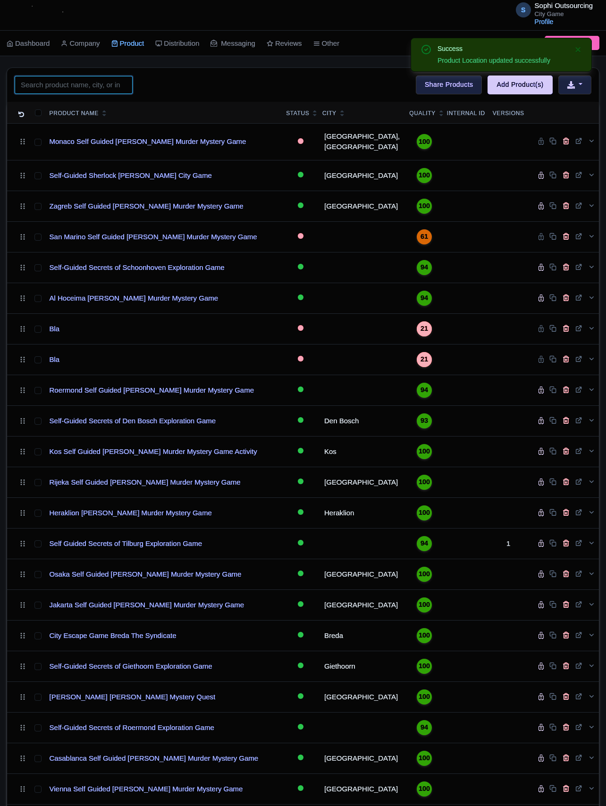
click at [66, 91] on input "search" at bounding box center [74, 85] width 118 height 18
paste input "[GEOGRAPHIC_DATA]"
type input "[GEOGRAPHIC_DATA]"
click button "Search" at bounding box center [0, 0] width 0 height 0
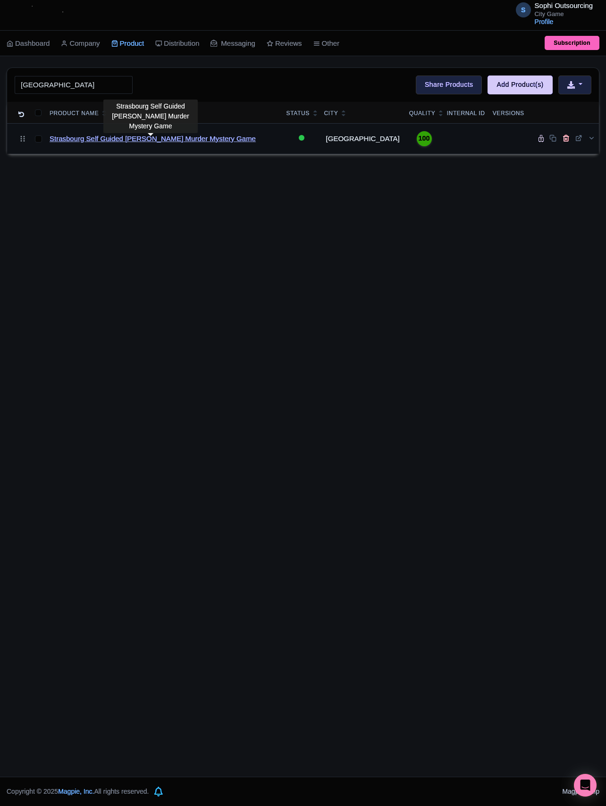
click at [168, 142] on link "Strasbourg Self Guided [PERSON_NAME] Murder Mystery Game" at bounding box center [153, 139] width 206 height 11
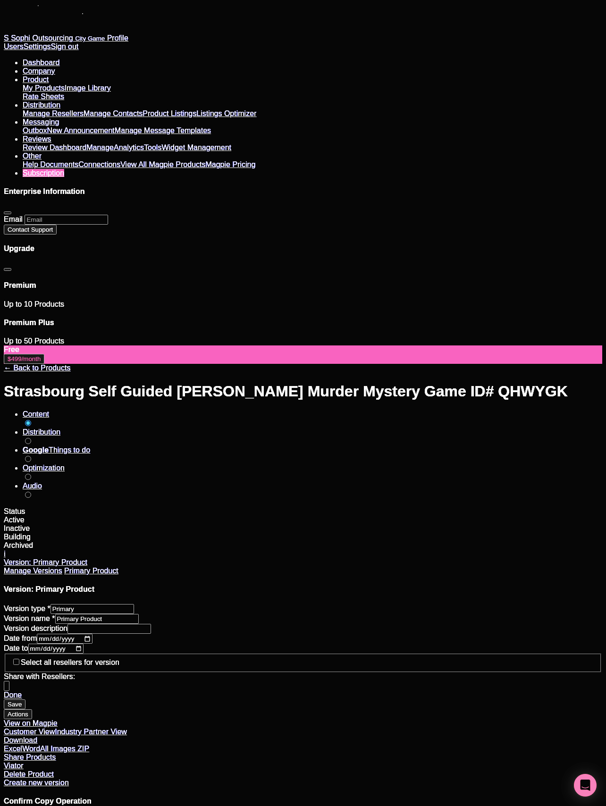
click at [233, 364] on div "← Back to Products" at bounding box center [303, 368] width 598 height 8
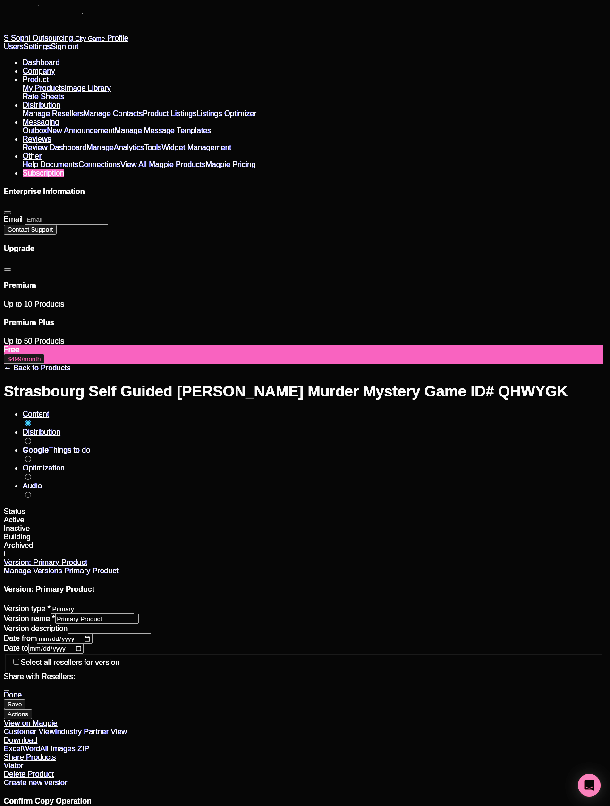
paste input "Place Kléber"
type input "Place Kléber, [GEOGRAPHIC_DATA], [GEOGRAPHIC_DATA], [GEOGRAPHIC_DATA]"
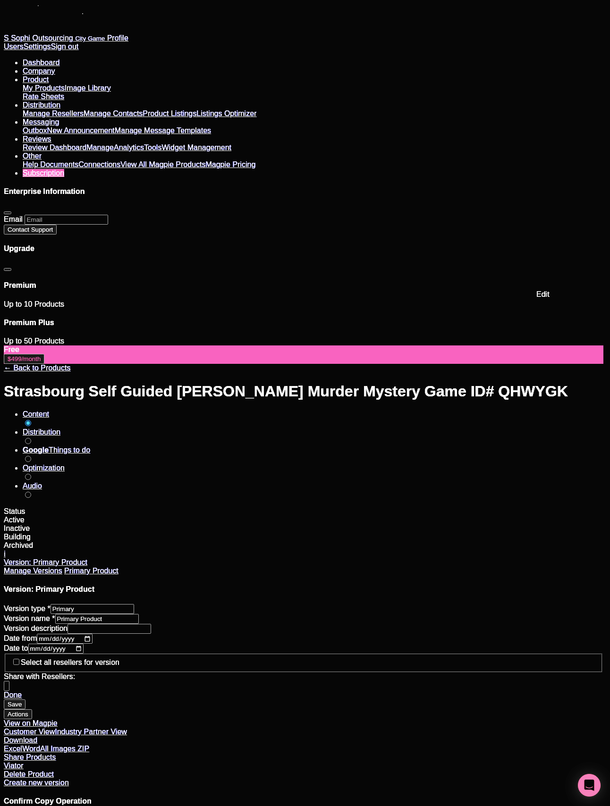
paste input "Place Kléber"
type input "Place Kléber, [GEOGRAPHIC_DATA], [GEOGRAPHIC_DATA], [GEOGRAPHIC_DATA]"
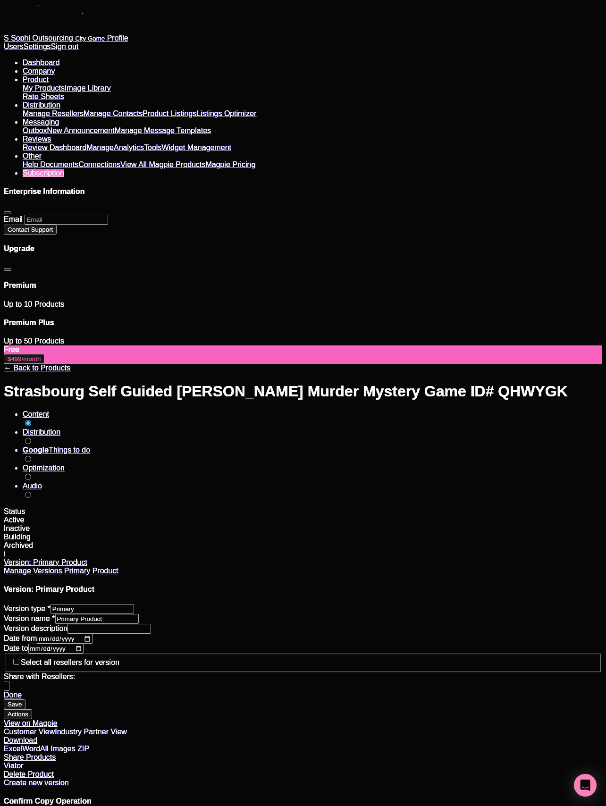
click at [7, 364] on link "← Back to Products" at bounding box center [37, 368] width 67 height 8
click at [36, 364] on link "← Back to Products" at bounding box center [37, 368] width 67 height 8
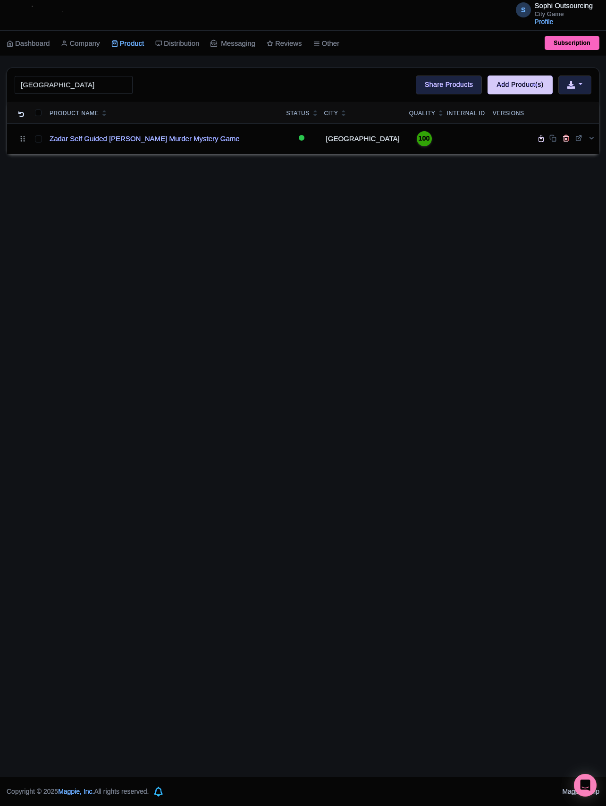
click at [231, 233] on div "S Sophi Outsourcing City Game Profile Users Settings Sign out Dashboard Company…" at bounding box center [303, 388] width 606 height 777
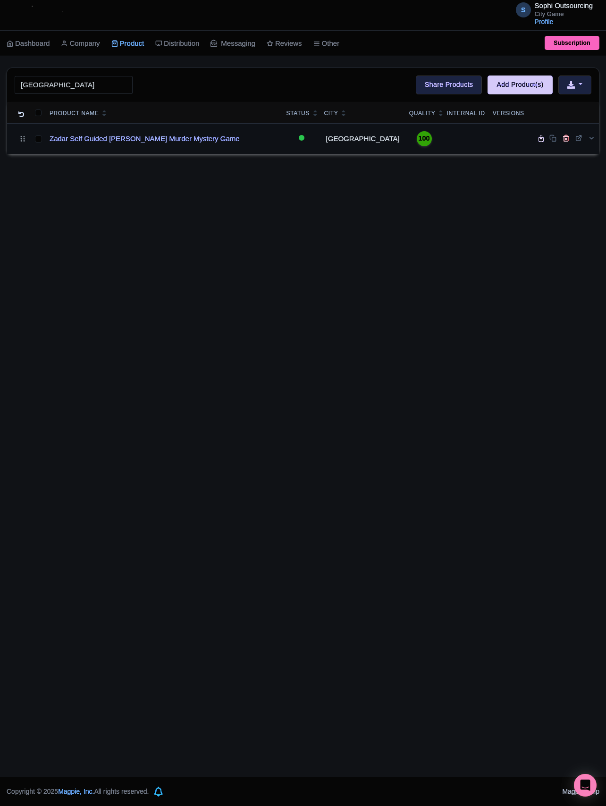
click at [100, 127] on td "Zadar Self Guided [PERSON_NAME] Murder Mystery Game" at bounding box center [164, 138] width 237 height 31
click at [102, 142] on link "Zadar Self Guided [PERSON_NAME] Murder Mystery Game" at bounding box center [145, 139] width 190 height 11
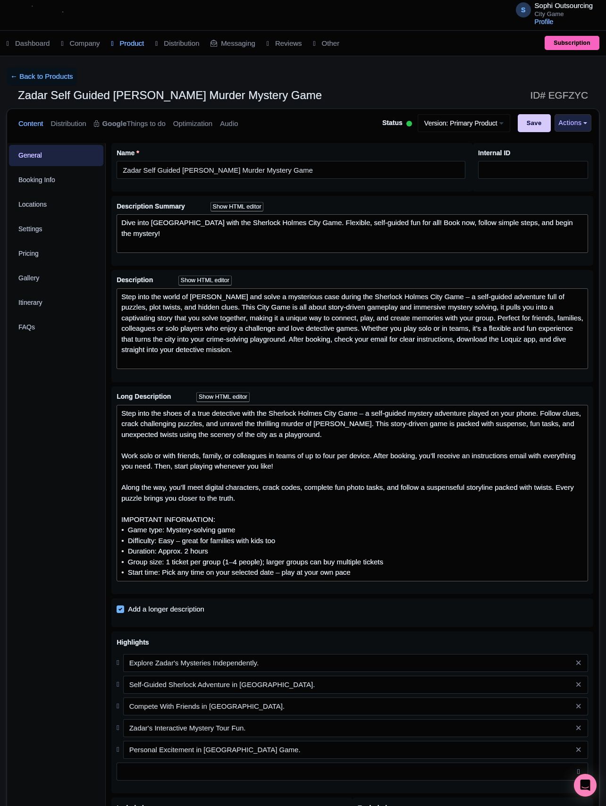
click at [177, 19] on div "S Sophi Outsourcing City Game Profile Users Settings Sign out" at bounding box center [303, 15] width 580 height 26
click at [35, 211] on link "Locations" at bounding box center [56, 204] width 94 height 21
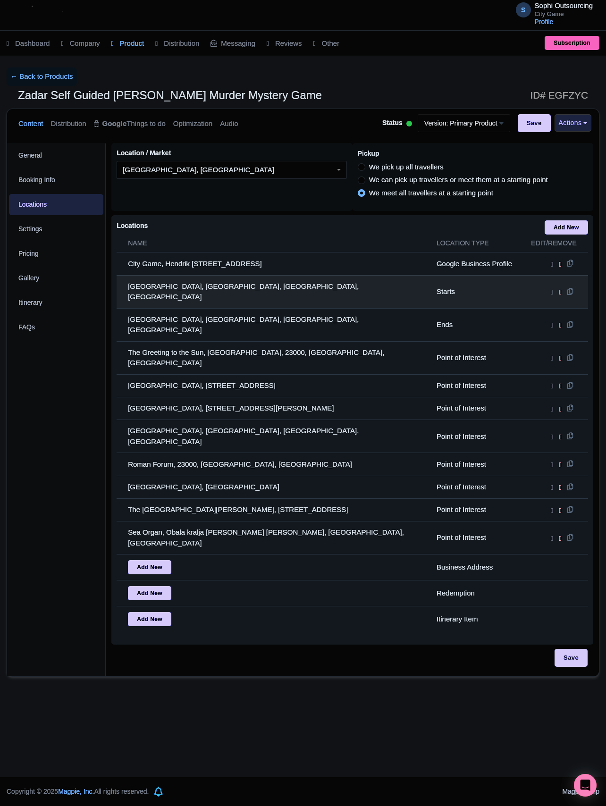
click at [543, 291] on td at bounding box center [555, 291] width 66 height 33
drag, startPoint x: 546, startPoint y: 291, endPoint x: 503, endPoint y: 294, distance: 42.6
click at [551, 292] on icon at bounding box center [552, 292] width 2 height 8
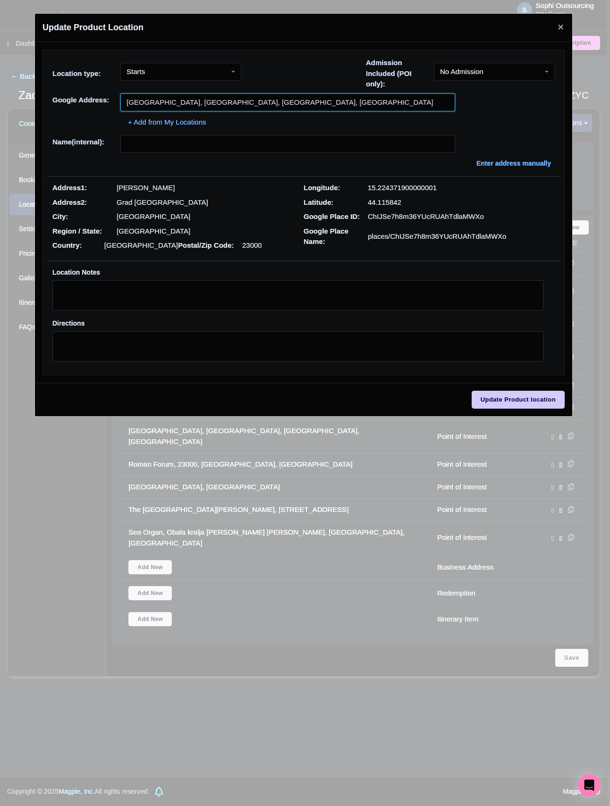
click at [220, 105] on input "Saint Donatus’ Church, Grgura Mrganića, 23000, Zadar, Croatia" at bounding box center [287, 102] width 335 height 18
paste input "Pope John Paul II Square"
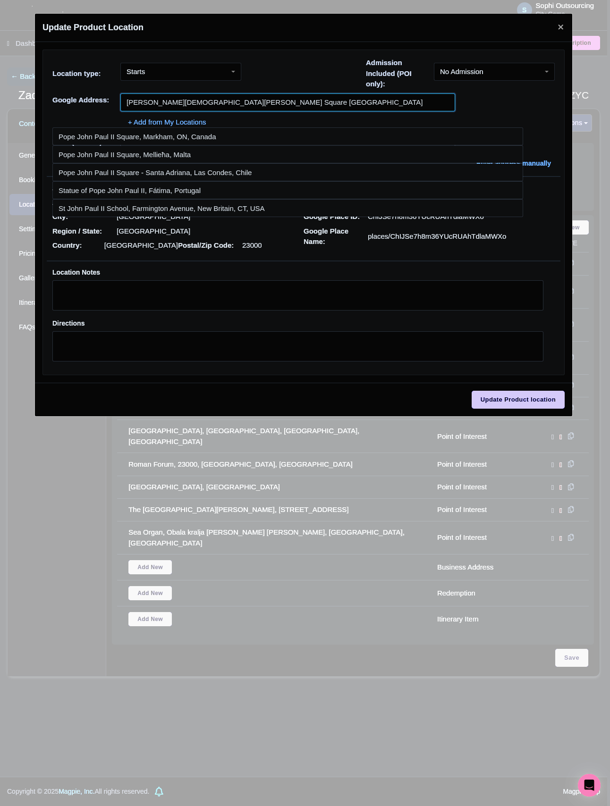
type input "Pope John Paul II Square zadar"
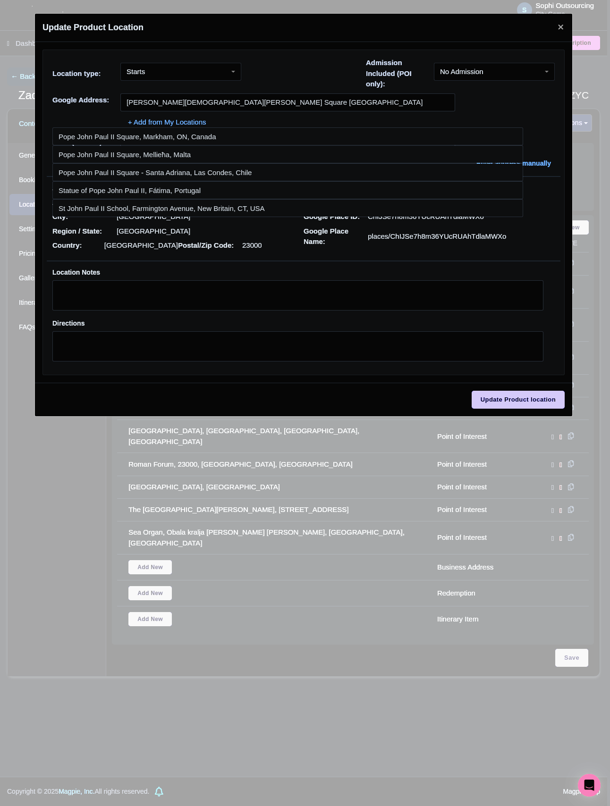
click at [75, 117] on div "+ Add from My Locations" at bounding box center [303, 119] width 502 height 17
click at [576, 34] on div "Update Product Location 4460288b-1548-41d3-b55e-b2f844eefd5d Location type: Sta…" at bounding box center [305, 403] width 610 height 806
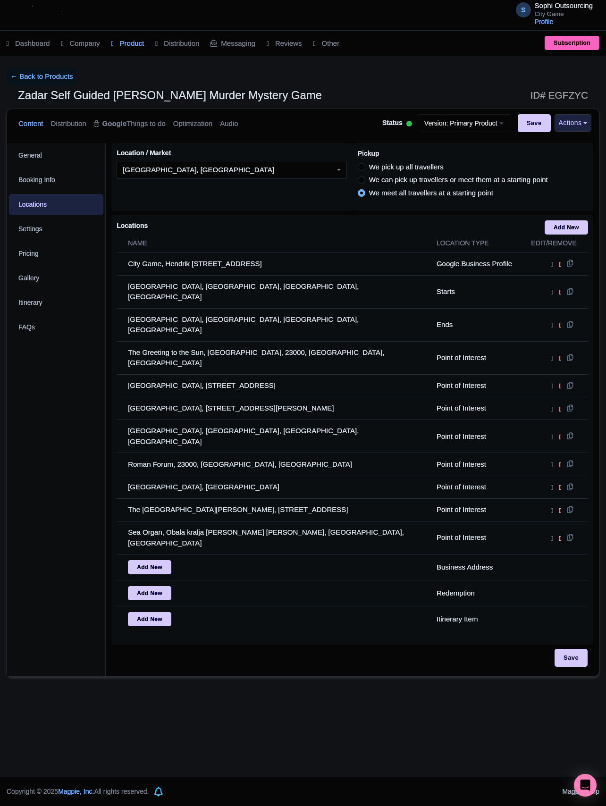
click at [563, 28] on div "S Sophi Outsourcing City Game Profile Users Settings Sign out" at bounding box center [303, 15] width 606 height 31
drag, startPoint x: 559, startPoint y: 623, endPoint x: 609, endPoint y: 522, distance: 112.7
click at [560, 649] on input "Save" at bounding box center [571, 658] width 33 height 18
type input "Saving..."
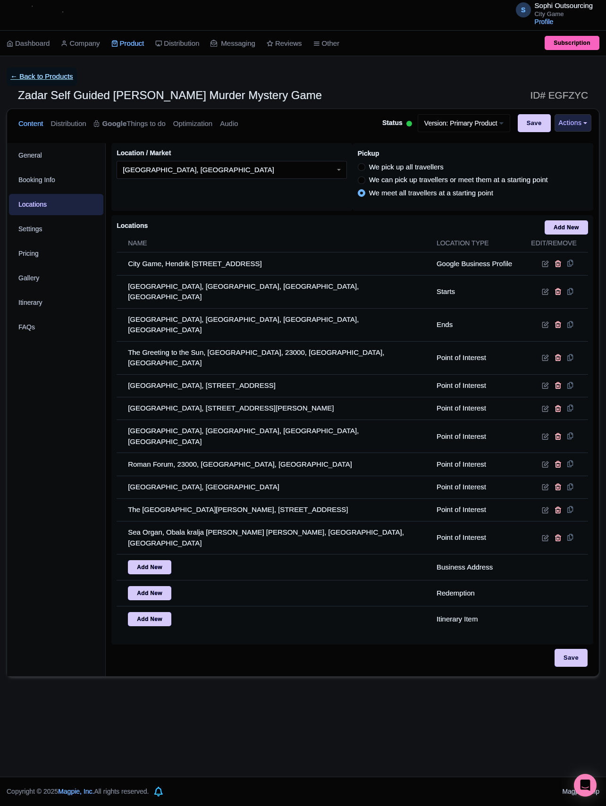
click at [44, 81] on link "← Back to Products" at bounding box center [42, 76] width 70 height 18
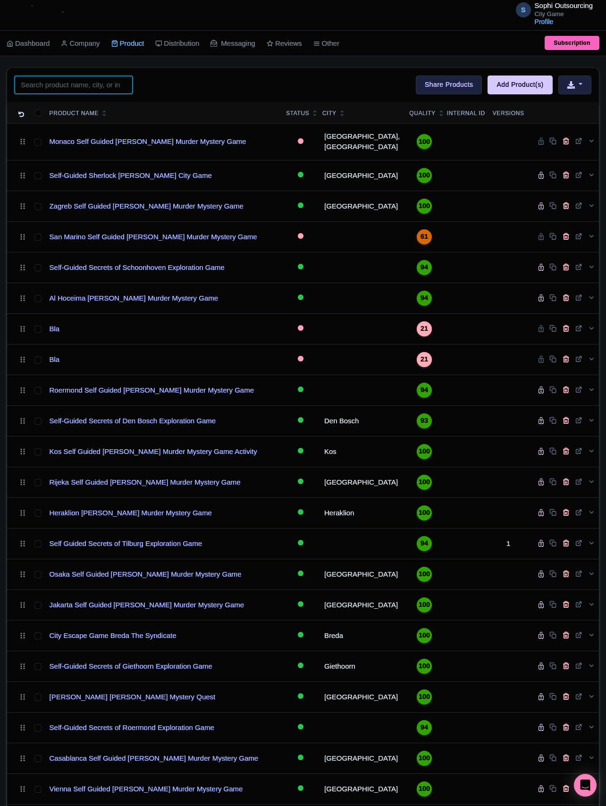
click at [62, 87] on input "search" at bounding box center [74, 85] width 118 height 18
paste input "Emmen"
type input "Emmen"
click button "Search" at bounding box center [0, 0] width 0 height 0
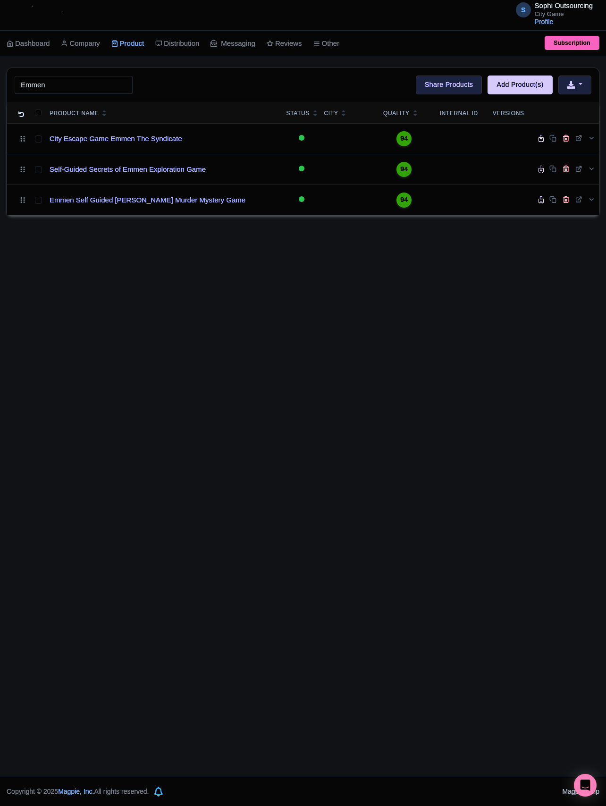
click at [215, 274] on div "S Sophi Outsourcing City Game Profile Users Settings Sign out Dashboard Company…" at bounding box center [303, 388] width 606 height 777
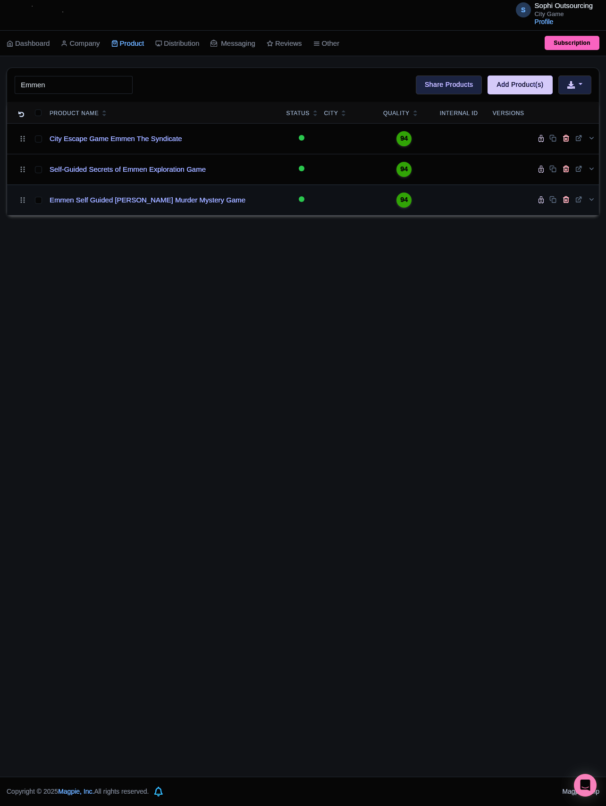
click at [126, 211] on td "Emmen Self Guided [PERSON_NAME] Murder Mystery Game" at bounding box center [164, 200] width 237 height 31
click at [178, 212] on td "Emmen Self Guided [PERSON_NAME] Murder Mystery Game" at bounding box center [164, 200] width 237 height 31
click at [177, 206] on link "Emmen Self Guided [PERSON_NAME] Murder Mystery Game" at bounding box center [148, 200] width 196 height 11
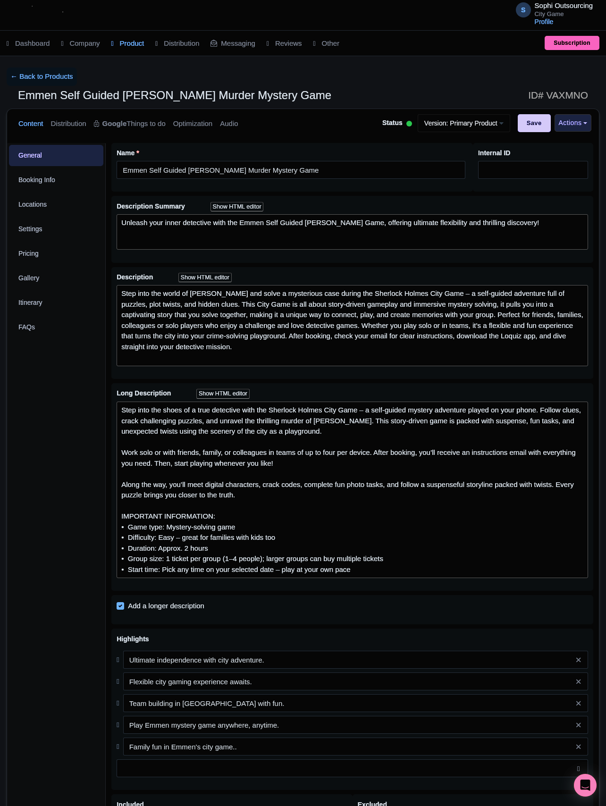
click at [32, 466] on div "General Booking Info Locations Settings Pricing Gallery Itinerary FAQs" at bounding box center [56, 558] width 99 height 831
click at [49, 215] on link "Locations" at bounding box center [56, 204] width 94 height 21
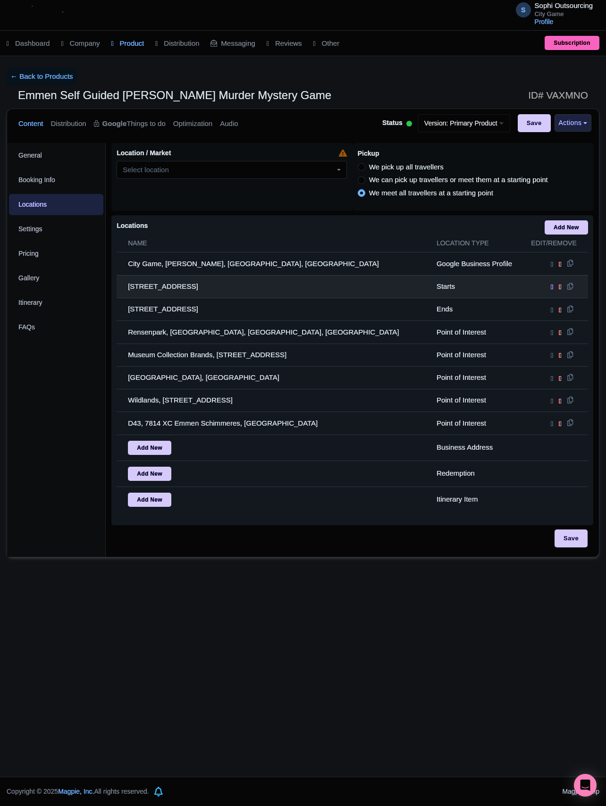
click at [551, 291] on icon at bounding box center [552, 287] width 2 height 8
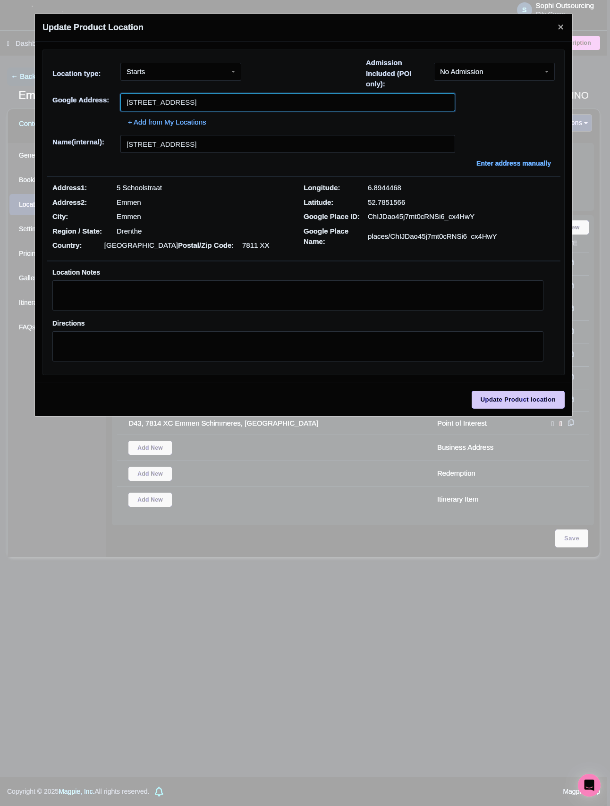
click at [207, 106] on input "[STREET_ADDRESS]" at bounding box center [287, 102] width 335 height 18
paste input "Grote of Pancratiuskerk"
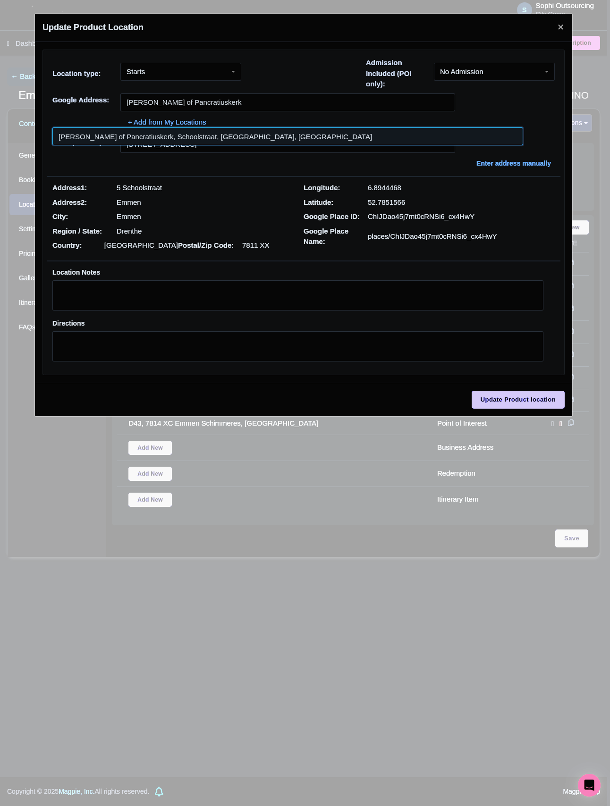
click at [171, 132] on input at bounding box center [287, 136] width 471 height 18
type input "[PERSON_NAME] of Pancratiuskerk, Schoolstraat, [GEOGRAPHIC_DATA], [GEOGRAPHIC_D…"
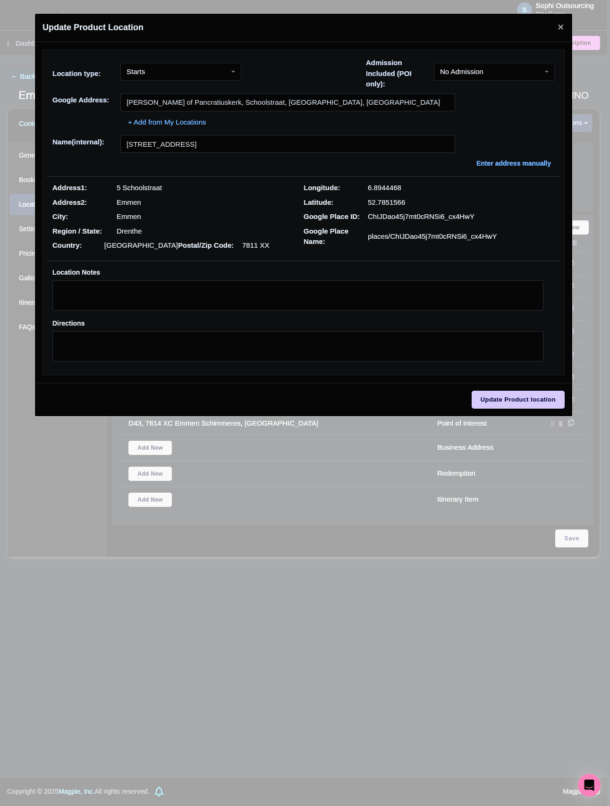
type input "[PERSON_NAME] of Pancratiuskerk, Schoolstraat, [GEOGRAPHIC_DATA], [GEOGRAPHIC_D…"
click at [526, 403] on input "Update Product location" at bounding box center [517, 400] width 93 height 18
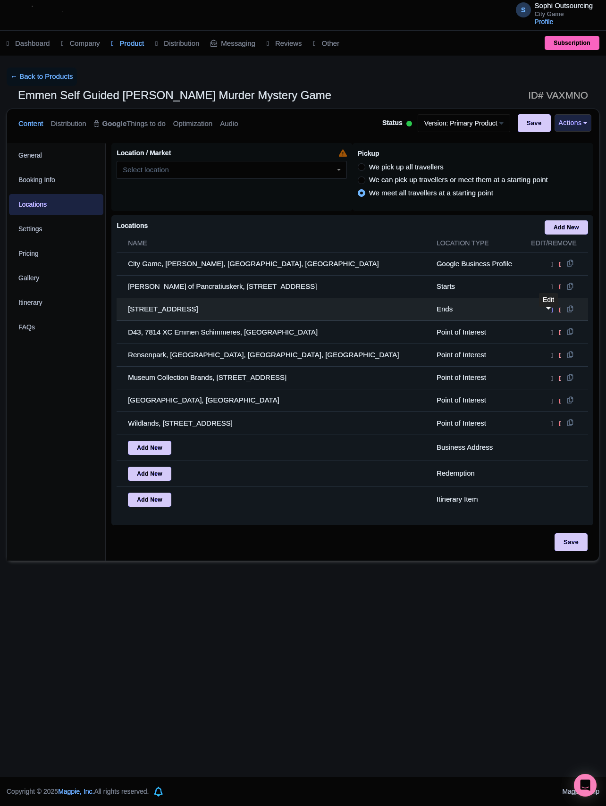
click at [551, 314] on icon at bounding box center [552, 310] width 2 height 8
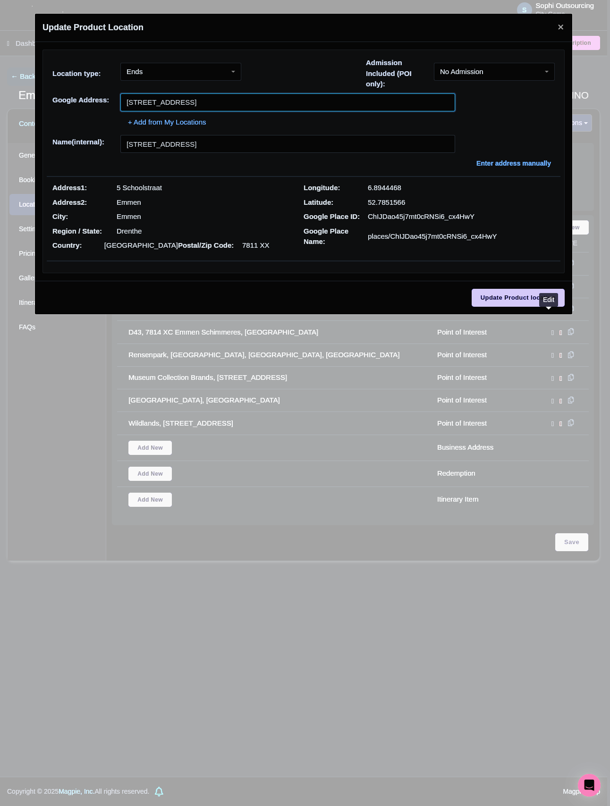
click at [243, 107] on input "Schoolstraat 5, Schoolstraat 5, 7811 XX Emmen, Netherlands" at bounding box center [287, 102] width 335 height 18
paste input "Grote of Pancratiuskerk"
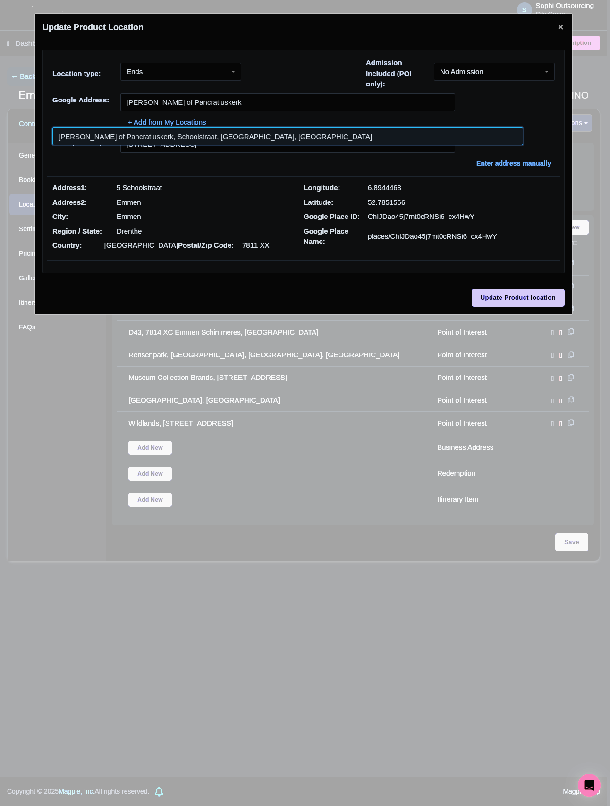
click at [80, 130] on input at bounding box center [287, 136] width 471 height 18
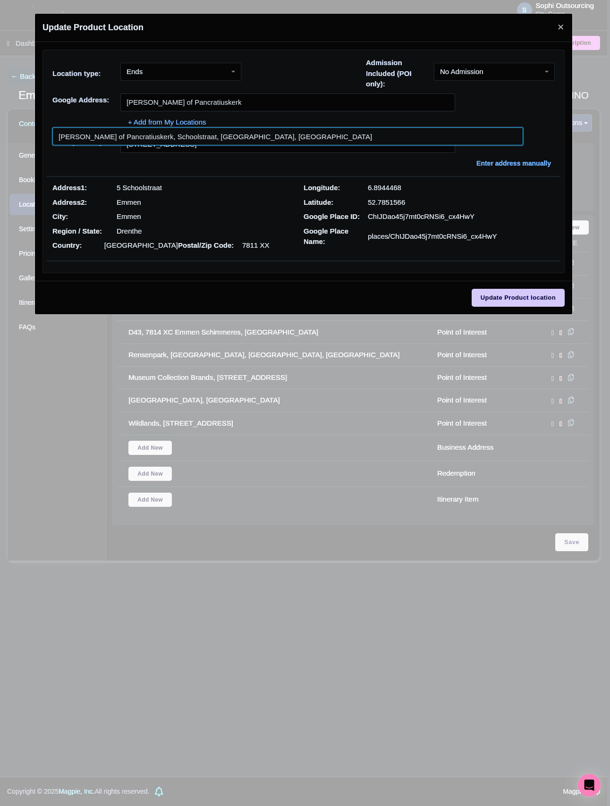
type input "[PERSON_NAME] of Pancratiuskerk, Schoolstraat, [GEOGRAPHIC_DATA], [GEOGRAPHIC_D…"
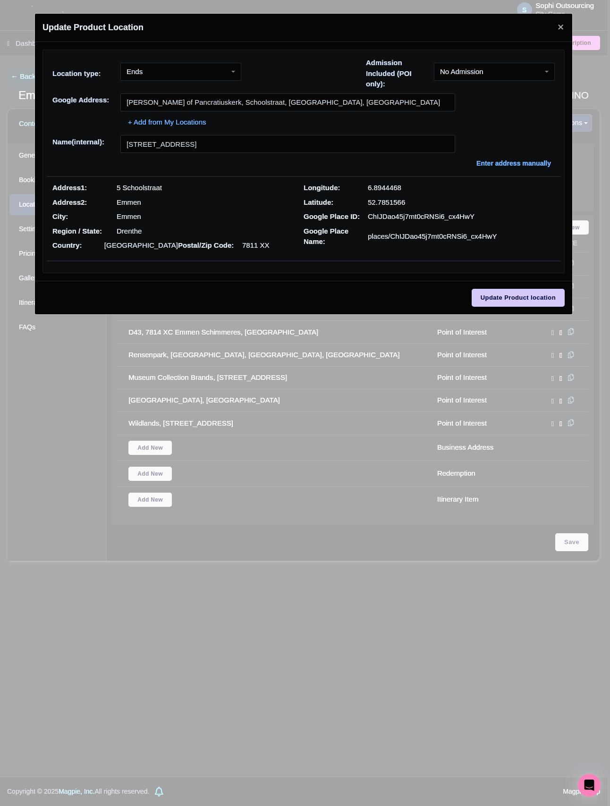
type input "[PERSON_NAME] of Pancratiuskerk, Schoolstraat, [GEOGRAPHIC_DATA], [GEOGRAPHIC_D…"
click at [518, 299] on input "Update Product location" at bounding box center [517, 298] width 93 height 18
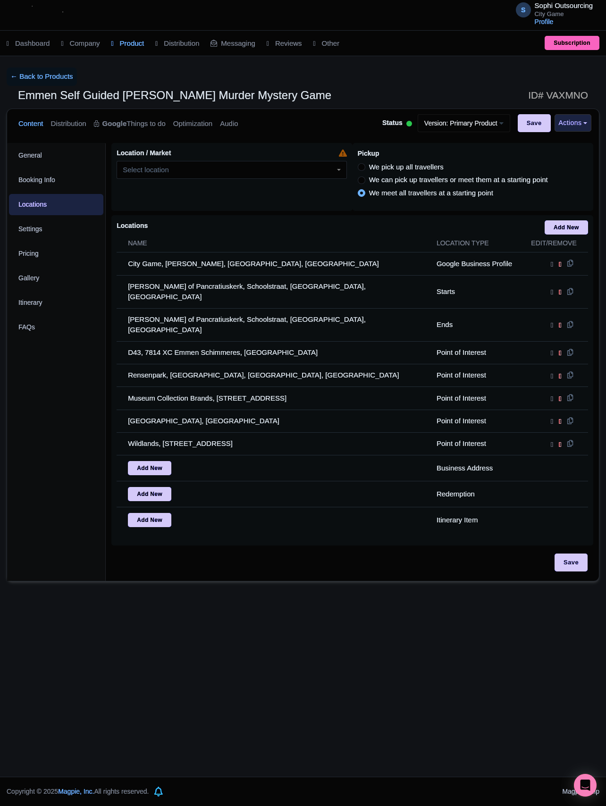
click at [51, 378] on div "General Booking Info Locations Settings Pricing Gallery Itinerary FAQs" at bounding box center [56, 362] width 99 height 438
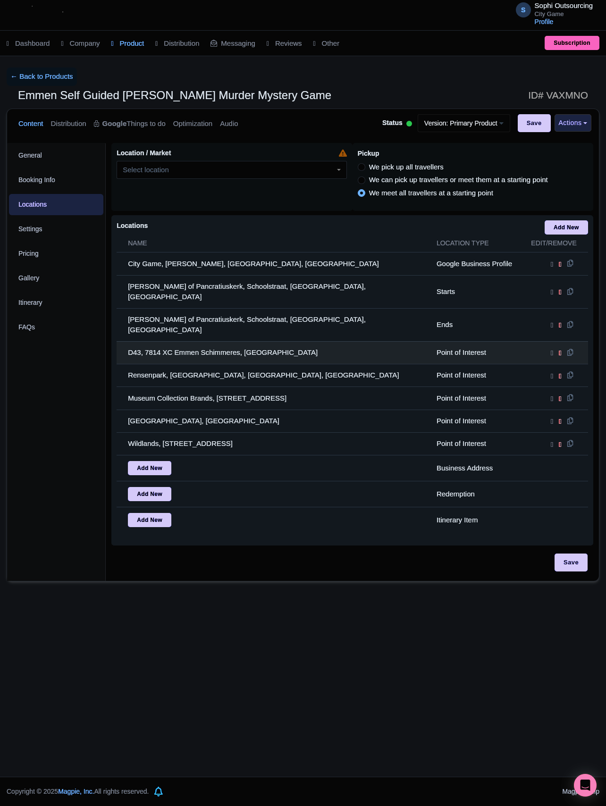
drag, startPoint x: 233, startPoint y: 378, endPoint x: 131, endPoint y: 342, distance: 108.1
click at [124, 342] on tbody "City Game, Hendrik Figeeweg, Haarlem, Netherlands Google Business Profile Grote…" at bounding box center [352, 392] width 471 height 280
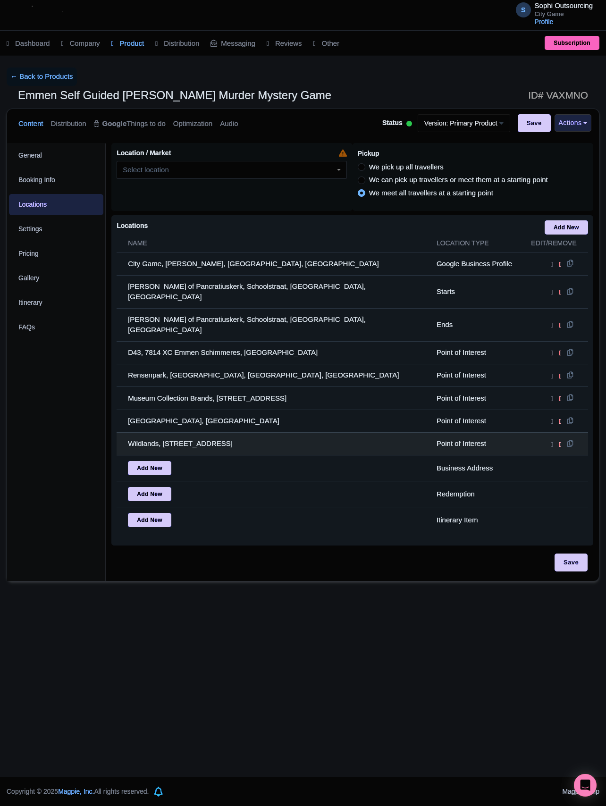
click at [312, 440] on td "Wildlands, [STREET_ADDRESS]" at bounding box center [274, 443] width 314 height 23
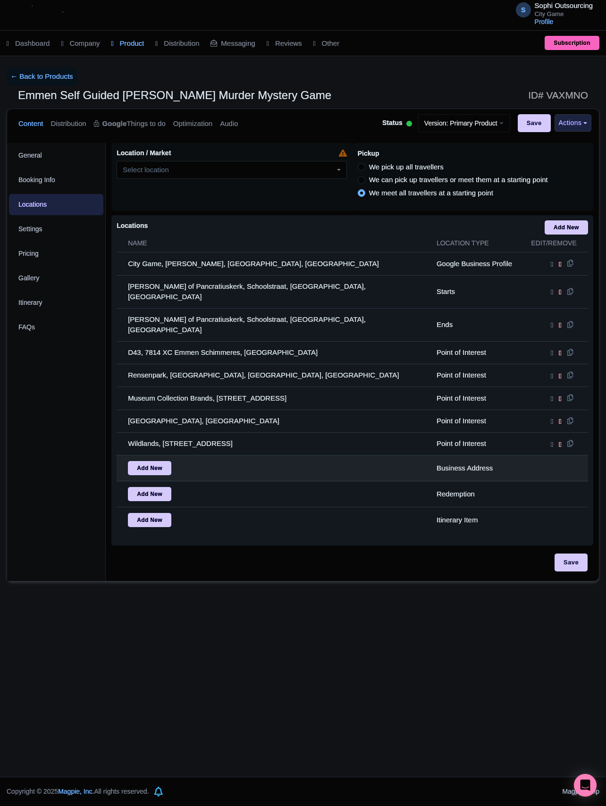
drag, startPoint x: 340, startPoint y: 429, endPoint x: 351, endPoint y: 442, distance: 17.4
click at [124, 338] on tbody "City Game, Hendrik Figeeweg, Haarlem, Netherlands Google Business Profile Grote…" at bounding box center [352, 392] width 471 height 280
click at [351, 455] on td "Add New" at bounding box center [274, 468] width 314 height 26
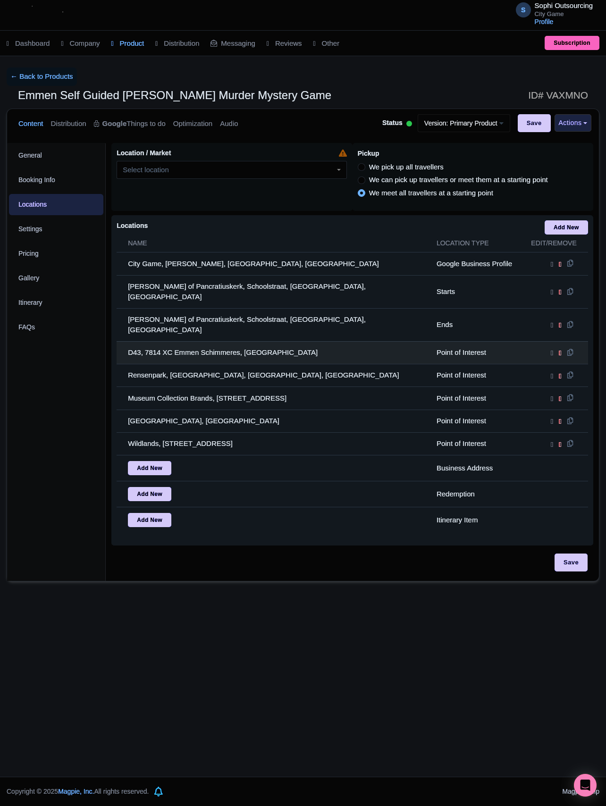
drag, startPoint x: 385, startPoint y: 430, endPoint x: 125, endPoint y: 341, distance: 275.5
click at [125, 341] on tbody "City Game, Hendrik Figeeweg, Haarlem, Netherlands Google Business Profile Grote…" at bounding box center [352, 392] width 471 height 280
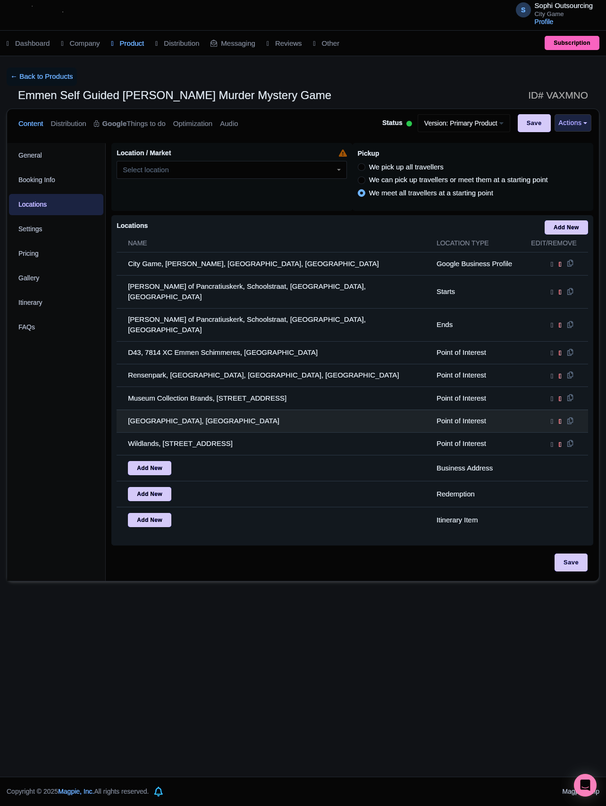
click at [301, 410] on td "[GEOGRAPHIC_DATA], [GEOGRAPHIC_DATA]" at bounding box center [274, 421] width 314 height 23
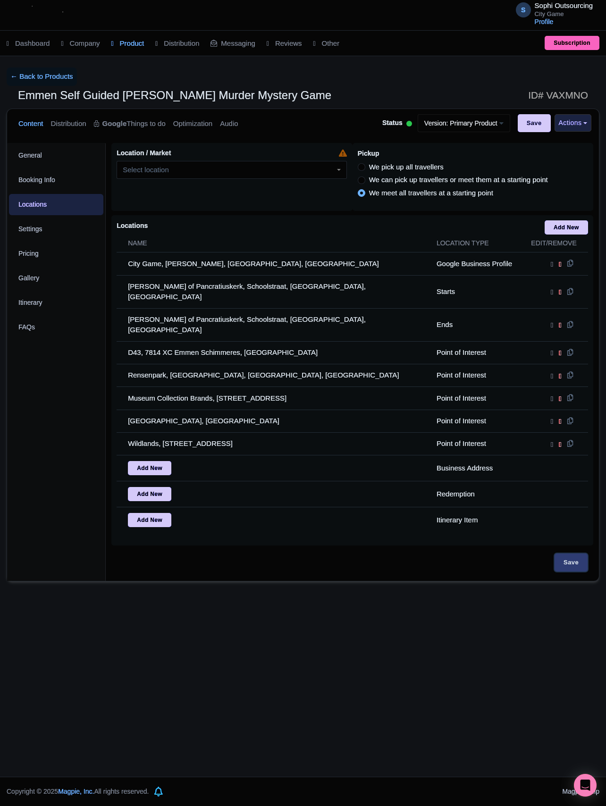
drag, startPoint x: 572, startPoint y: 561, endPoint x: 600, endPoint y: 570, distance: 29.8
click at [572, 560] on input "Save" at bounding box center [571, 563] width 33 height 18
type input "Update Product"
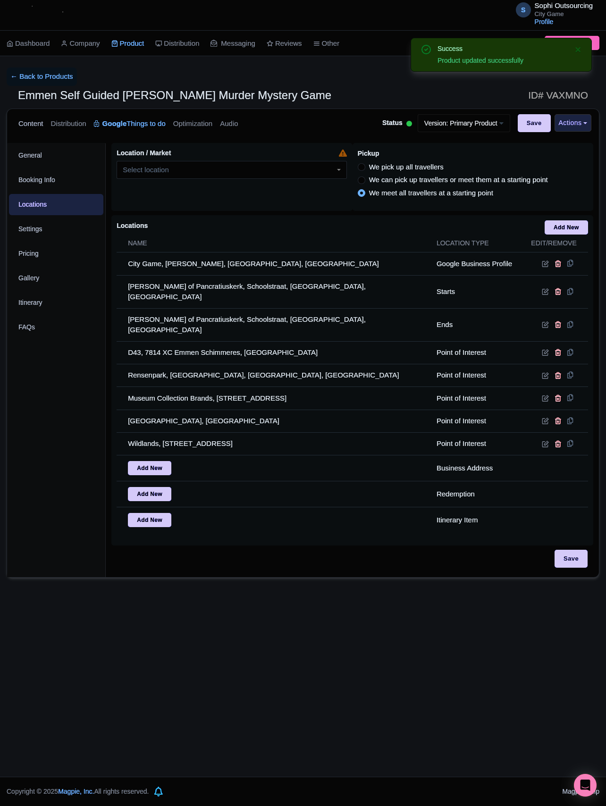
click at [24, 120] on link "Content" at bounding box center [30, 124] width 25 height 30
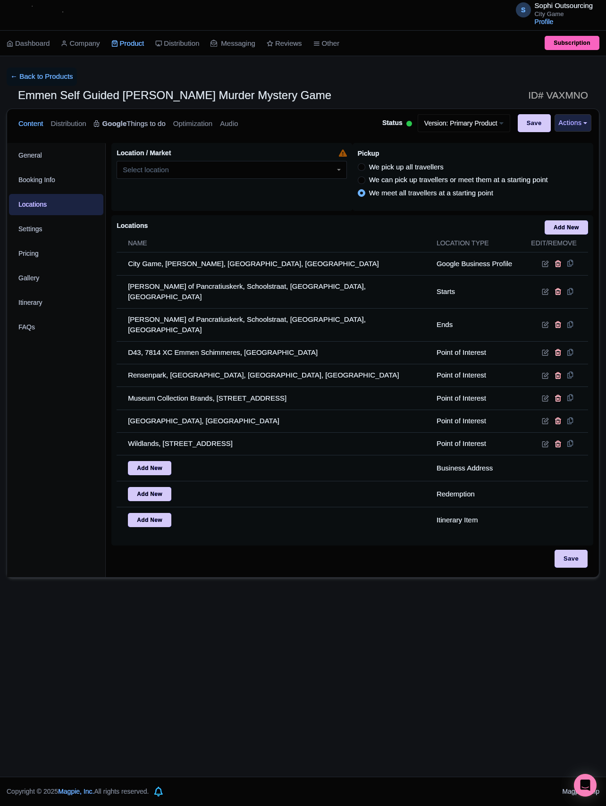
click at [153, 130] on link "Google Things to do" at bounding box center [130, 124] width 72 height 30
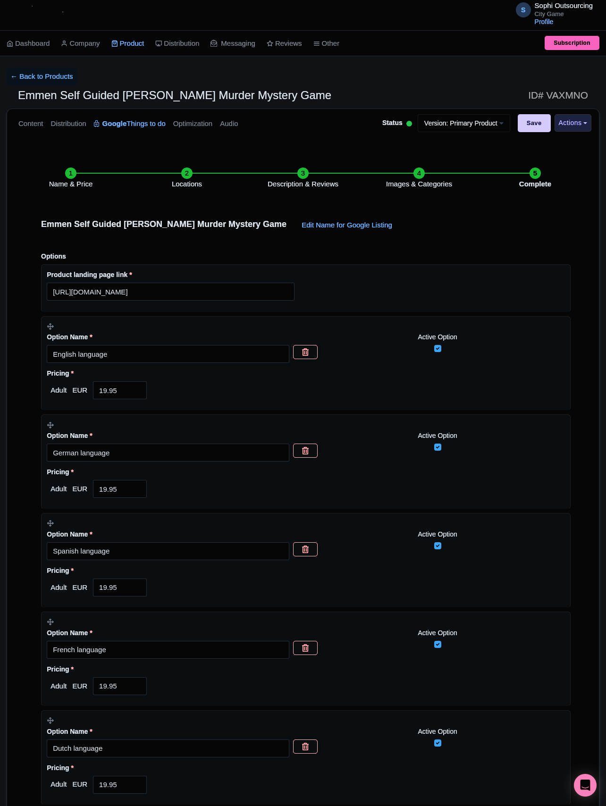
click at [177, 177] on li "Locations" at bounding box center [187, 179] width 116 height 22
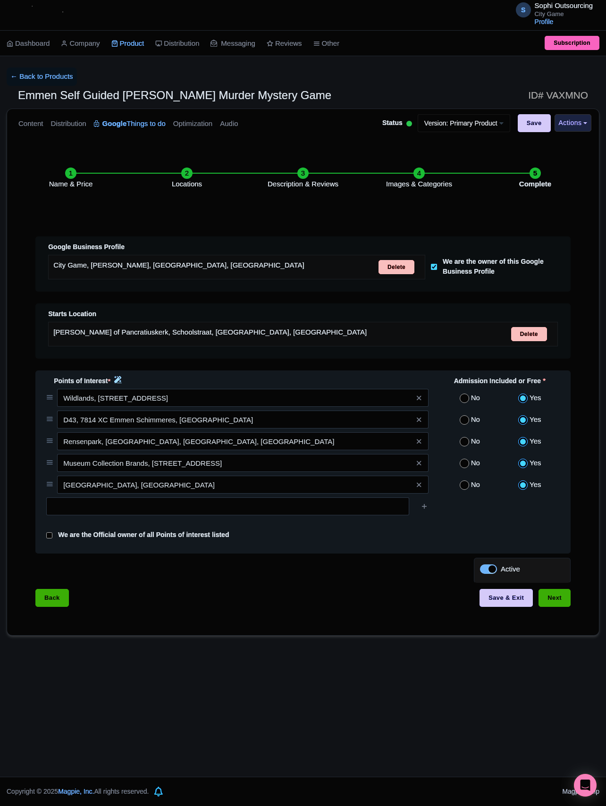
click at [121, 389] on link at bounding box center [115, 382] width 11 height 13
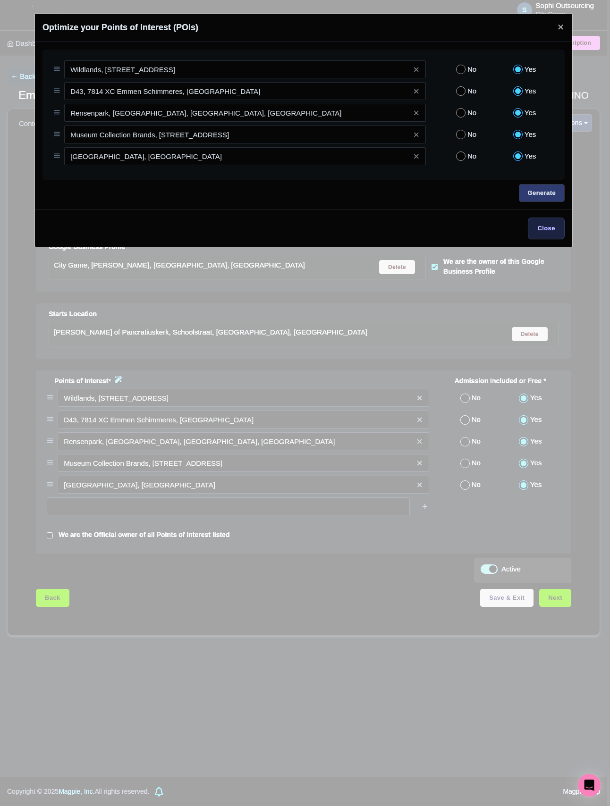
drag, startPoint x: 564, startPoint y: 209, endPoint x: 544, endPoint y: 198, distance: 22.4
click at [563, 207] on div "Wildlands, Raadhuisplein 99, 7811 AP Emmen, Netherlands No Yes D43, 7814 XC Emm…" at bounding box center [303, 126] width 537 height 168
click at [540, 196] on link "Generate" at bounding box center [542, 193] width 46 height 18
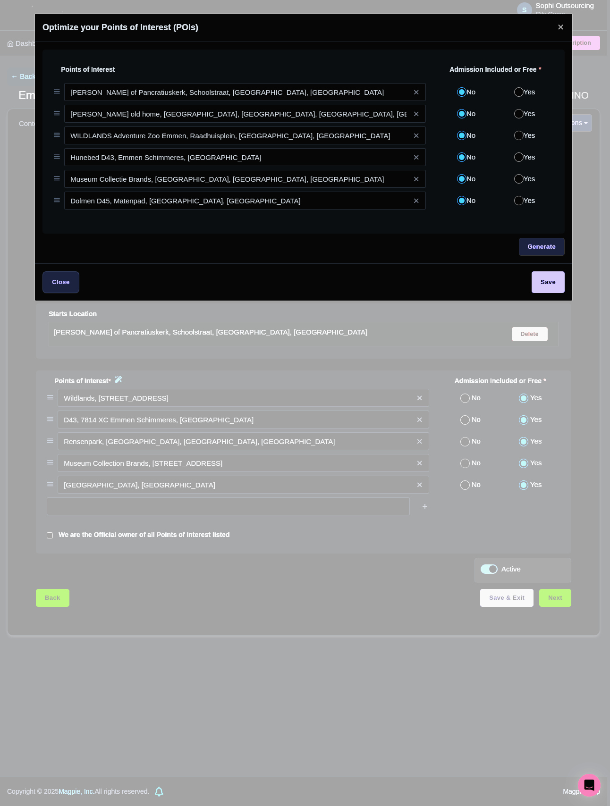
click at [303, 242] on div "Generate" at bounding box center [303, 247] width 522 height 18
click at [295, 237] on div "Wildlands, Raadhuisplein 99, 7811 AP Emmen, Netherlands No Yes D43, 7814 XC Emm…" at bounding box center [303, 153] width 522 height 206
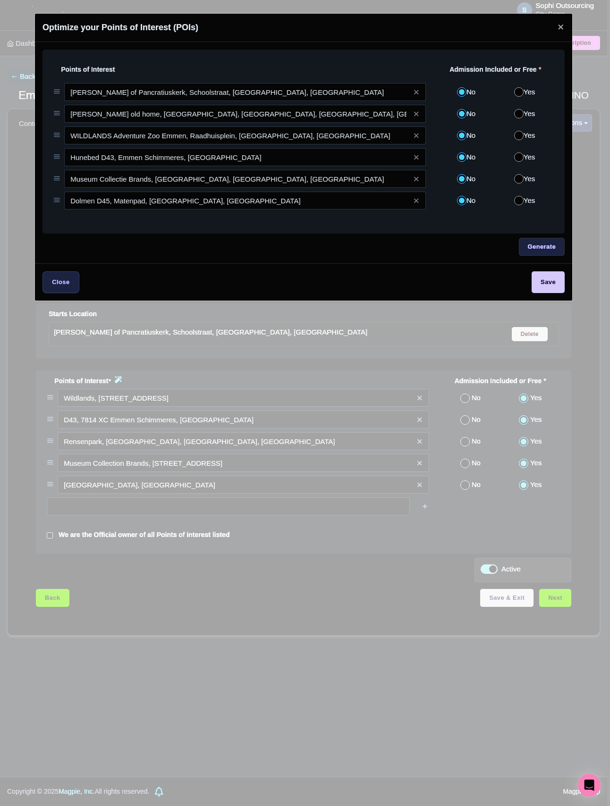
click at [261, 234] on div "Wildlands, Raadhuisplein 99, 7811 AP Emmen, Netherlands No Yes D43, 7814 XC Emm…" at bounding box center [303, 142] width 522 height 185
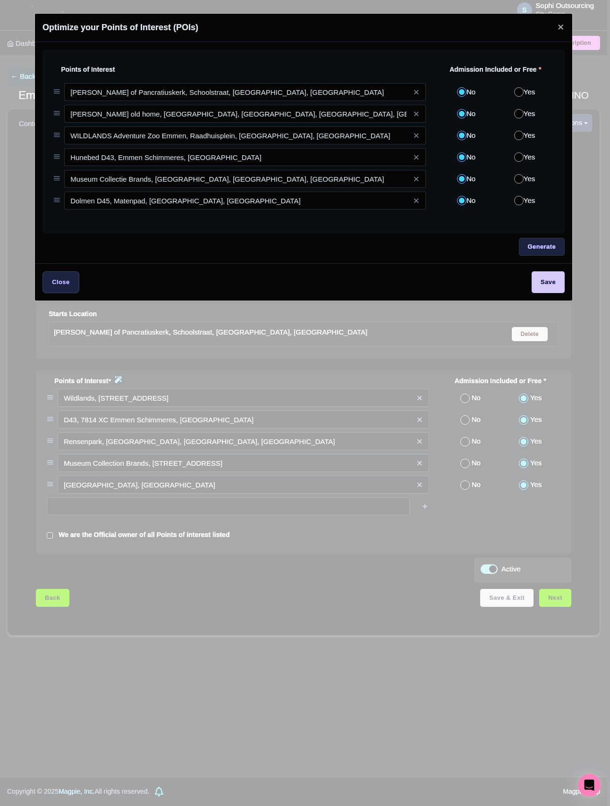
click at [279, 237] on div "Wildlands, Raadhuisplein 99, 7811 AP Emmen, Netherlands No Yes D43, 7814 XC Emm…" at bounding box center [303, 153] width 522 height 206
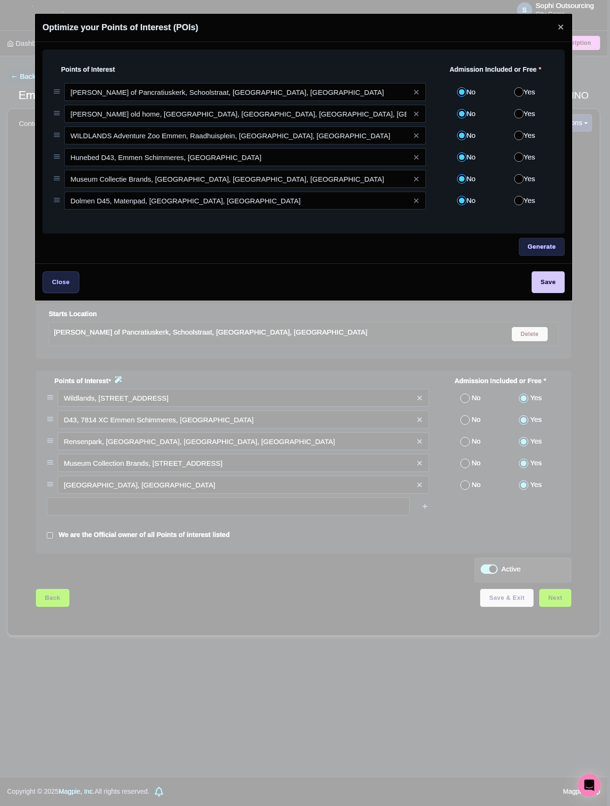
click at [280, 233] on div "Wildlands, Raadhuisplein 99, 7811 AP Emmen, Netherlands No Yes D43, 7814 XC Emm…" at bounding box center [303, 142] width 522 height 185
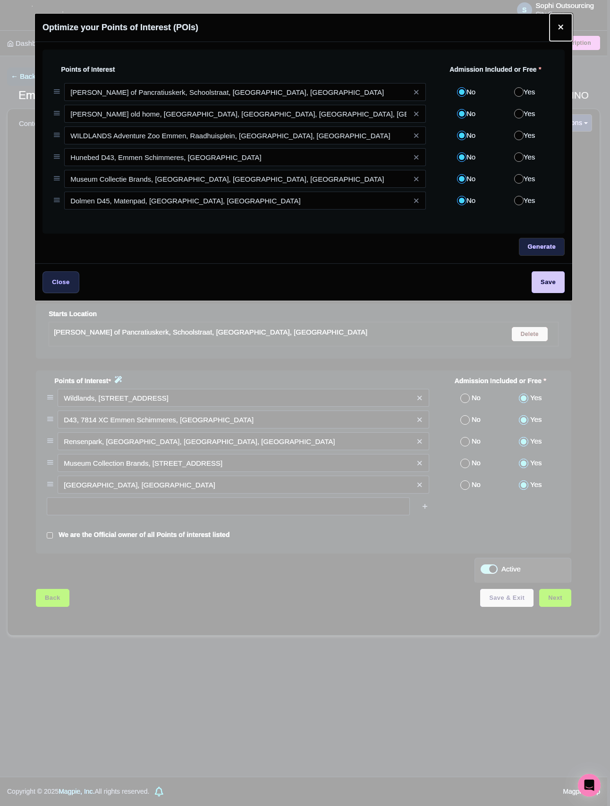
click at [564, 22] on button "Close" at bounding box center [560, 27] width 23 height 27
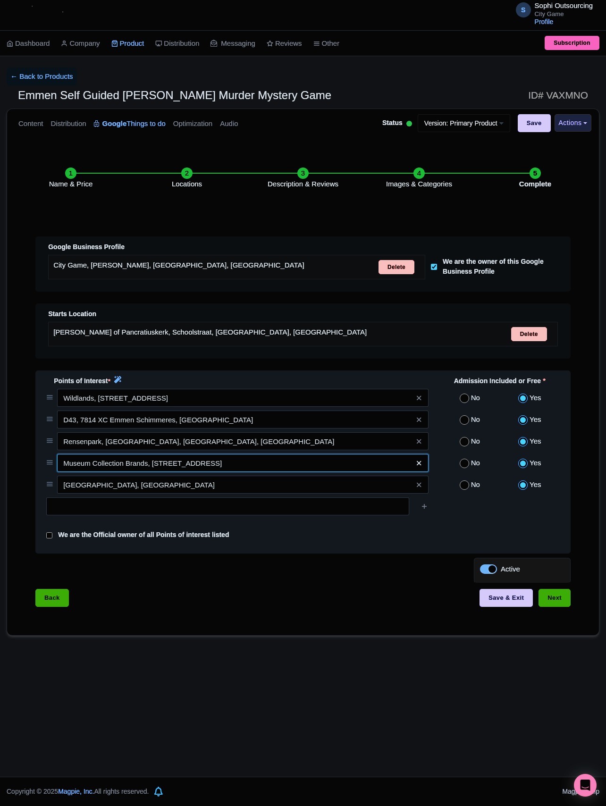
drag, startPoint x: 408, startPoint y: 470, endPoint x: 418, endPoint y: 470, distance: 10.4
click at [413, 470] on div "Museum Collection Brands, Herenstreek 11, 7885 AT Nieuw-Dordrecht, Netherlands" at bounding box center [242, 463] width 371 height 18
click at [421, 467] on icon at bounding box center [419, 463] width 4 height 7
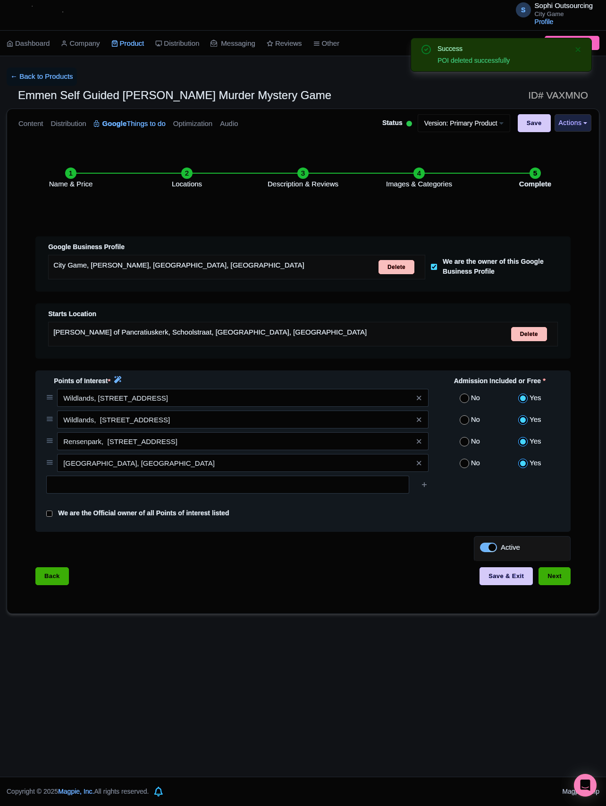
drag, startPoint x: 505, startPoint y: 488, endPoint x: 496, endPoint y: 493, distance: 10.6
click at [504, 488] on div at bounding box center [303, 488] width 525 height 25
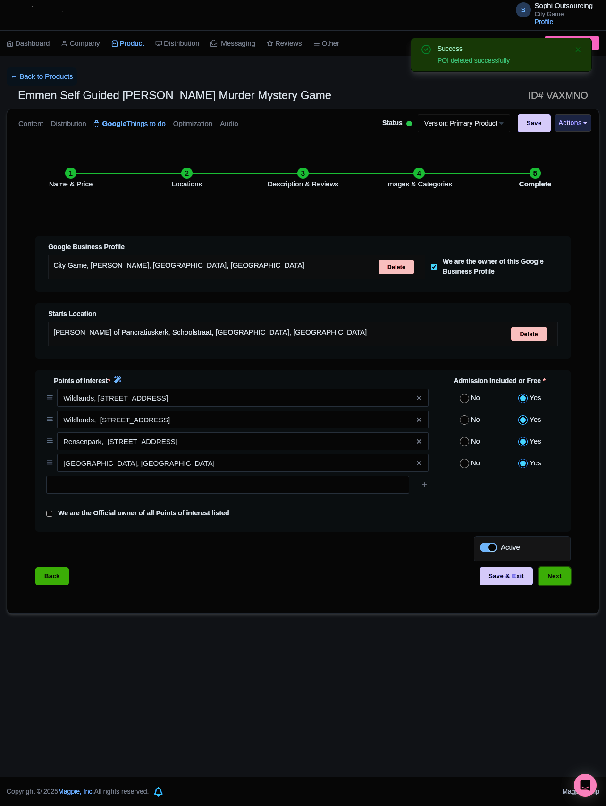
drag, startPoint x: 563, startPoint y: 588, endPoint x: 508, endPoint y: 600, distance: 56.1
click at [512, 613] on div "You are currently editing a version of this product: Primary Product General Bo…" at bounding box center [303, 375] width 592 height 476
click at [507, 585] on button "Save & Exit" at bounding box center [506, 576] width 53 height 18
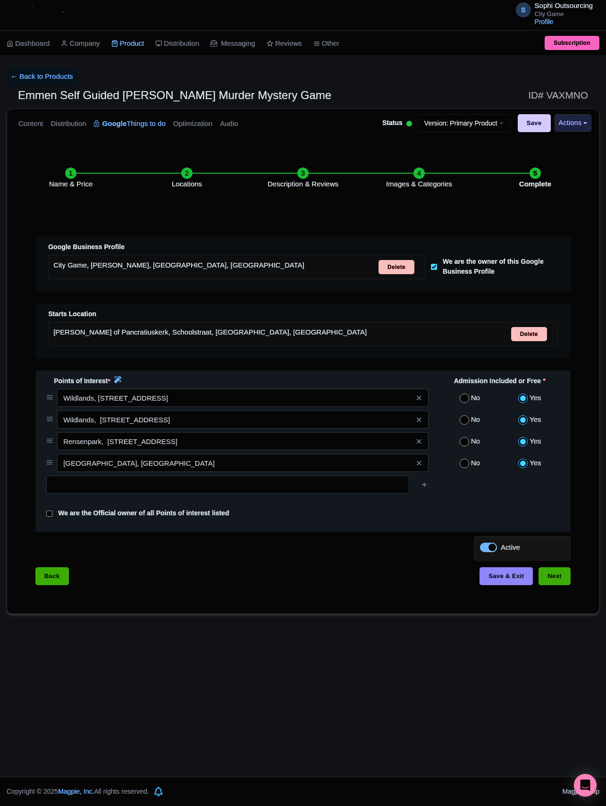
click at [423, 428] on span at bounding box center [419, 420] width 19 height 18
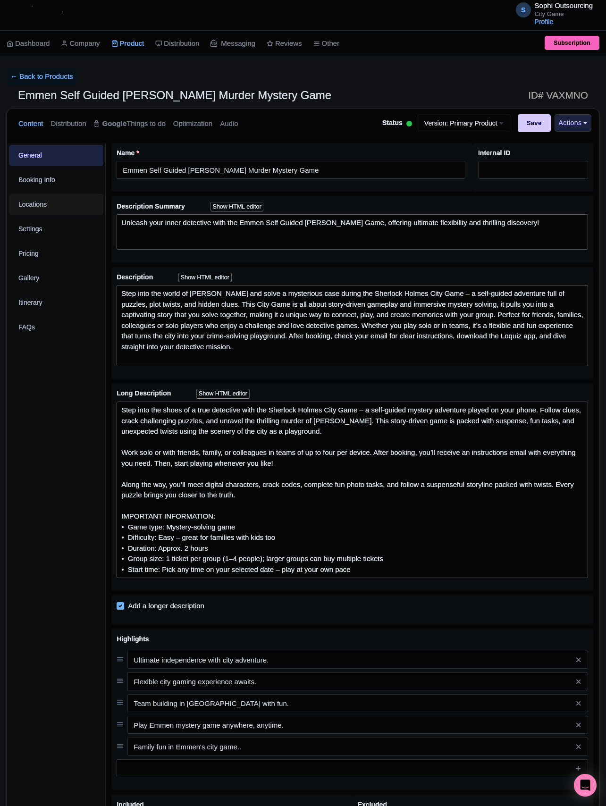
click at [46, 201] on link "Locations" at bounding box center [56, 204] width 94 height 21
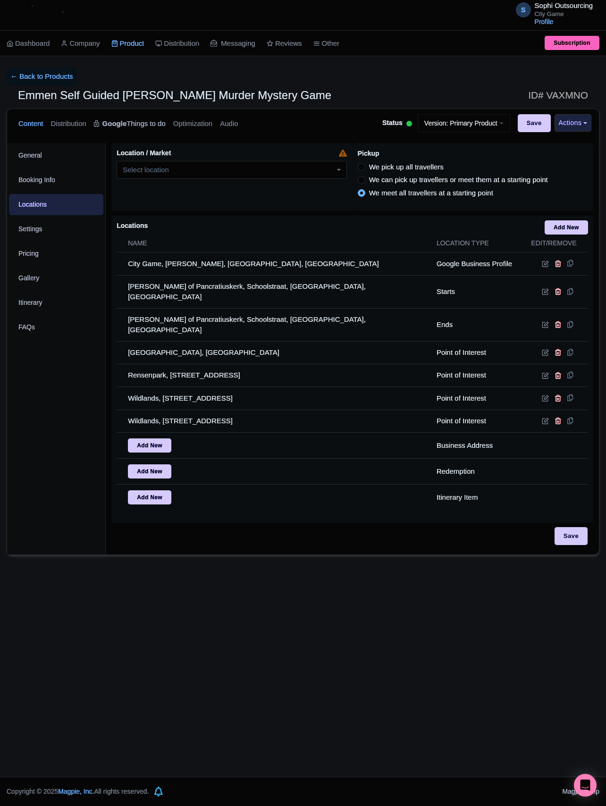
click at [127, 111] on link "Google Things to do" at bounding box center [130, 124] width 72 height 30
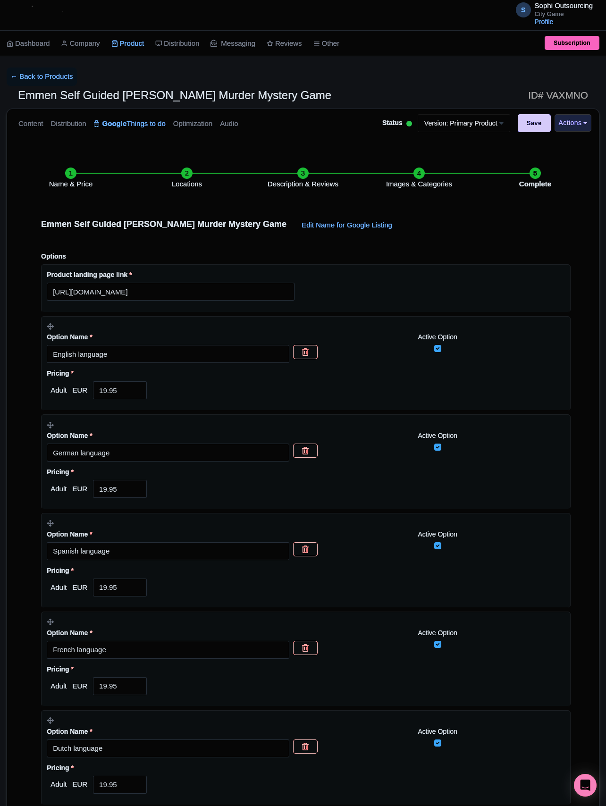
click at [202, 178] on li "Locations" at bounding box center [187, 179] width 116 height 22
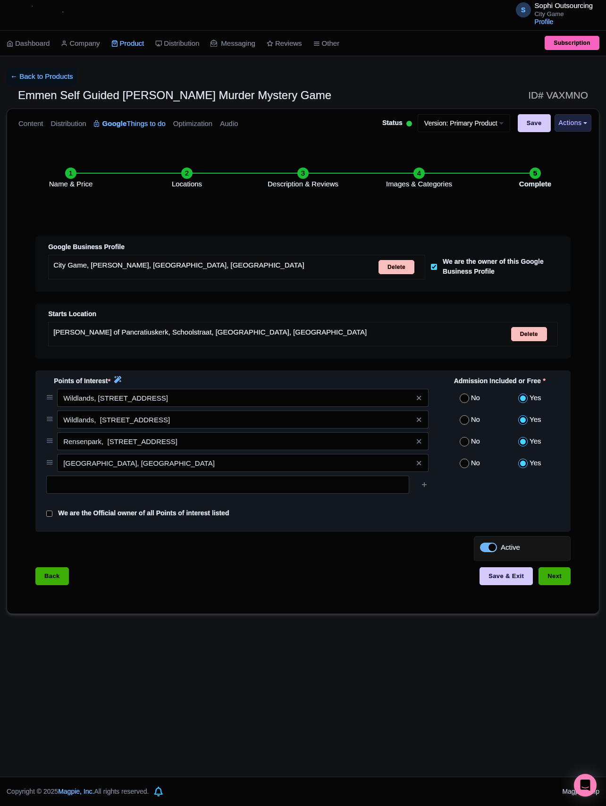
click at [117, 381] on div "Points of Interest * Admission Included or Free * [GEOGRAPHIC_DATA], [STREET_AD…" at bounding box center [302, 451] width 535 height 162
click at [118, 383] on icon at bounding box center [117, 379] width 7 height 7
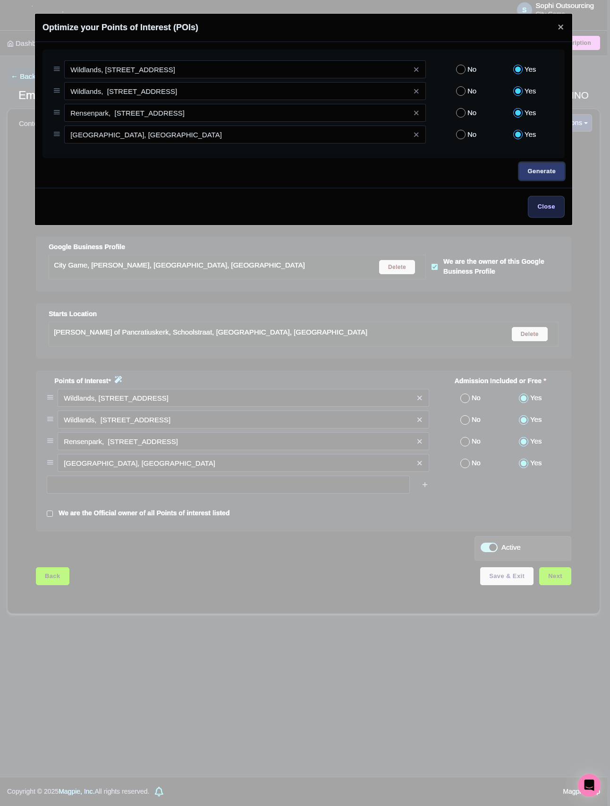
click at [530, 177] on link "Generate" at bounding box center [542, 171] width 46 height 18
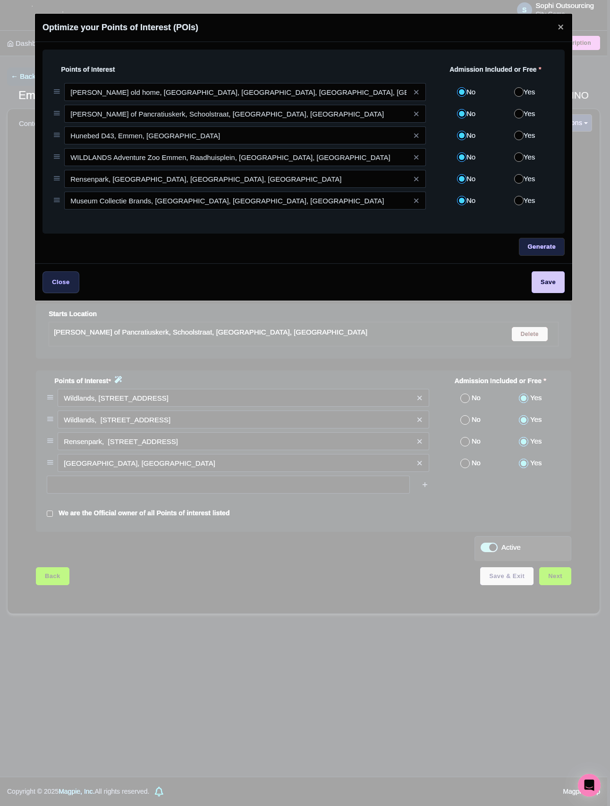
click at [520, 118] on input "Yes" at bounding box center [518, 113] width 9 height 9
radio input "true"
click at [519, 140] on input "Yes" at bounding box center [518, 135] width 9 height 9
radio input "true"
click at [516, 157] on input "Yes" at bounding box center [518, 156] width 9 height 9
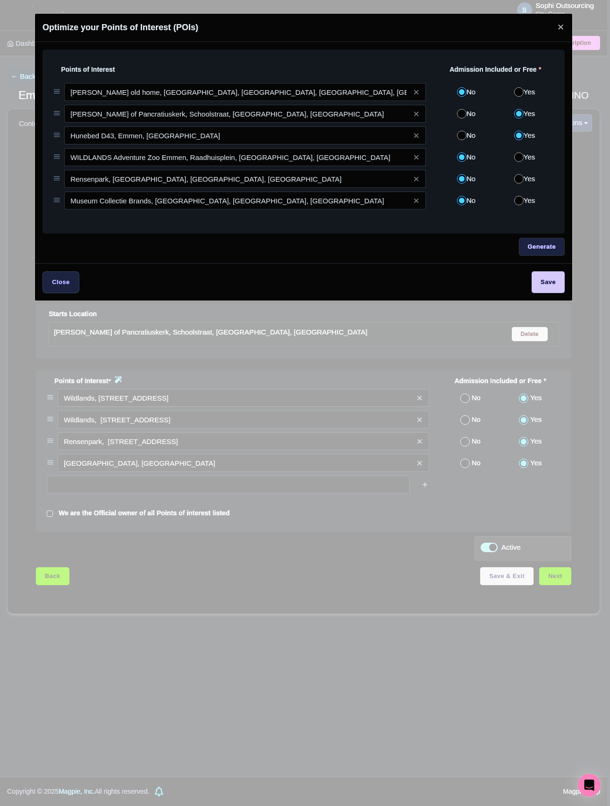
radio input "true"
click at [516, 181] on input "Yes" at bounding box center [518, 178] width 9 height 9
radio input "true"
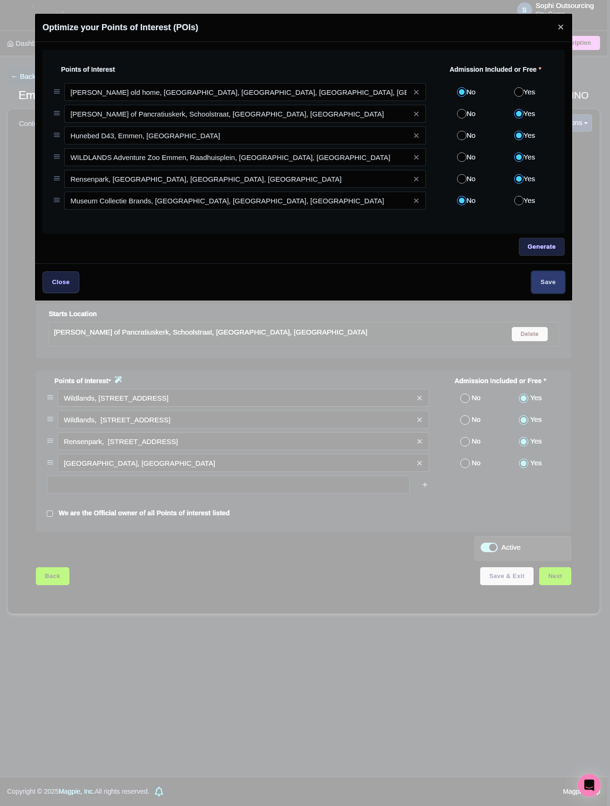
click at [535, 278] on input "Save" at bounding box center [547, 281] width 33 height 21
type input "Saving..."
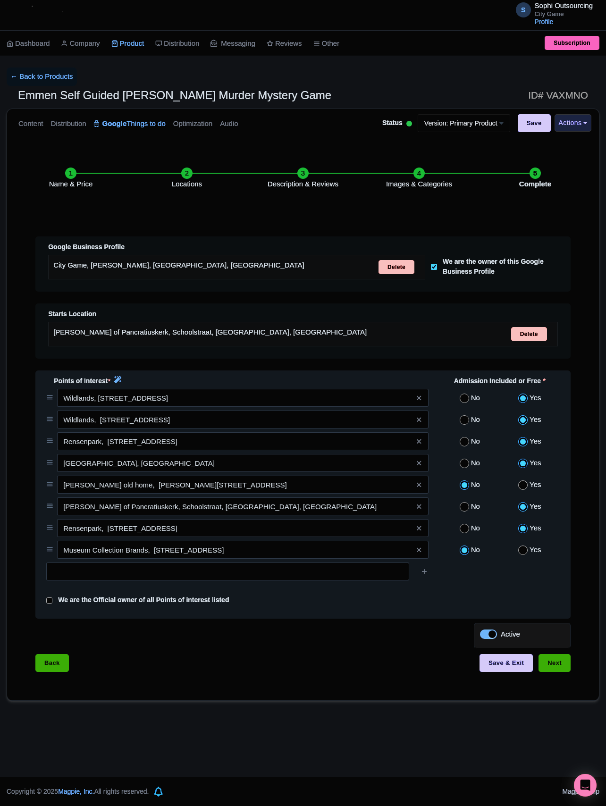
click at [423, 407] on span at bounding box center [419, 398] width 19 height 18
click at [421, 402] on icon at bounding box center [419, 398] width 4 height 7
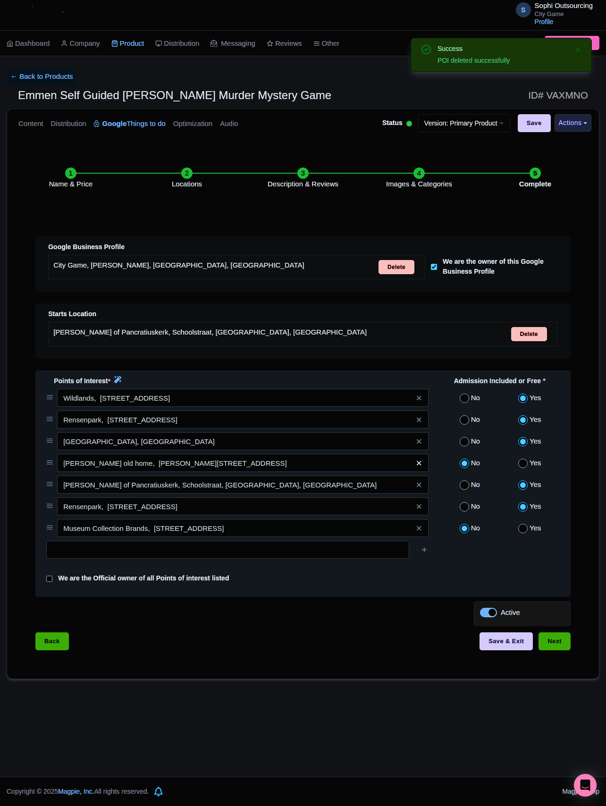
click at [420, 467] on icon at bounding box center [419, 463] width 4 height 7
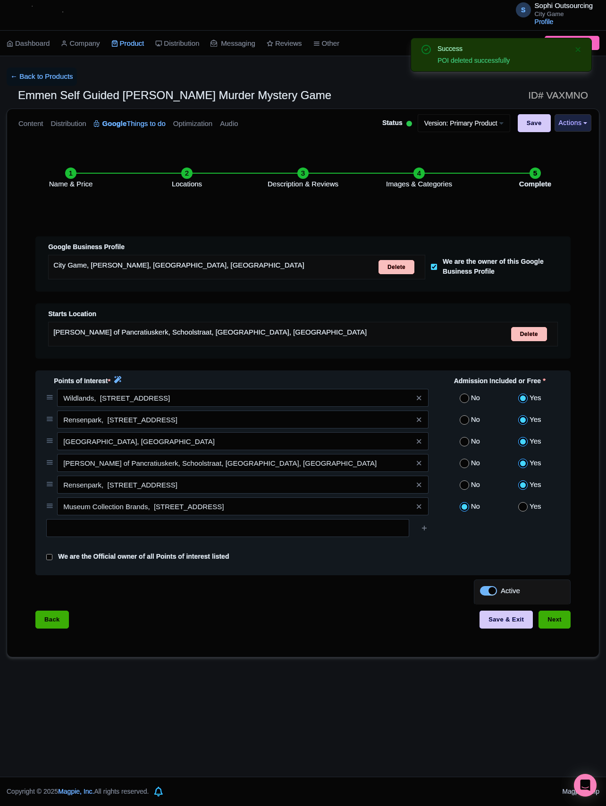
click at [321, 597] on div "Name & Price Locations Description & Reviews Images & Categories Complete Edit …" at bounding box center [303, 393] width 581 height 489
click at [305, 607] on div "Name & Price Locations Description & Reviews Images & Categories Complete Edit …" at bounding box center [303, 393] width 581 height 489
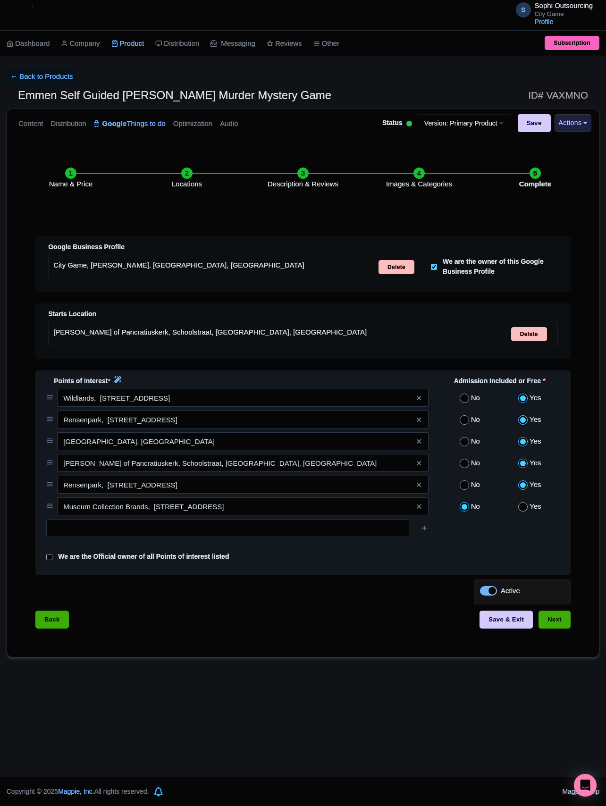
click at [530, 519] on div "No Yes" at bounding box center [499, 508] width 131 height 22
click at [526, 512] on input "radio" at bounding box center [522, 506] width 9 height 9
radio input "true"
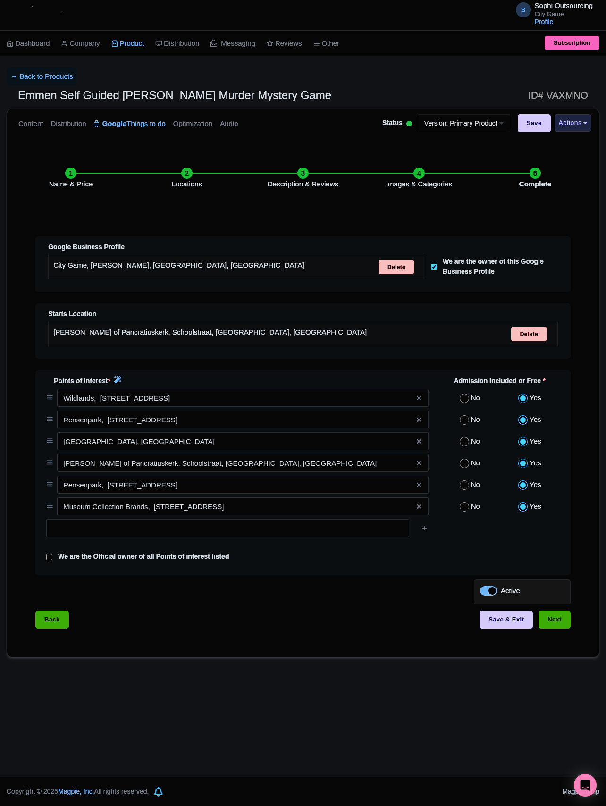
click at [254, 622] on div "Back Save & Exit Next" at bounding box center [302, 624] width 535 height 27
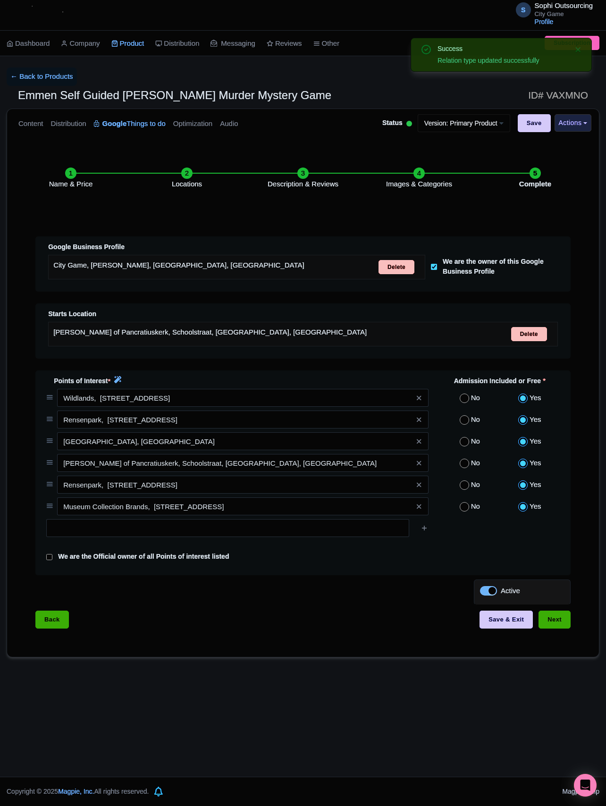
click at [324, 613] on div "Name & Price Locations Description & Reviews Images & Categories Complete Edit …" at bounding box center [303, 393] width 581 height 489
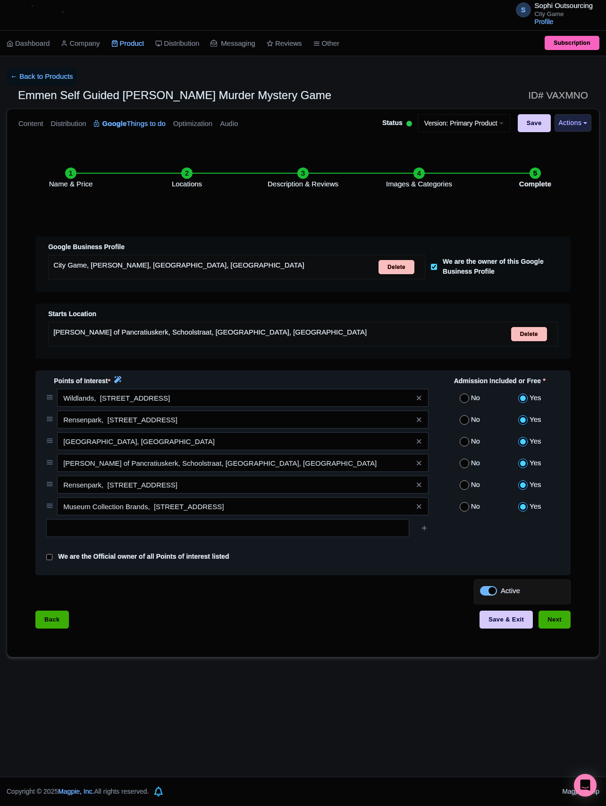
click at [422, 514] on span at bounding box center [419, 506] width 19 height 18
click at [421, 510] on icon at bounding box center [419, 506] width 4 height 7
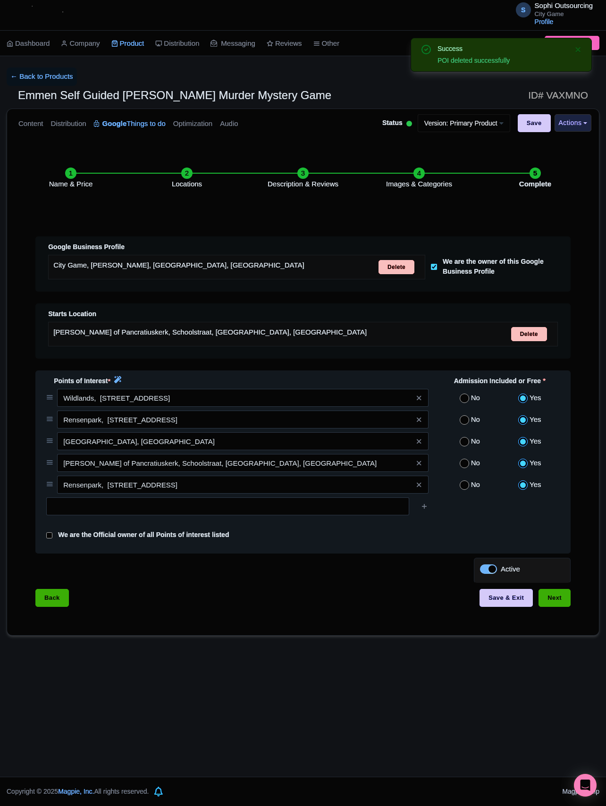
click at [317, 567] on div "Name & Price Locations Description & Reviews Images & Categories Complete Edit …" at bounding box center [303, 383] width 581 height 468
click at [321, 581] on div "Name & Price Locations Description & Reviews Images & Categories Complete Edit …" at bounding box center [303, 383] width 581 height 468
click at [515, 607] on button "Save & Exit" at bounding box center [506, 598] width 53 height 18
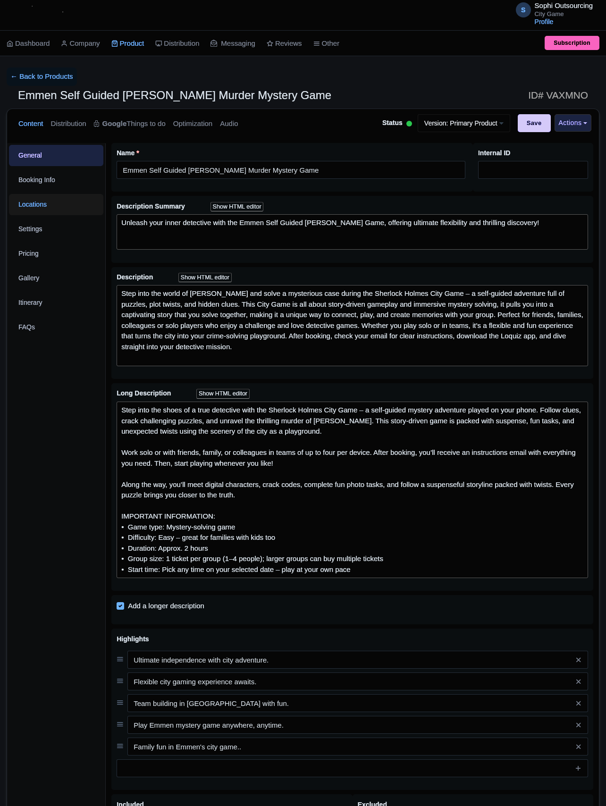
click at [47, 208] on link "Locations" at bounding box center [56, 204] width 94 height 21
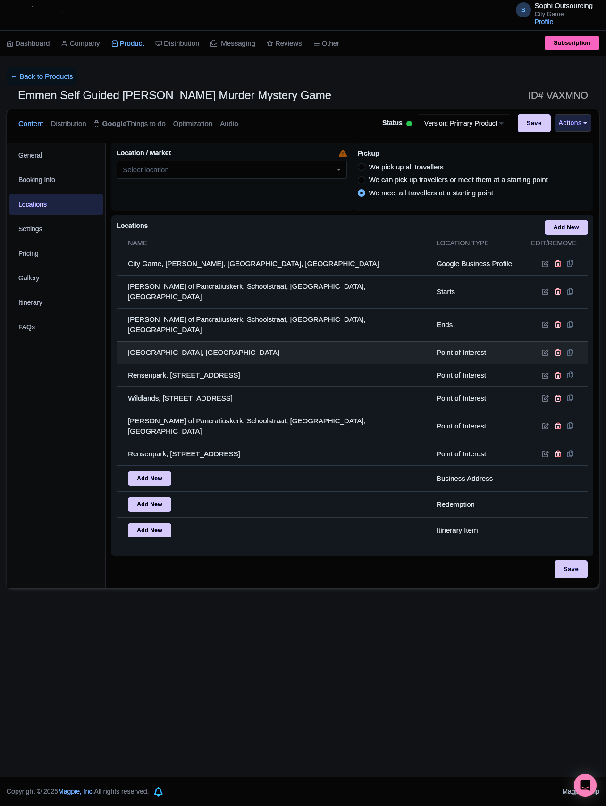
click at [208, 341] on td "[GEOGRAPHIC_DATA], [GEOGRAPHIC_DATA]" at bounding box center [274, 352] width 314 height 23
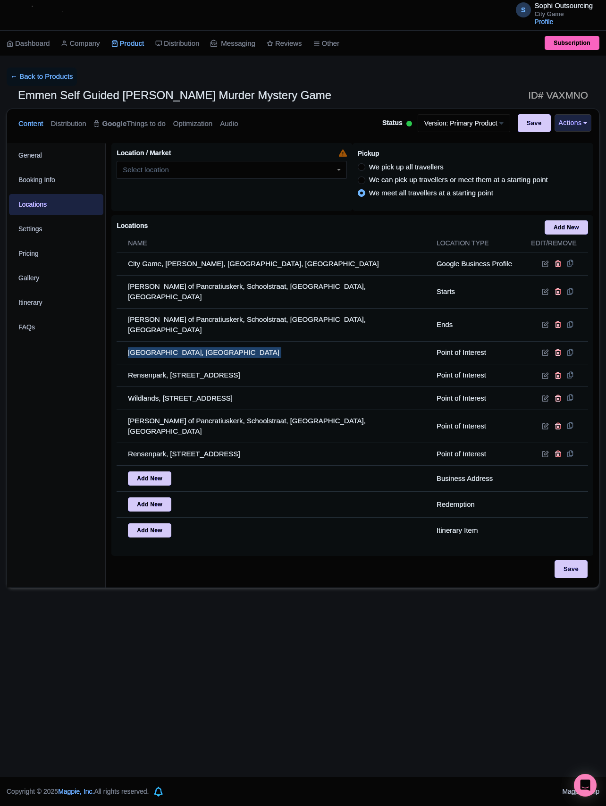
copy tr "[GEOGRAPHIC_DATA], [GEOGRAPHIC_DATA]"
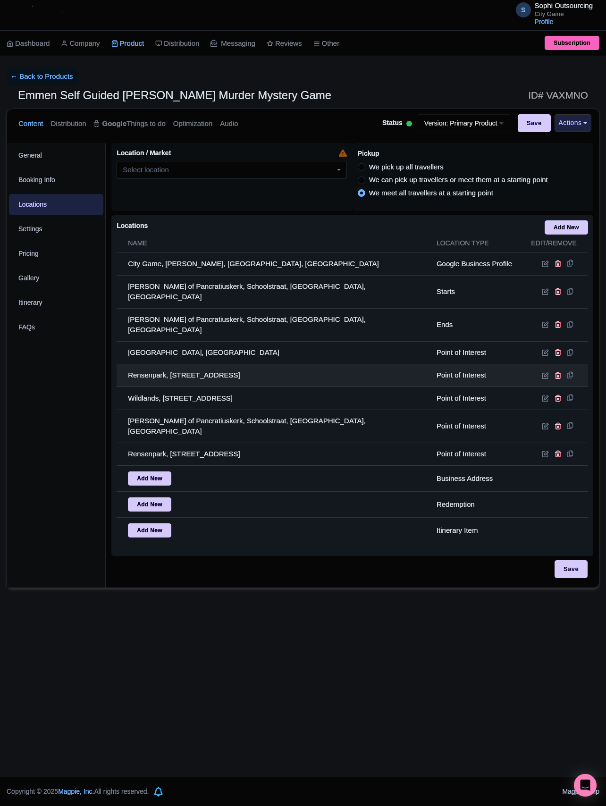
click at [185, 366] on td "Rensenpark, [STREET_ADDRESS]" at bounding box center [274, 375] width 314 height 23
copy tr "Rensenpark, [STREET_ADDRESS]"
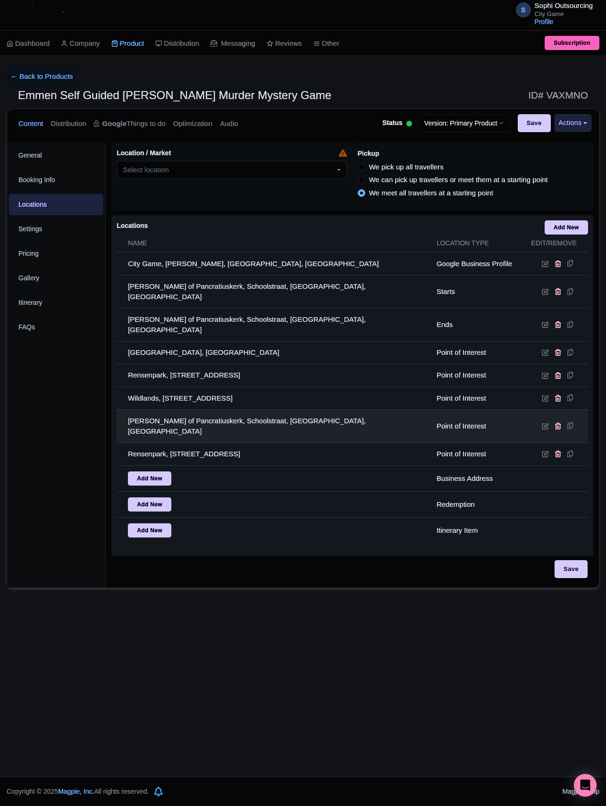
click at [187, 412] on td "[PERSON_NAME] of Pancratiuskerk, Schoolstraat, [GEOGRAPHIC_DATA], [GEOGRAPHIC_D…" at bounding box center [274, 426] width 314 height 33
copy tr "[PERSON_NAME] of Pancratiuskerk, Schoolstraat, [GEOGRAPHIC_DATA], [GEOGRAPHIC_D…"
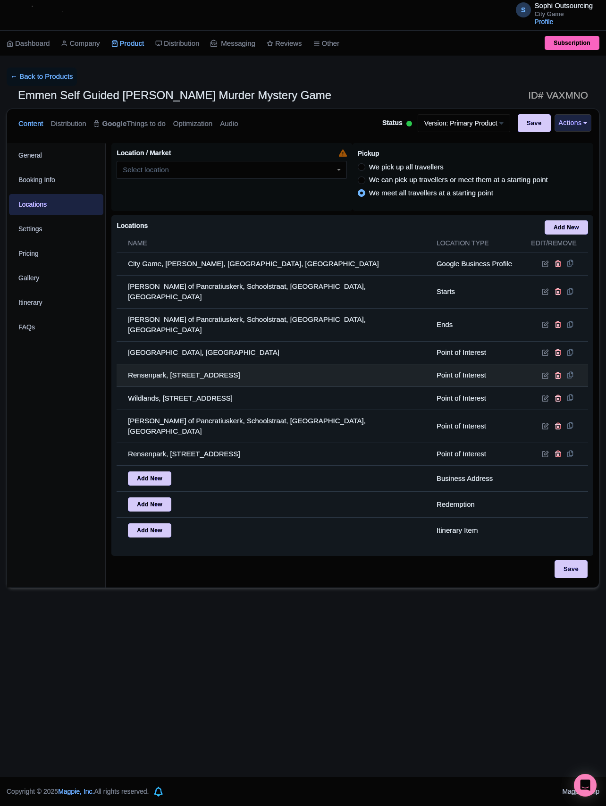
click at [162, 364] on td "Rensenpark, [STREET_ADDRESS]" at bounding box center [274, 375] width 314 height 23
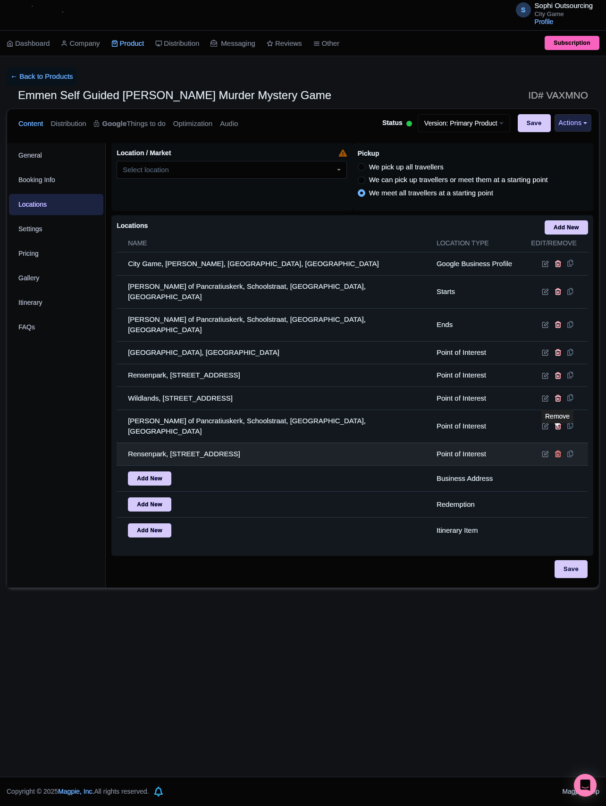
click at [558, 450] on icon at bounding box center [558, 453] width 7 height 7
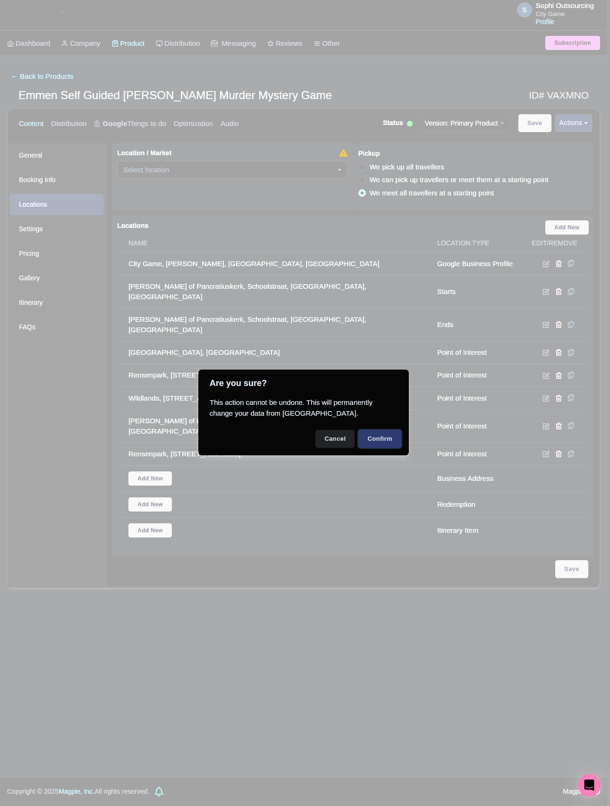
click at [374, 445] on button "Confirm" at bounding box center [379, 439] width 43 height 18
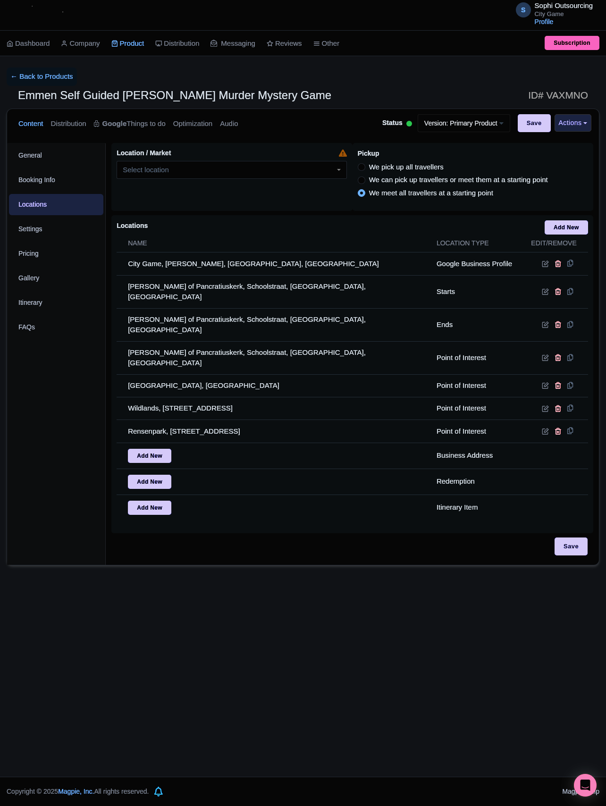
click at [79, 417] on div "General Booking Info Locations Settings Pricing Gallery Itinerary FAQs" at bounding box center [56, 354] width 99 height 422
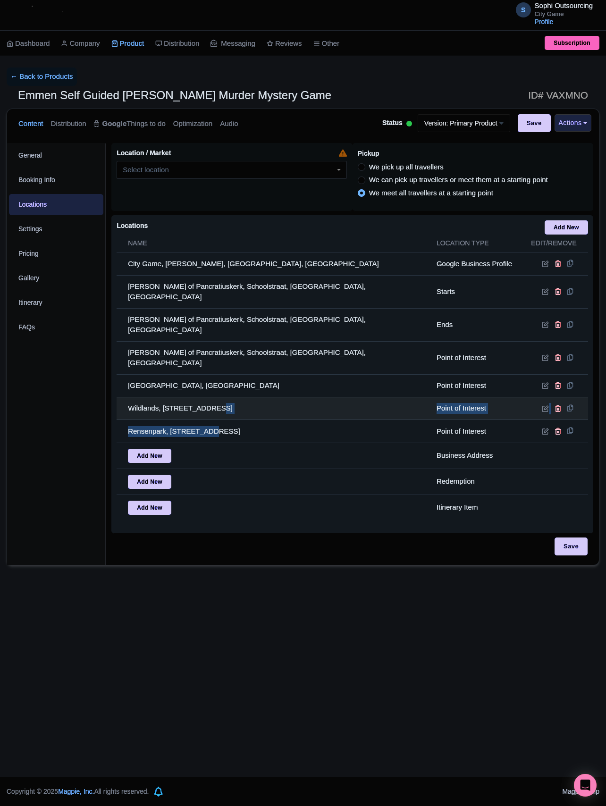
drag, startPoint x: 208, startPoint y: 408, endPoint x: 210, endPoint y: 392, distance: 16.3
click at [210, 392] on tbody "City Game, [PERSON_NAME], [GEOGRAPHIC_DATA], [GEOGRAPHIC_DATA] Google Business …" at bounding box center [352, 386] width 471 height 268
click at [123, 420] on td "Rensenpark, [STREET_ADDRESS]" at bounding box center [274, 431] width 314 height 23
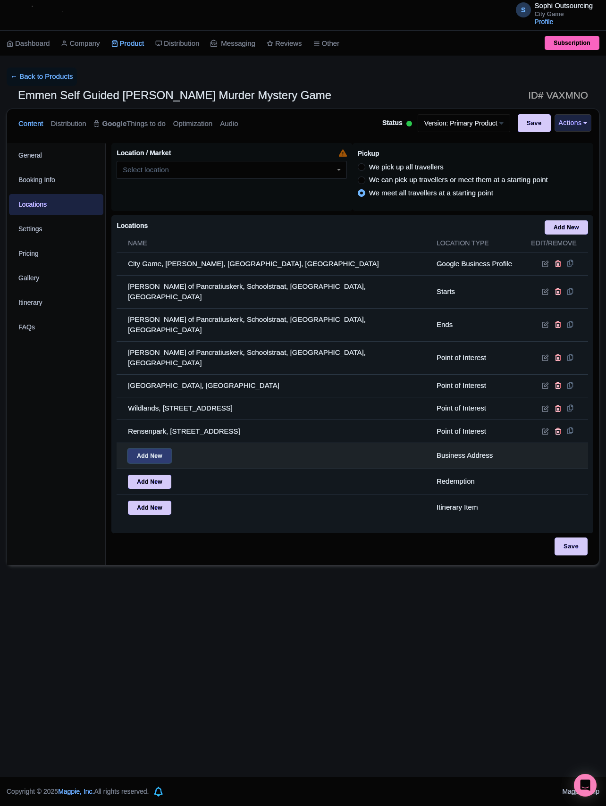
click at [156, 449] on link "Add New" at bounding box center [149, 456] width 43 height 14
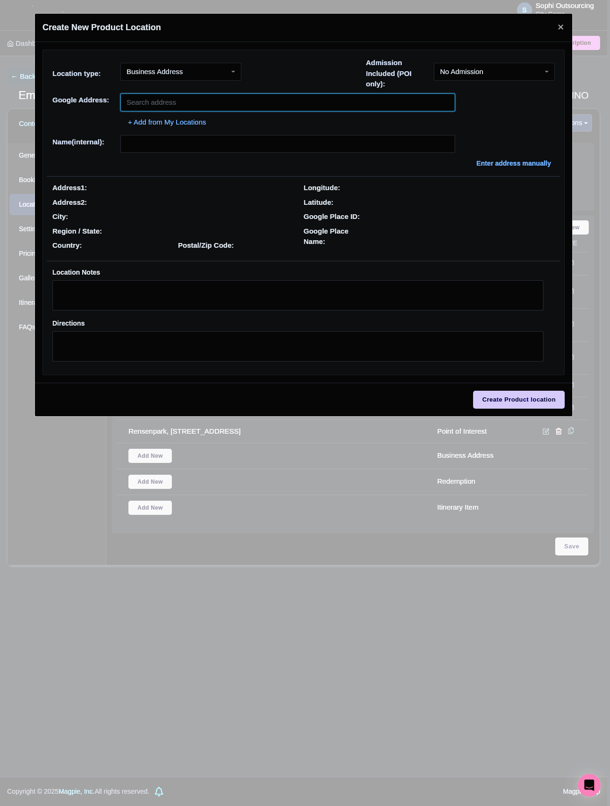
click at [171, 98] on input "text" at bounding box center [287, 102] width 335 height 18
paste input "D43"
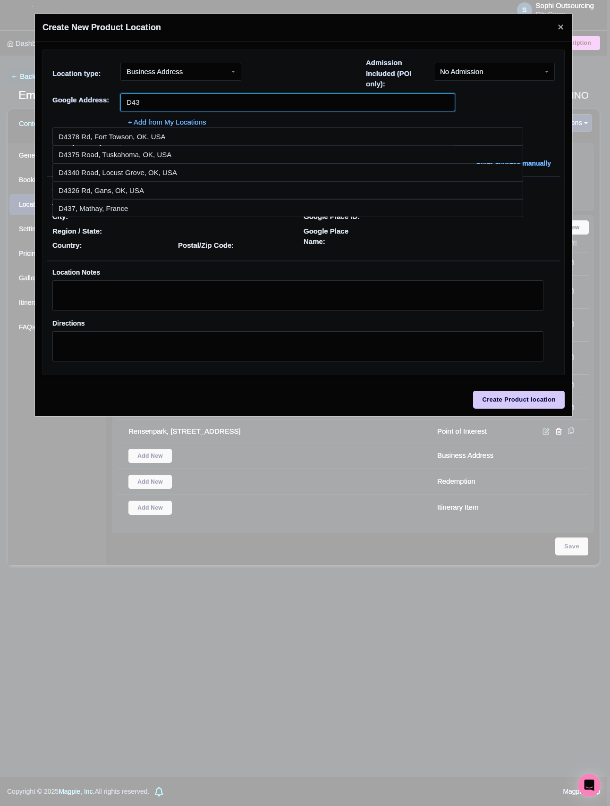
click at [192, 100] on input "D43" at bounding box center [287, 102] width 335 height 18
paste input "7814 XC Emmen Schimmeres"
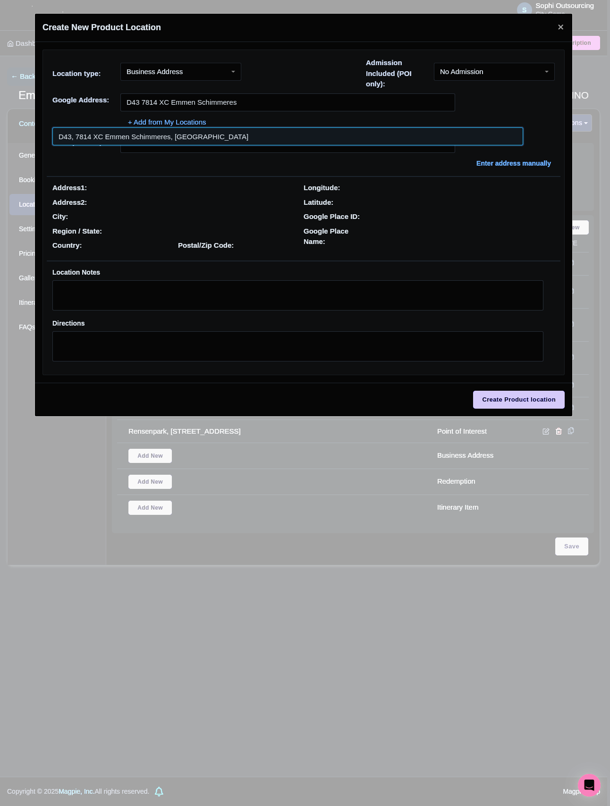
click at [206, 134] on input at bounding box center [287, 136] width 471 height 18
type input "D43, 7814 XC Emmen Schimmeres, [GEOGRAPHIC_DATA]"
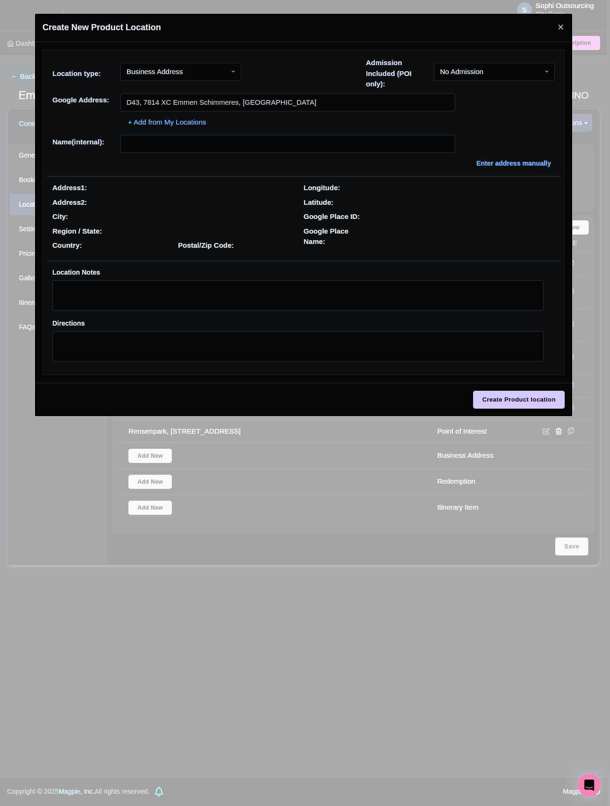
type input "D43, 7814 XC Emmen Schimmeres, [GEOGRAPHIC_DATA]"
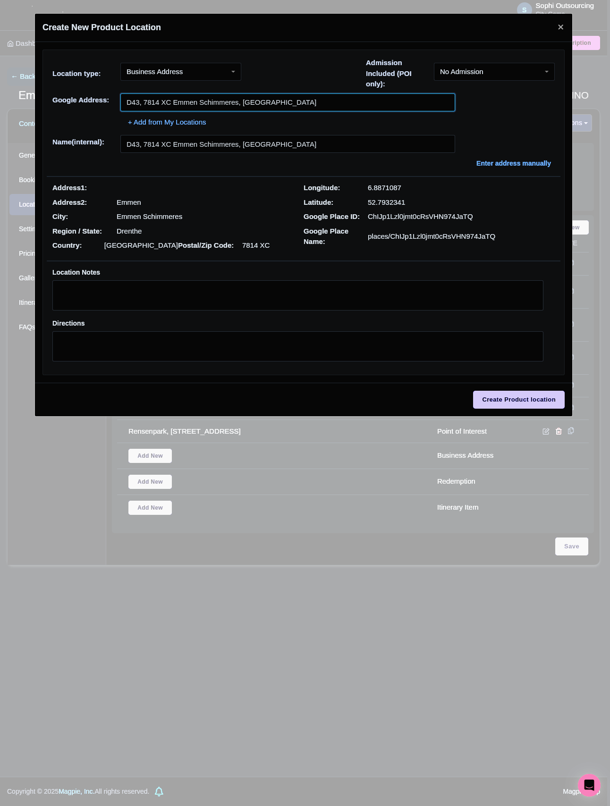
click at [311, 99] on input "D43, 7814 XC Emmen Schimmeres, Netherlands" at bounding box center [287, 102] width 335 height 18
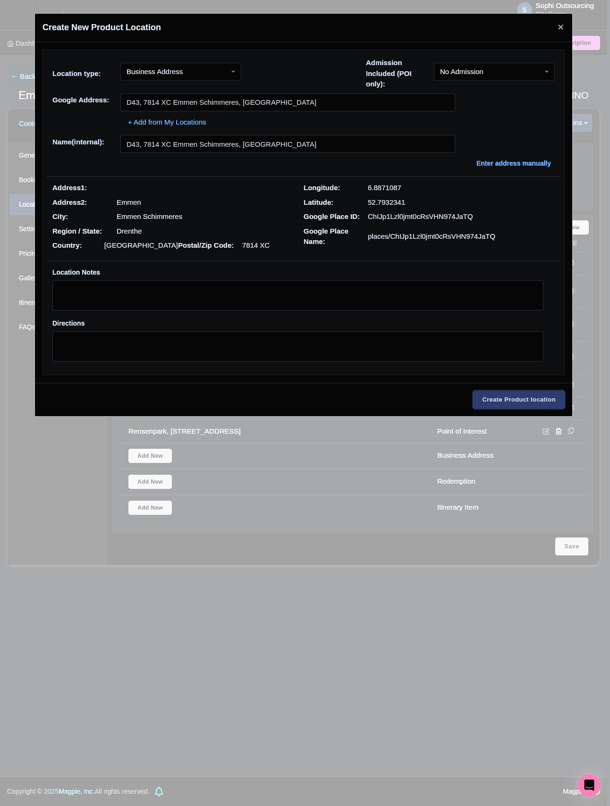
click at [494, 396] on input "Create Product location" at bounding box center [519, 400] width 92 height 18
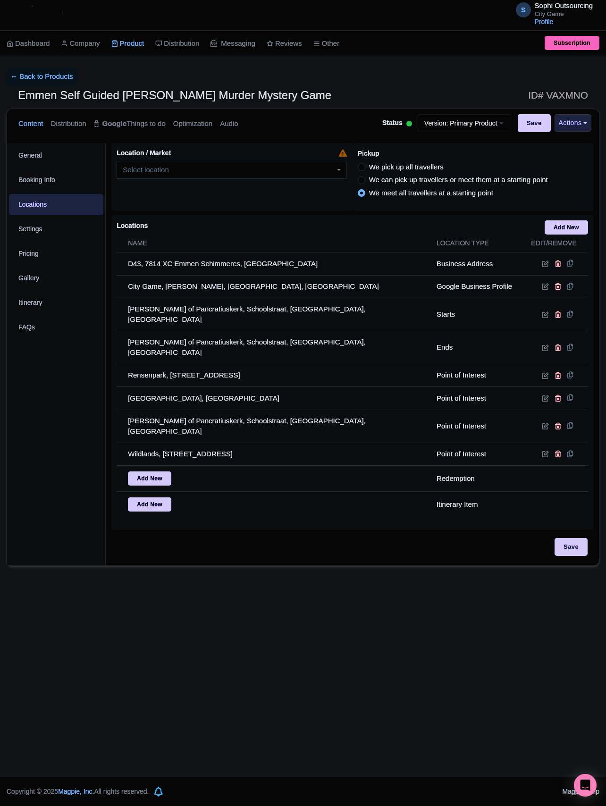
click at [275, 566] on div "S Sophi Outsourcing City Game Profile Users Settings Sign out Dashboard Company…" at bounding box center [303, 388] width 606 height 777
click at [285, 551] on div "S Sophi Outsourcing City Game Profile Users Settings Sign out Dashboard Company…" at bounding box center [303, 388] width 606 height 777
click at [297, 555] on div "S Sophi Outsourcing City Game Profile Users Settings Sign out Dashboard Company…" at bounding box center [303, 388] width 606 height 777
click at [302, 563] on div "S Sophi Outsourcing City Game Profile Users Settings Sign out Dashboard Company…" at bounding box center [303, 388] width 606 height 777
click at [344, 563] on div "S Sophi Outsourcing City Game Profile Users Settings Sign out Dashboard Company…" at bounding box center [303, 388] width 606 height 777
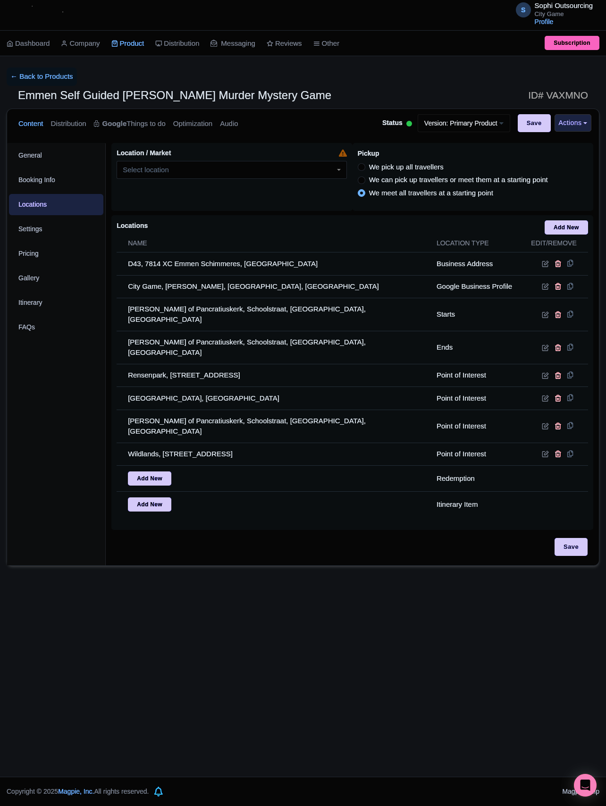
click at [346, 561] on div "S Sophi Outsourcing City Game Profile Users Settings Sign out Dashboard Company…" at bounding box center [303, 388] width 606 height 777
drag, startPoint x: 300, startPoint y: 561, endPoint x: 306, endPoint y: 564, distance: 6.8
click at [300, 561] on div "S Sophi Outsourcing City Game Profile Users Settings Sign out Dashboard Company…" at bounding box center [303, 388] width 606 height 777
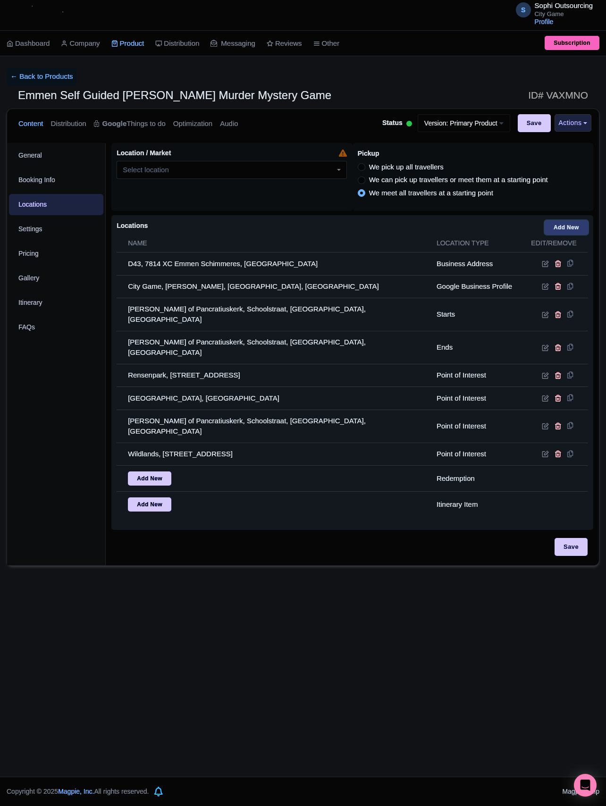
click at [569, 228] on link "Add New" at bounding box center [566, 227] width 43 height 14
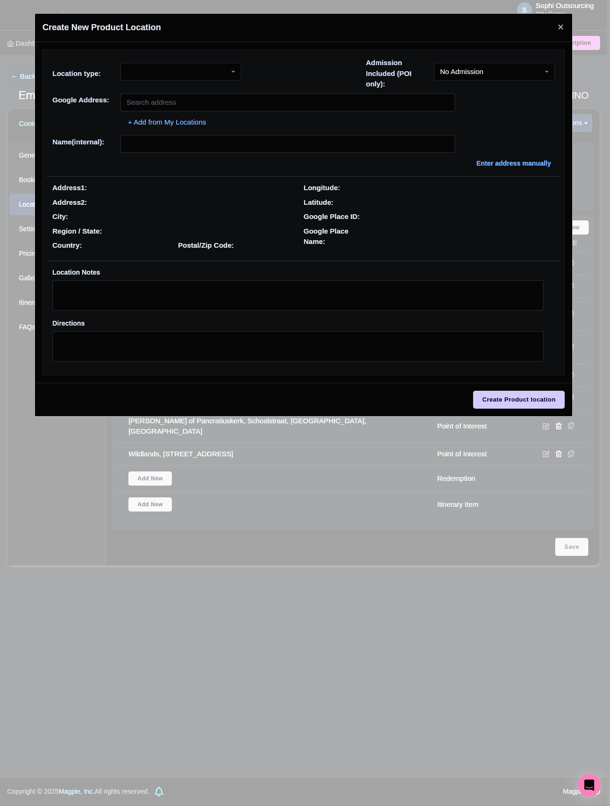
click at [161, 73] on div at bounding box center [180, 72] width 121 height 18
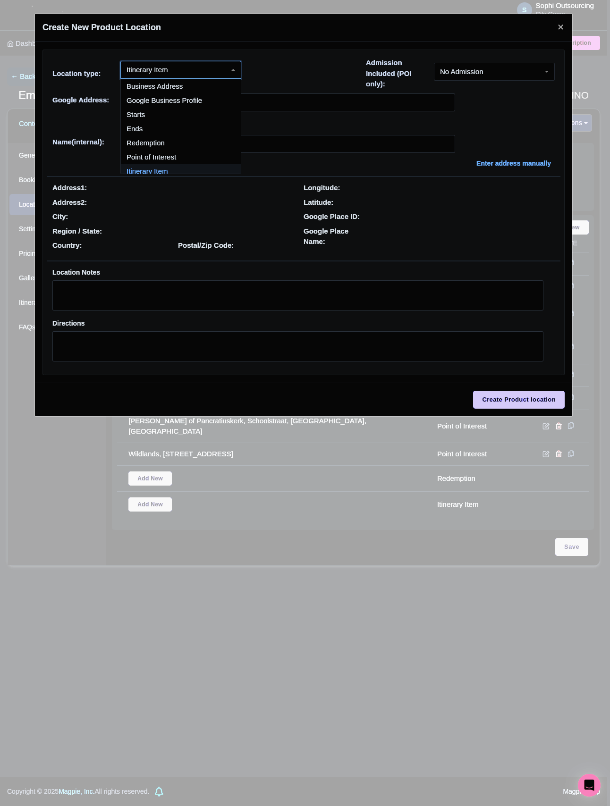
drag, startPoint x: 168, startPoint y: 69, endPoint x: 162, endPoint y: 150, distance: 81.4
click at [169, 69] on div "Itinerary Item" at bounding box center [180, 70] width 121 height 18
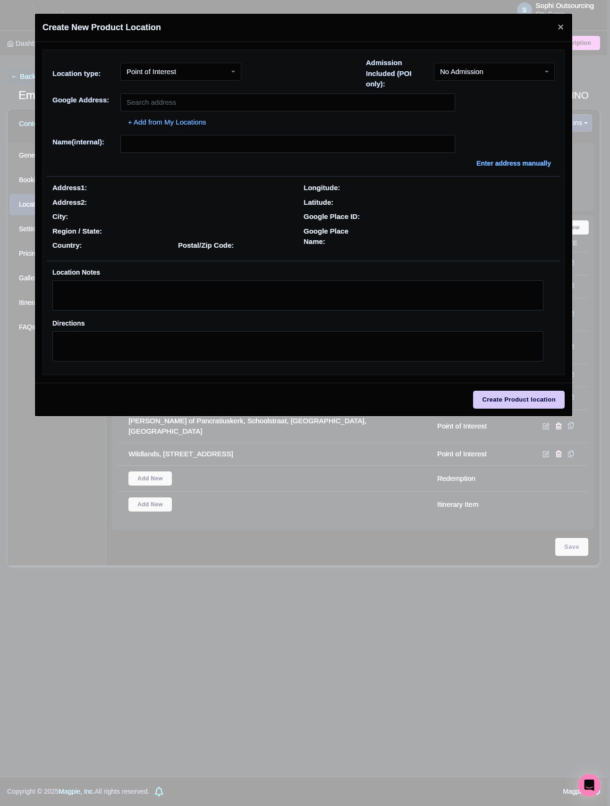
click at [160, 88] on div "Location type: Point of Interest Point of Interest Business Address Google Busi…" at bounding box center [146, 75] width 189 height 25
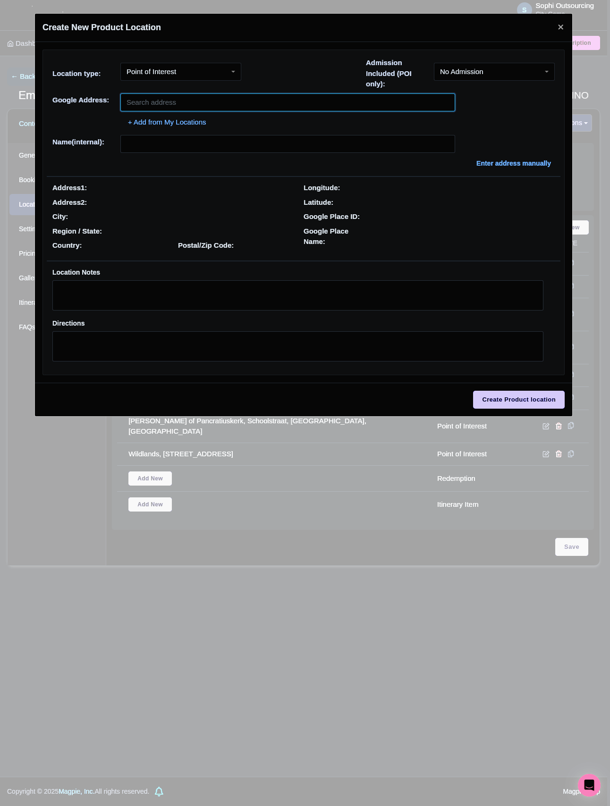
paste input "7814 XC Emmen Schimmeres"
click at [160, 102] on input "7814 XC Emmen Schimmeres" at bounding box center [287, 102] width 335 height 18
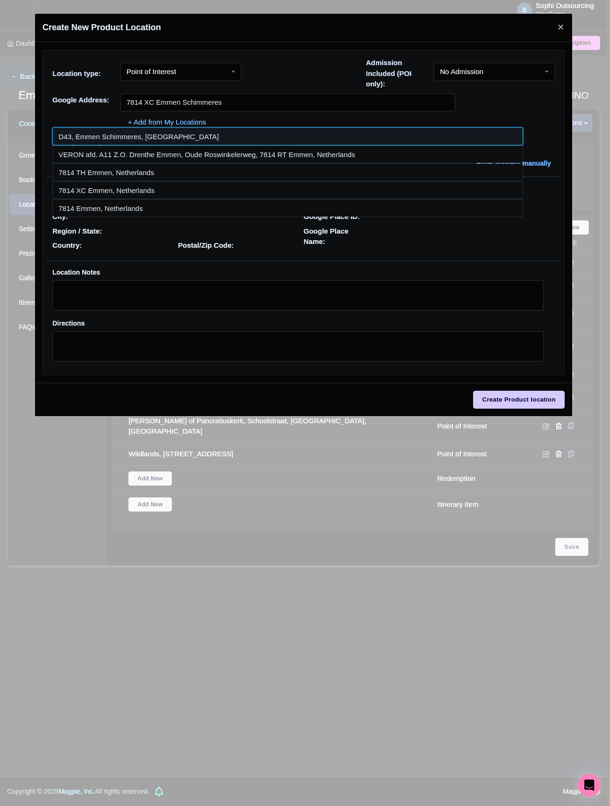
click at [125, 143] on input at bounding box center [287, 136] width 471 height 18
type input "D43, Emmen Schimmeres, Netherlands"
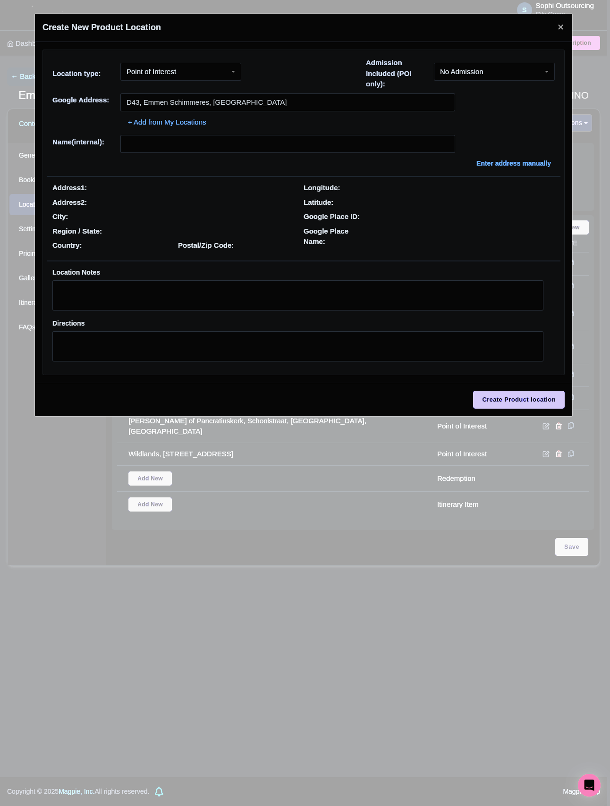
type input "D43, Emmen Schimmeres, Netherlands"
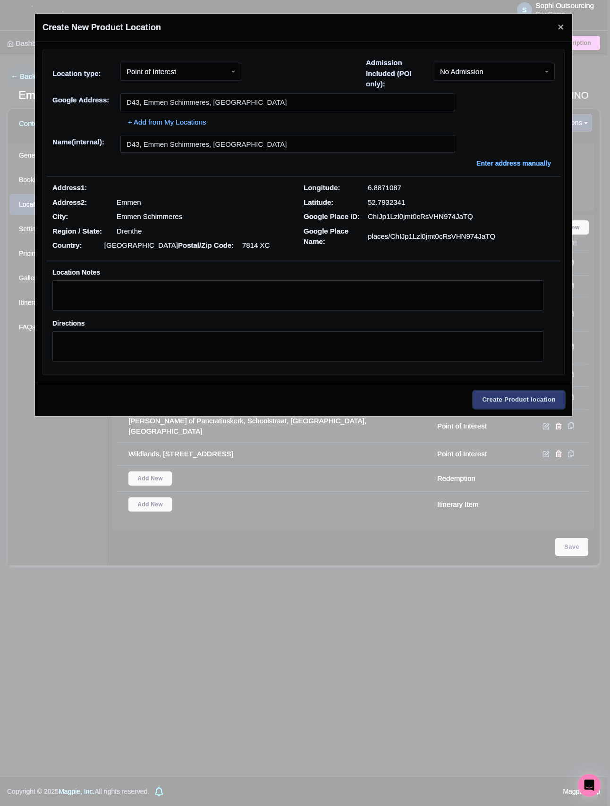
click at [507, 394] on input "Create Product location" at bounding box center [519, 400] width 92 height 18
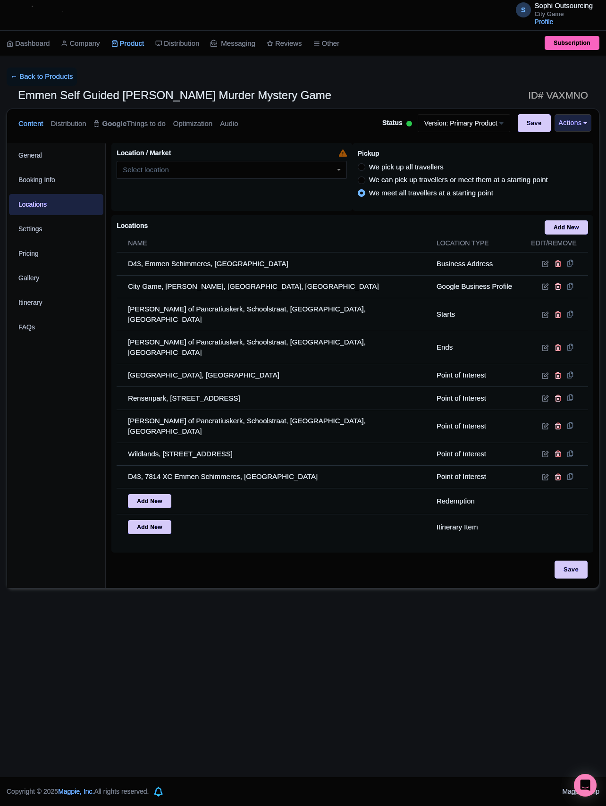
click at [334, 621] on div "S Sophi Outsourcing City Game Profile Users Settings Sign out Dashboard Company…" at bounding box center [303, 388] width 606 height 777
click at [325, 588] on div "S Sophi Outsourcing City Game Profile Users Settings Sign out Dashboard Company…" at bounding box center [303, 388] width 606 height 777
click at [383, 614] on div "S Sophi Outsourcing City Game Profile Users Settings Sign out Dashboard Company…" at bounding box center [303, 388] width 606 height 777
click at [328, 614] on div "S Sophi Outsourcing City Game Profile Users Settings Sign out Dashboard Company…" at bounding box center [303, 388] width 606 height 777
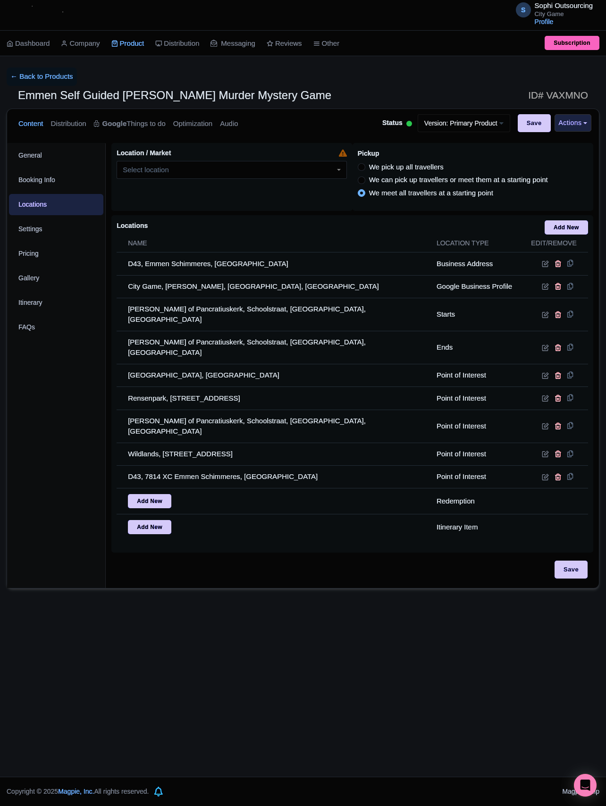
click at [347, 617] on div "S Sophi Outsourcing City Game Profile Users Settings Sign out Dashboard Company…" at bounding box center [303, 388] width 606 height 777
click at [297, 613] on div "S Sophi Outsourcing City Game Profile Users Settings Sign out Dashboard Company…" at bounding box center [303, 388] width 606 height 777
click at [342, 613] on div "S Sophi Outsourcing City Game Profile Users Settings Sign out Dashboard Company…" at bounding box center [303, 388] width 606 height 777
click at [567, 561] on input "Save" at bounding box center [571, 570] width 33 height 18
type input "Update Product"
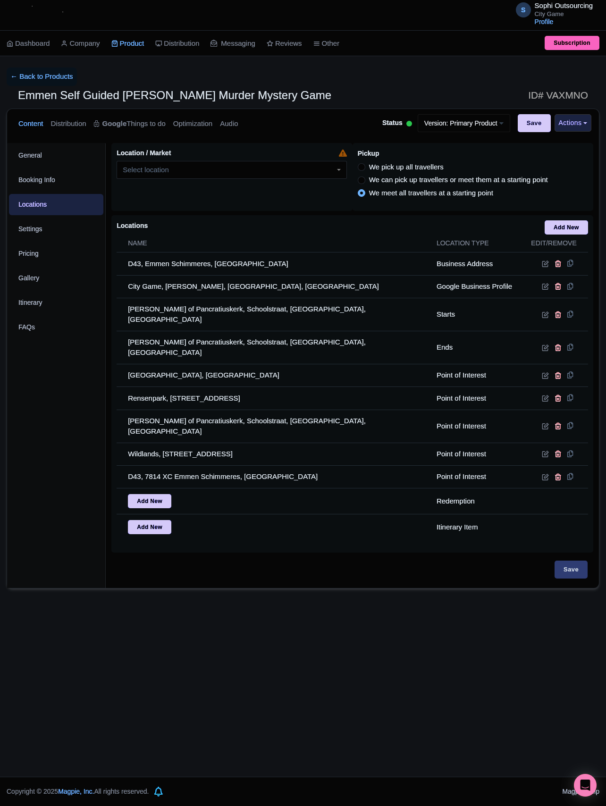
type input "Update Product"
click at [431, 698] on div "S Sophi Outsourcing City Game Profile Users Settings Sign out Dashboard Company…" at bounding box center [303, 388] width 606 height 777
click at [307, 701] on div "S Sophi Outsourcing City Game Profile Users Settings Sign out Dashboard Company…" at bounding box center [303, 388] width 606 height 777
click at [270, 636] on div "S Sophi Outsourcing City Game Profile Users Settings Sign out Dashboard Company…" at bounding box center [303, 388] width 606 height 777
click at [223, 660] on div "S Sophi Outsourcing City Game Profile Users Settings Sign out Dashboard Company…" at bounding box center [303, 388] width 606 height 777
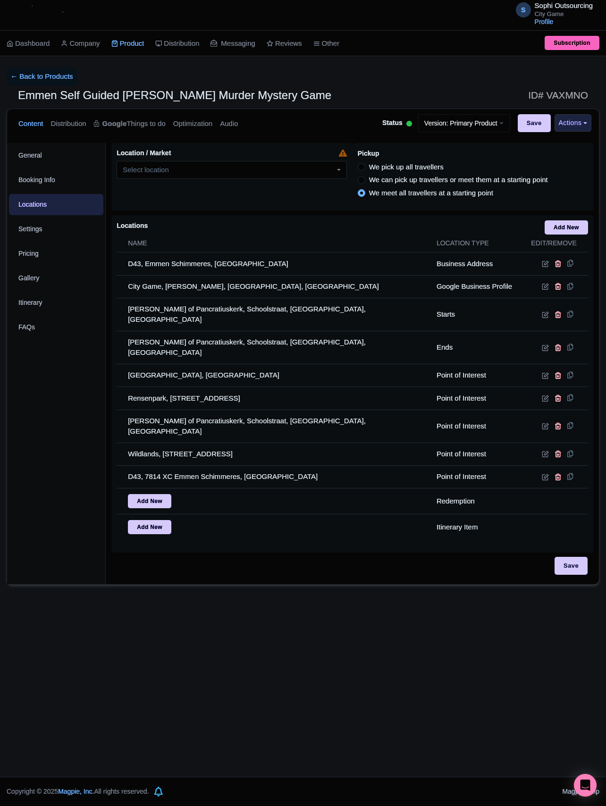
click at [355, 659] on div "S Sophi Outsourcing City Game Profile Users Settings Sign out Dashboard Company…" at bounding box center [303, 388] width 606 height 777
click at [205, 631] on div "S Sophi Outsourcing City Game Profile Users Settings Sign out Dashboard Company…" at bounding box center [303, 388] width 606 height 777
click at [156, 637] on div "S Sophi Outsourcing City Game Profile Users Settings Sign out Dashboard Company…" at bounding box center [303, 388] width 606 height 777
click at [153, 605] on div "S Sophi Outsourcing City Game Profile Users Settings Sign out Dashboard Company…" at bounding box center [303, 388] width 606 height 777
click at [178, 585] on div "S Sophi Outsourcing City Game Profile Users Settings Sign out Dashboard Company…" at bounding box center [303, 388] width 606 height 777
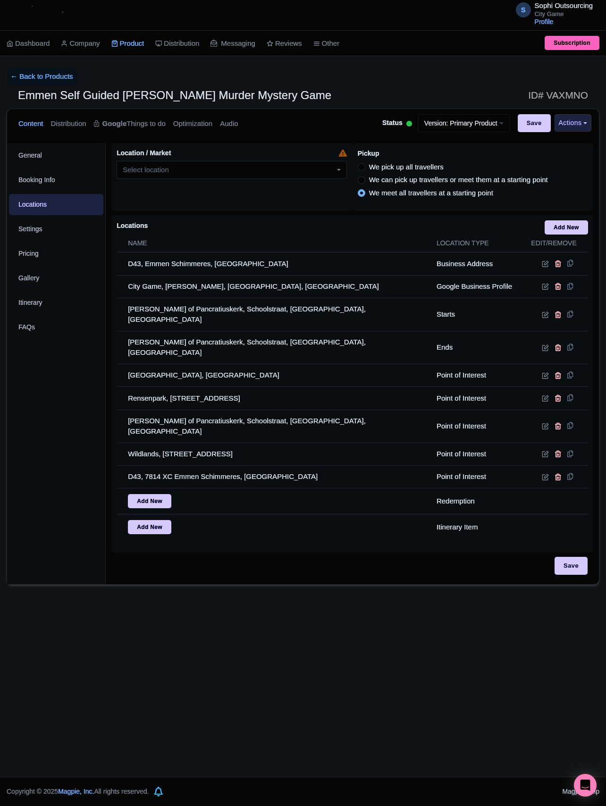
click at [298, 580] on div "S Sophi Outsourcing City Game Profile Users Settings Sign out Dashboard Company…" at bounding box center [303, 388] width 606 height 777
click at [68, 75] on link "← Back to Products" at bounding box center [42, 76] width 70 height 18
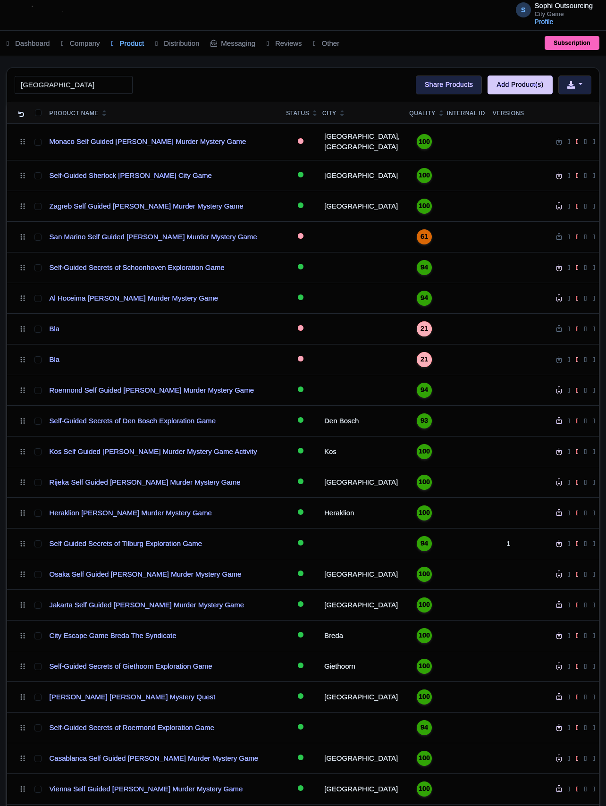
type input "[GEOGRAPHIC_DATA]"
click button "Search" at bounding box center [0, 0] width 0 height 0
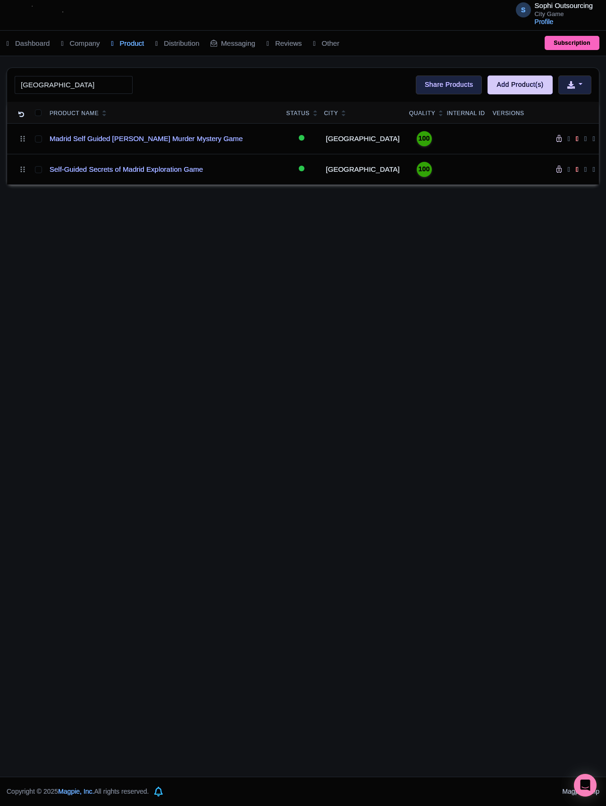
click at [122, 330] on div "S Sophi Outsourcing City Game Profile Users Settings Sign out Dashboard Company…" at bounding box center [303, 388] width 606 height 777
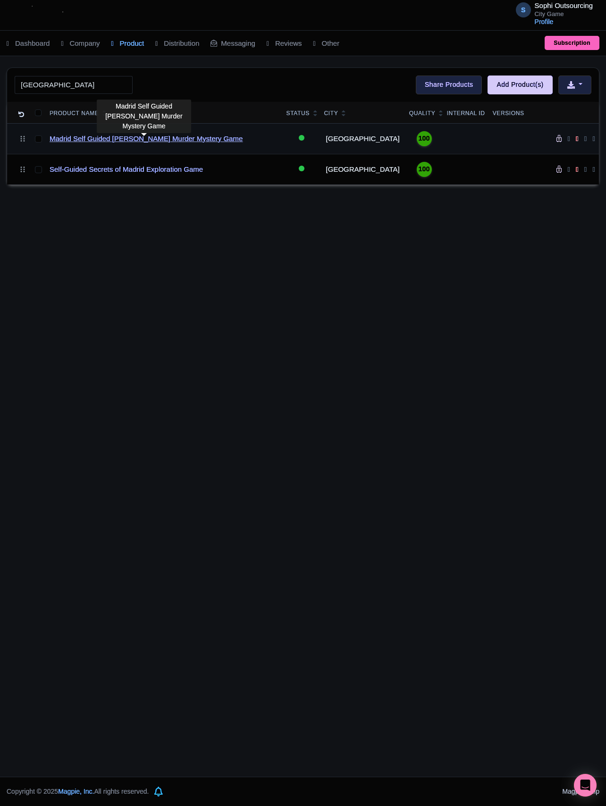
click at [87, 141] on link "Madrid Self Guided Sherlock Holmes Murder Mystery Game" at bounding box center [146, 139] width 193 height 11
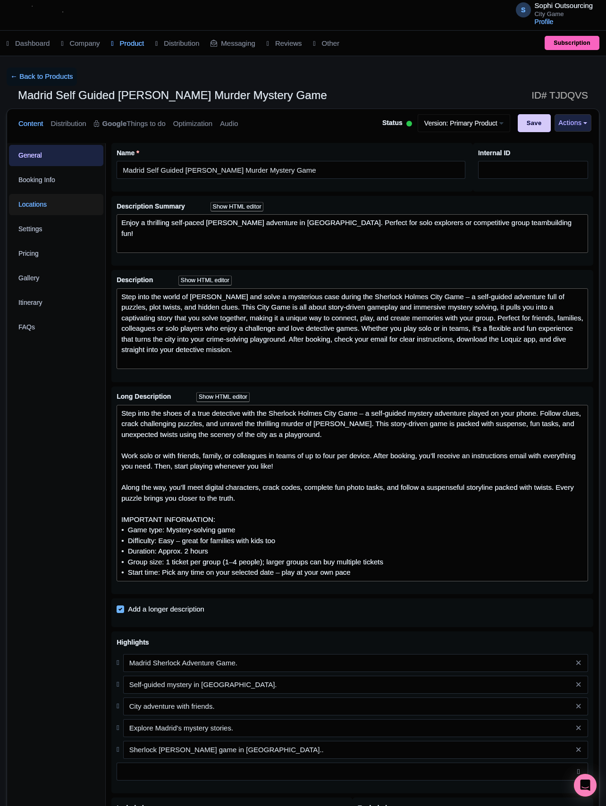
click at [34, 204] on link "Locations" at bounding box center [56, 204] width 94 height 21
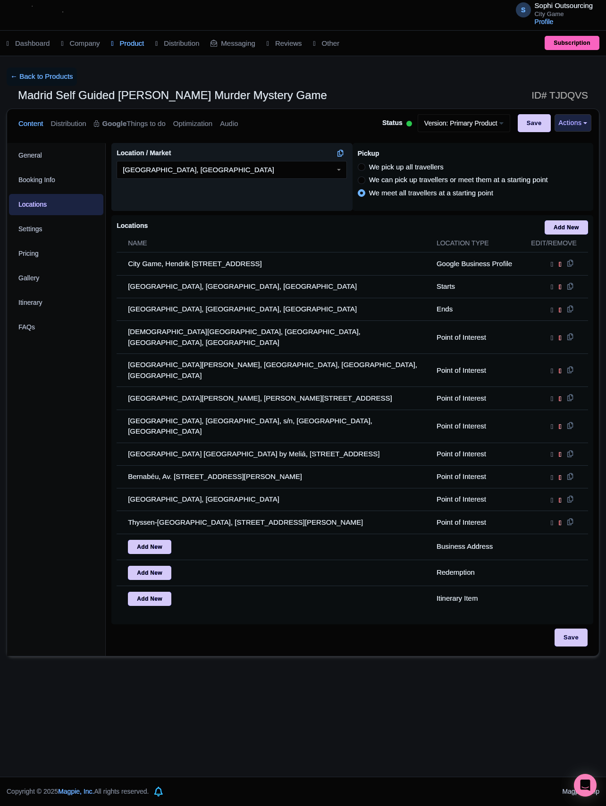
click at [231, 193] on div "Location / Market i Madrid, Spain Madrid, Spain" at bounding box center [231, 177] width 241 height 68
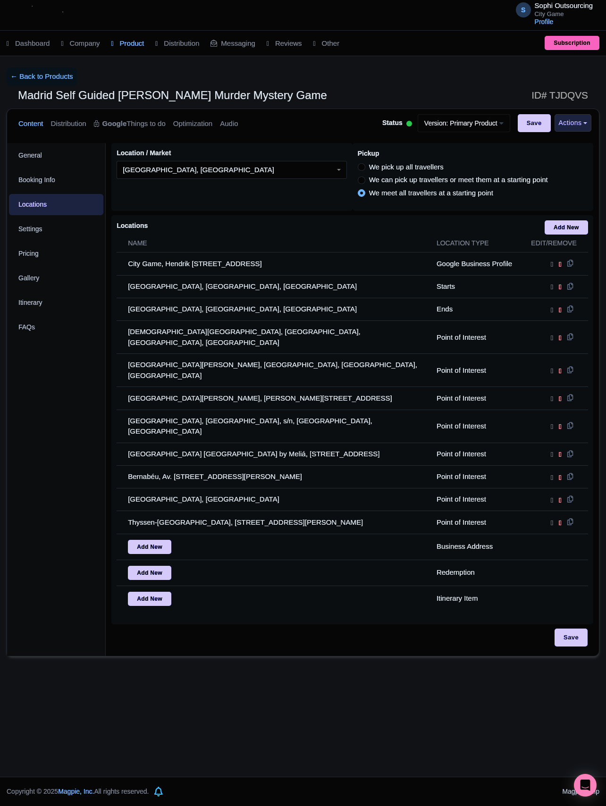
click at [387, 708] on div "S Sophi Outsourcing City Game Profile Users Settings Sign out Dashboard Company…" at bounding box center [303, 388] width 606 height 777
click at [60, 74] on link "← Back to Products" at bounding box center [42, 76] width 70 height 18
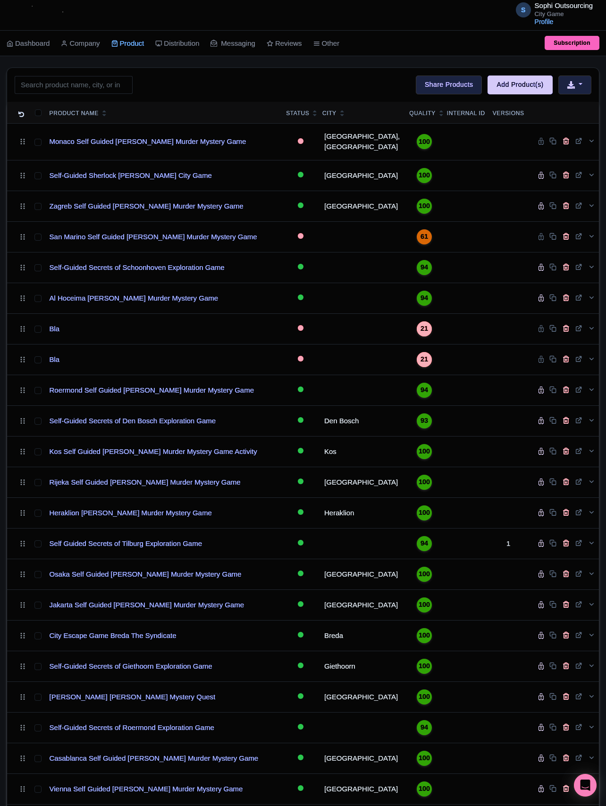
click at [83, 75] on div "Search Bulk Actions [GEOGRAPHIC_DATA] Add to Collection Share Products Add to C…" at bounding box center [303, 85] width 592 height 34
click at [102, 97] on div "Search Bulk Actions [GEOGRAPHIC_DATA] Add to Collection Share Products Add to C…" at bounding box center [303, 85] width 592 height 34
paste input "[GEOGRAPHIC_DATA]"
click at [102, 80] on input "[GEOGRAPHIC_DATA]" at bounding box center [74, 85] width 118 height 18
type input "[GEOGRAPHIC_DATA]"
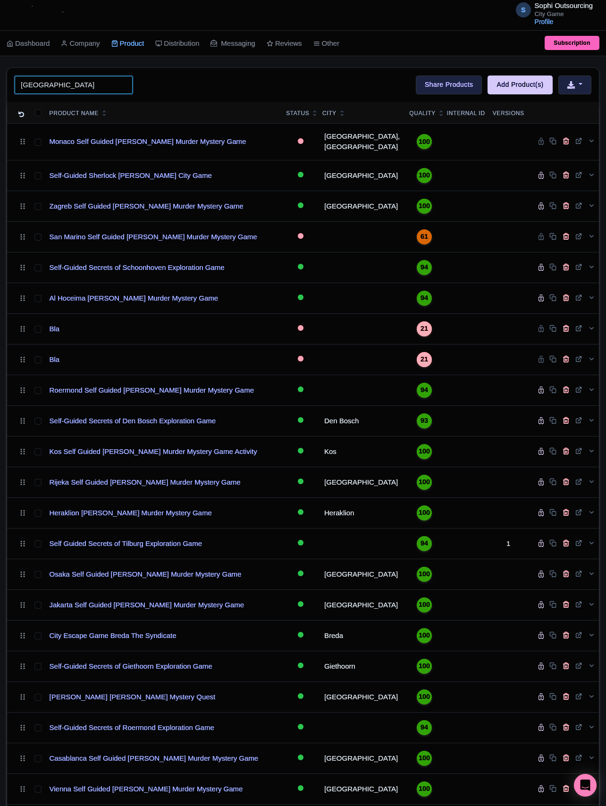
click button "Search" at bounding box center [0, 0] width 0 height 0
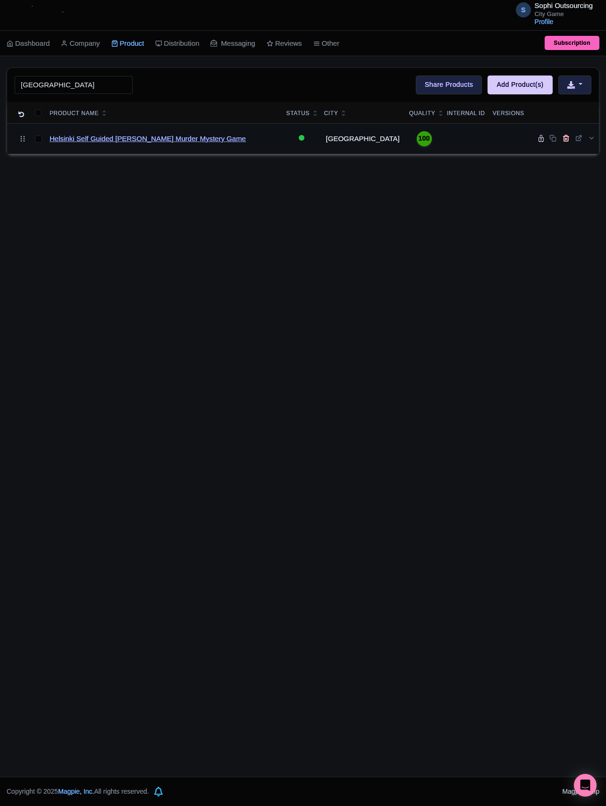
click at [152, 143] on link "Helsinki Self Guided [PERSON_NAME] Murder Mystery Game" at bounding box center [148, 139] width 196 height 11
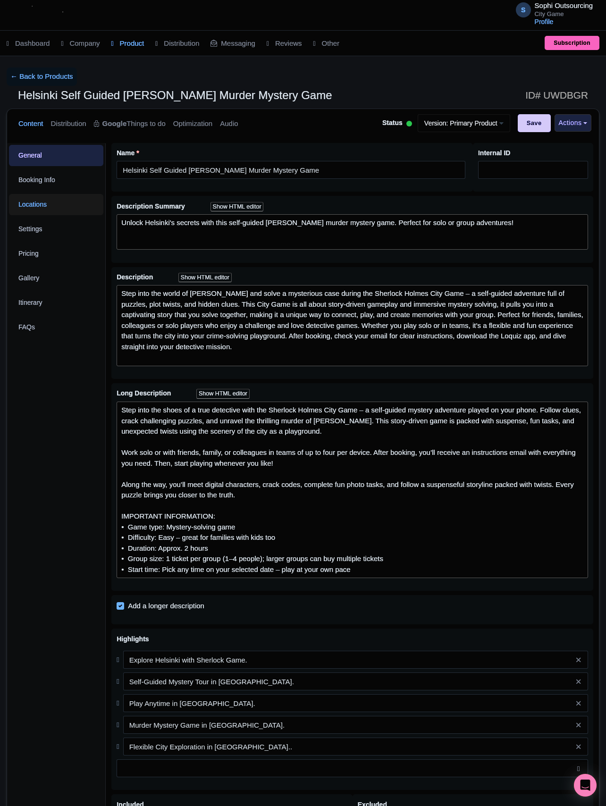
click at [52, 203] on link "Locations" at bounding box center [56, 204] width 94 height 21
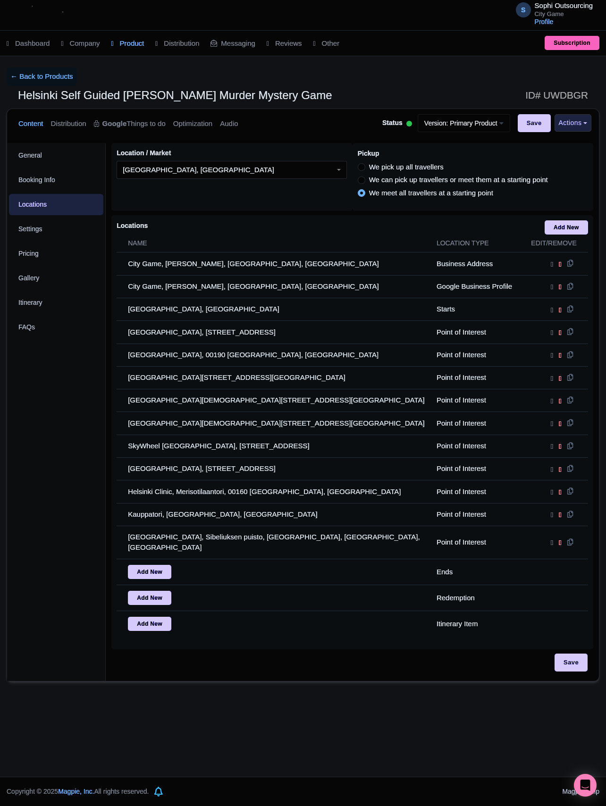
click at [167, 78] on div "← Back to Products" at bounding box center [303, 76] width 593 height 18
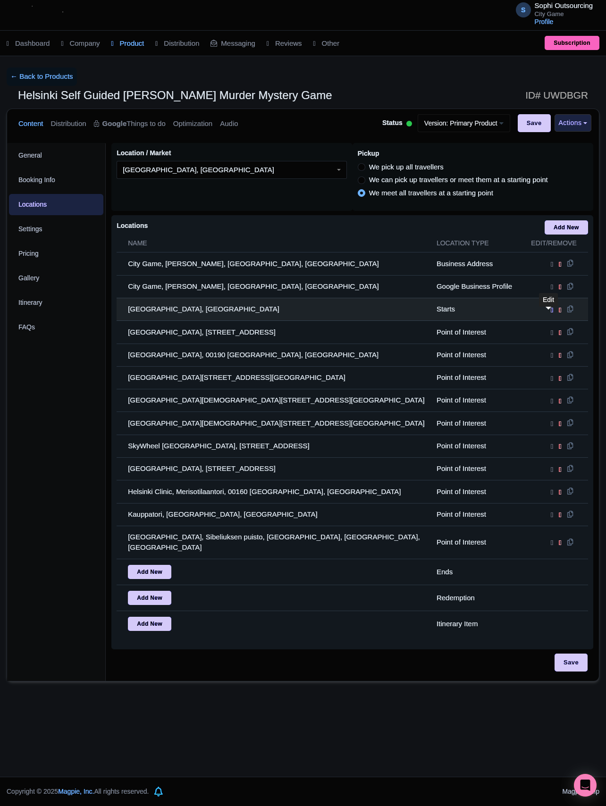
click at [551, 314] on icon at bounding box center [552, 310] width 2 height 8
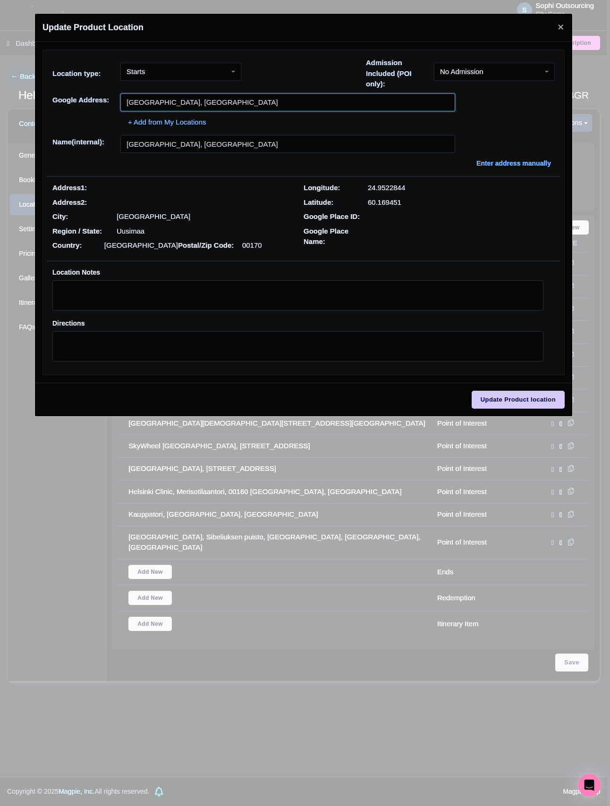
click at [208, 101] on input "[GEOGRAPHIC_DATA], [GEOGRAPHIC_DATA]" at bounding box center [287, 102] width 335 height 18
paste input "Rautatientori"
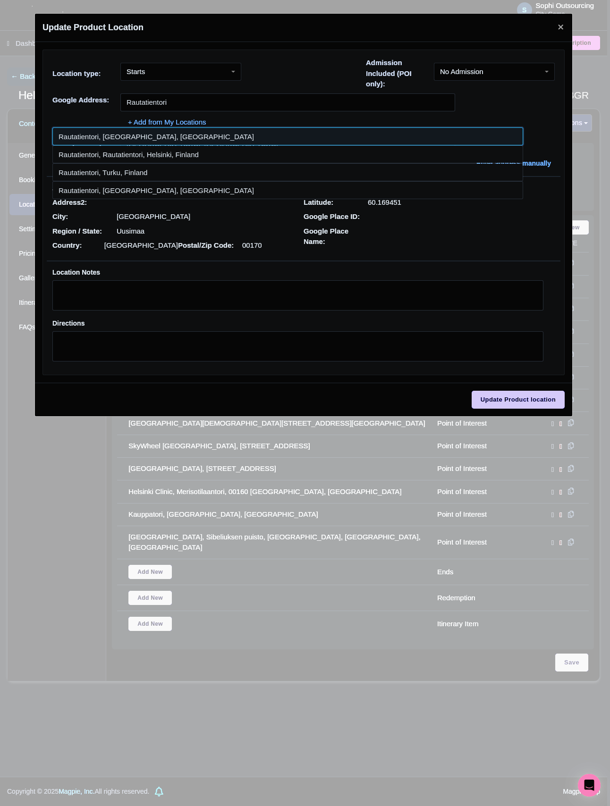
click at [127, 144] on input at bounding box center [287, 136] width 471 height 18
type input "Rautatientori, Helsinki, Finland"
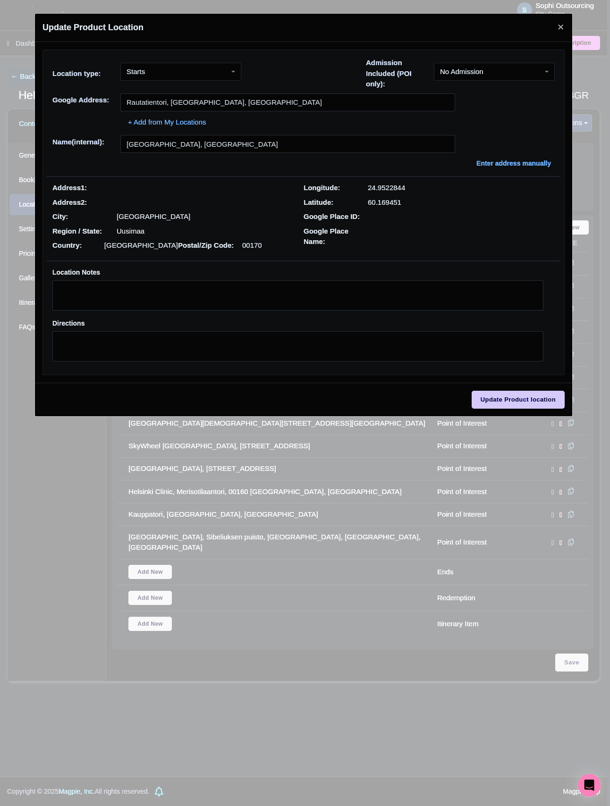
type input "Rautatientori, Helsinki, Finland"
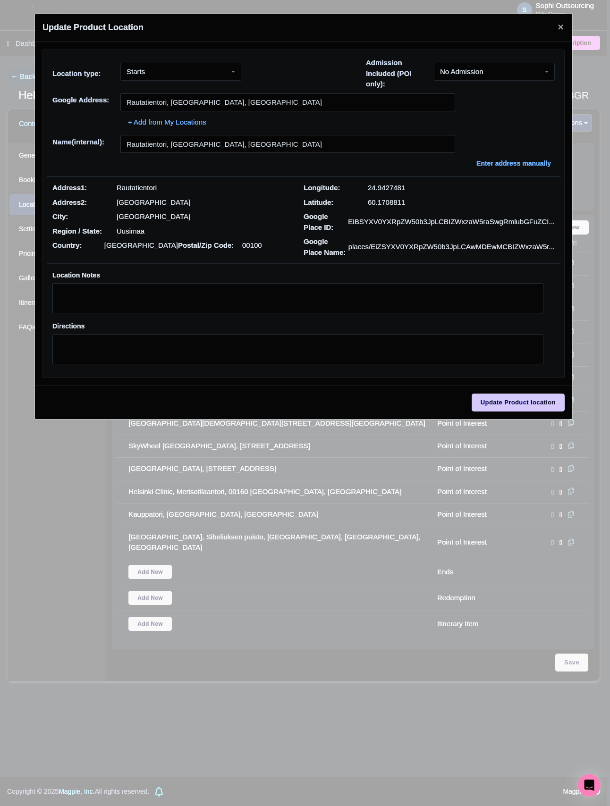
click at [153, 190] on p "Rautatientori" at bounding box center [137, 188] width 40 height 11
copy div "Rautatientori"
click at [135, 186] on p "Rautatientori" at bounding box center [137, 188] width 40 height 11
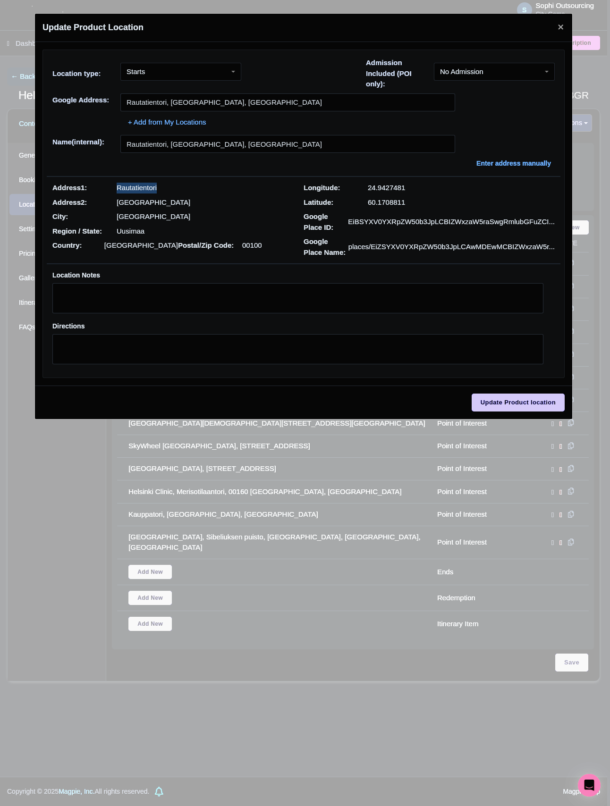
drag, startPoint x: 135, startPoint y: 186, endPoint x: 170, endPoint y: 160, distance: 43.8
click at [135, 185] on p "Rautatientori" at bounding box center [137, 188] width 40 height 11
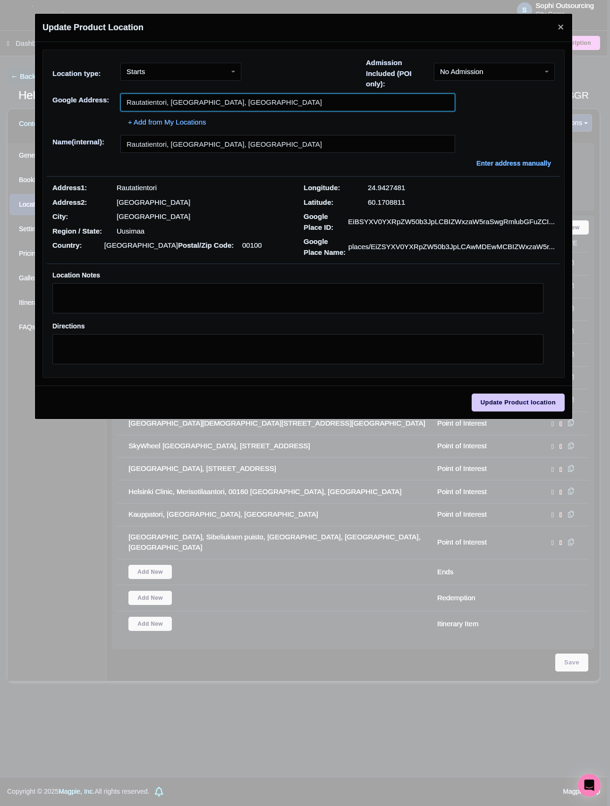
click at [246, 99] on input "Rautatientori, Helsinki, Finland" at bounding box center [287, 102] width 335 height 18
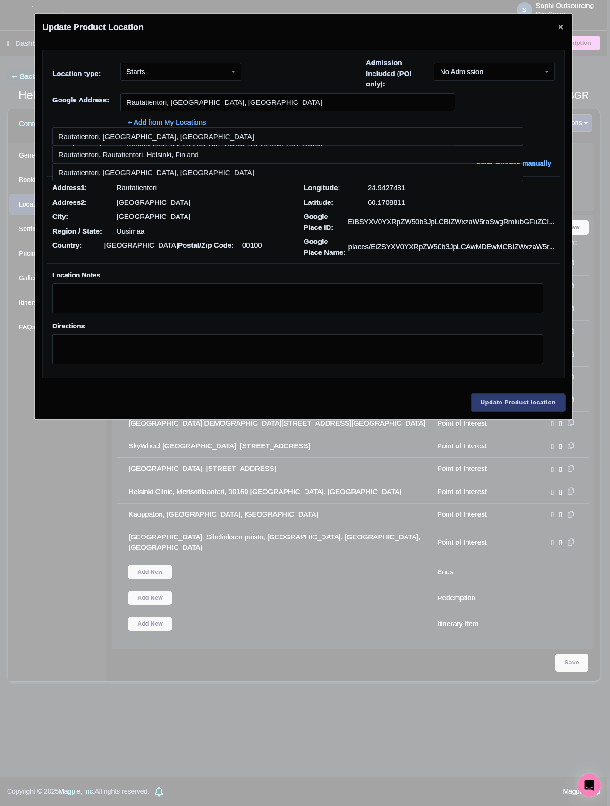
click at [509, 406] on input "Update Product location" at bounding box center [517, 403] width 93 height 18
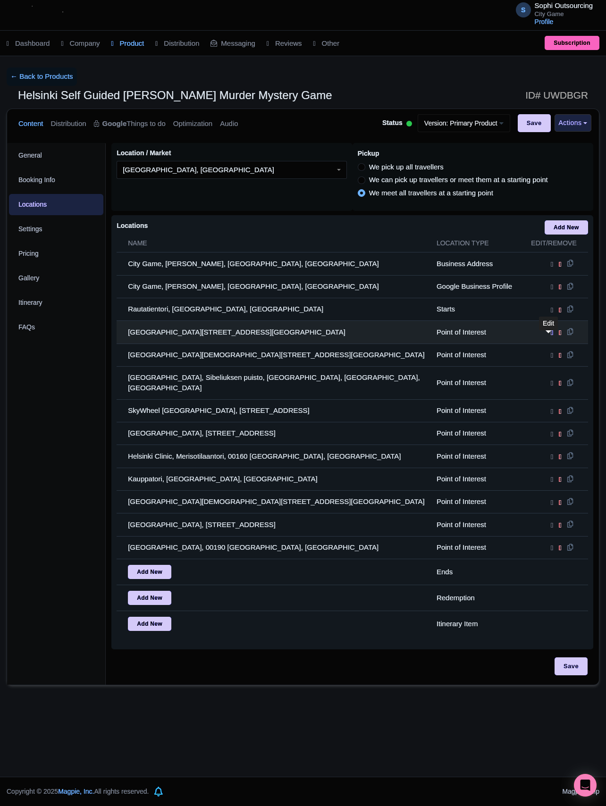
click at [551, 336] on icon at bounding box center [552, 332] width 2 height 8
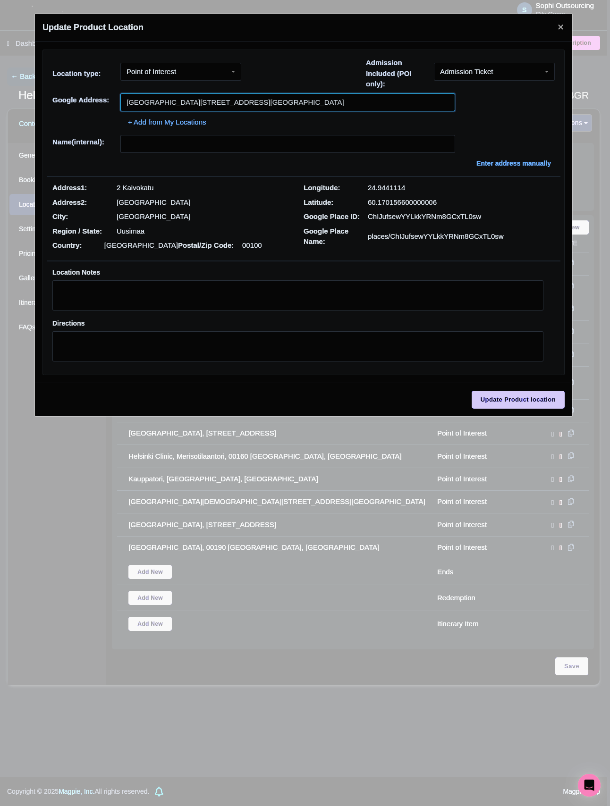
click at [211, 97] on input "Art Museum Ateneum, Kaivokatu 2, 00100 Helsinki, Finland" at bounding box center [287, 102] width 335 height 18
paste input "Rautatientori,"
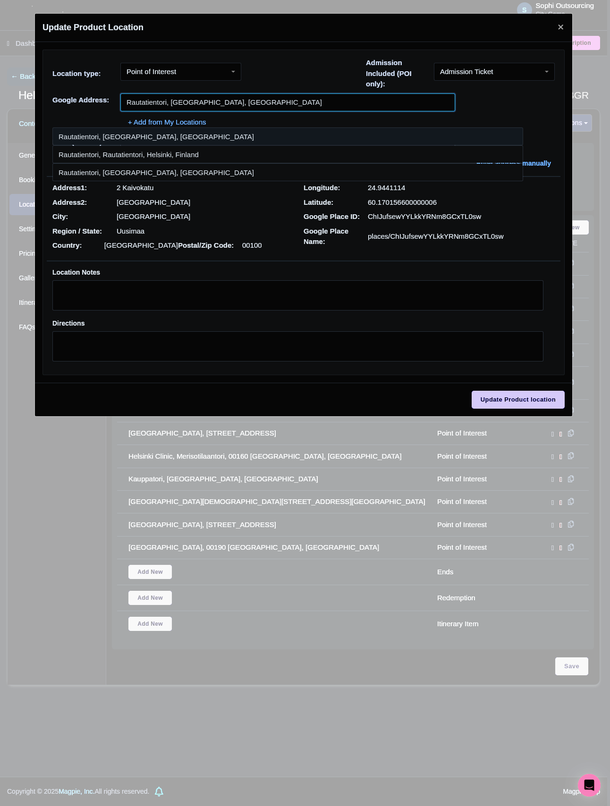
type input "Rautatientori, Helsinki, Finland"
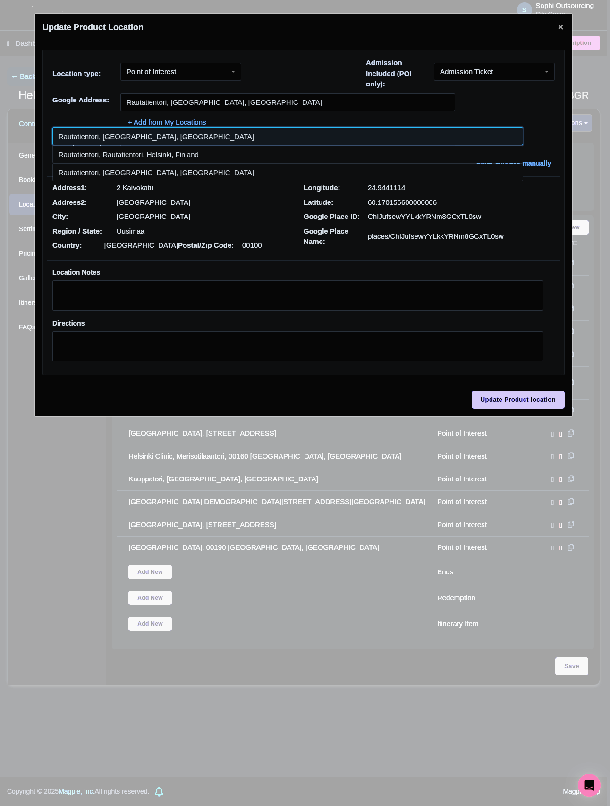
click at [131, 137] on input at bounding box center [287, 136] width 471 height 18
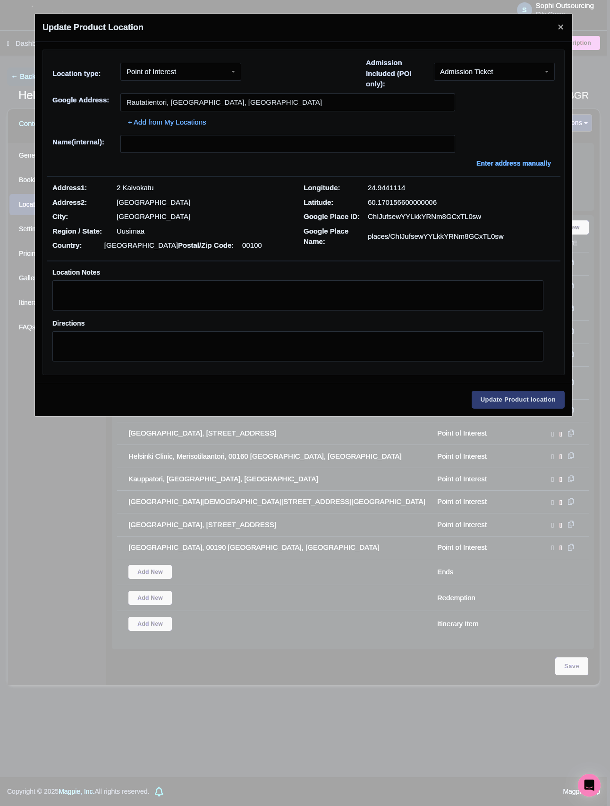
type input "Rautatientori, Helsinki, Finland"
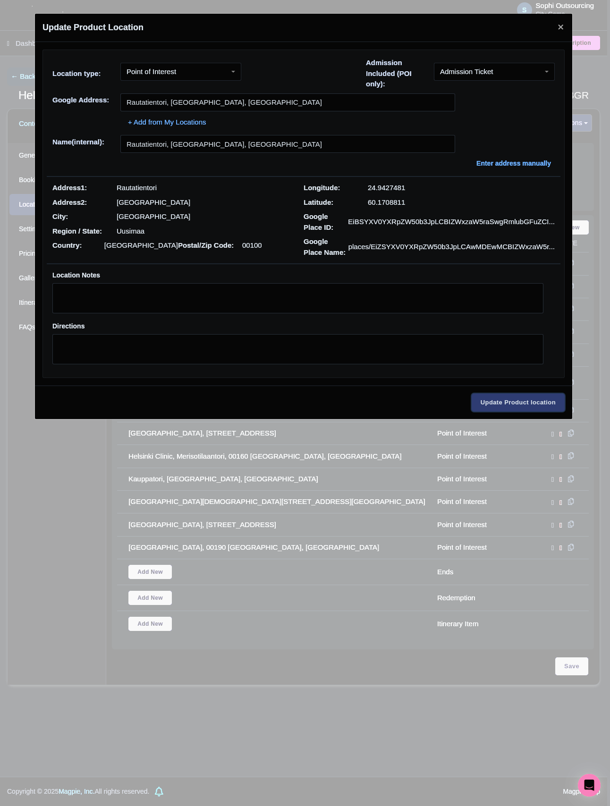
click at [505, 406] on input "Update Product location" at bounding box center [517, 403] width 93 height 18
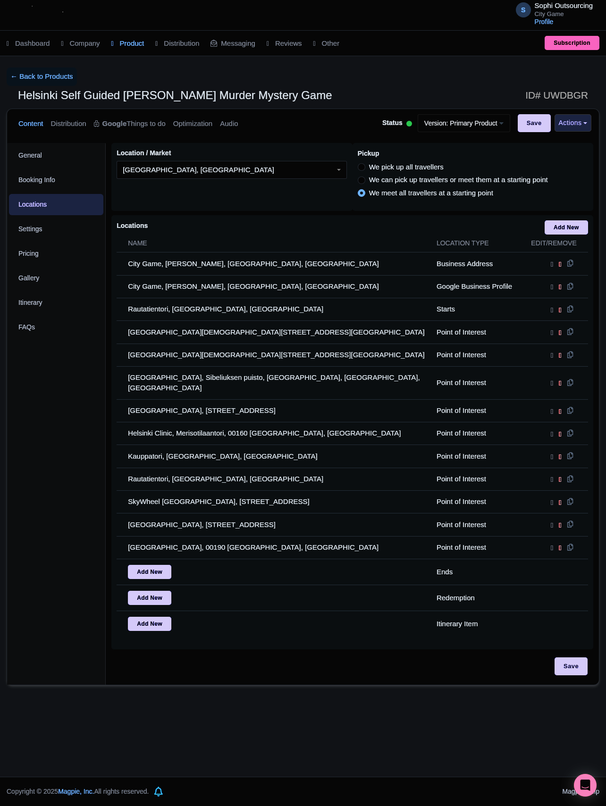
click at [70, 490] on div "General Booking Info Locations Settings Pricing Gallery Itinerary FAQs" at bounding box center [56, 414] width 99 height 542
click at [370, 725] on div "S Sophi Outsourcing City Game Profile Users Settings Sign out Dashboard Company…" at bounding box center [303, 388] width 606 height 777
click at [374, 748] on div "S Sophi Outsourcing City Game Profile Users Settings Sign out Dashboard Company…" at bounding box center [303, 388] width 606 height 777
click at [333, 729] on div "S Sophi Outsourcing City Game Profile Users Settings Sign out Dashboard Company…" at bounding box center [303, 388] width 606 height 777
click at [347, 721] on div "S Sophi Outsourcing City Game Profile Users Settings Sign out Dashboard Company…" at bounding box center [303, 388] width 606 height 777
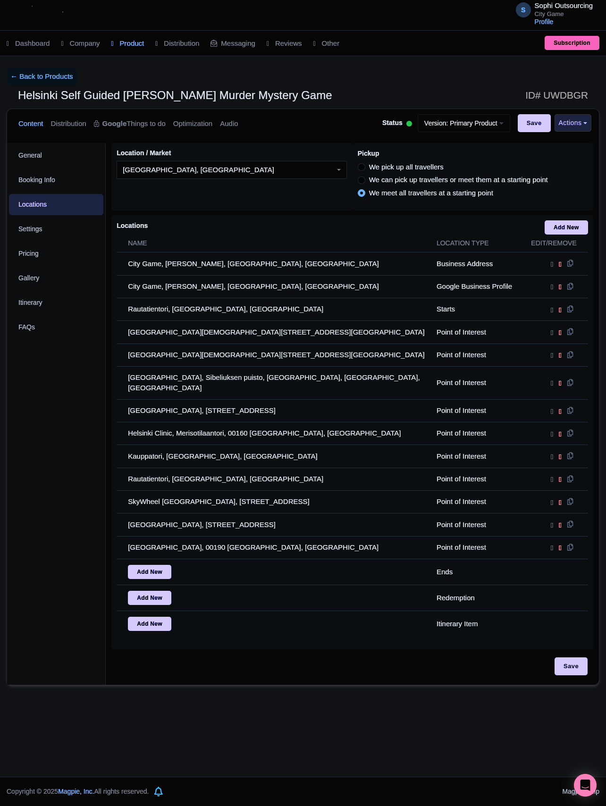
click at [355, 715] on div "S Sophi Outsourcing City Game Profile Users Settings Sign out Dashboard Company…" at bounding box center [303, 388] width 606 height 777
click at [364, 713] on div "S Sophi Outsourcing City Game Profile Users Settings Sign out Dashboard Company…" at bounding box center [303, 388] width 606 height 777
click at [564, 675] on input "Save" at bounding box center [571, 666] width 33 height 18
type input "Update Product"
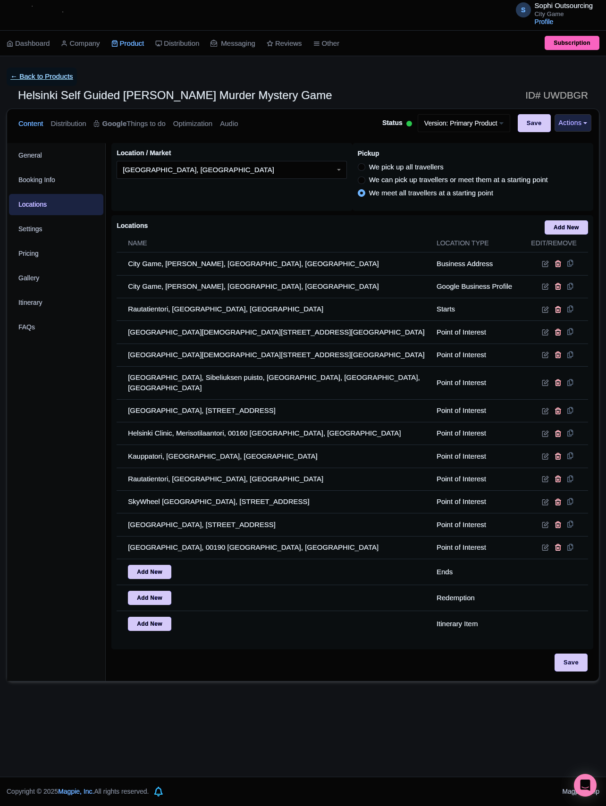
click at [36, 72] on link "← Back to Products" at bounding box center [42, 76] width 70 height 18
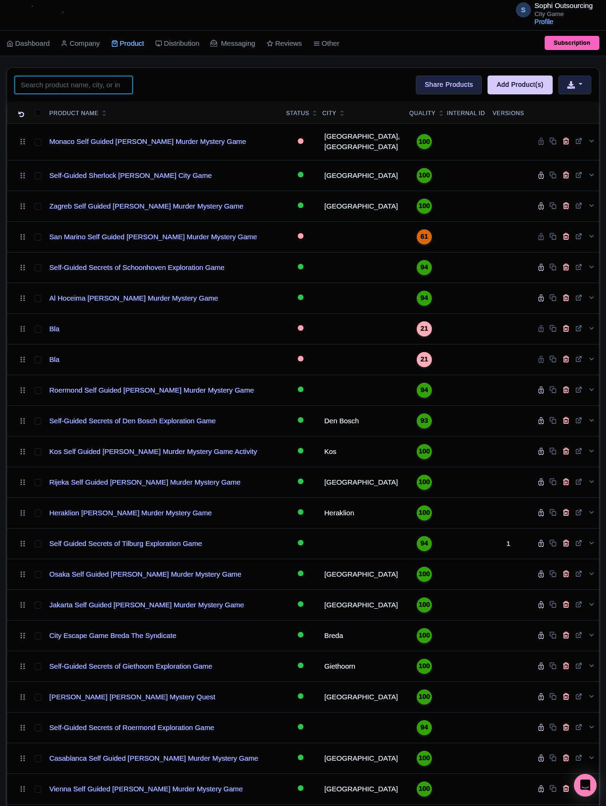
click at [104, 93] on input "search" at bounding box center [74, 85] width 118 height 18
paste input "Liverpool"
type input "Liverpool"
click button "Search" at bounding box center [0, 0] width 0 height 0
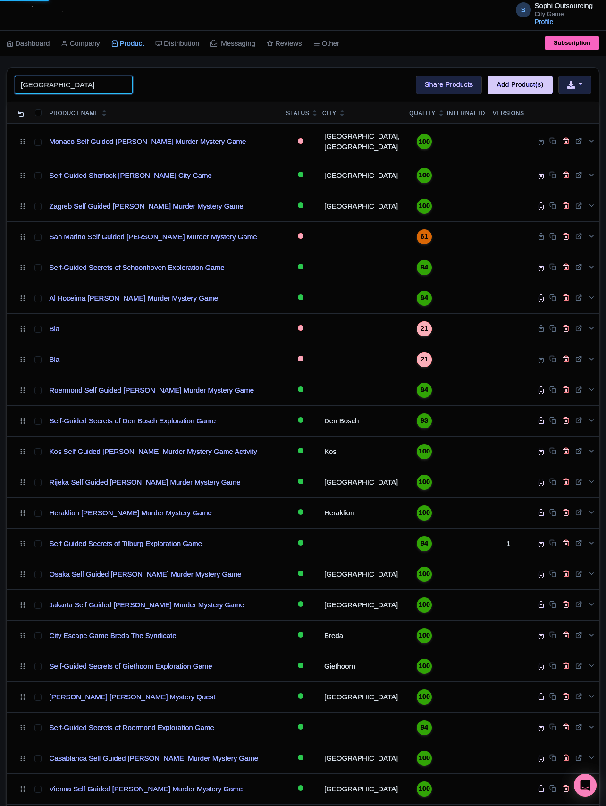
click button "Search" at bounding box center [0, 0] width 0 height 0
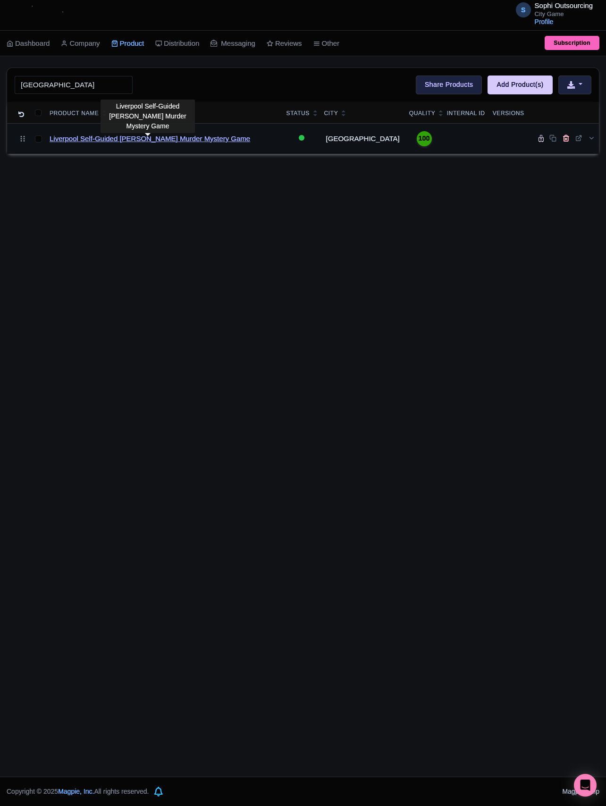
click at [113, 143] on link "Liverpool Self-Guided Sherlock Holmes Murder Mystery Game" at bounding box center [150, 139] width 201 height 11
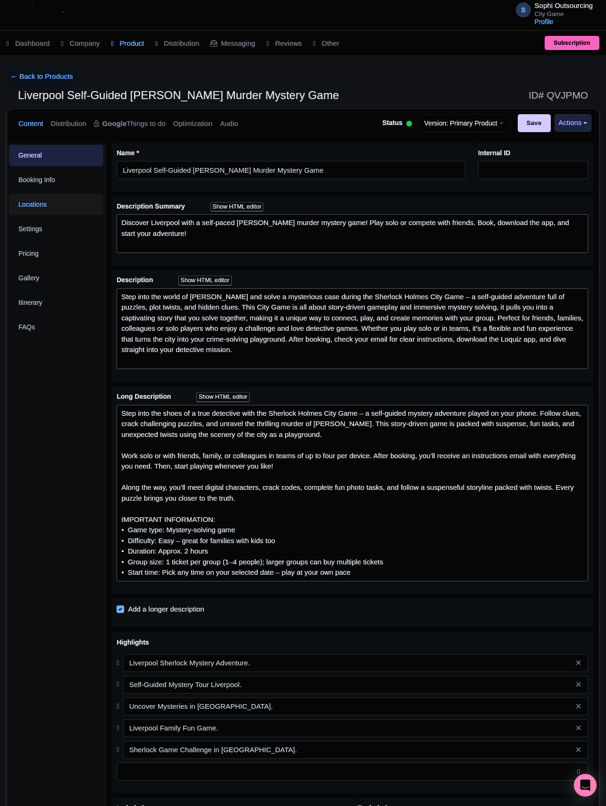
click at [69, 205] on link "Locations" at bounding box center [56, 204] width 94 height 21
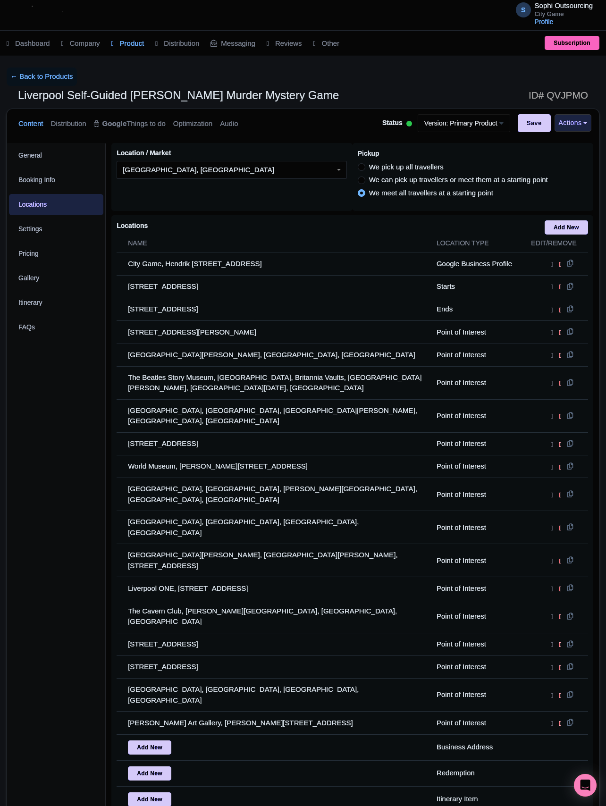
click at [80, 425] on div "General Booking Info Locations Settings Pricing Gallery Itinerary FAQs" at bounding box center [56, 500] width 99 height 714
click at [86, 25] on link at bounding box center [49, 15] width 73 height 26
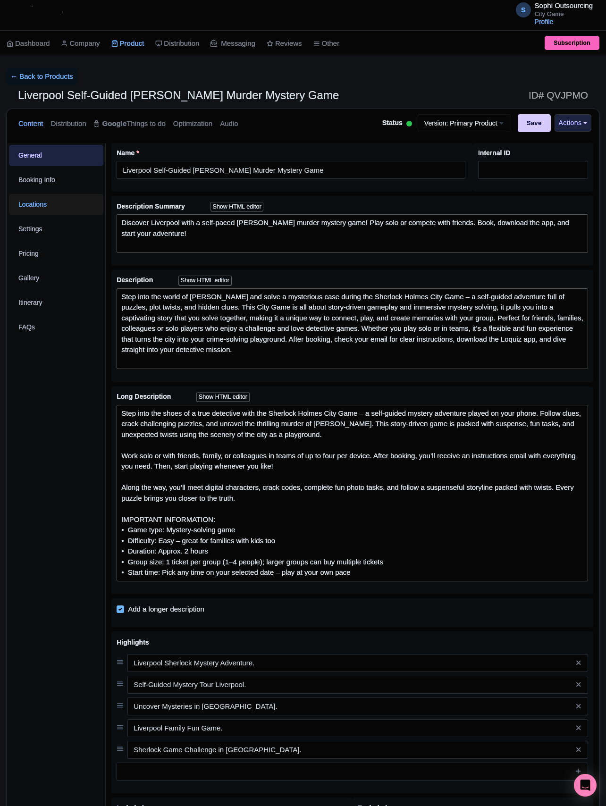
click at [49, 215] on link "Locations" at bounding box center [56, 204] width 94 height 21
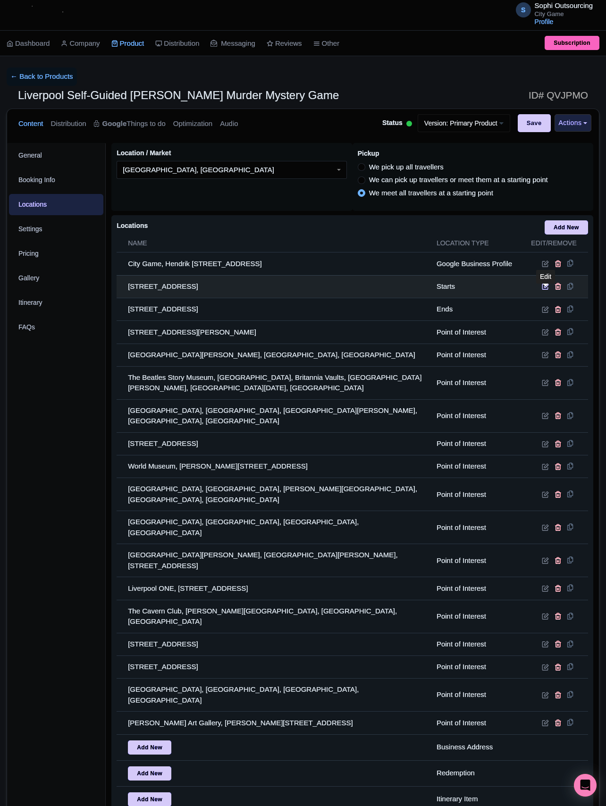
click at [542, 290] on icon at bounding box center [545, 286] width 7 height 7
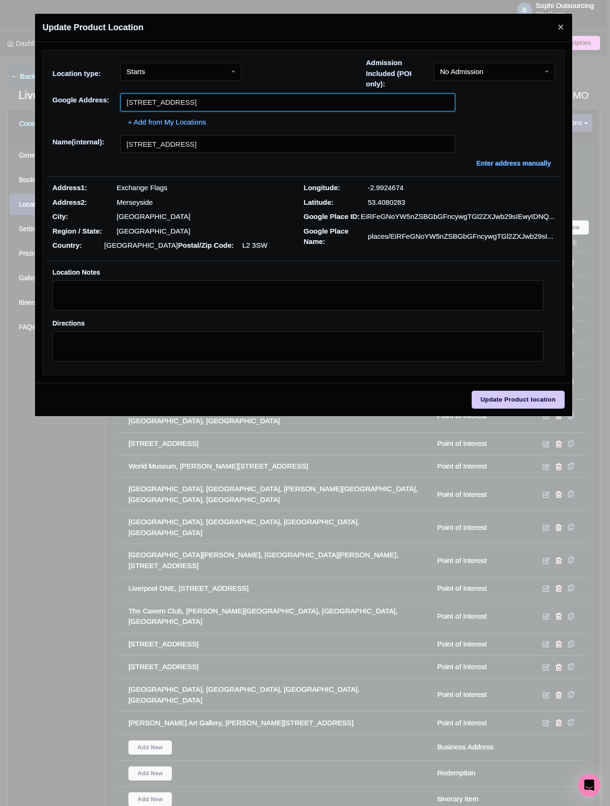
click at [223, 99] on input "[STREET_ADDRESS]" at bounding box center [287, 102] width 335 height 18
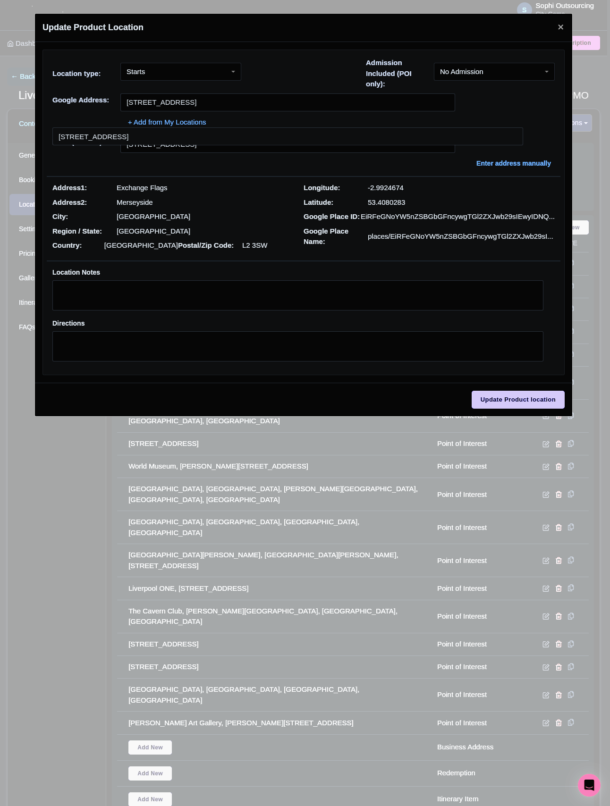
click at [272, 266] on div "Location Notes Directions" at bounding box center [297, 317] width 513 height 113
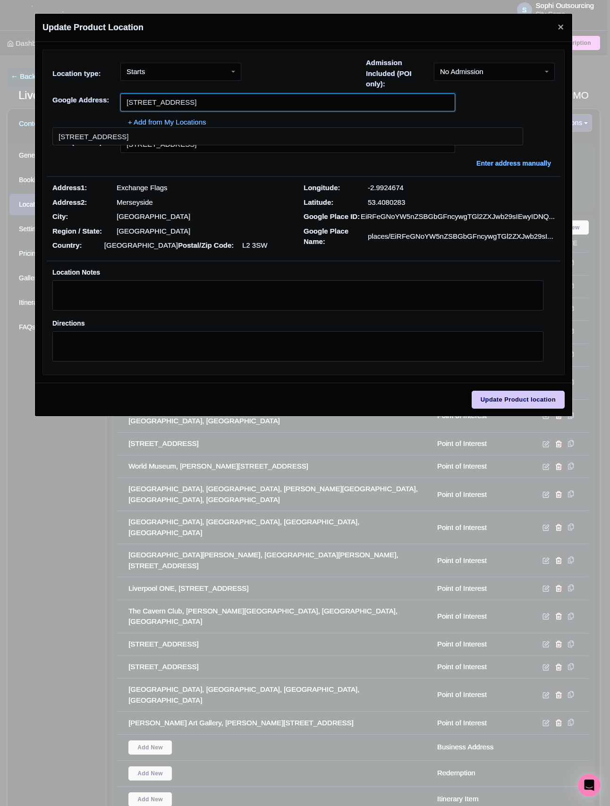
click at [315, 102] on input "Exchange Flags, Exchange Flags, Liverpool L2 3SW, UK" at bounding box center [287, 102] width 335 height 18
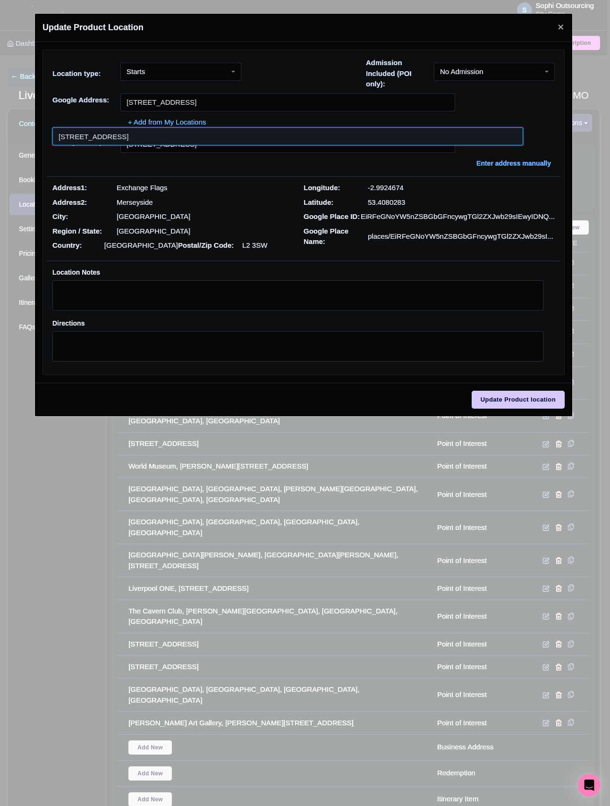
click at [243, 137] on input at bounding box center [287, 136] width 471 height 18
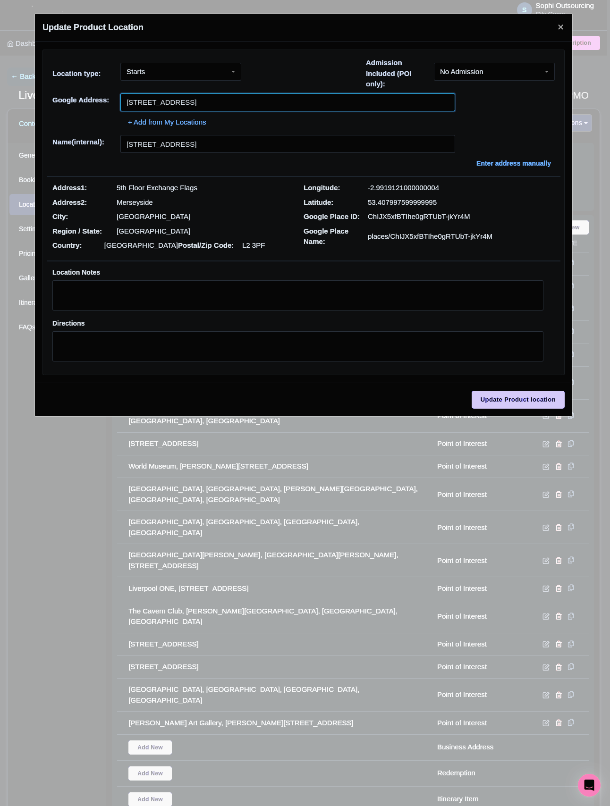
click at [256, 106] on input "Exchange Flags, Exchange Flags, Liverpool L2 3SW, UK" at bounding box center [287, 102] width 335 height 18
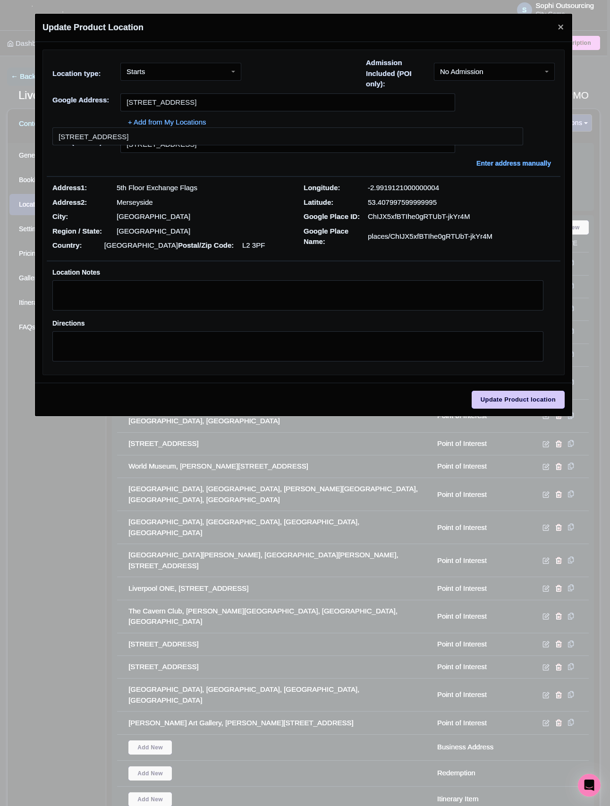
click at [226, 92] on div "Location type: Starts Starts Admission Included (POI only): No Admission No Adm…" at bounding box center [303, 76] width 513 height 36
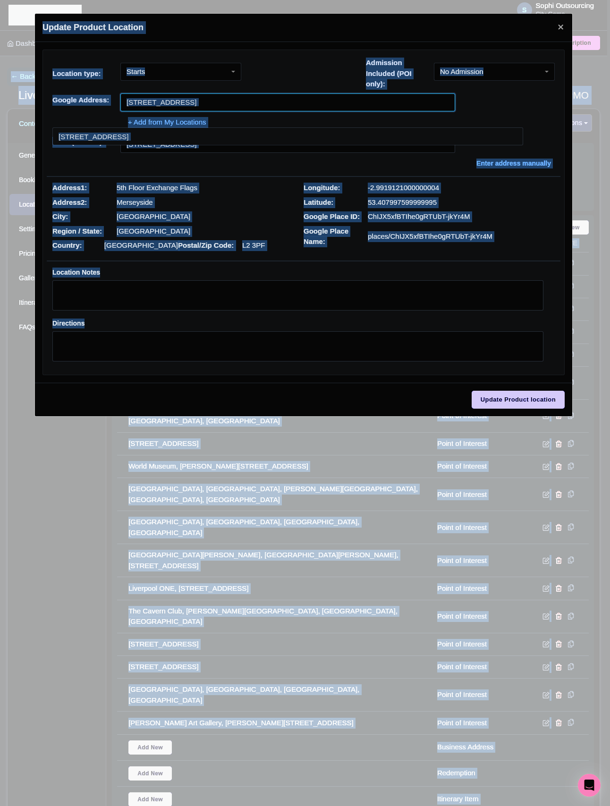
click at [227, 96] on input "Exchange Flags, Exchange Flags, Liverpool L2 3SW, UK" at bounding box center [287, 102] width 335 height 18
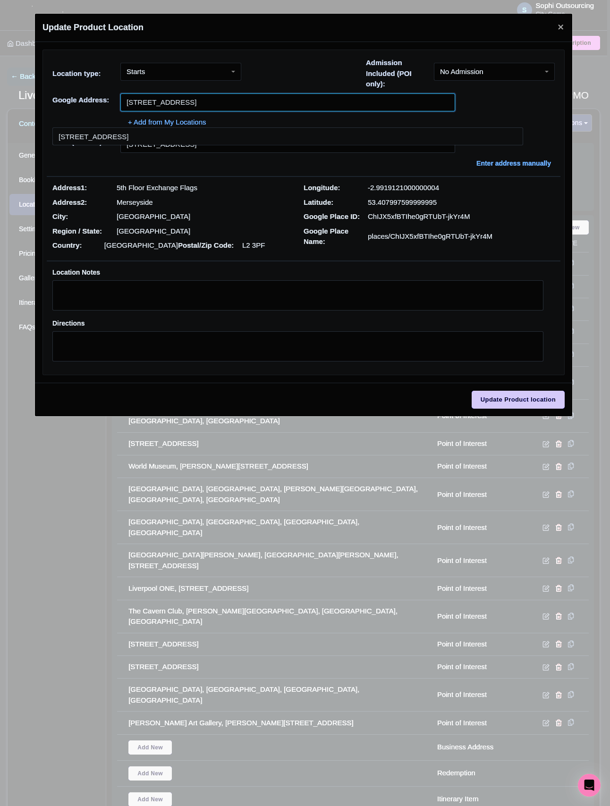
click at [231, 102] on input "Exchange Flags, Exchange Flags, Liverpool L2 3SW, UK" at bounding box center [287, 102] width 335 height 18
paste input "Liverpool, Nelson Monument"
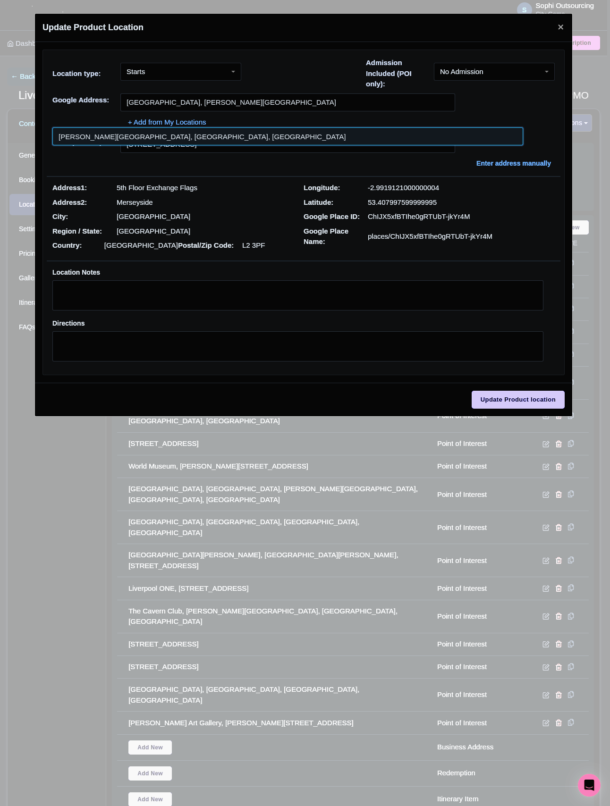
click at [168, 143] on input at bounding box center [287, 136] width 471 height 18
type input "Nelson Monument, Liverpool, UK"
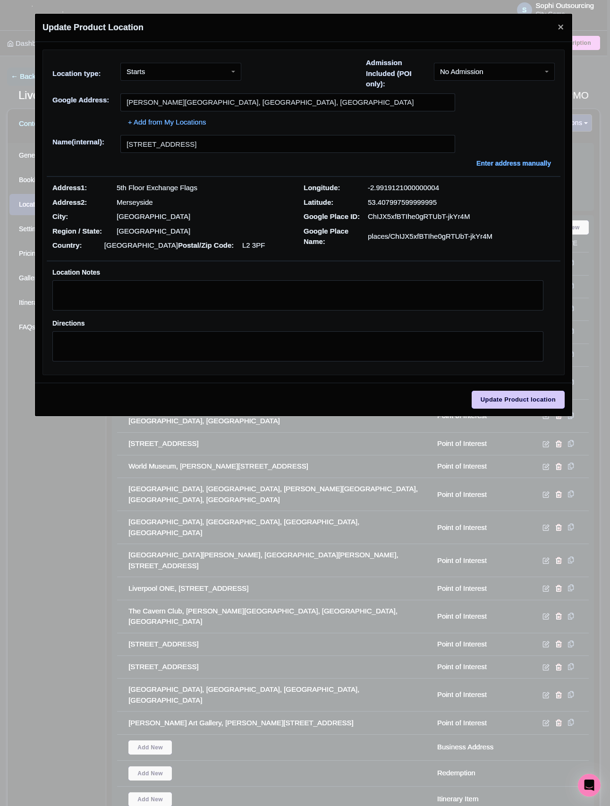
type input "Nelson Monument, Liverpool, UK"
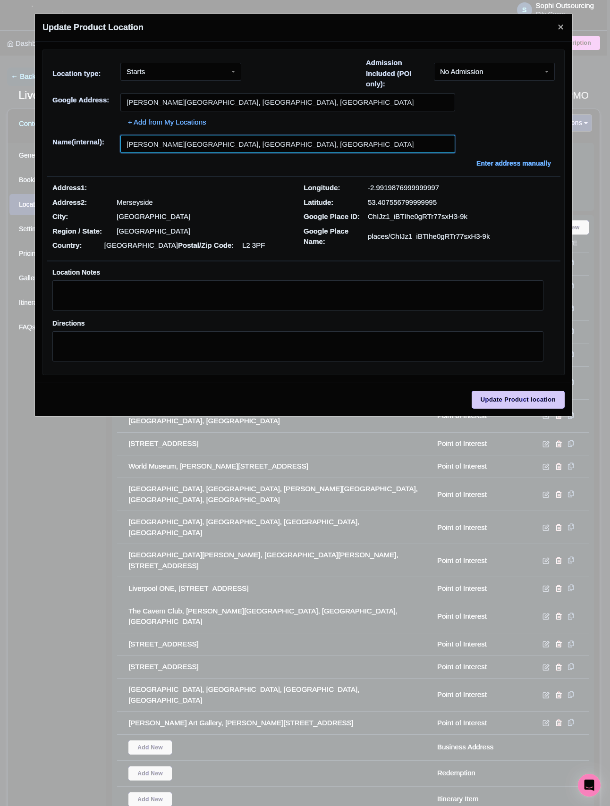
click at [210, 153] on input "Nelson Monument, Liverpool, UK" at bounding box center [287, 144] width 335 height 18
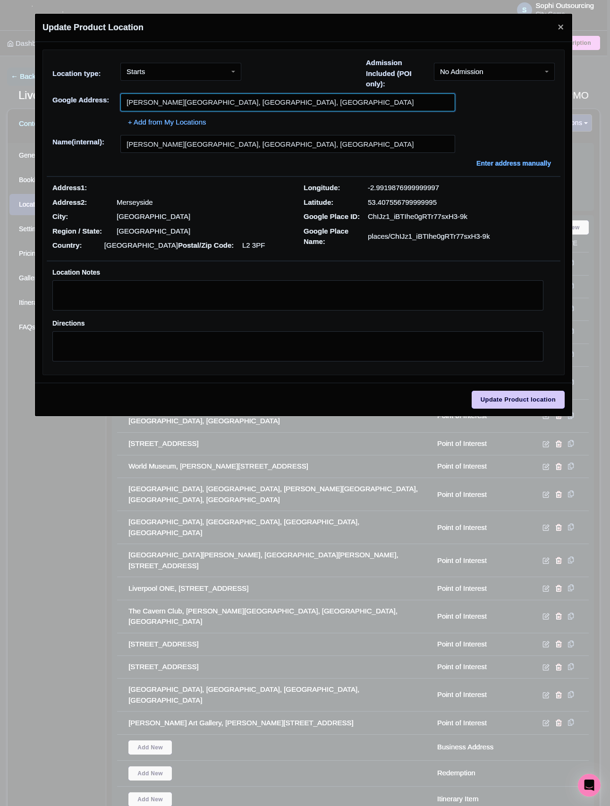
click at [227, 98] on input "Nelson Monument, Liverpool, UK" at bounding box center [287, 102] width 335 height 18
paste input "Exchange Flags, L2 3PF Liverpool, GB"
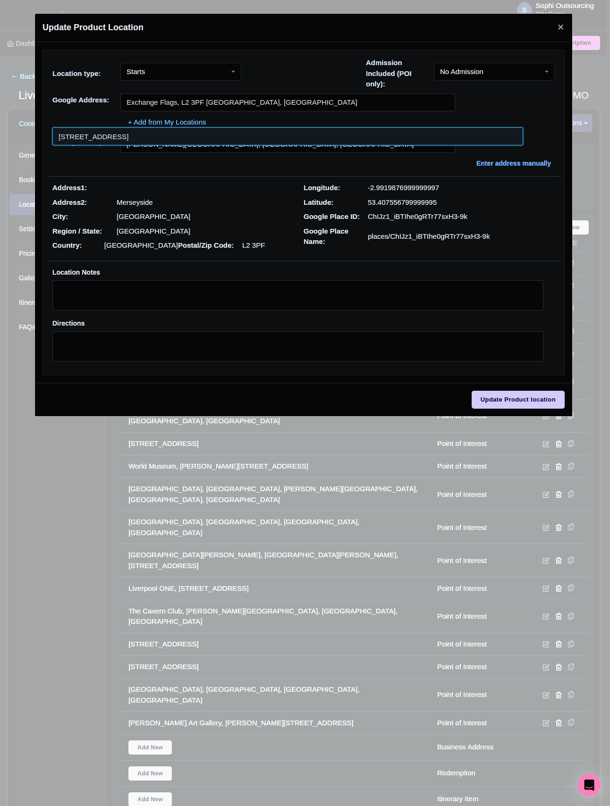
click at [221, 135] on input at bounding box center [287, 136] width 471 height 18
type input "Exchange Flags, Liverpool L2 3PF, UK"
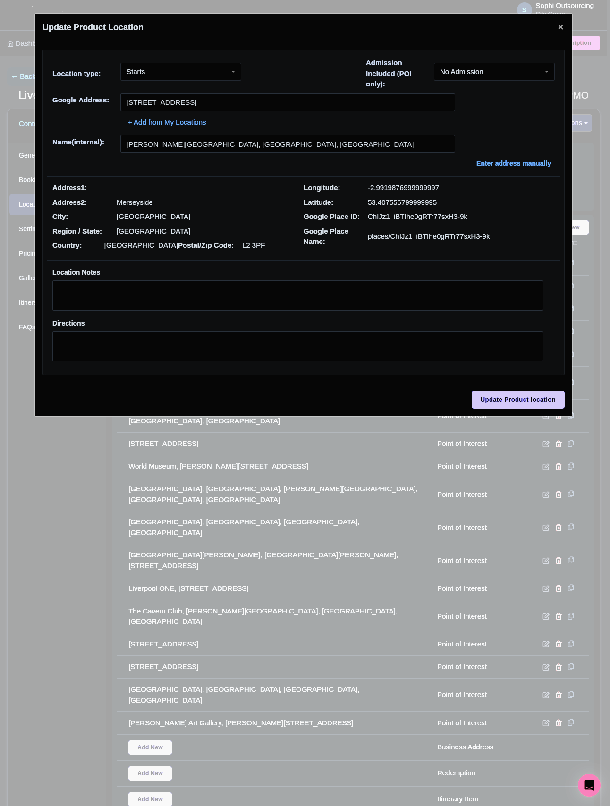
type input "Exchange Flags, Liverpool L2 3PF, UK"
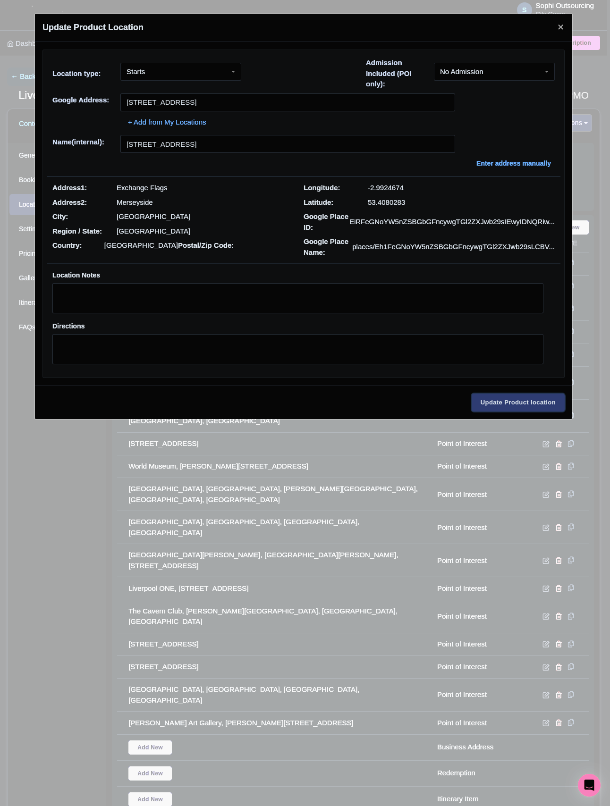
click at [508, 401] on input "Update Product location" at bounding box center [517, 403] width 93 height 18
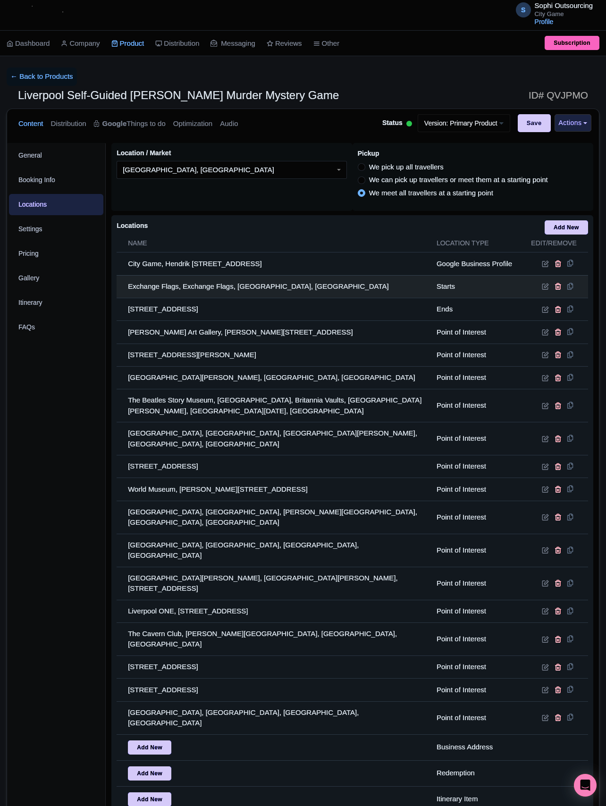
click at [542, 298] on td at bounding box center [555, 286] width 66 height 23
click at [542, 290] on icon at bounding box center [545, 286] width 7 height 7
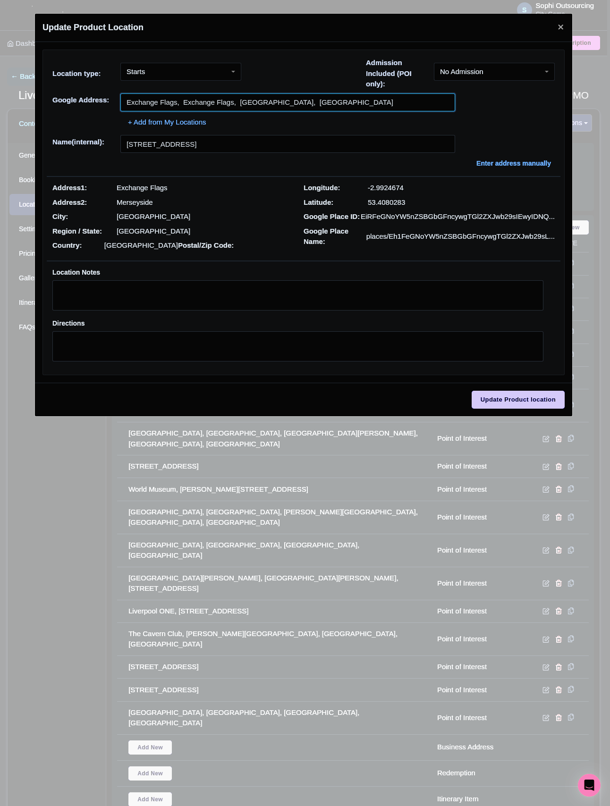
click at [198, 100] on input "Exchange Flags, Exchange Flags, Liverpool, UK" at bounding box center [287, 102] width 335 height 18
paste input "L2 3PF Liverpool, GB"
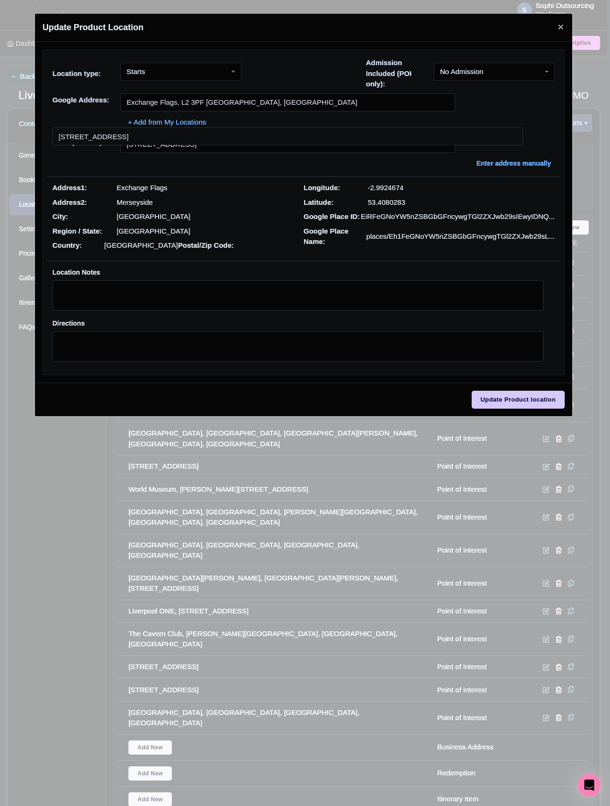
click at [254, 126] on div "+ Add from My Locations" at bounding box center [303, 119] width 502 height 17
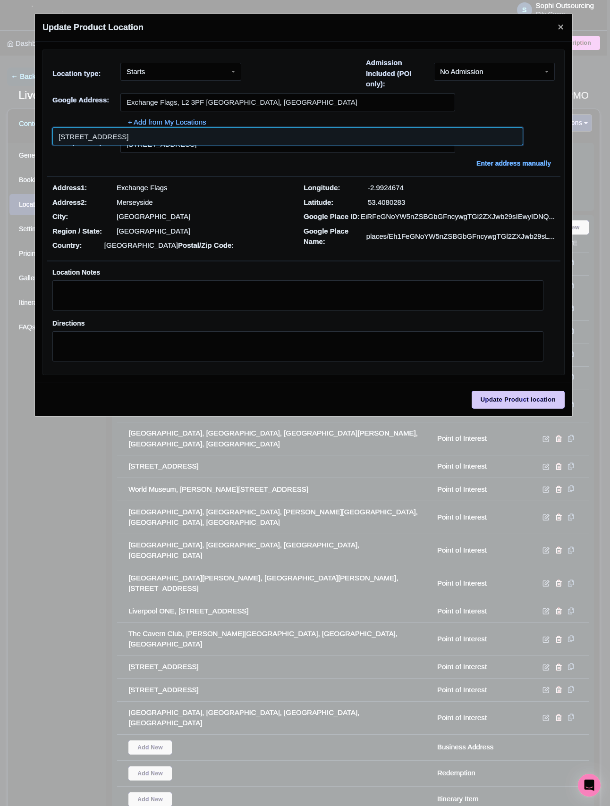
click at [256, 132] on input at bounding box center [287, 136] width 471 height 18
type input "Exchange Flags, Liverpool L2 3PF, UK"
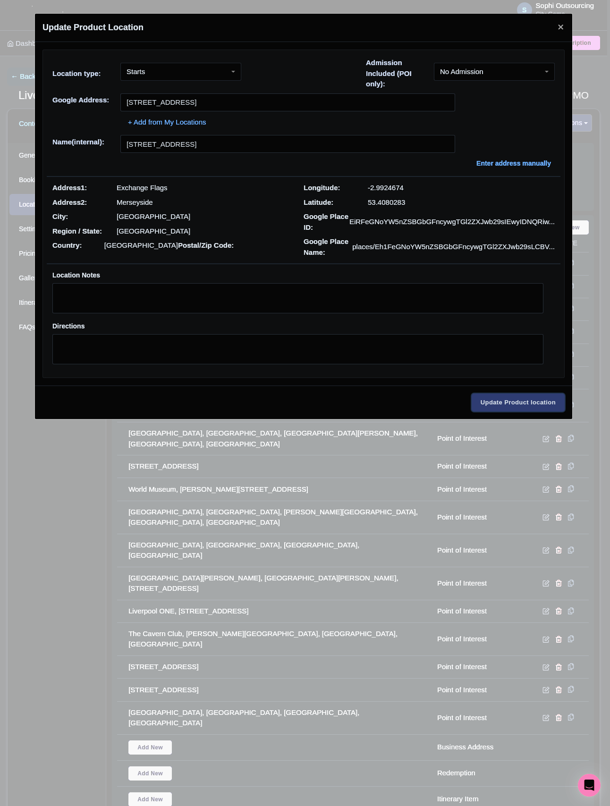
click at [507, 405] on input "Update Product location" at bounding box center [517, 403] width 93 height 18
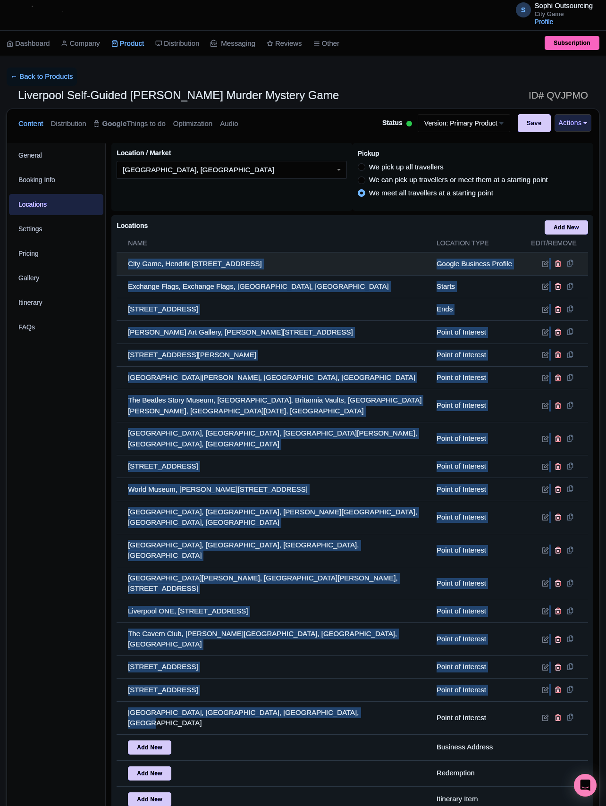
drag, startPoint x: 364, startPoint y: 678, endPoint x: 122, endPoint y: 258, distance: 485.1
click at [122, 258] on tbody "City Game, Hendrik Figeeweg 1T1, 2031 BJ Haarlem, Netherlands Google Business P…" at bounding box center [352, 532] width 471 height 560
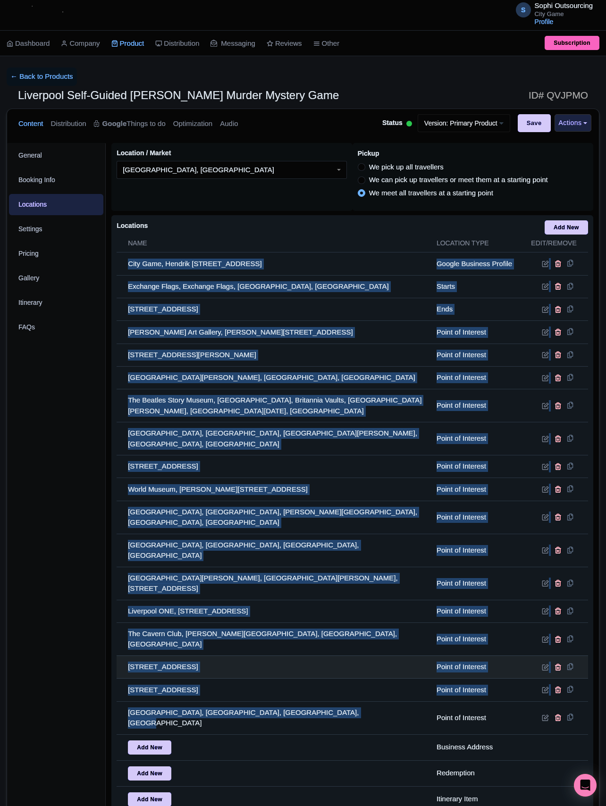
click at [358, 656] on td "Goodison Park, Goodison Rd, Liverpool L4 4EL, UK" at bounding box center [274, 667] width 314 height 23
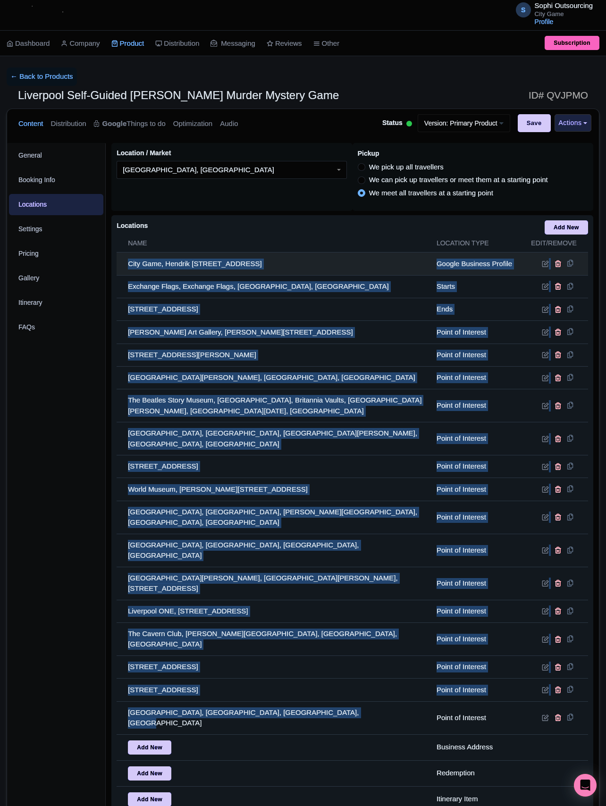
drag, startPoint x: 353, startPoint y: 676, endPoint x: 124, endPoint y: 269, distance: 467.0
click at [124, 269] on tbody "City Game, Hendrik Figeeweg 1T1, 2031 BJ Haarlem, Netherlands Google Business P…" at bounding box center [352, 532] width 471 height 560
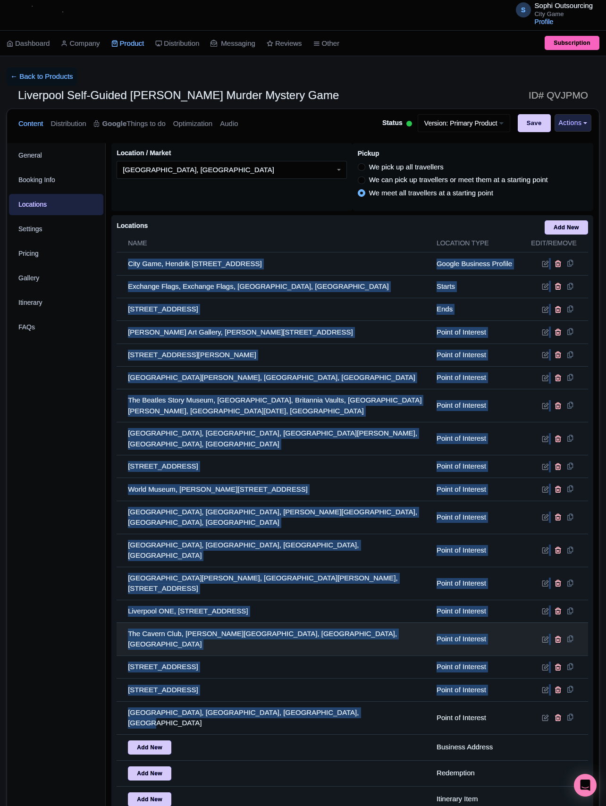
click at [335, 623] on td "The Cavern Club, Mathew Street, Liverpool, UK" at bounding box center [274, 639] width 314 height 33
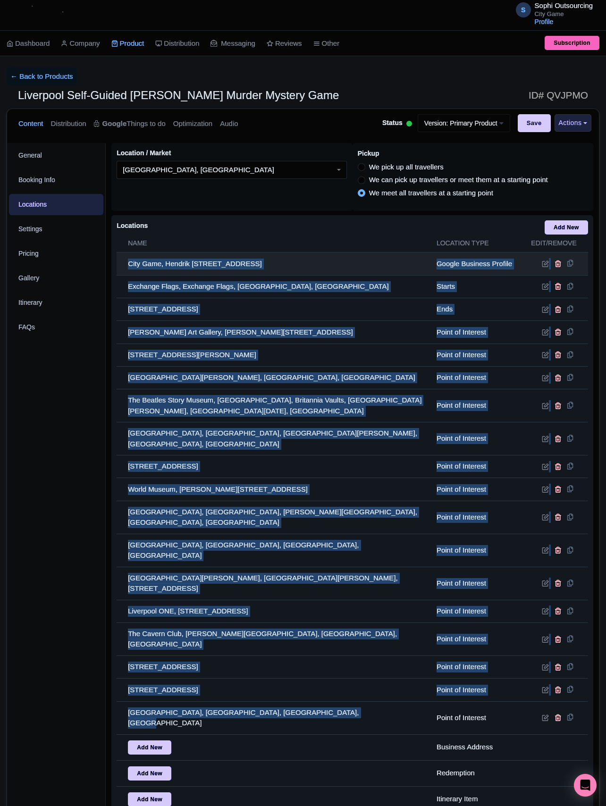
drag, startPoint x: 349, startPoint y: 683, endPoint x: 134, endPoint y: 265, distance: 470.3
click at [130, 263] on tbody "City Game, Hendrik Figeeweg 1T1, 2031 BJ Haarlem, Netherlands Google Business P…" at bounding box center [352, 532] width 471 height 560
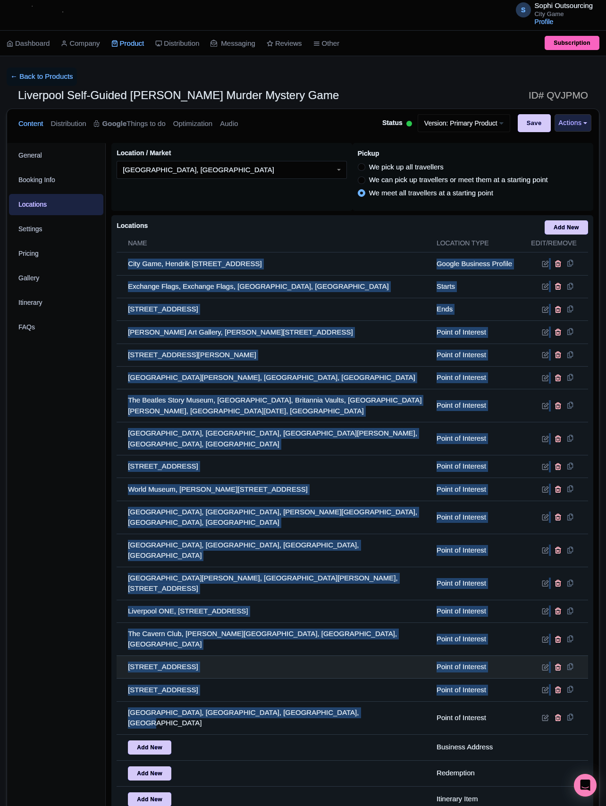
click at [308, 656] on td "Goodison Park, Goodison Rd, Liverpool L4 4EL, UK" at bounding box center [274, 667] width 314 height 23
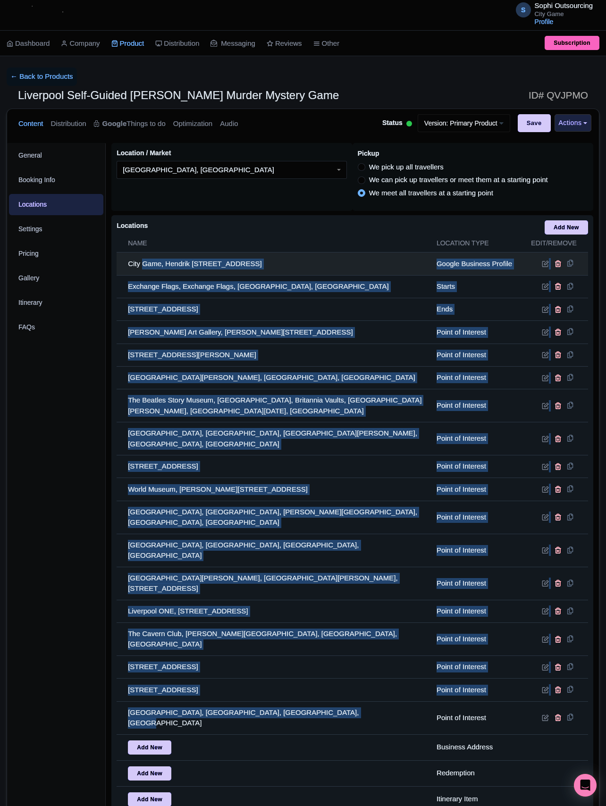
drag, startPoint x: 336, startPoint y: 680, endPoint x: 143, endPoint y: 263, distance: 459.0
click at [143, 263] on tbody "City Game, Hendrik Figeeweg 1T1, 2031 BJ Haarlem, Netherlands Google Business P…" at bounding box center [352, 532] width 471 height 560
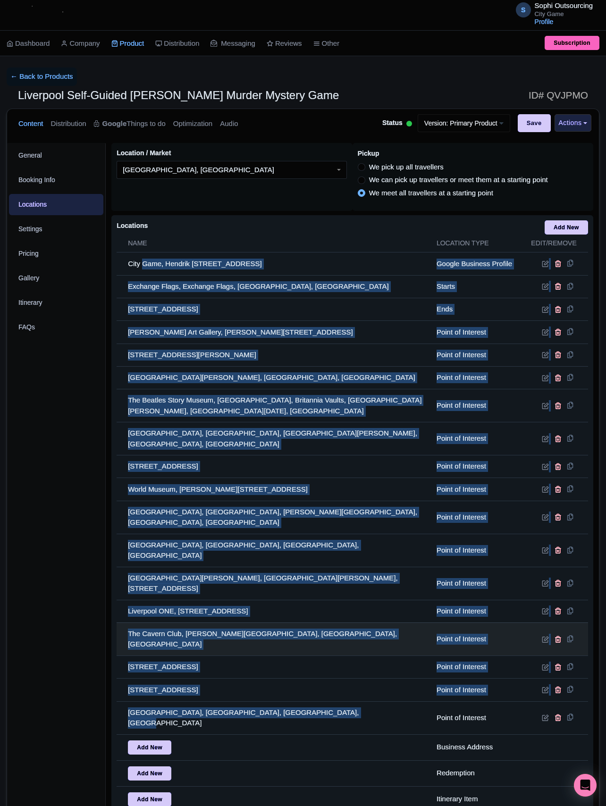
click at [396, 623] on td "The Cavern Club, Mathew Street, Liverpool, UK" at bounding box center [274, 639] width 314 height 33
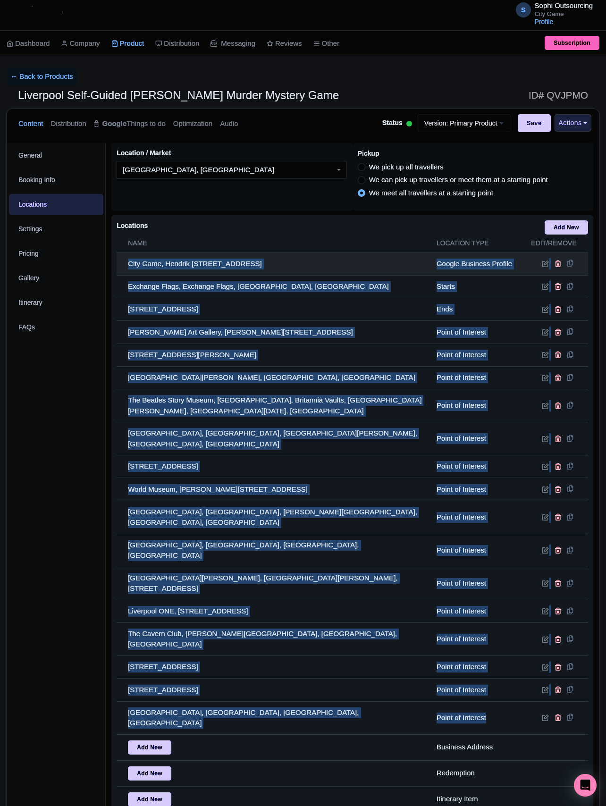
drag, startPoint x: 386, startPoint y: 620, endPoint x: 119, endPoint y: 265, distance: 444.2
click at [119, 265] on tbody "City Game, Hendrik Figeeweg 1T1, 2031 BJ Haarlem, Netherlands Google Business P…" at bounding box center [352, 532] width 471 height 560
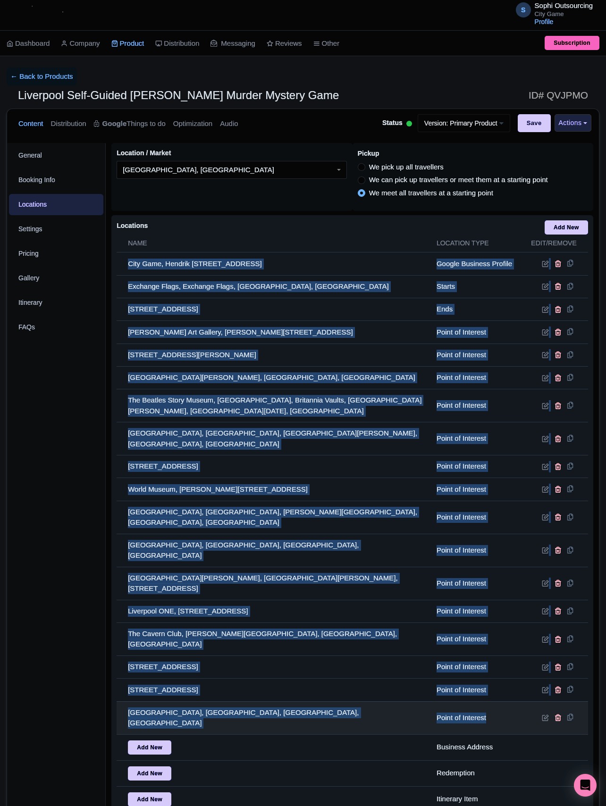
click at [334, 701] on td "Liverpool Metropolitan Cathedral, Mount Pleasant, Liverpool, UK" at bounding box center [274, 717] width 314 height 33
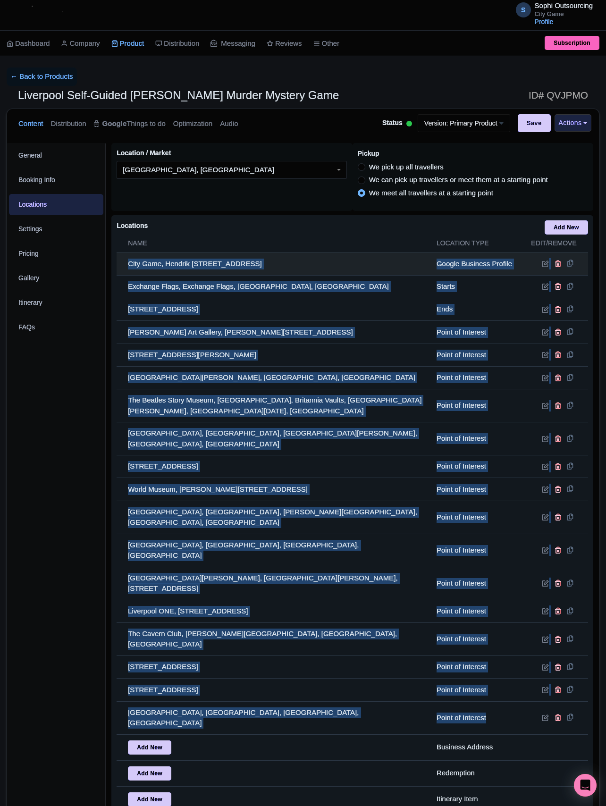
drag, startPoint x: 494, startPoint y: 677, endPoint x: 126, endPoint y: 267, distance: 550.1
click at [126, 267] on tbody "City Game, Hendrik Figeeweg 1T1, 2031 BJ Haarlem, Netherlands Google Business P…" at bounding box center [352, 532] width 471 height 560
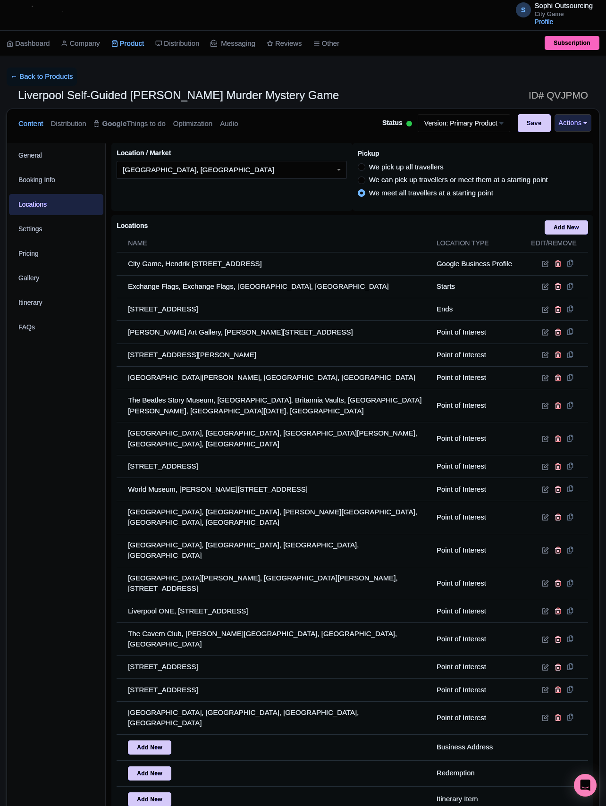
click at [88, 496] on div "General Booking Info Locations Settings Pricing Gallery Itinerary FAQs" at bounding box center [56, 501] width 99 height 717
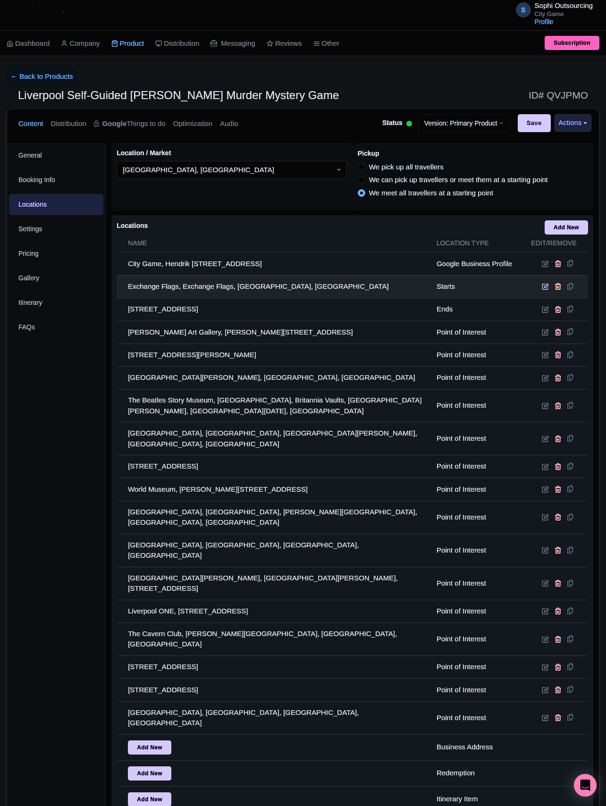
click at [542, 290] on icon at bounding box center [545, 286] width 7 height 7
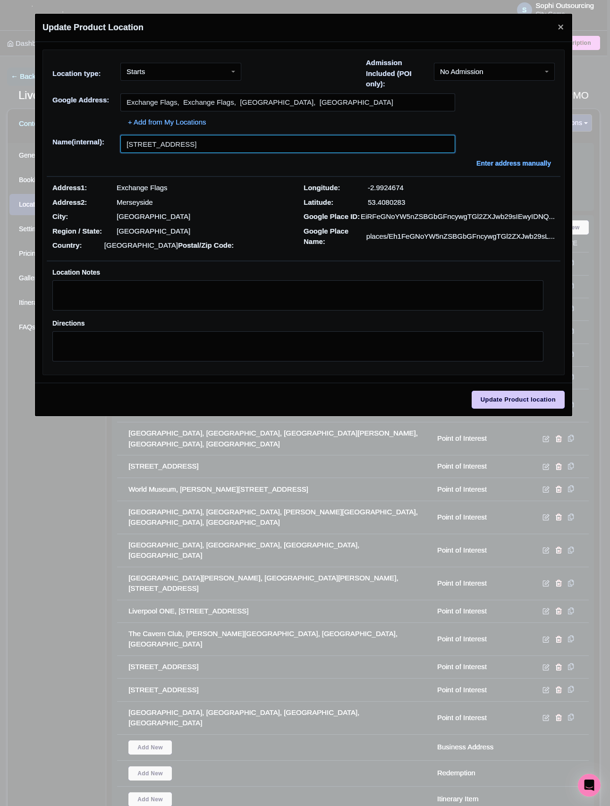
click at [240, 150] on input "Exchange Flags, Liverpool L2 3PF, UK" at bounding box center [287, 144] width 335 height 18
click at [397, 142] on input "Exchange Flags, Liverpool L2 3PF, UK" at bounding box center [287, 144] width 335 height 18
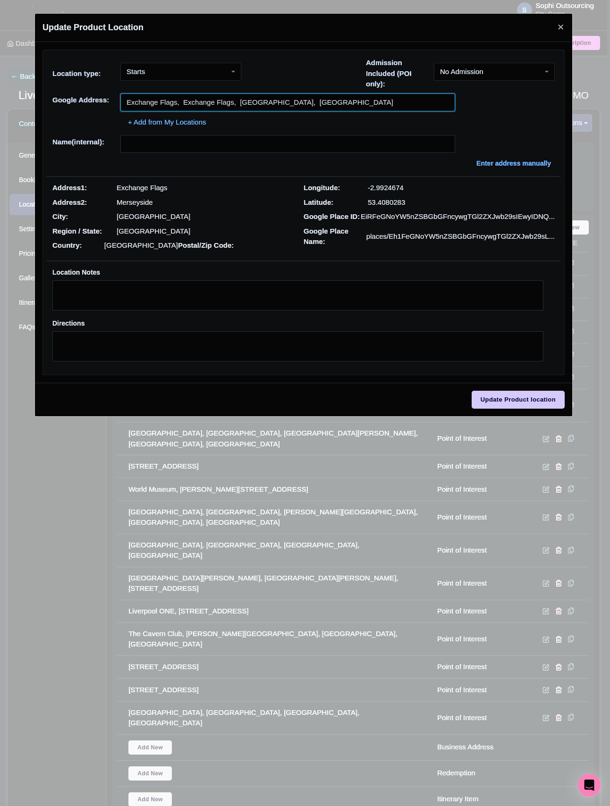
click at [295, 102] on input "Exchange Flags, Exchange Flags, Liverpool, UK" at bounding box center [287, 102] width 335 height 18
paste input "L2 3PF Liverpool, GB"
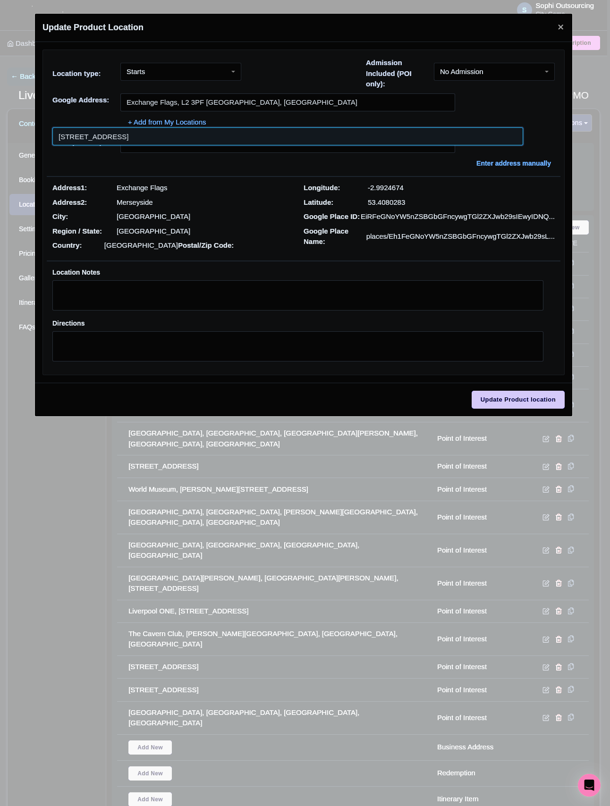
click at [251, 140] on input at bounding box center [287, 136] width 471 height 18
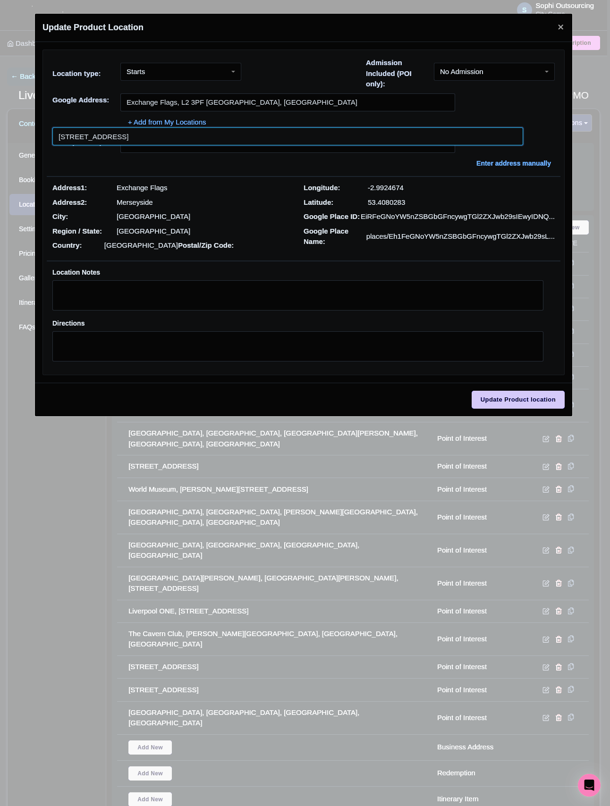
type input "Exchange Flags, Liverpool L2 3PF, UK"
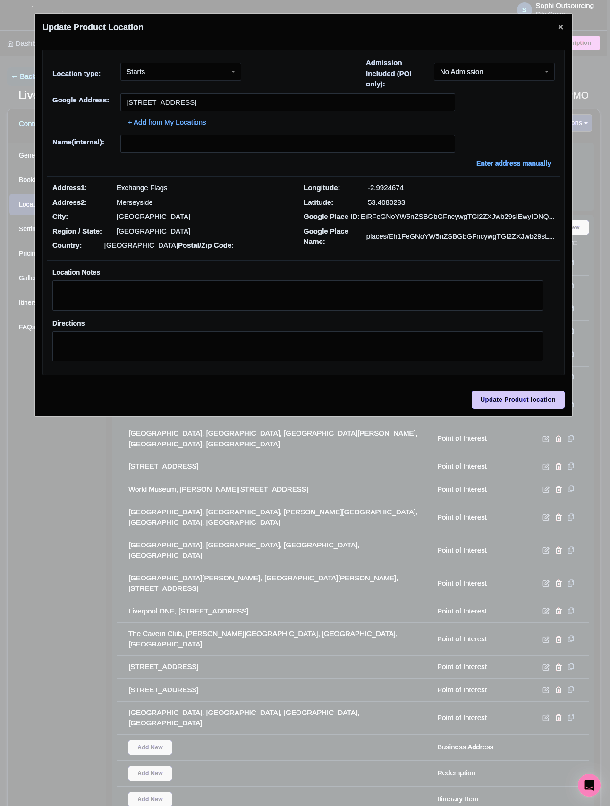
type input "Exchange Flags, Liverpool L2 3PF, UK"
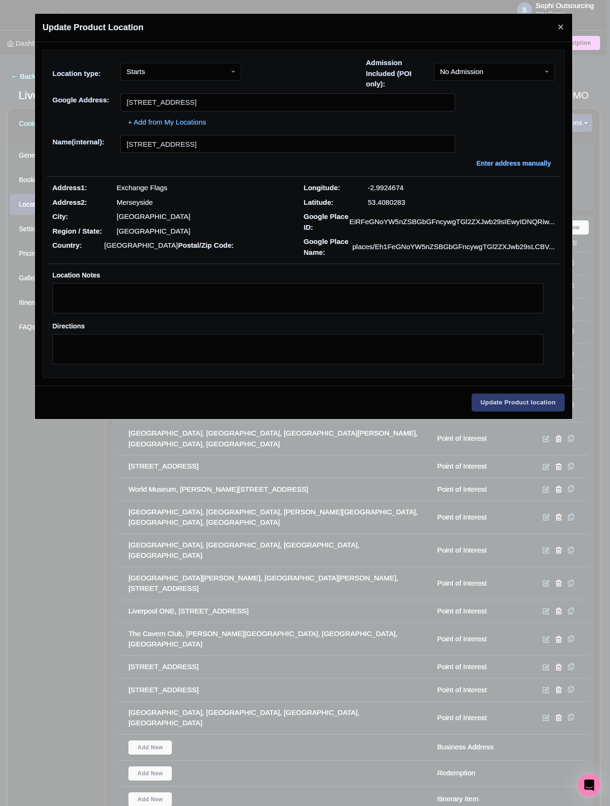
drag, startPoint x: 491, startPoint y: 388, endPoint x: 507, endPoint y: 410, distance: 27.0
click at [492, 386] on div "0bbb6b27-4363-4652-b363-f9f0408dc15b Location type: Starts Starts Admission Inc…" at bounding box center [303, 214] width 537 height 344
drag, startPoint x: 513, startPoint y: 413, endPoint x: 507, endPoint y: 414, distance: 5.7
click at [511, 412] on input "Update Product location" at bounding box center [517, 403] width 93 height 18
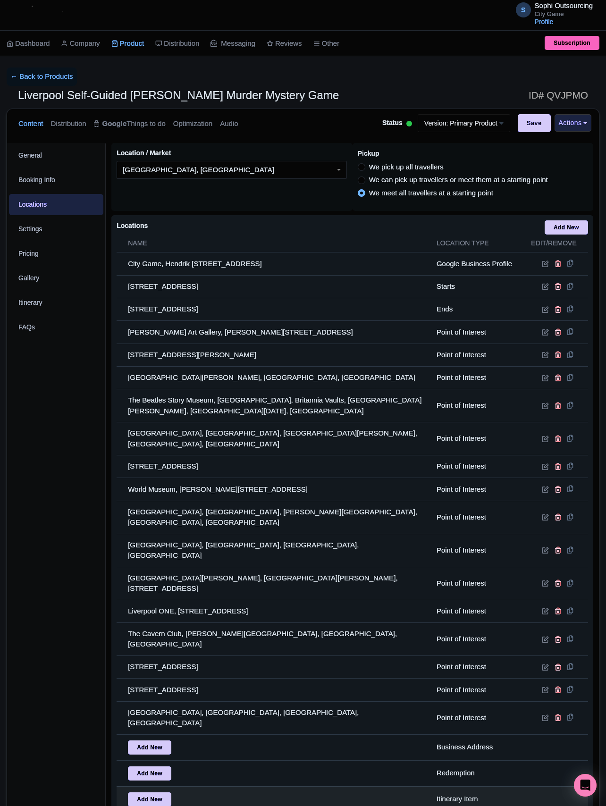
scroll to position [53, 0]
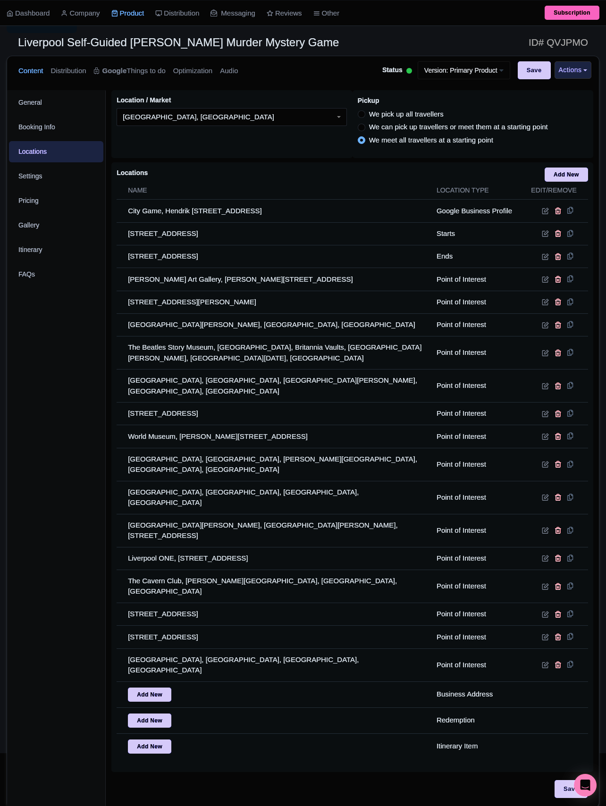
click at [577, 780] on div "Save" at bounding box center [352, 793] width 482 height 27
click at [580, 780] on input "Save" at bounding box center [571, 789] width 33 height 18
type input "Update Product"
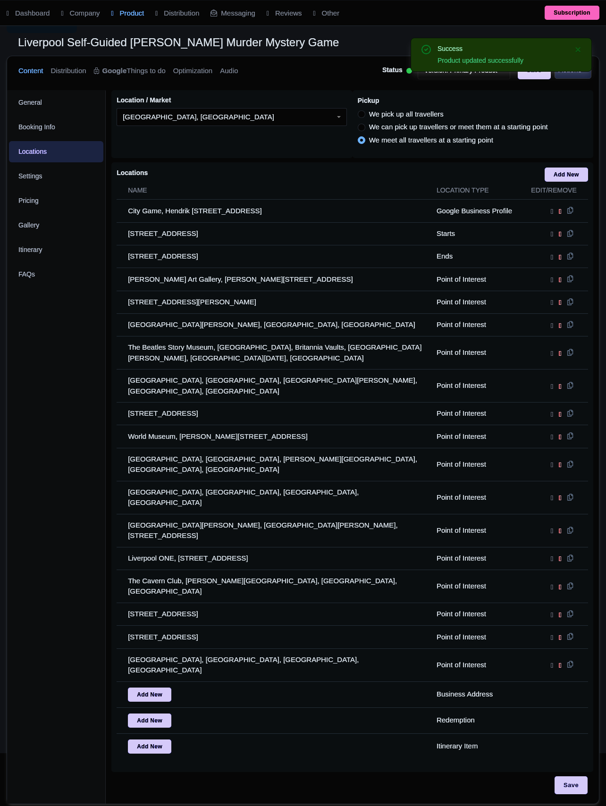
scroll to position [49, 0]
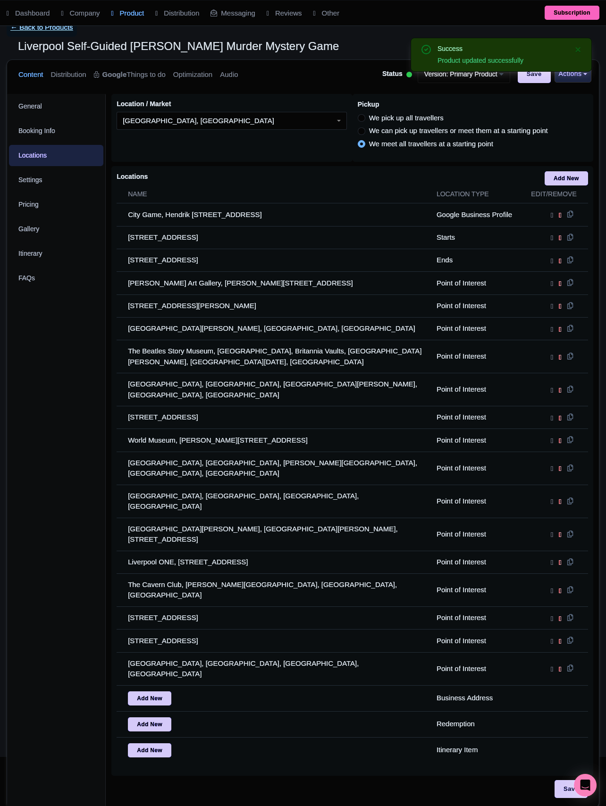
click at [50, 32] on link "← Back to Products" at bounding box center [42, 27] width 70 height 18
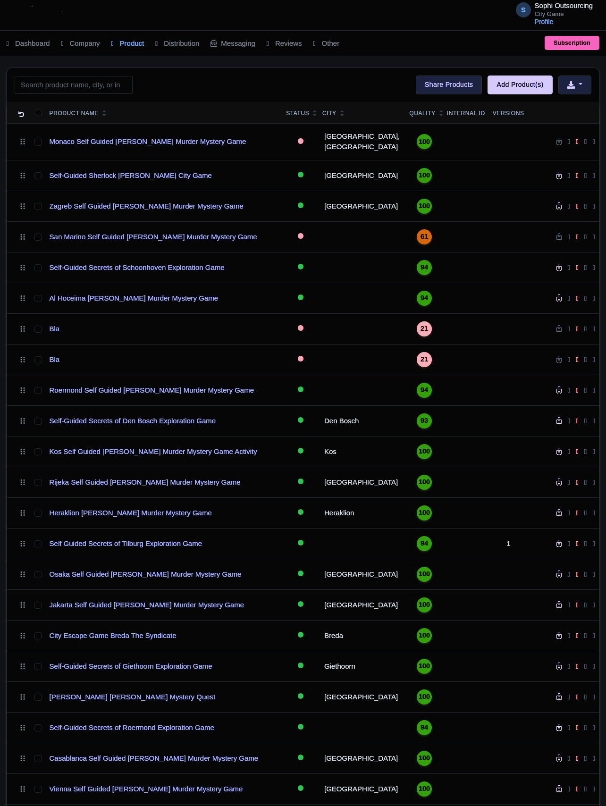
click at [188, 96] on div "Search Bulk Actions [GEOGRAPHIC_DATA] Add to Collection Share Products Add to C…" at bounding box center [303, 85] width 592 height 34
click at [114, 80] on input "search" at bounding box center [74, 85] width 118 height 18
paste input "[GEOGRAPHIC_DATA]"
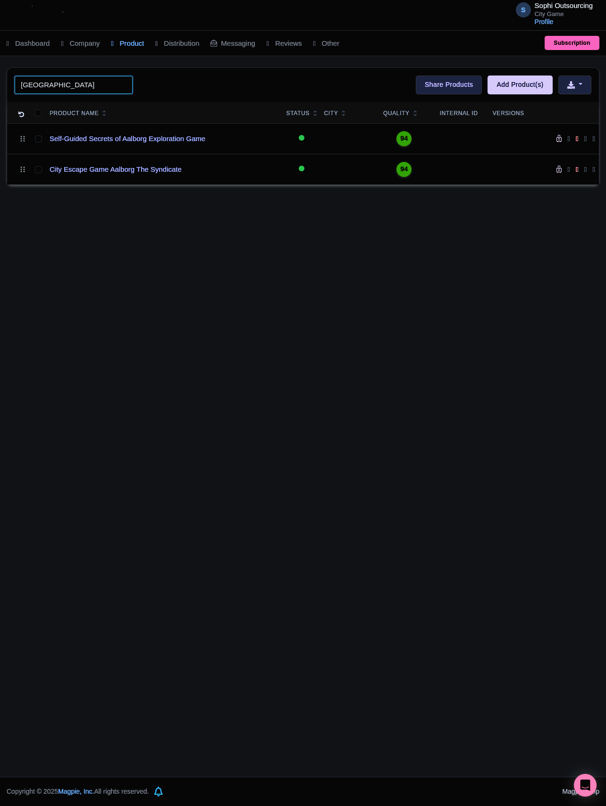
type input "[GEOGRAPHIC_DATA]"
click at [194, 261] on div "S Sophi Outsourcing City Game Profile Users Settings Sign out Dashboard Company…" at bounding box center [303, 388] width 606 height 777
drag, startPoint x: 174, startPoint y: 255, endPoint x: 195, endPoint y: 262, distance: 23.0
click at [173, 255] on div "S Sophi Outsourcing City Game Profile Users Settings Sign out Dashboard Company…" at bounding box center [303, 388] width 606 height 777
click at [220, 269] on div "S Sophi Outsourcing City Game Profile Users Settings Sign out Dashboard Company…" at bounding box center [303, 388] width 606 height 777
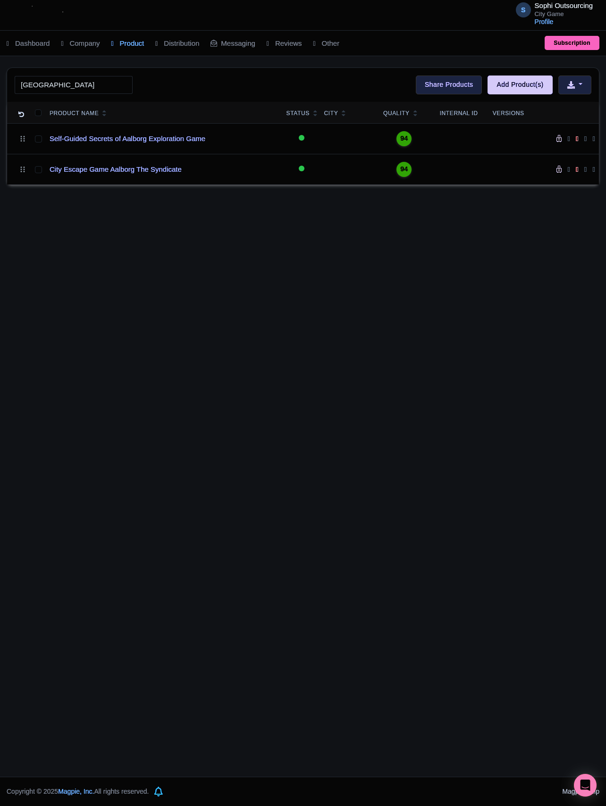
click at [190, 270] on div "S Sophi Outsourcing City Game Profile Users Settings Sign out Dashboard Company…" at bounding box center [303, 388] width 606 height 777
click at [272, 270] on div "S Sophi Outsourcing City Game Profile Users Settings Sign out Dashboard Company…" at bounding box center [303, 388] width 606 height 777
click at [376, 278] on div "S Sophi Outsourcing City Game Profile Users Settings Sign out Dashboard Company…" at bounding box center [303, 388] width 606 height 777
click at [204, 265] on div "S Sophi Outsourcing City Game Profile Users Settings Sign out Dashboard Company…" at bounding box center [303, 388] width 606 height 777
click at [194, 362] on div "S Sophi Outsourcing City Game Profile Users Settings Sign out Dashboard Company…" at bounding box center [303, 388] width 606 height 777
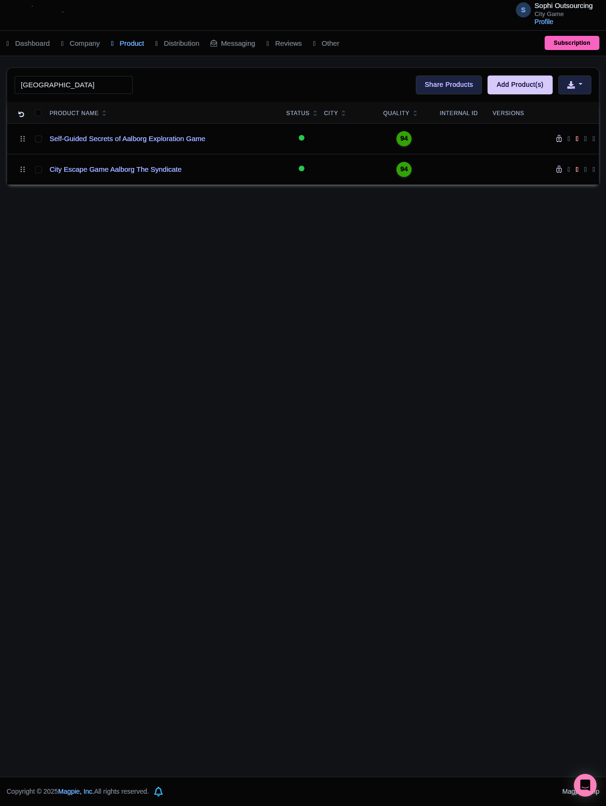
click at [390, 443] on div "S Sophi Outsourcing City Game Profile Users Settings Sign out Dashboard Company…" at bounding box center [303, 388] width 606 height 777
click at [297, 430] on div "S Sophi Outsourcing City Game Profile Users Settings Sign out Dashboard Company…" at bounding box center [303, 388] width 606 height 777
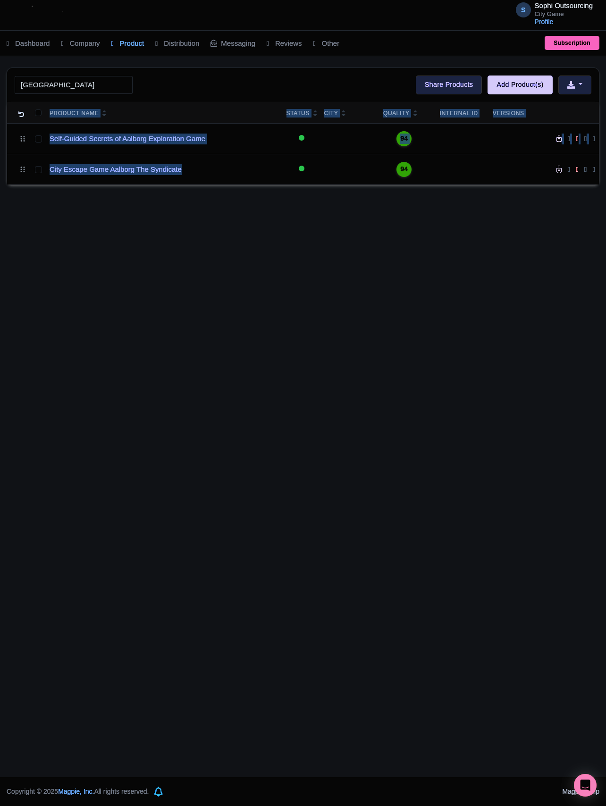
drag, startPoint x: 232, startPoint y: 210, endPoint x: 207, endPoint y: 210, distance: 25.5
click at [197, 177] on div "S Sophi Outsourcing City Game Profile Users Settings Sign out Dashboard Company…" at bounding box center [303, 388] width 606 height 777
click at [207, 211] on div "S Sophi Outsourcing City Game Profile Users Settings Sign out Dashboard Company…" at bounding box center [303, 388] width 606 height 777
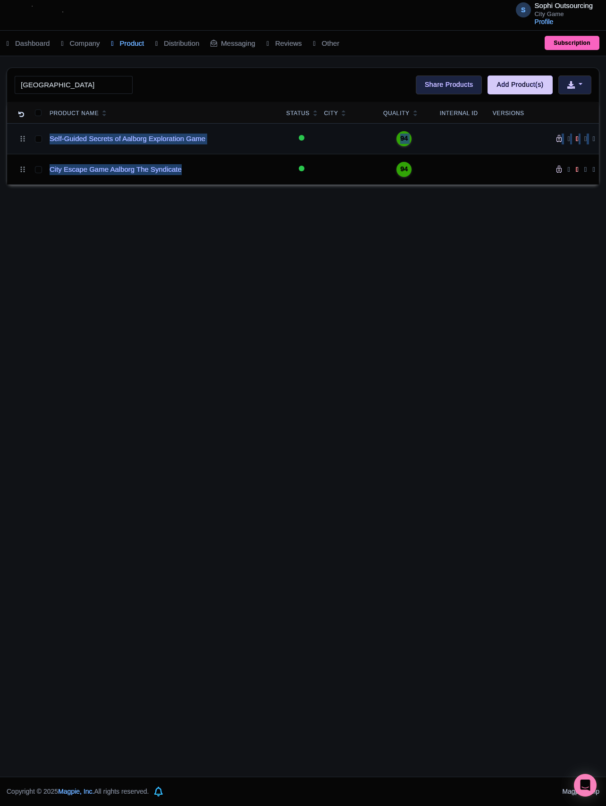
drag, startPoint x: 200, startPoint y: 175, endPoint x: 50, endPoint y: 131, distance: 156.2
click at [50, 131] on tbody "Self-Guided Secrets of Aalborg Exploration Game Active Inactive Building Archiv…" at bounding box center [303, 153] width 592 height 61
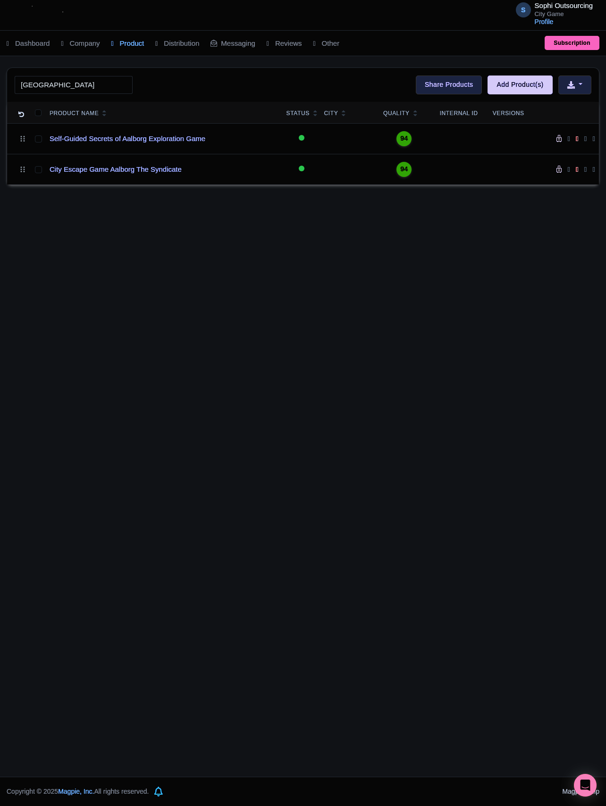
click at [161, 234] on div "S Sophi Outsourcing City Game Profile Users Settings Sign out Dashboard Company…" at bounding box center [303, 388] width 606 height 777
drag, startPoint x: 200, startPoint y: 169, endPoint x: 196, endPoint y: 210, distance: 41.7
click at [35, 128] on tbody "Self-Guided Secrets of Aalborg Exploration Game Active Inactive Building Archiv…" at bounding box center [303, 153] width 592 height 61
click at [268, 249] on div "S Sophi Outsourcing City Game Profile Users Settings Sign out Dashboard Company…" at bounding box center [303, 388] width 606 height 777
drag, startPoint x: 242, startPoint y: 184, endPoint x: 197, endPoint y: 238, distance: 69.7
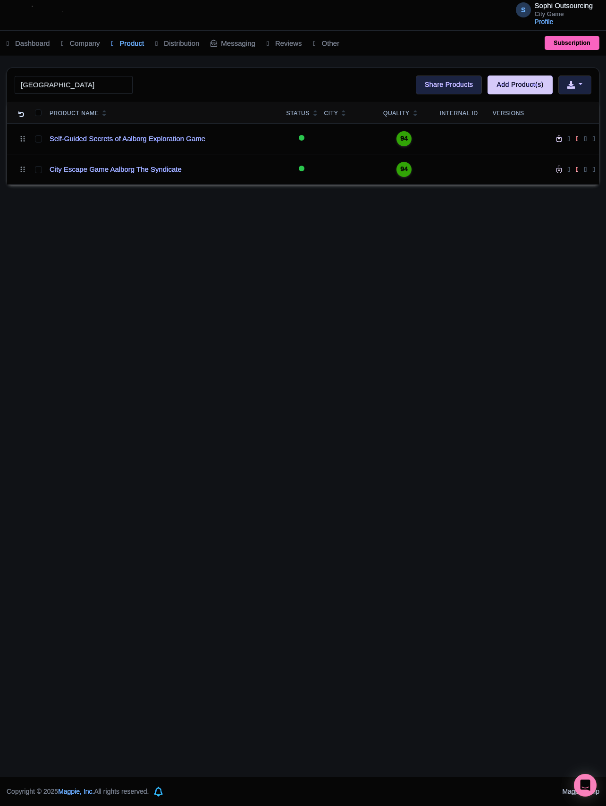
click at [36, 106] on div "[GEOGRAPHIC_DATA] Search Bulk Actions [GEOGRAPHIC_DATA] Add to Collection Share…" at bounding box center [303, 126] width 593 height 118
click at [214, 253] on div "S Sophi Outsourcing City Game Profile Users Settings Sign out Dashboard Company…" at bounding box center [303, 388] width 606 height 777
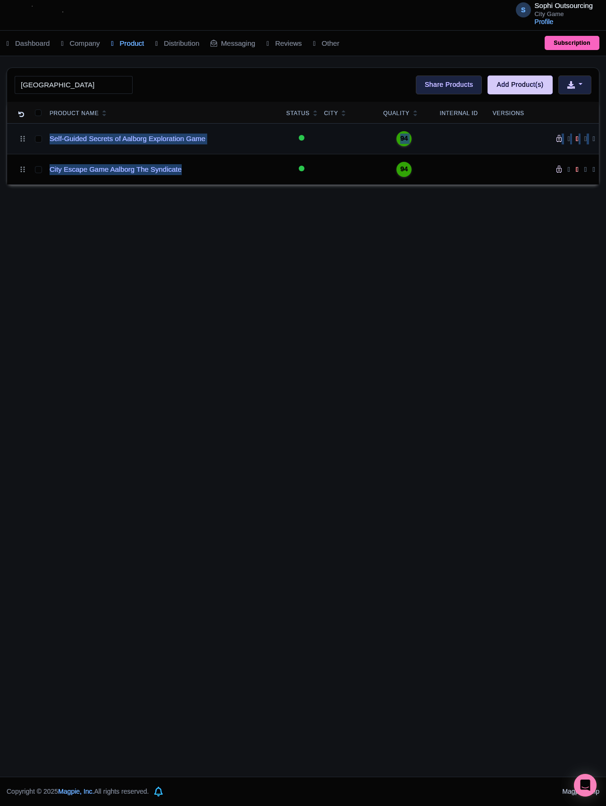
drag, startPoint x: 224, startPoint y: 185, endPoint x: 45, endPoint y: 144, distance: 183.0
click at [45, 144] on tbody "Self-Guided Secrets of Aalborg Exploration Game Active Inactive Building Archiv…" at bounding box center [303, 153] width 592 height 61
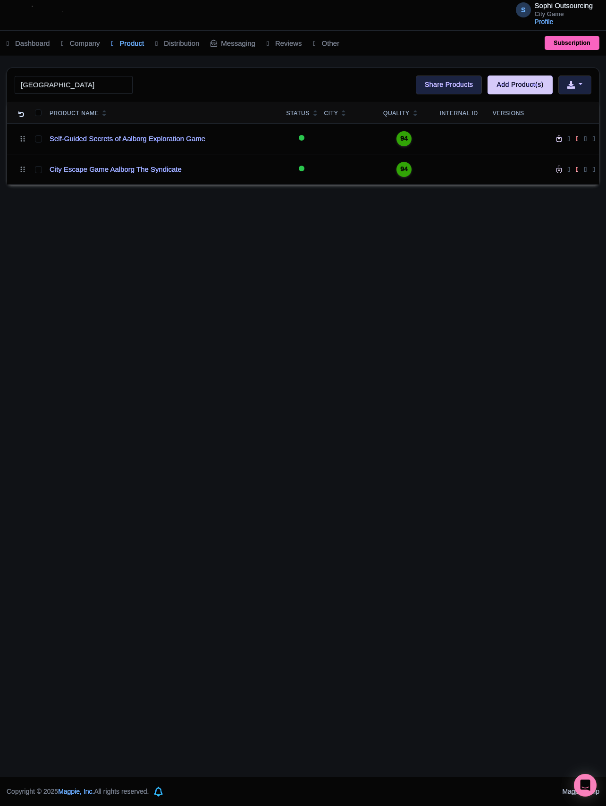
click at [250, 262] on div "S Sophi Outsourcing City Game Profile Users Settings Sign out Dashboard Company…" at bounding box center [303, 388] width 606 height 777
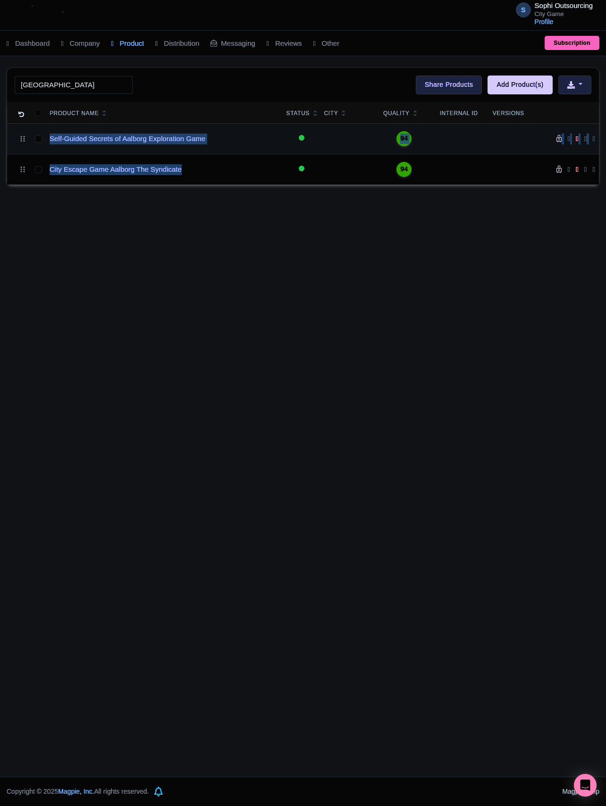
drag, startPoint x: 217, startPoint y: 178, endPoint x: 8, endPoint y: 132, distance: 214.6
click at [8, 132] on tbody "Self-Guided Secrets of Aalborg Exploration Game Active Inactive Building Archiv…" at bounding box center [303, 153] width 592 height 61
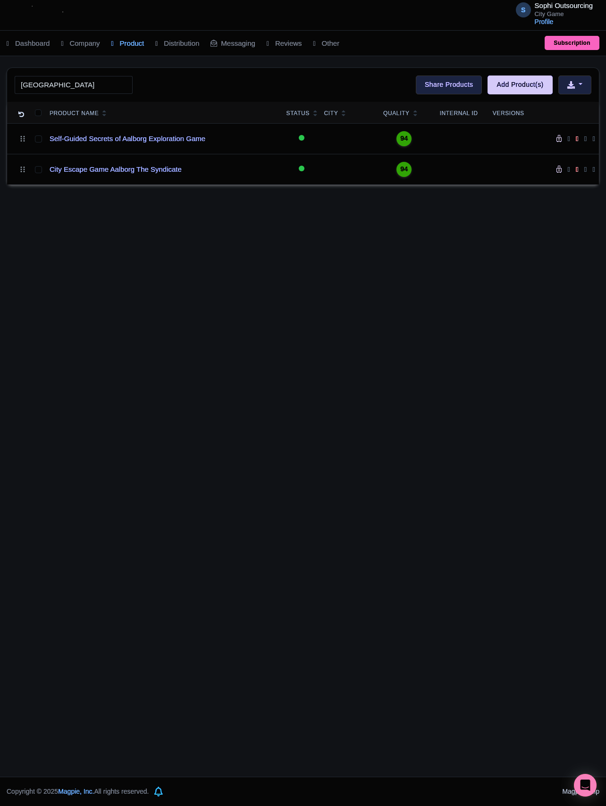
click at [323, 304] on div "S Sophi Outsourcing City Game Profile Users Settings Sign out Dashboard Company…" at bounding box center [303, 388] width 606 height 777
click at [214, 312] on div "S Sophi Outsourcing City Game Profile Users Settings Sign out Dashboard Company…" at bounding box center [303, 388] width 606 height 777
